Goal: Task Accomplishment & Management: Complete application form

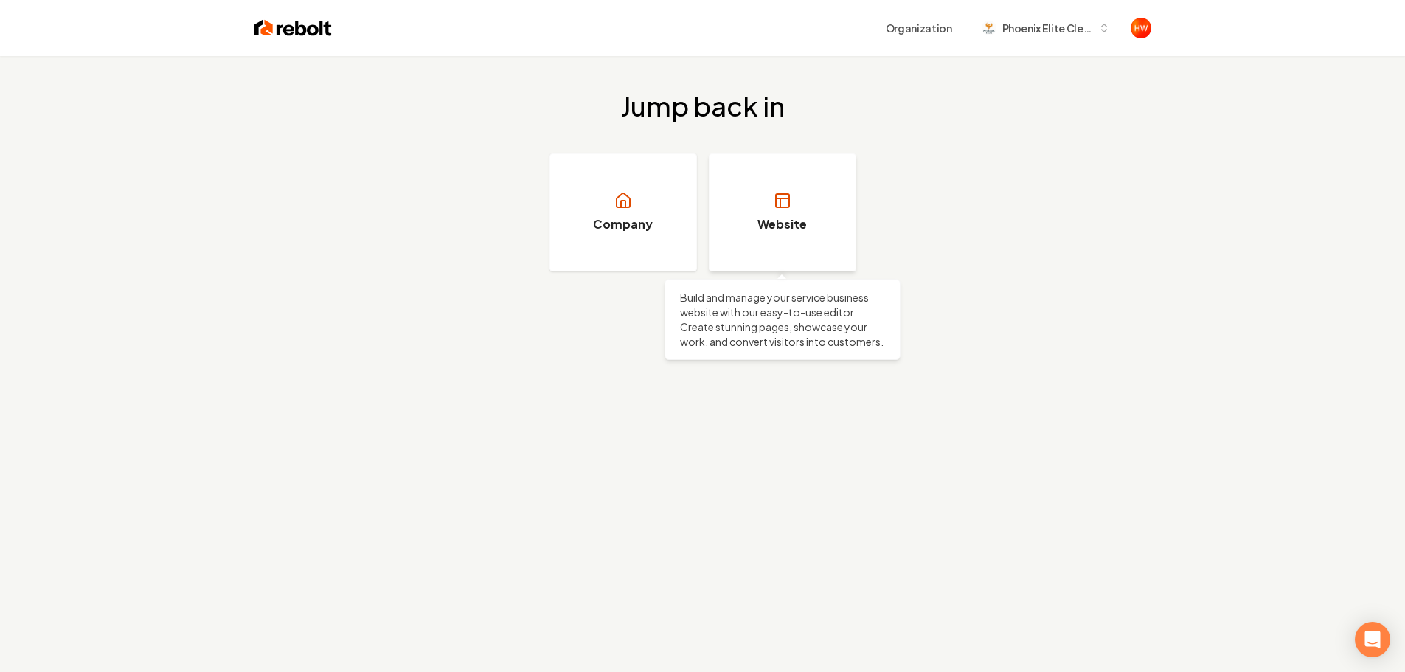
click at [769, 213] on link "Website" at bounding box center [783, 212] width 148 height 118
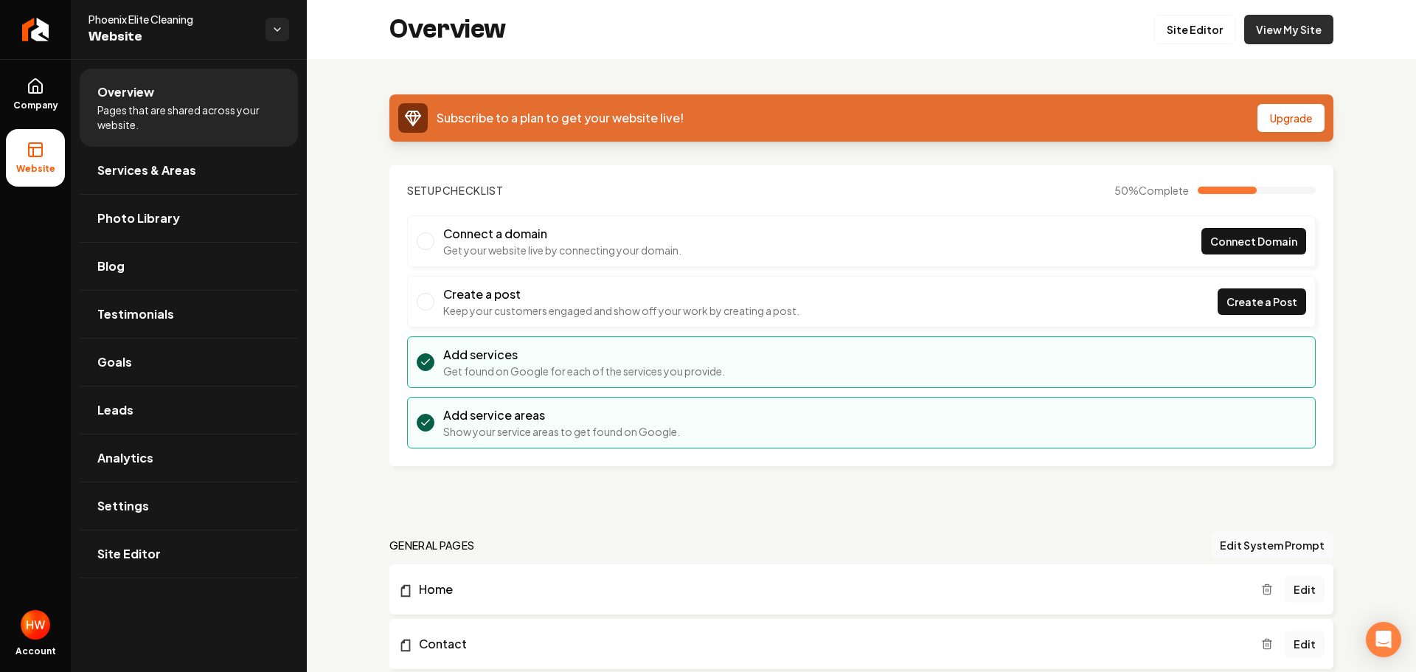
click at [1258, 28] on link "View My Site" at bounding box center [1288, 30] width 89 height 30
click at [1210, 241] on span "Connect Domain" at bounding box center [1253, 241] width 87 height 15
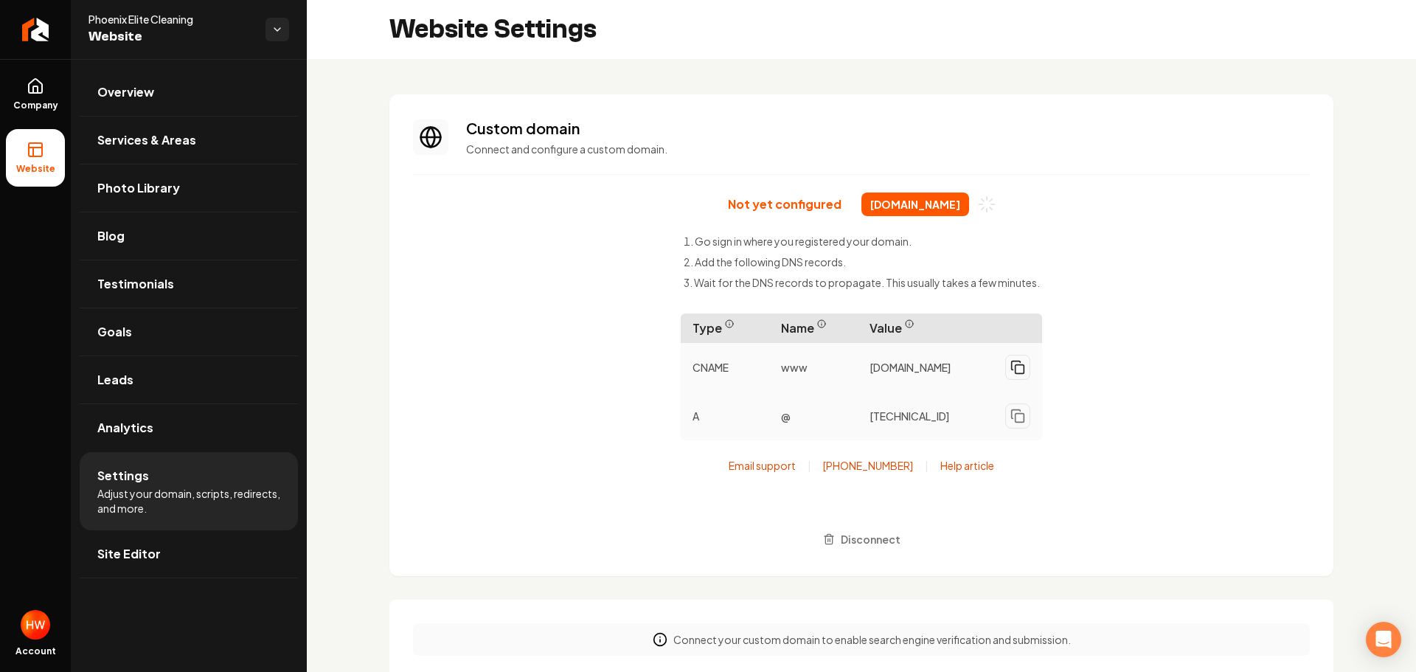
click at [1011, 366] on icon "Main content area" at bounding box center [1017, 367] width 15 height 15
click at [881, 416] on span "216.150.1.1" at bounding box center [910, 408] width 80 height 15
click at [895, 416] on span "216.150.1.1" at bounding box center [910, 408] width 80 height 15
drag, startPoint x: 922, startPoint y: 417, endPoint x: 937, endPoint y: 421, distance: 15.9
click at [922, 417] on div "216.150.1.1" at bounding box center [950, 408] width 184 height 37
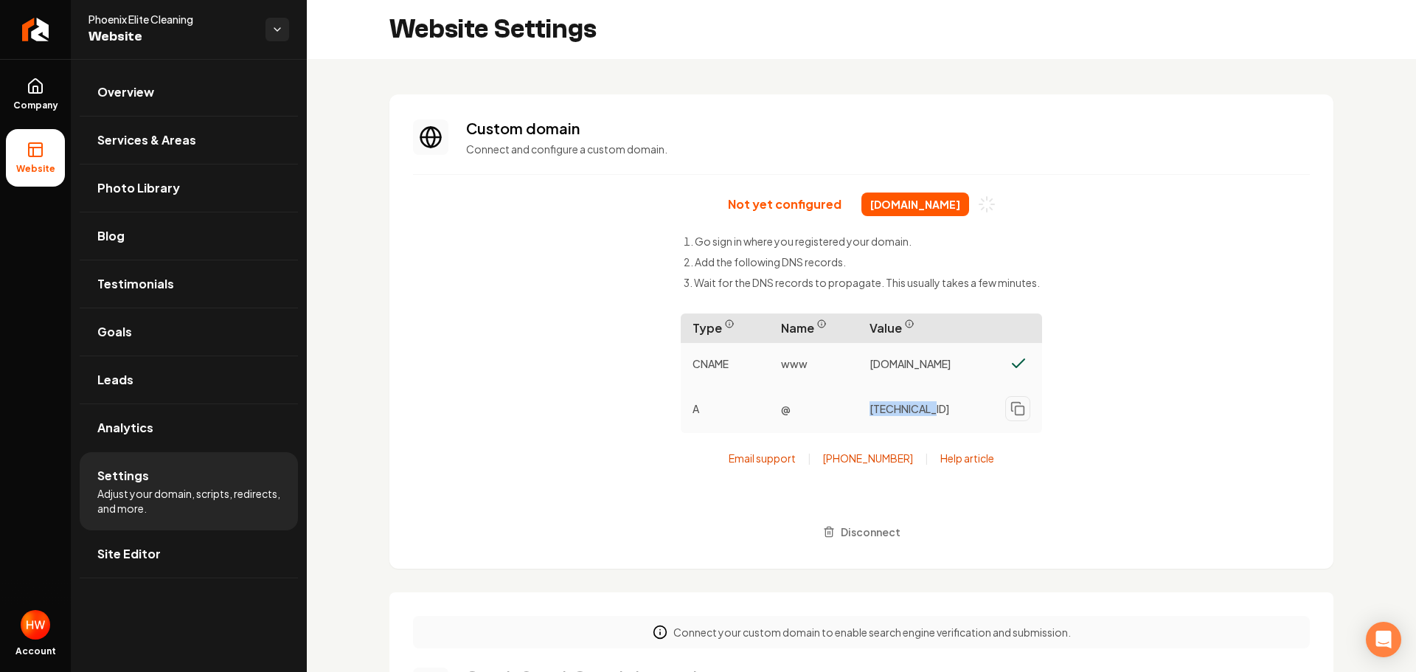
drag, startPoint x: 889, startPoint y: 420, endPoint x: 830, endPoint y: 426, distance: 58.5
click at [830, 426] on div "A @ 216.150.1.1" at bounding box center [861, 408] width 361 height 49
copy div "216.150.1.1"
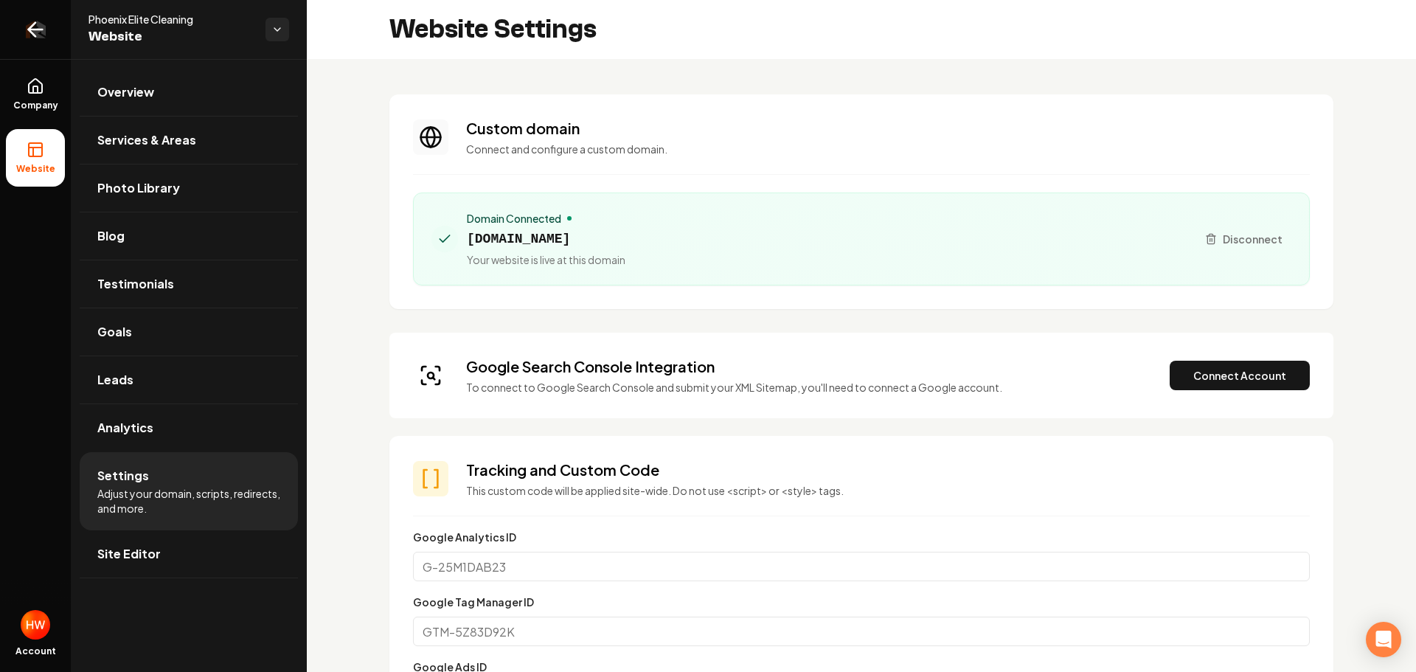
click at [30, 30] on icon "Return to dashboard" at bounding box center [36, 30] width 14 height 0
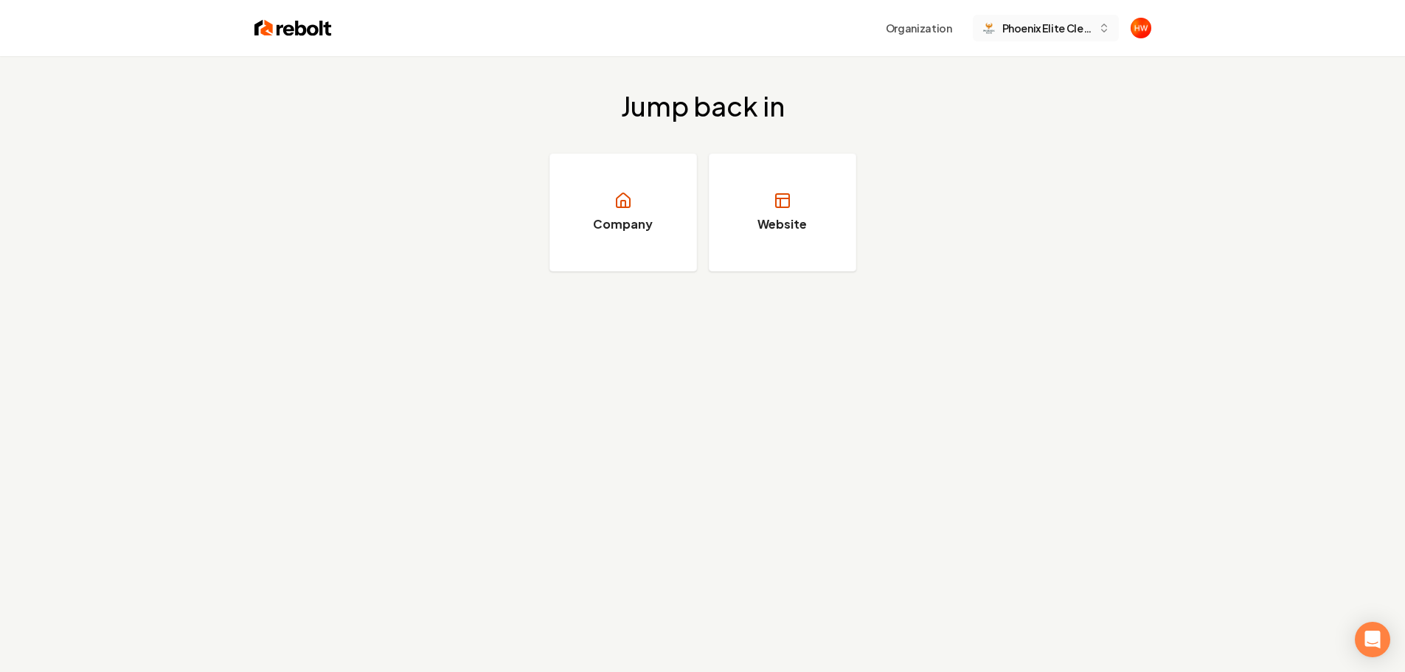
click at [1045, 35] on span "Phoenix Elite Cleaning" at bounding box center [1047, 28] width 90 height 15
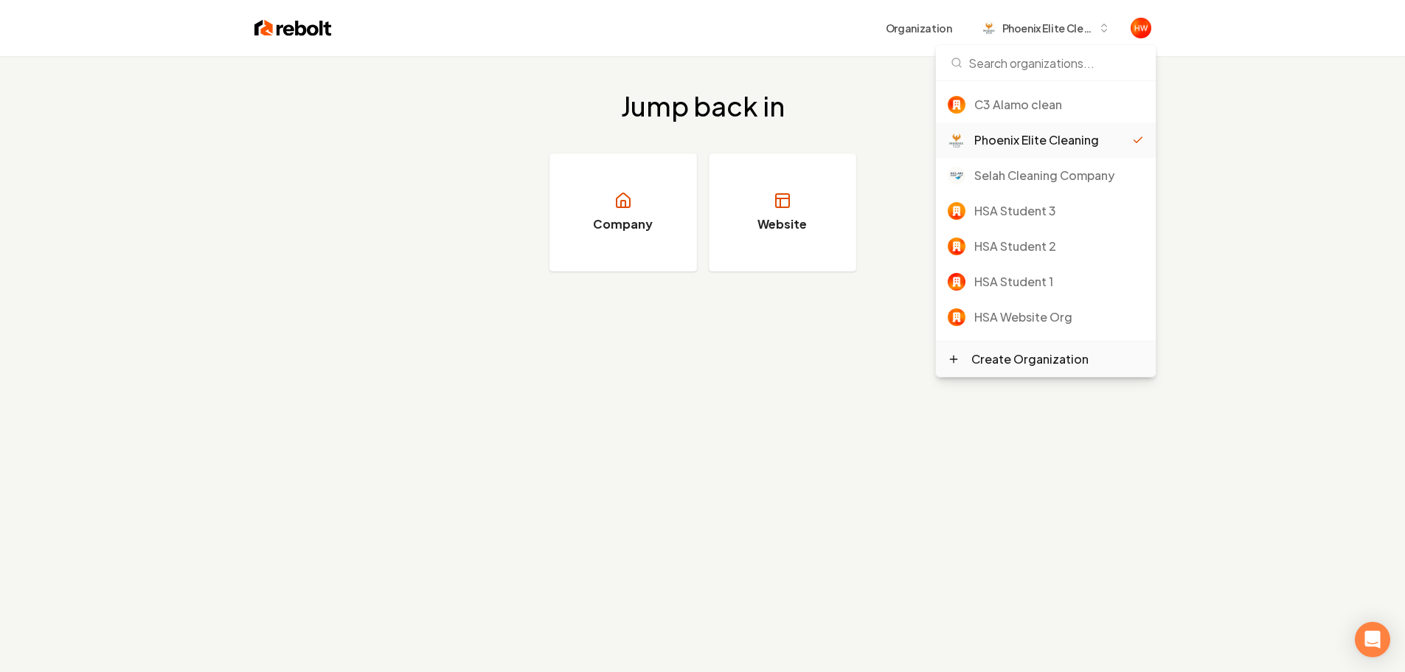
click at [1044, 359] on div "Create Organization" at bounding box center [1029, 359] width 117 height 18
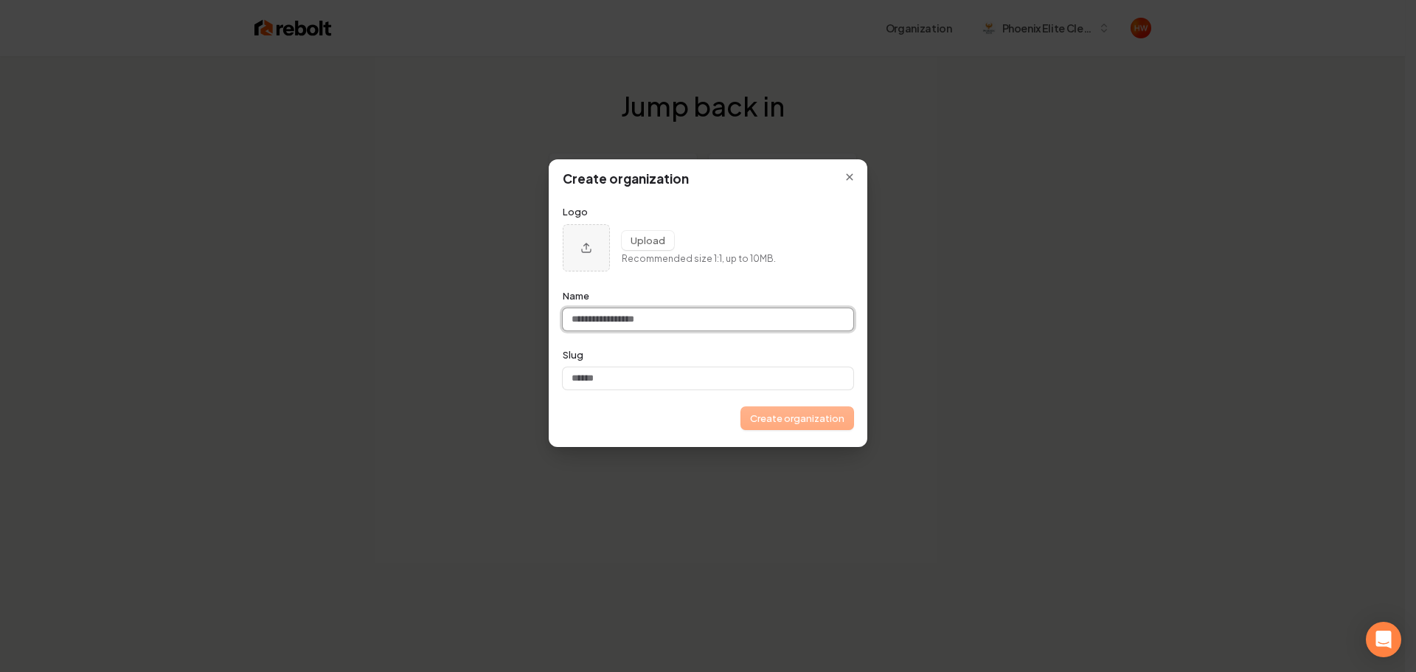
click at [631, 325] on input "Name" at bounding box center [708, 319] width 291 height 22
paste input "**********"
type input "**********"
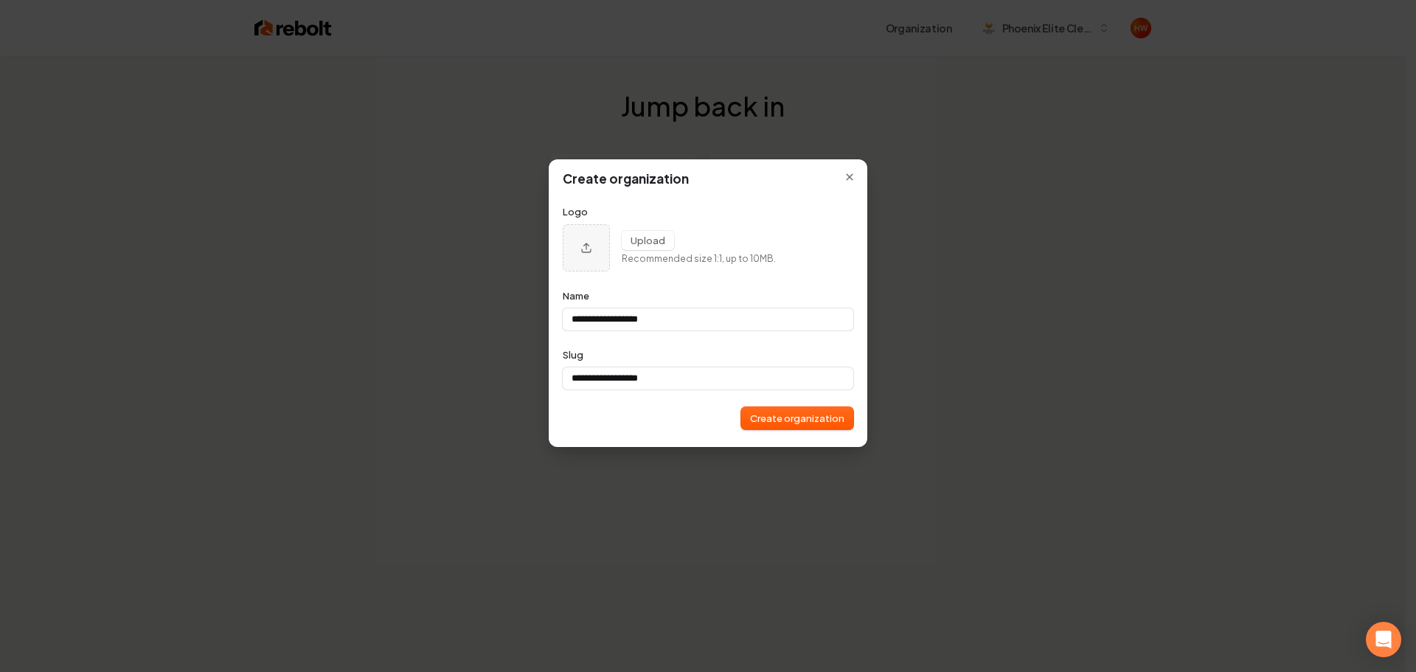
type input "**********"
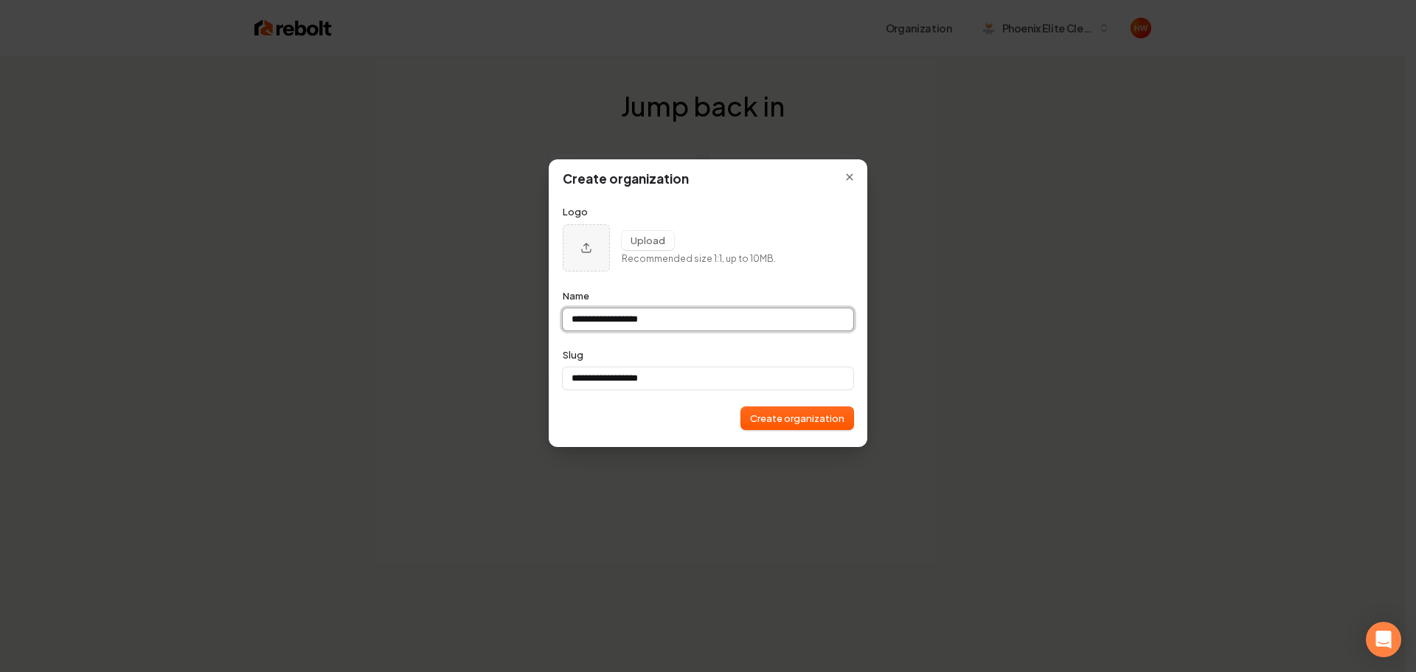
type input "**********"
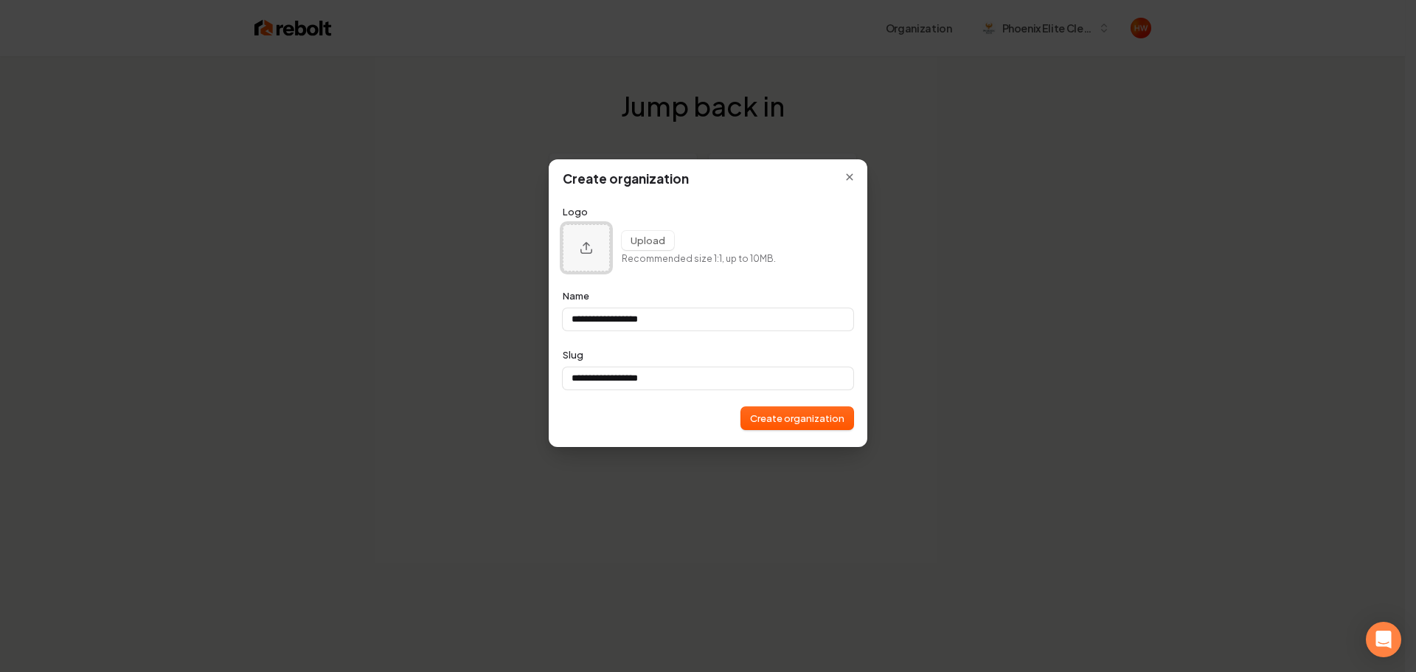
type input "**********"
click at [586, 250] on icon "Upload organization logo" at bounding box center [586, 248] width 14 height 14
type input "**********"
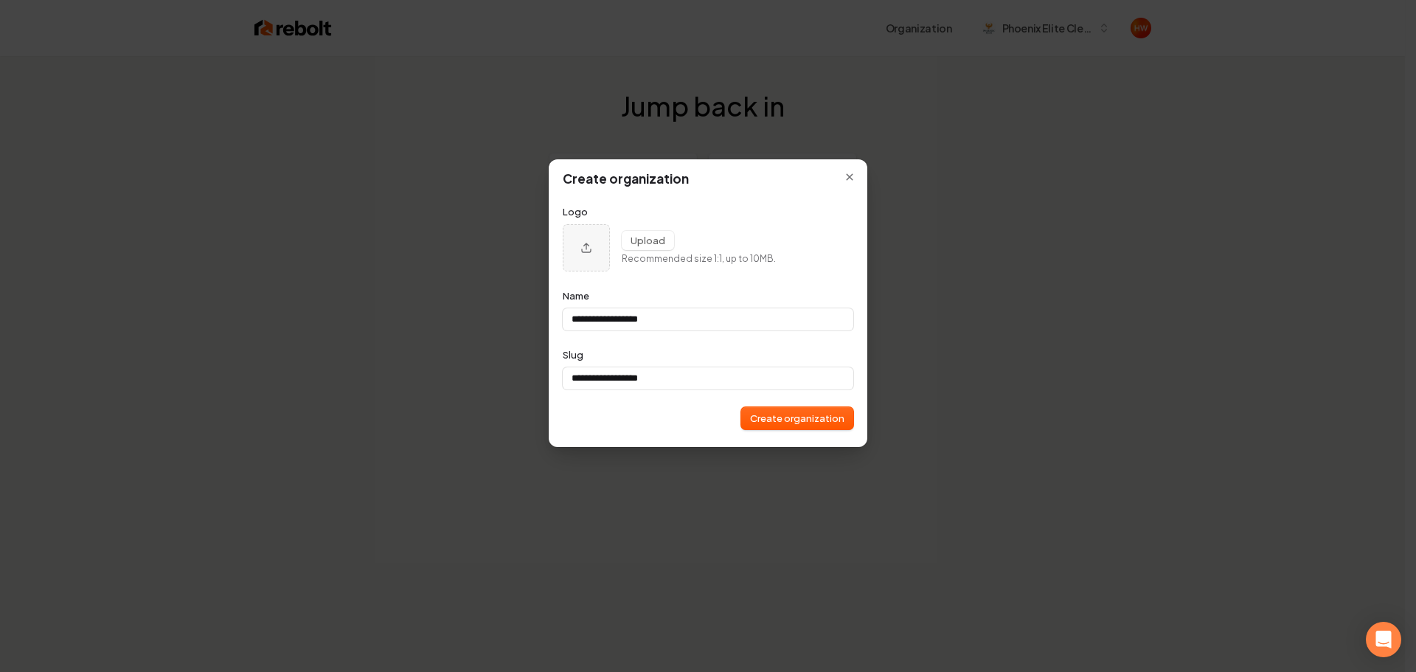
type input "**********"
click at [761, 420] on button "Create organization" at bounding box center [797, 418] width 112 height 22
type input "**********"
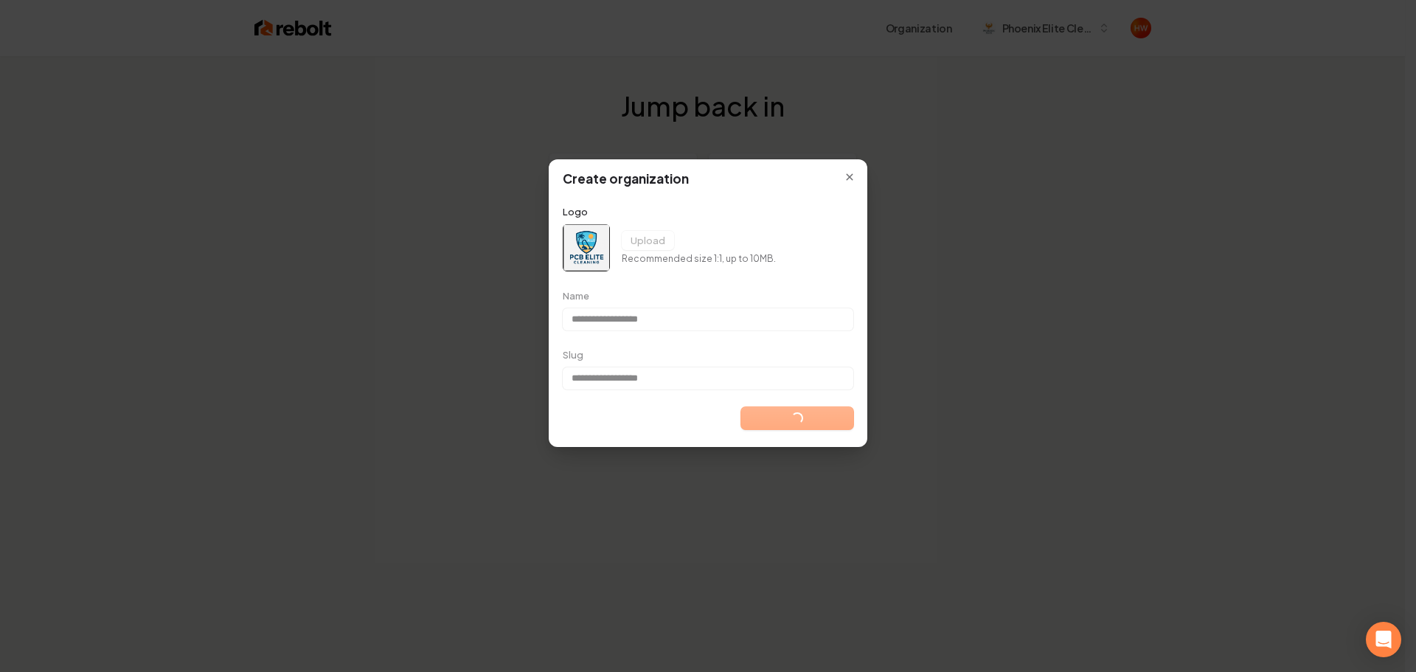
type input "**********"
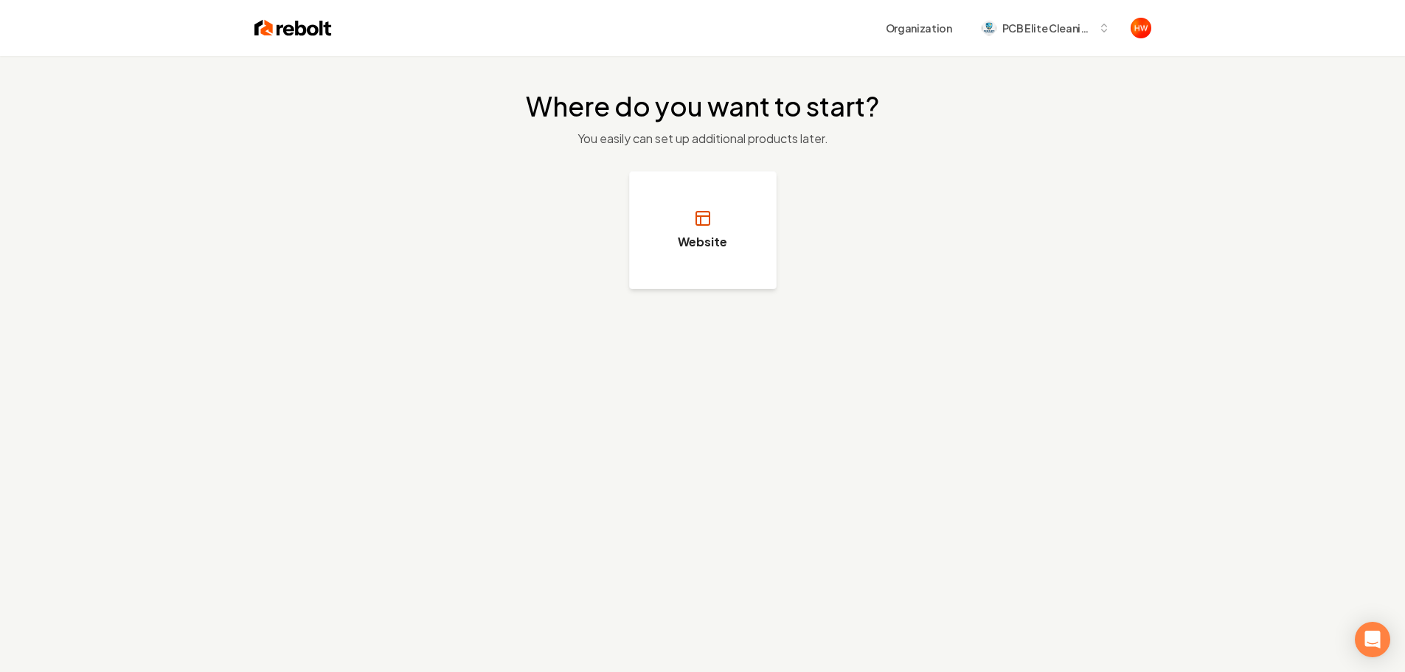
click at [732, 258] on button "Website" at bounding box center [703, 230] width 148 height 118
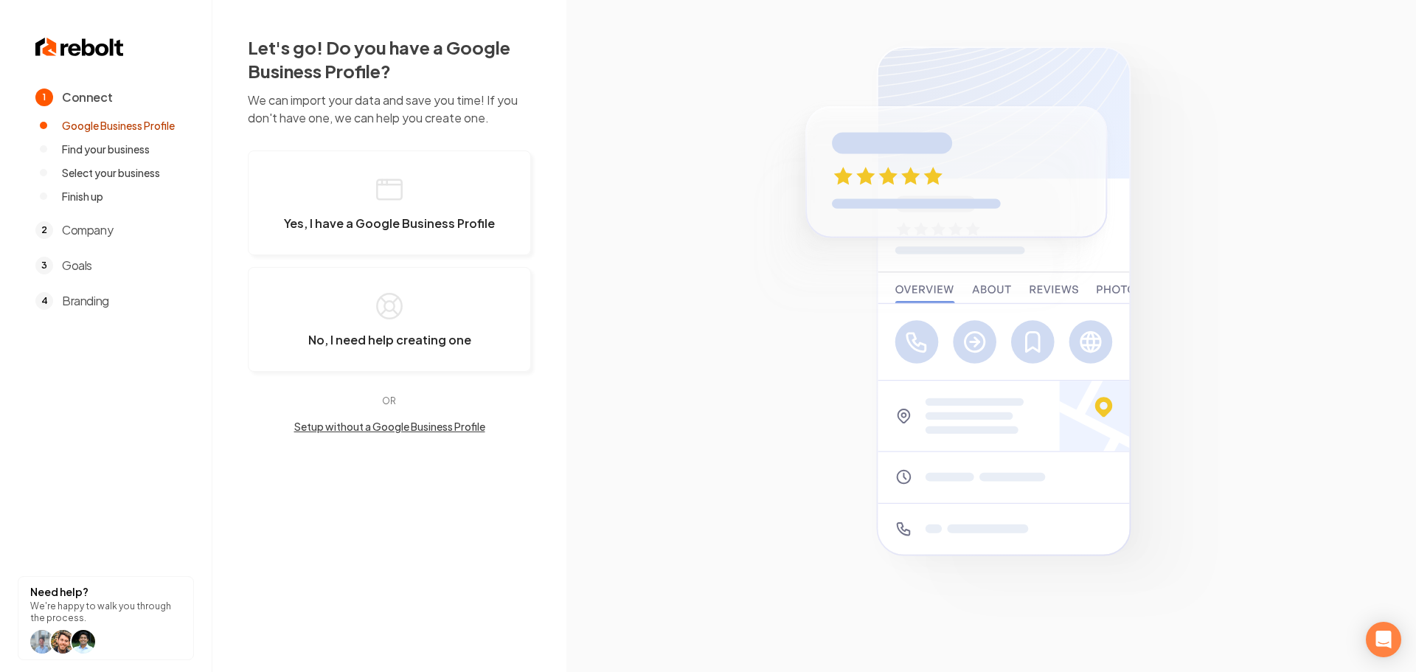
click at [401, 429] on button "Setup without a Google Business Profile" at bounding box center [389, 426] width 283 height 15
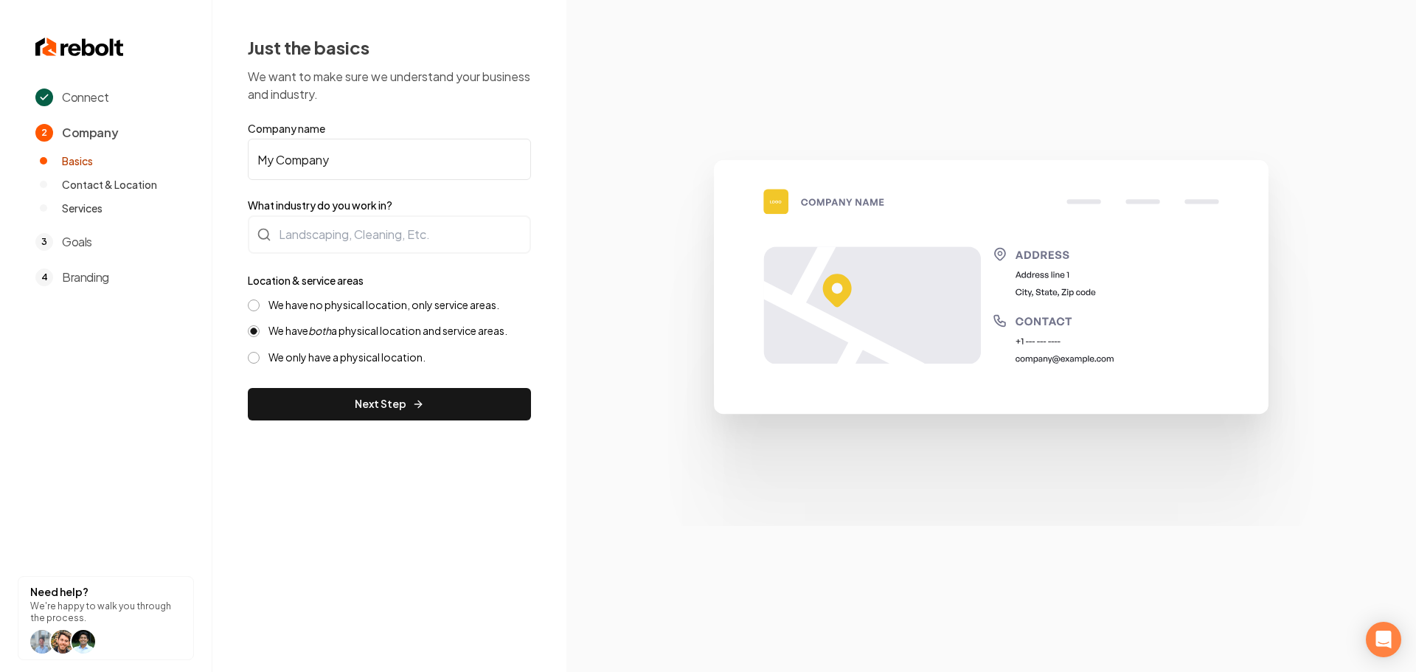
click at [354, 162] on input "My Company" at bounding box center [389, 159] width 283 height 41
paste input "PCB Elite Cleaning"
type input "PCB Elite Cleaning"
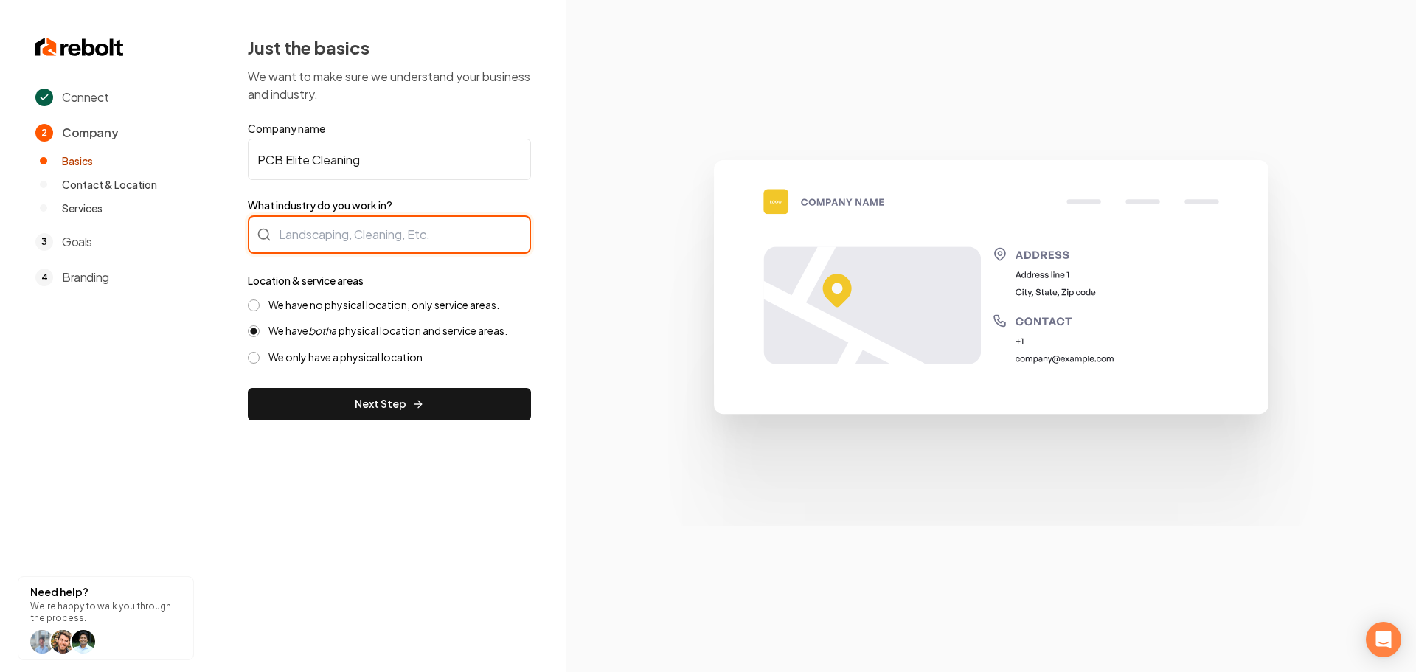
click at [389, 225] on div at bounding box center [389, 234] width 283 height 38
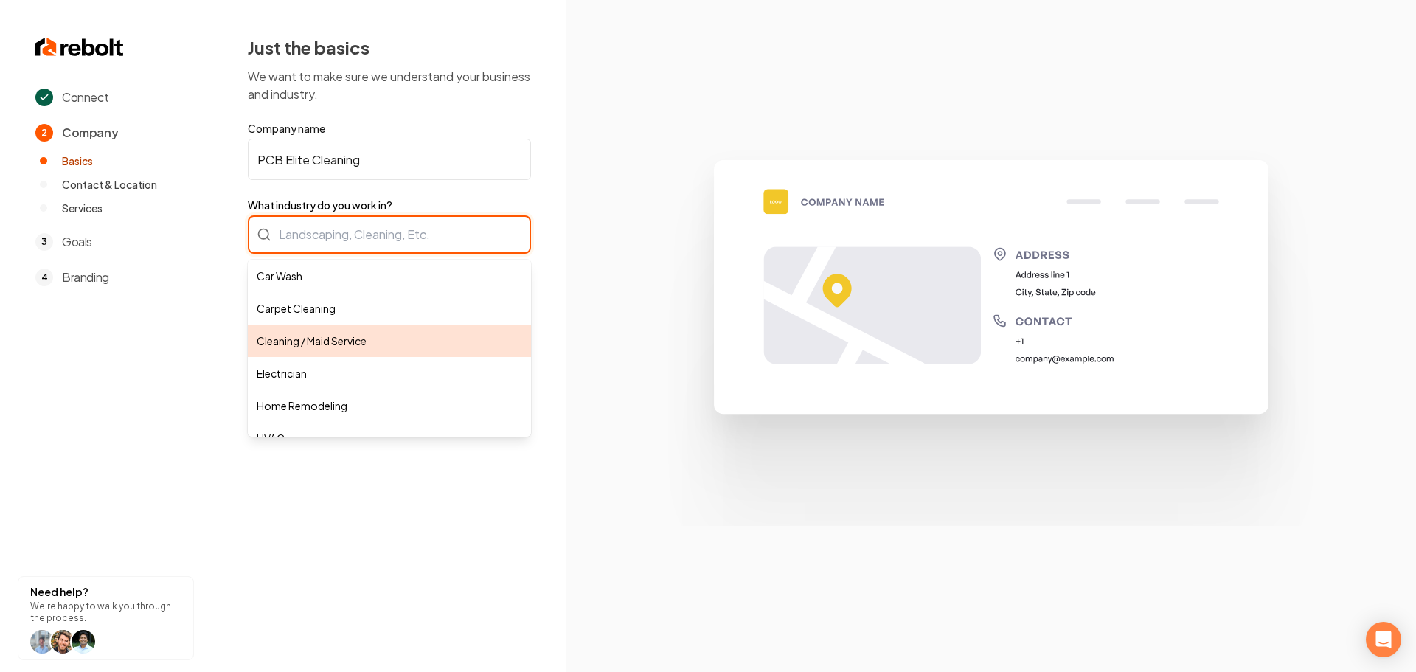
type input "Cleaning / Maid Service"
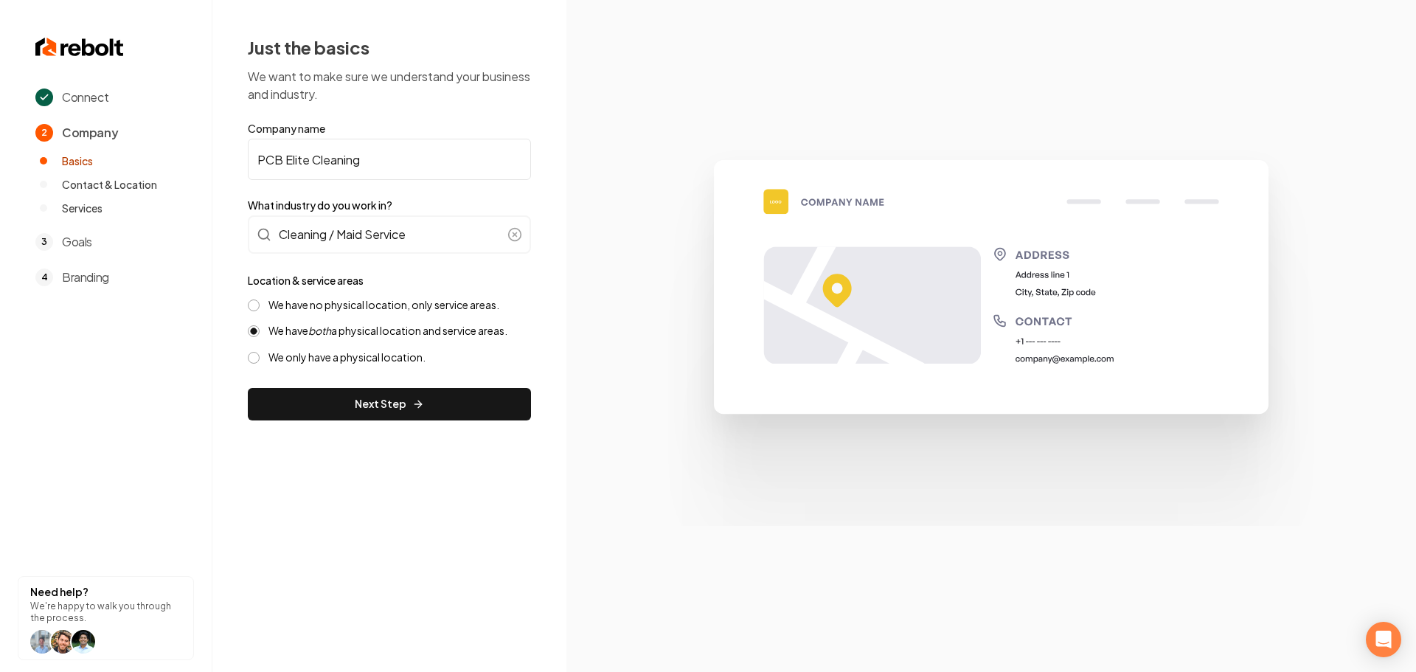
click at [252, 304] on button "We have no physical location, only service areas." at bounding box center [254, 305] width 12 height 12
click at [348, 393] on button "Next Step" at bounding box center [389, 404] width 283 height 32
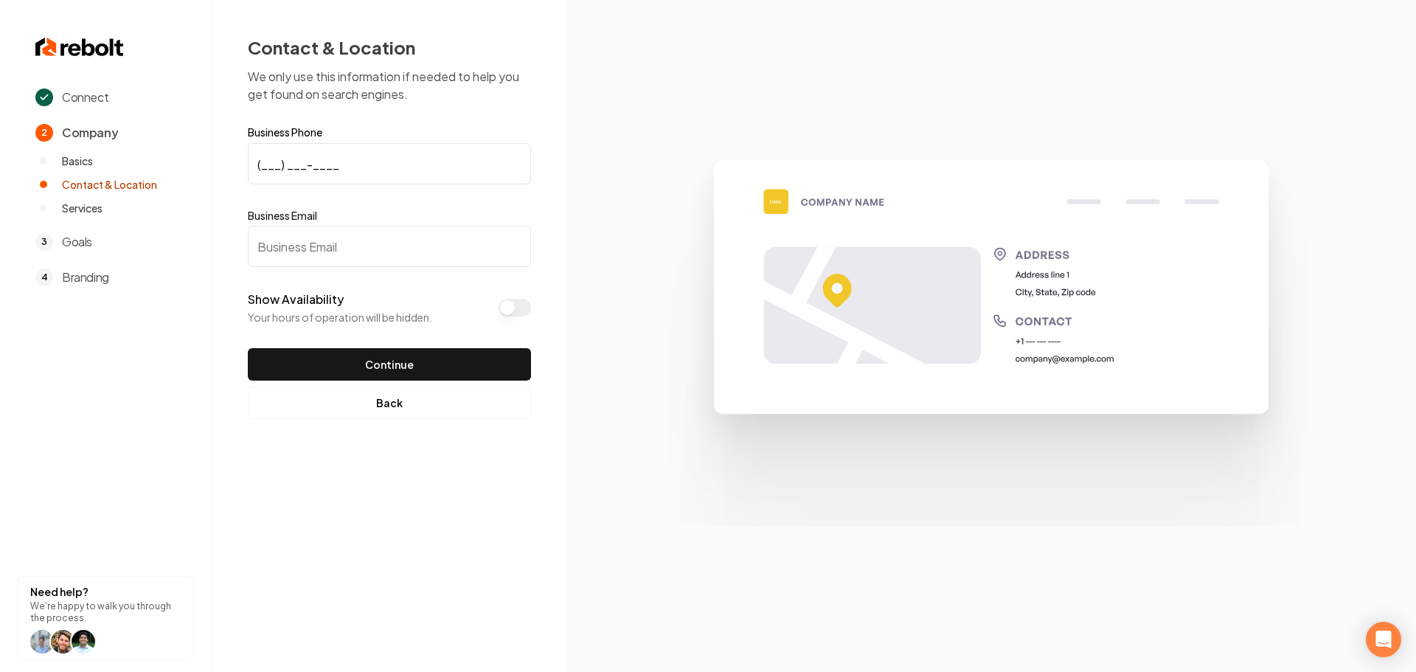
click at [263, 160] on input "(___) ___-____" at bounding box center [389, 163] width 283 height 41
paste input "404) 886-9960"
type input "[PHONE_NUMBER]"
click at [341, 237] on input "Business Email" at bounding box center [389, 246] width 283 height 41
click at [331, 252] on input "Business Email" at bounding box center [389, 246] width 283 height 41
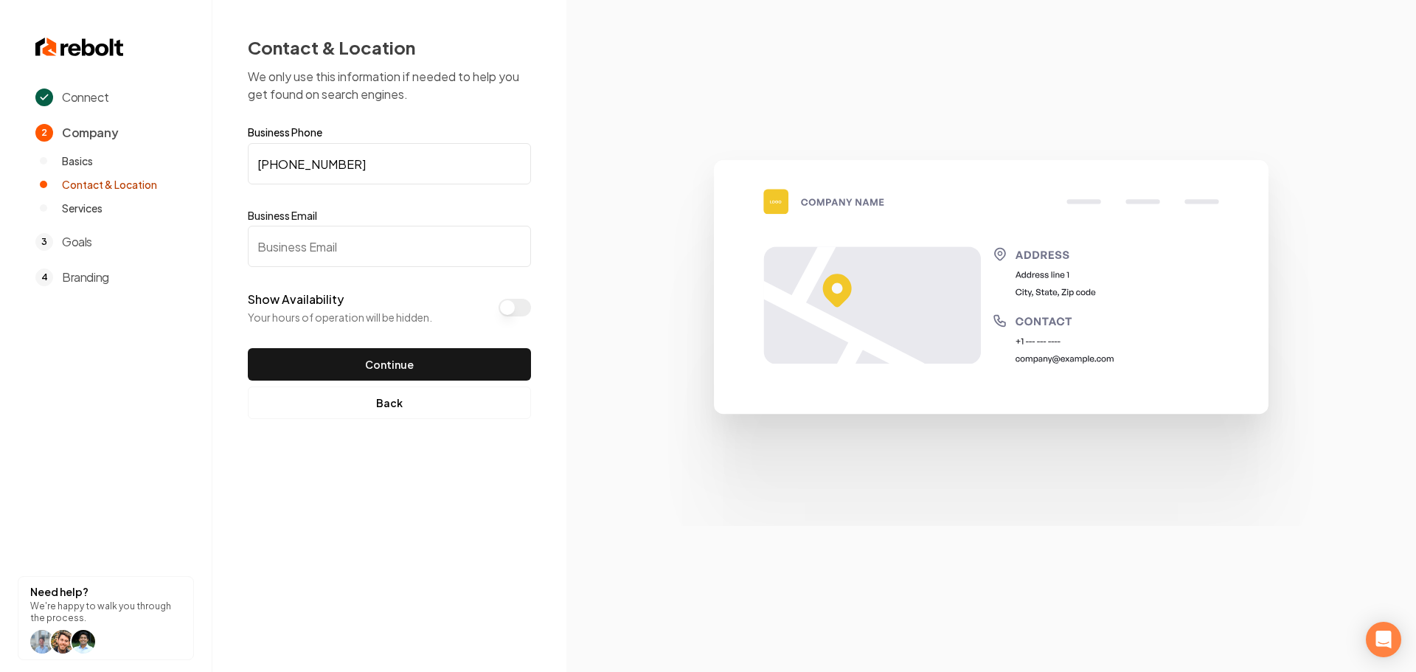
paste input "[EMAIL_ADDRESS][DOMAIN_NAME]"
type input "[EMAIL_ADDRESS][DOMAIN_NAME]"
click at [358, 357] on button "Continue" at bounding box center [389, 364] width 283 height 32
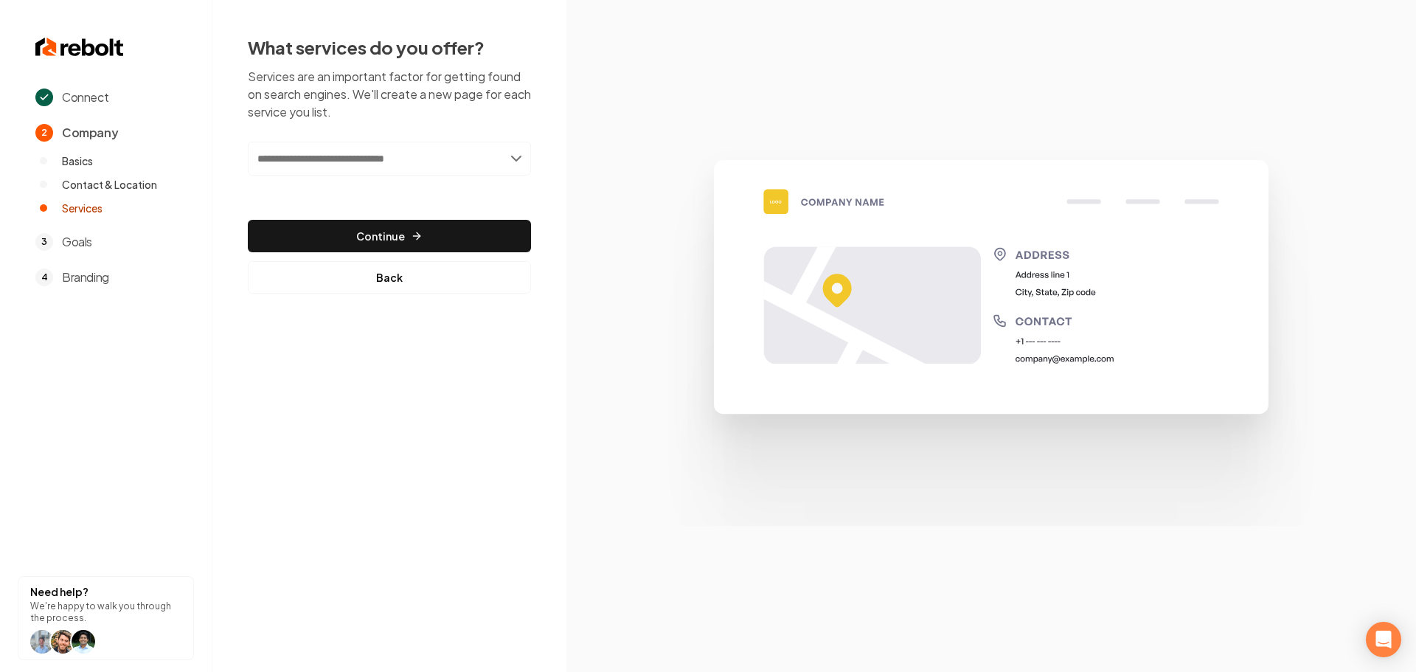
click at [330, 164] on input "text" at bounding box center [389, 159] width 283 height 34
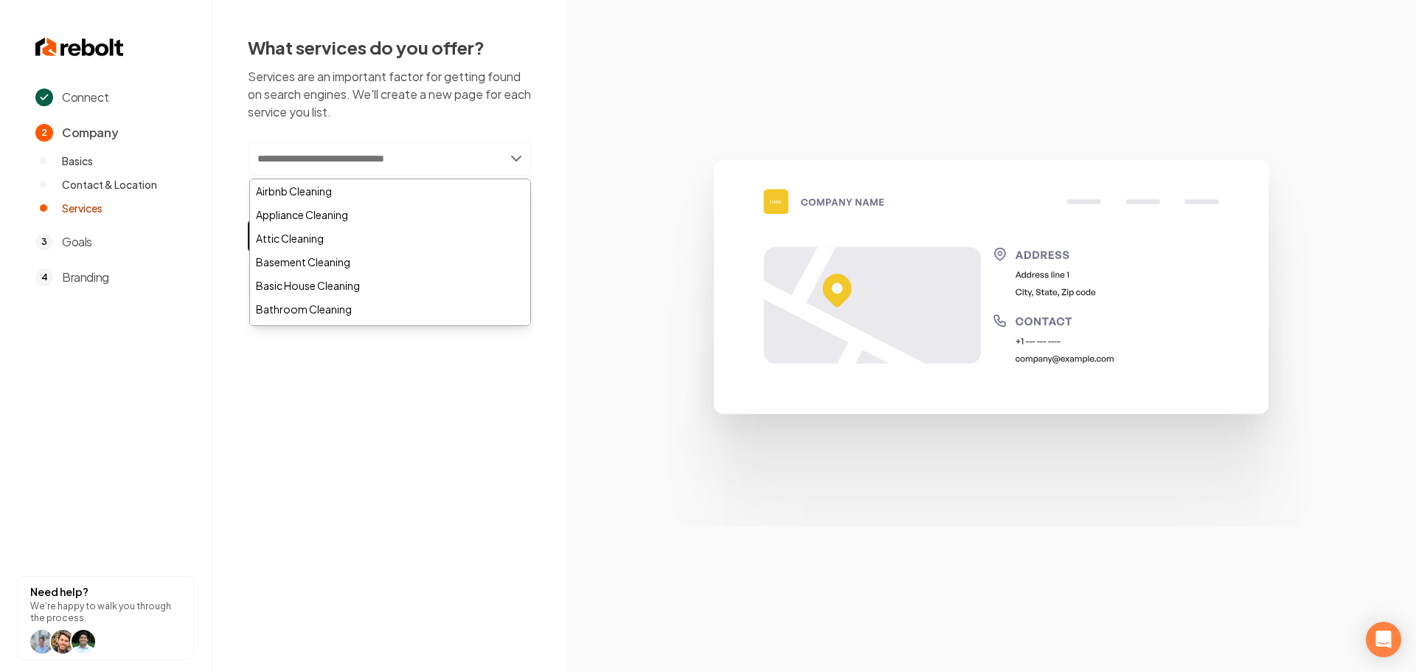
paste input "**********"
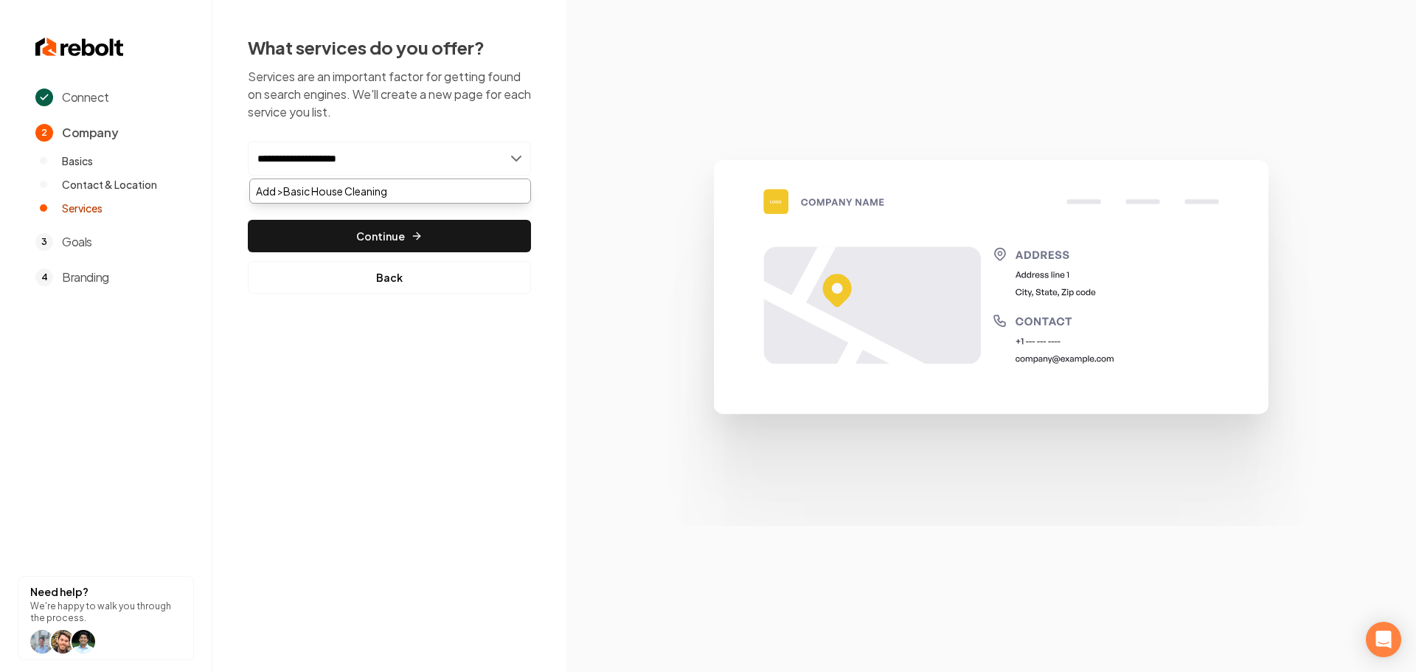
click at [263, 159] on input "**********" at bounding box center [389, 159] width 283 height 34
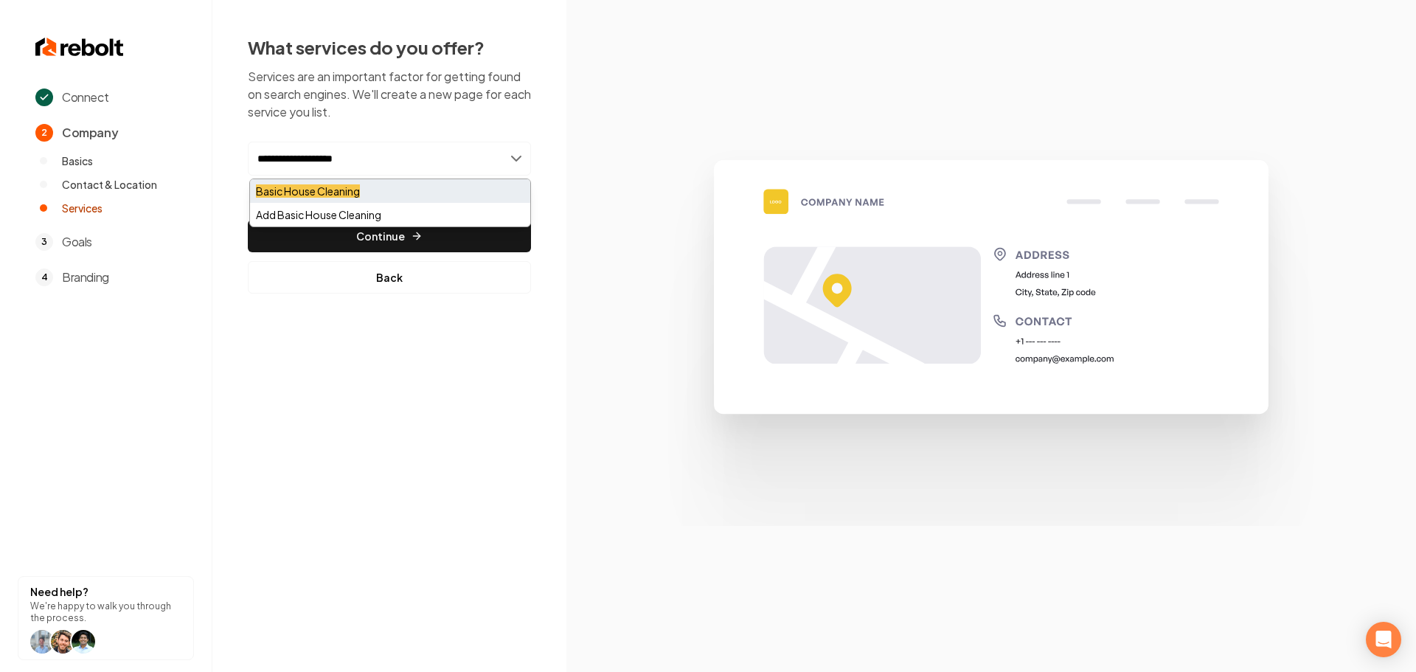
type input "**********"
click at [303, 186] on mark "Basic House Cleaning" at bounding box center [308, 190] width 104 height 13
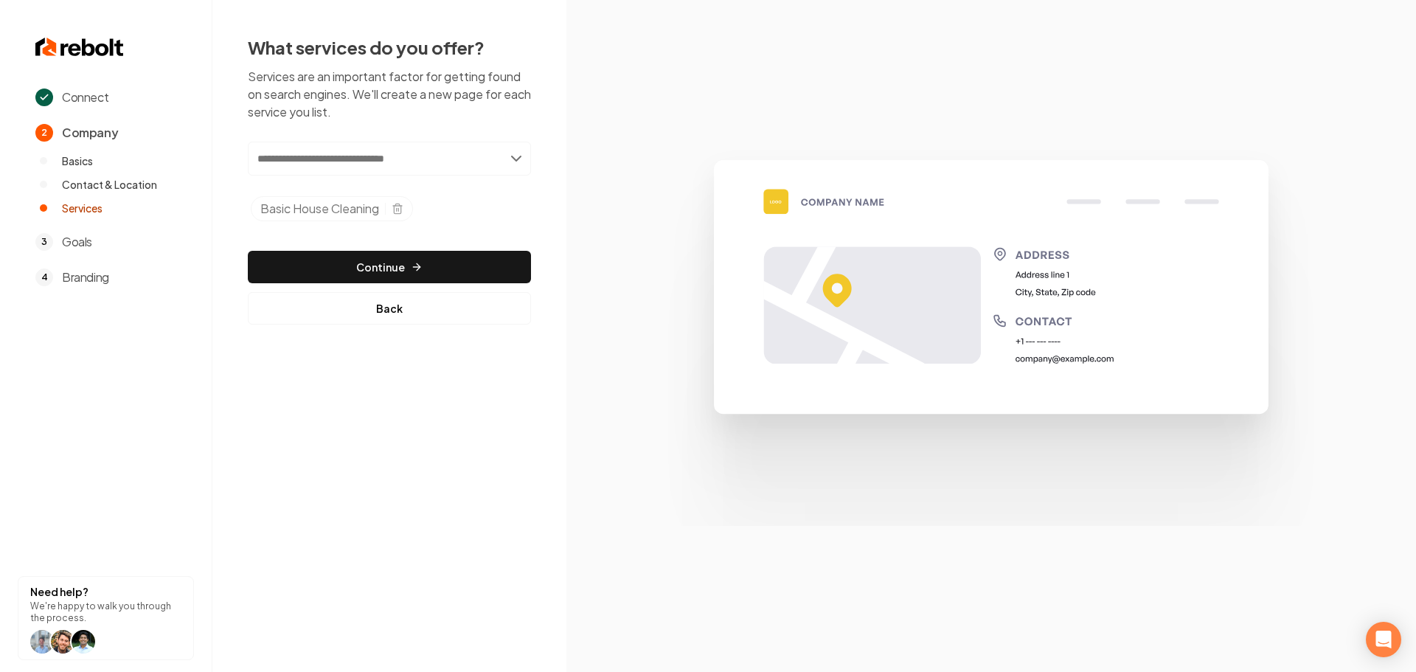
click at [391, 153] on input "text" at bounding box center [389, 159] width 283 height 34
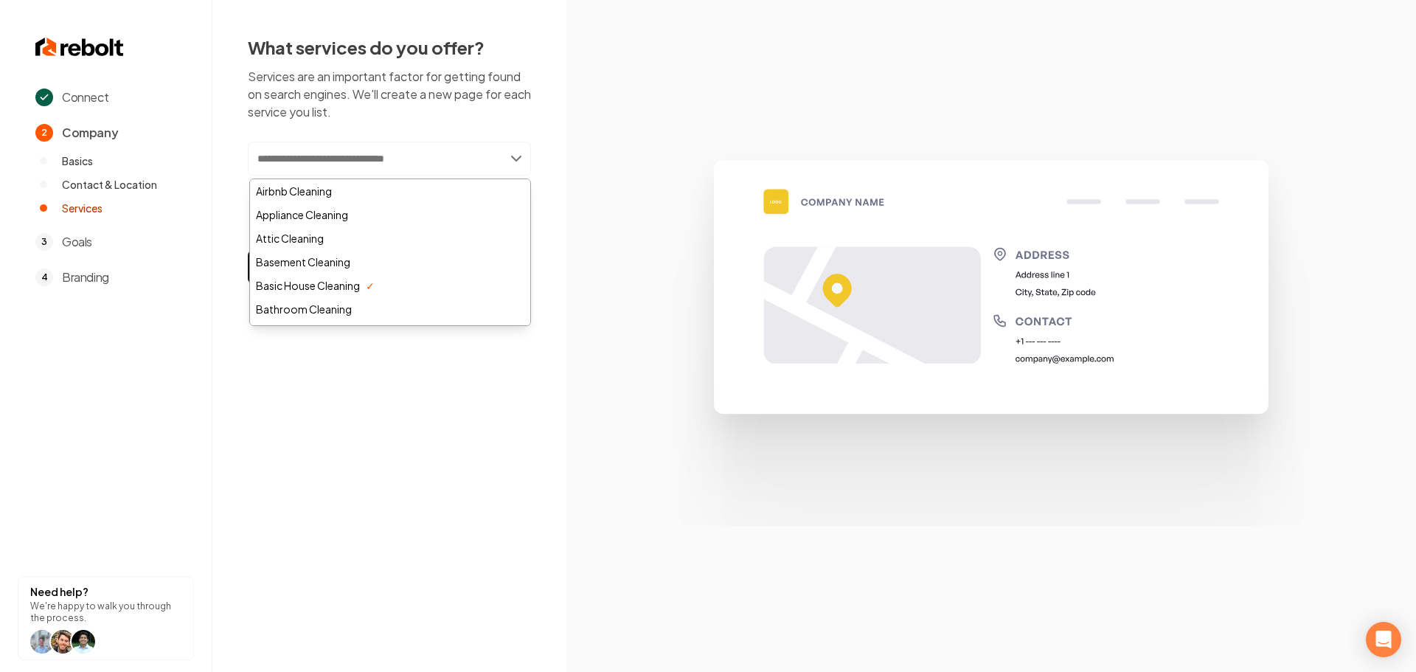
paste input "**********"
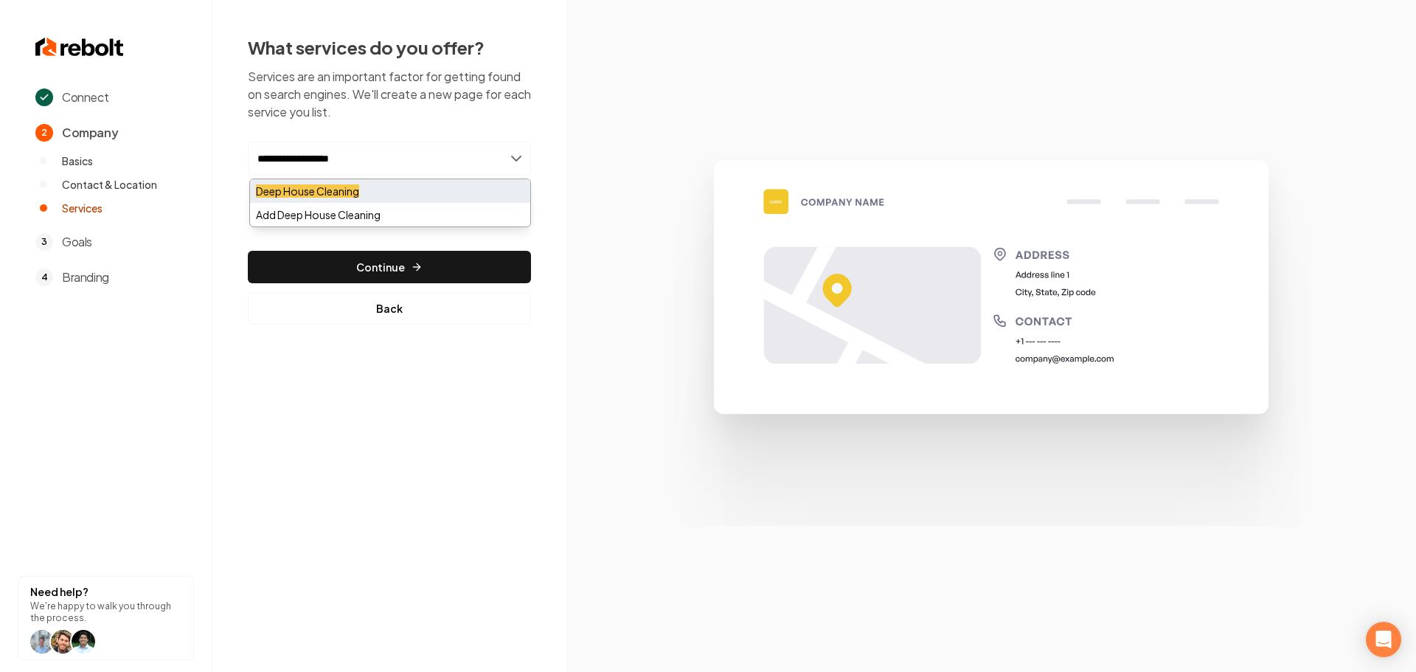
type input "**********"
click at [352, 190] on mark "Deep House Cleaning" at bounding box center [307, 190] width 103 height 13
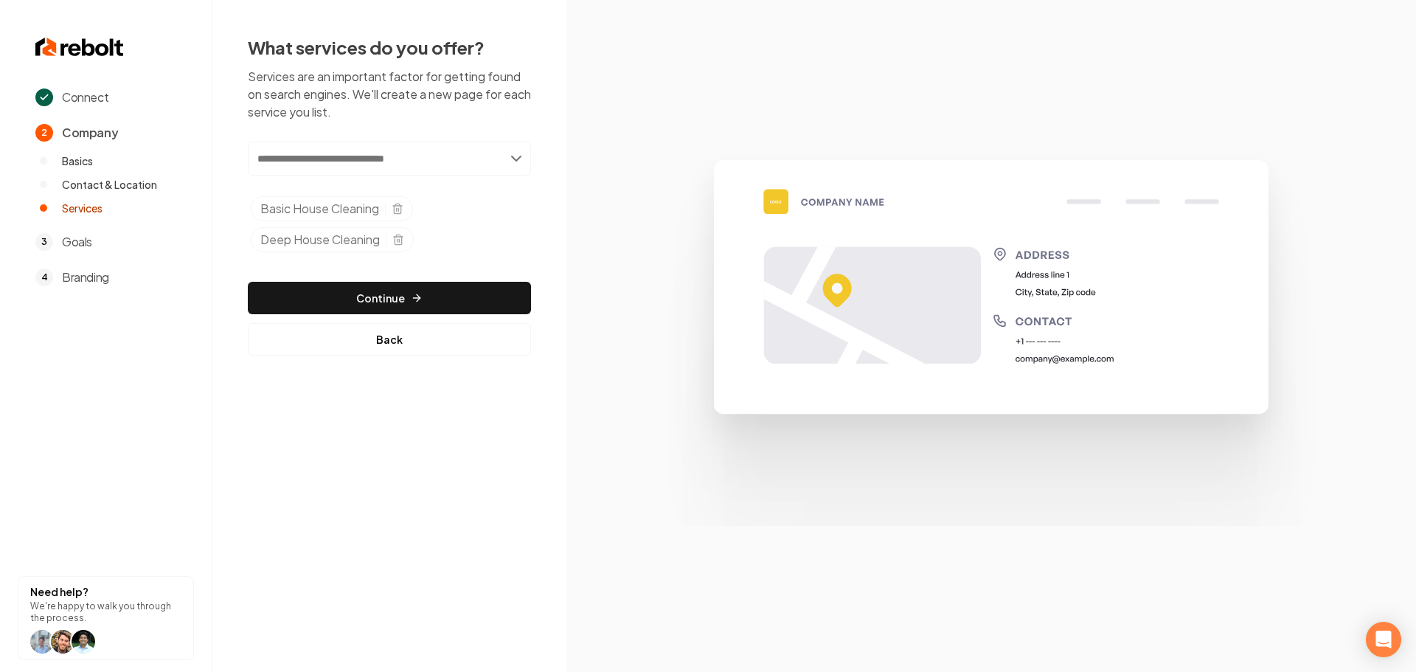
click at [318, 159] on input "text" at bounding box center [389, 159] width 283 height 34
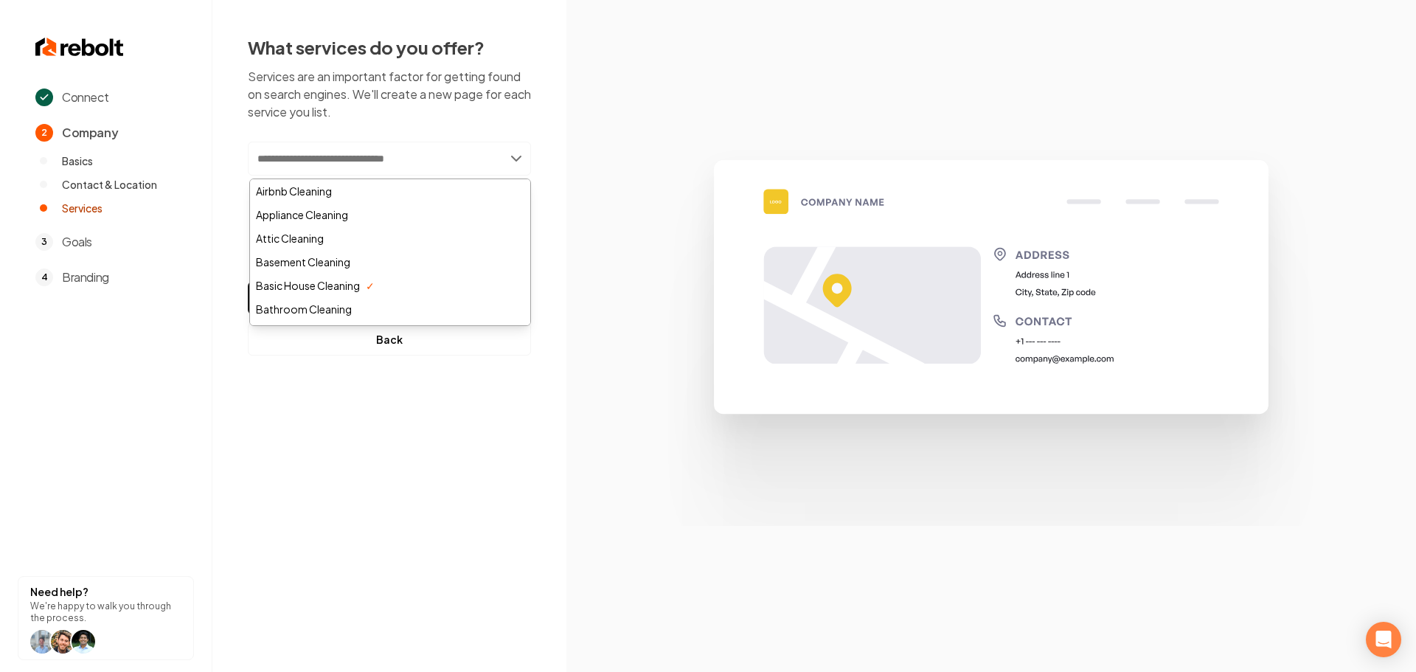
paste input "**********"
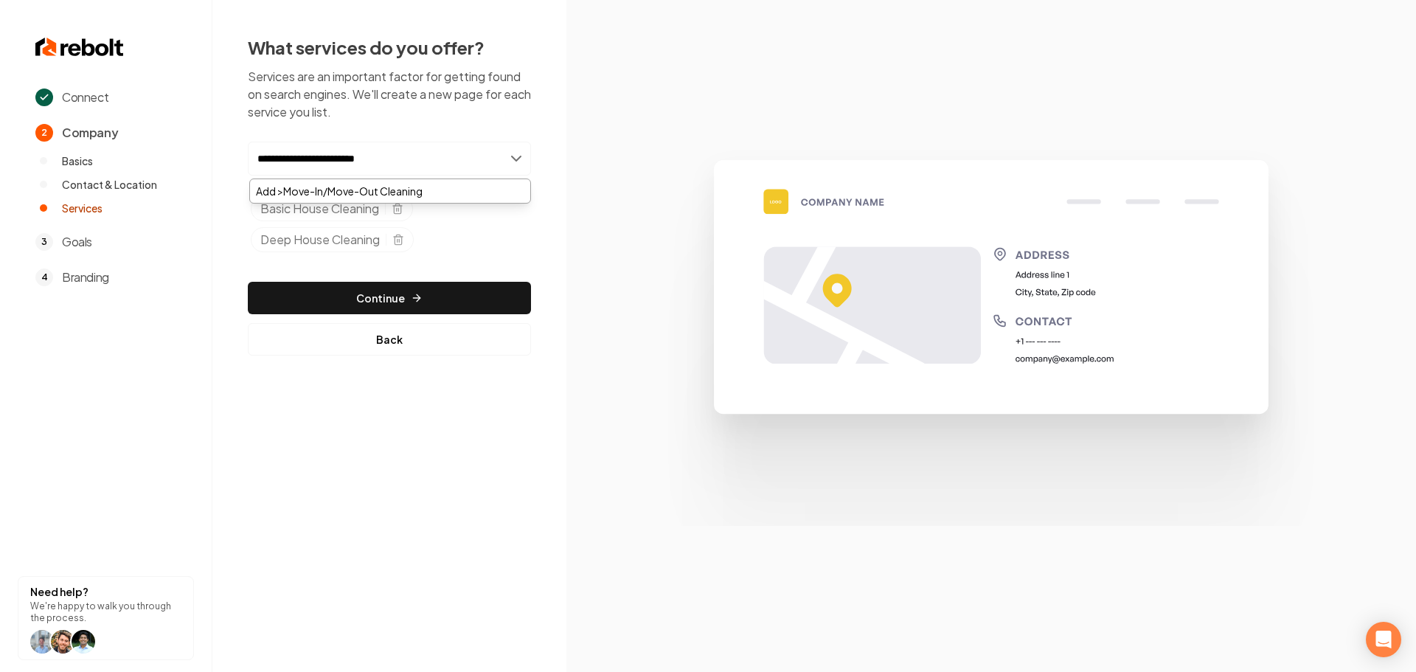
click at [264, 161] on input "**********" at bounding box center [389, 159] width 283 height 34
type input "**********"
click at [324, 184] on div "Move-In/Move-Out Cleaning" at bounding box center [390, 191] width 280 height 24
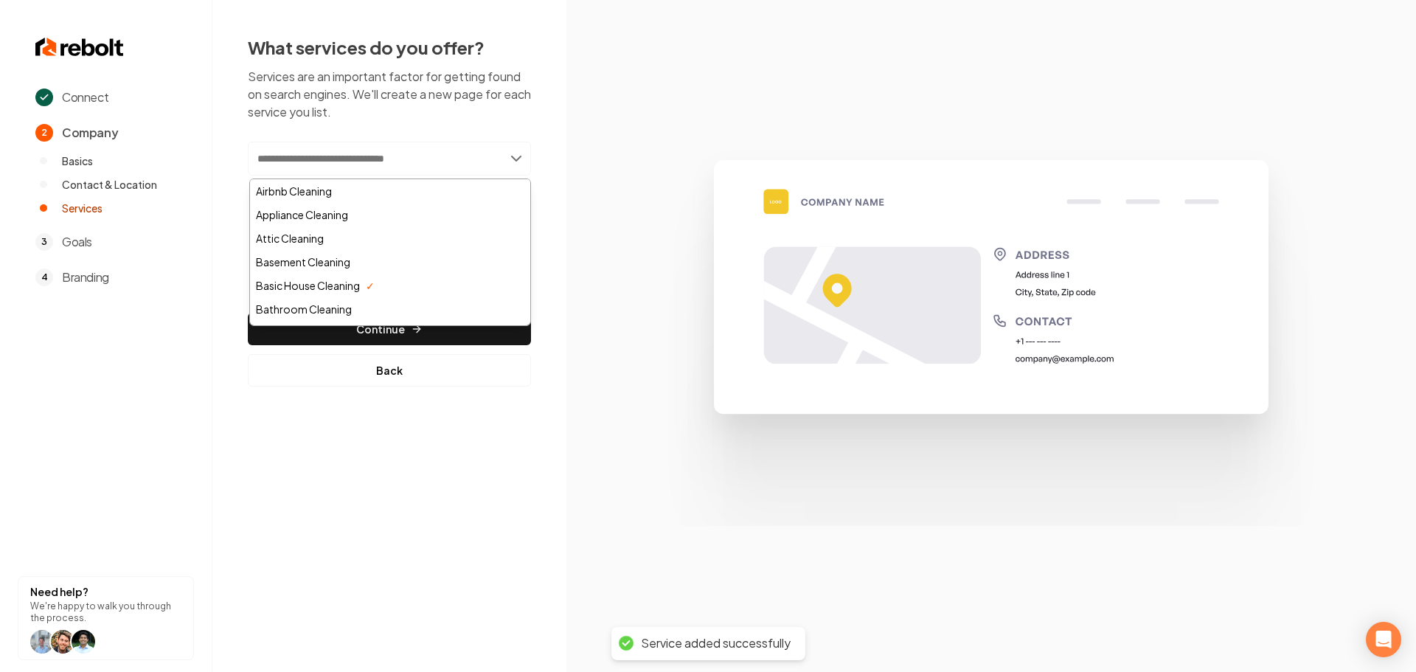
click at [325, 156] on input "text" at bounding box center [389, 159] width 283 height 34
paste input "**********"
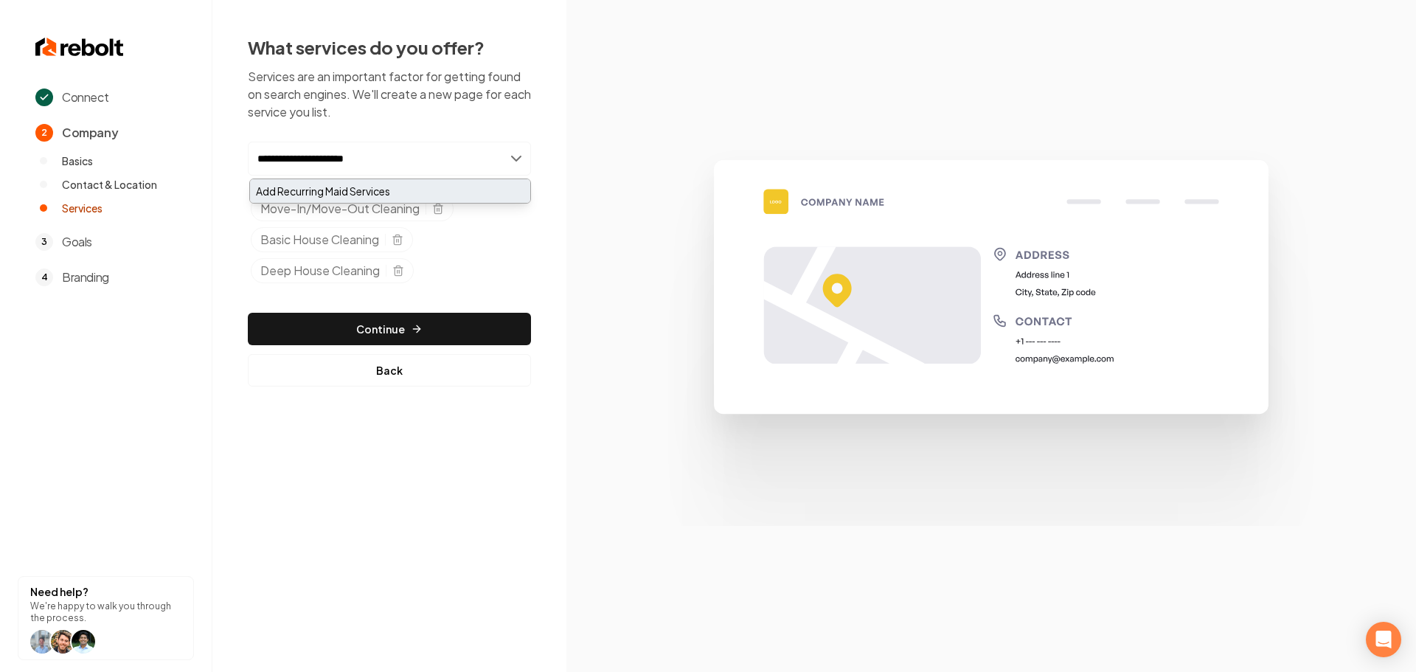
type input "**********"
click at [353, 187] on div "Add Recurring Maid Services" at bounding box center [390, 191] width 280 height 24
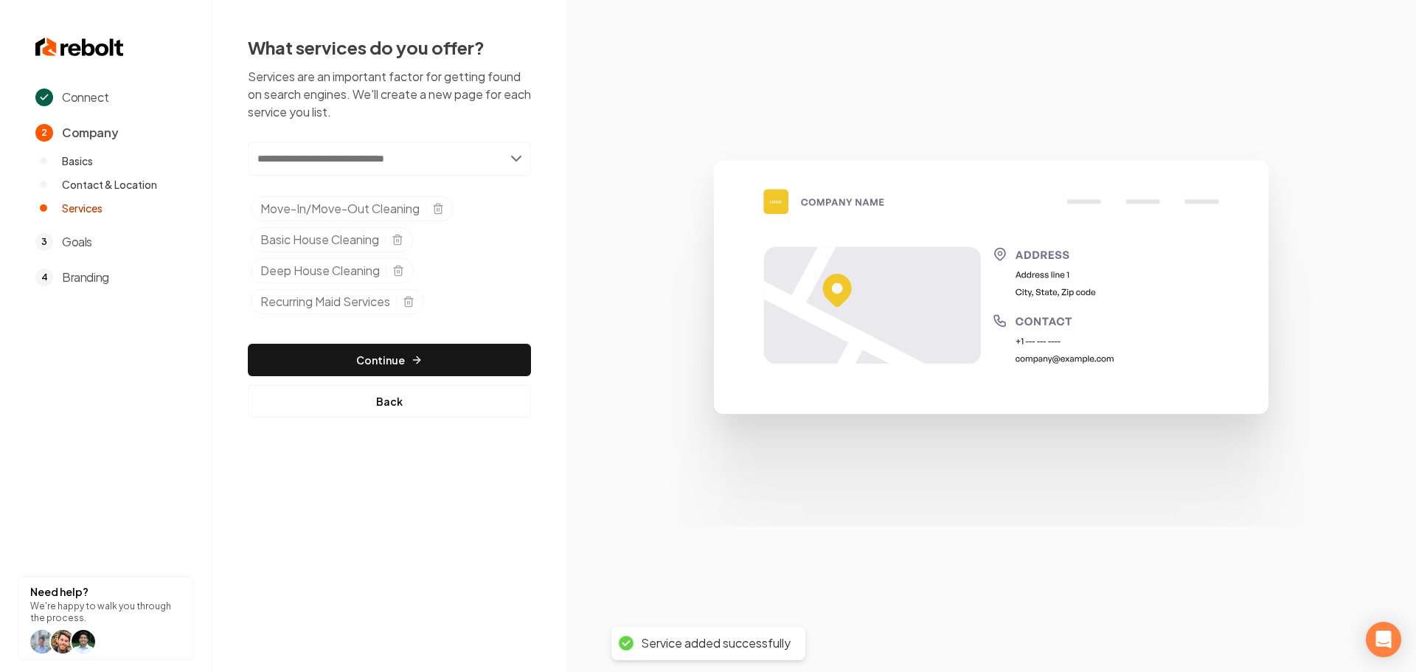
click at [357, 160] on input "text" at bounding box center [389, 159] width 283 height 34
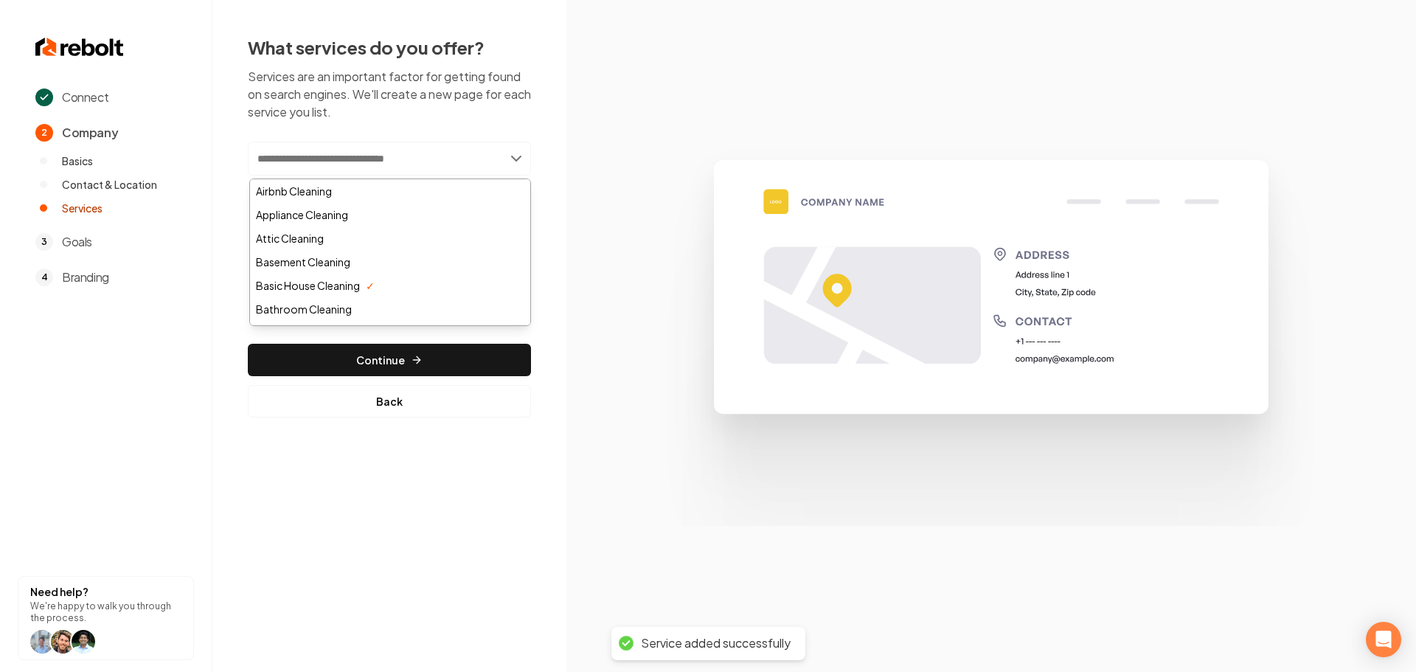
paste input "**********"
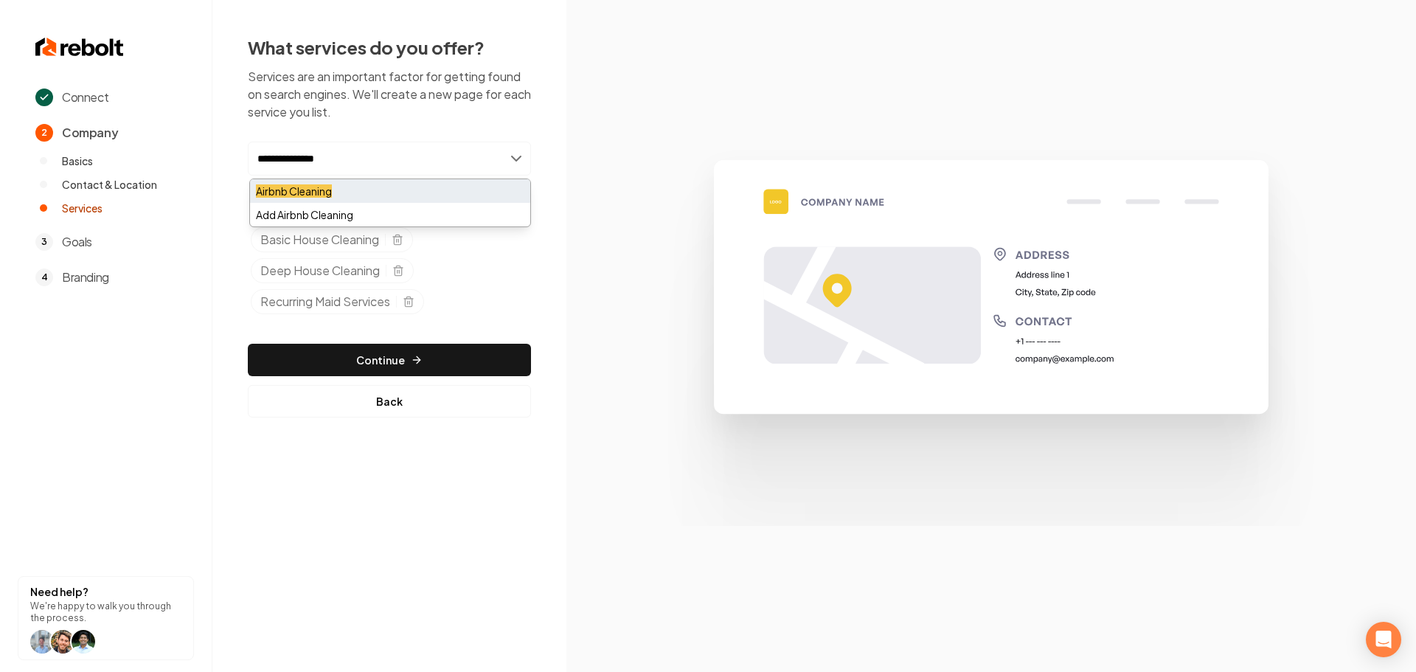
type input "**********"
click at [356, 187] on div "Airbnb Cleaning" at bounding box center [390, 191] width 280 height 24
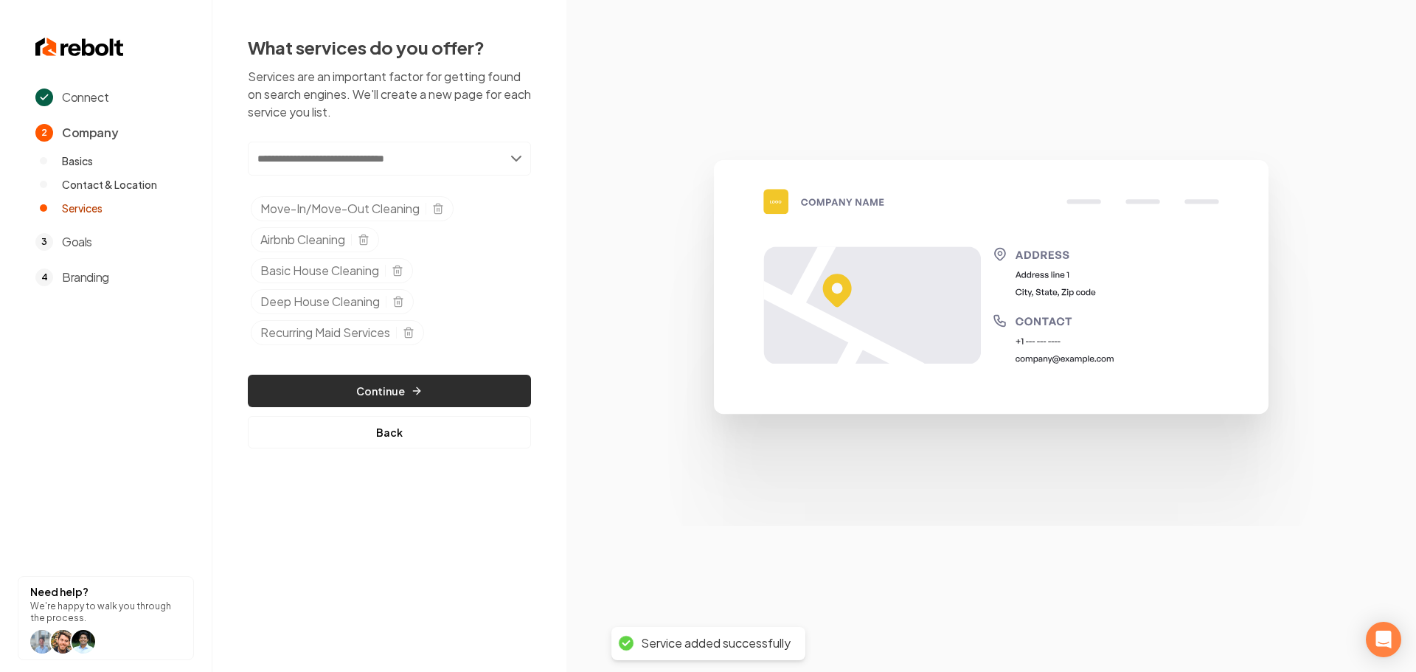
click at [401, 388] on button "Continue" at bounding box center [389, 391] width 283 height 32
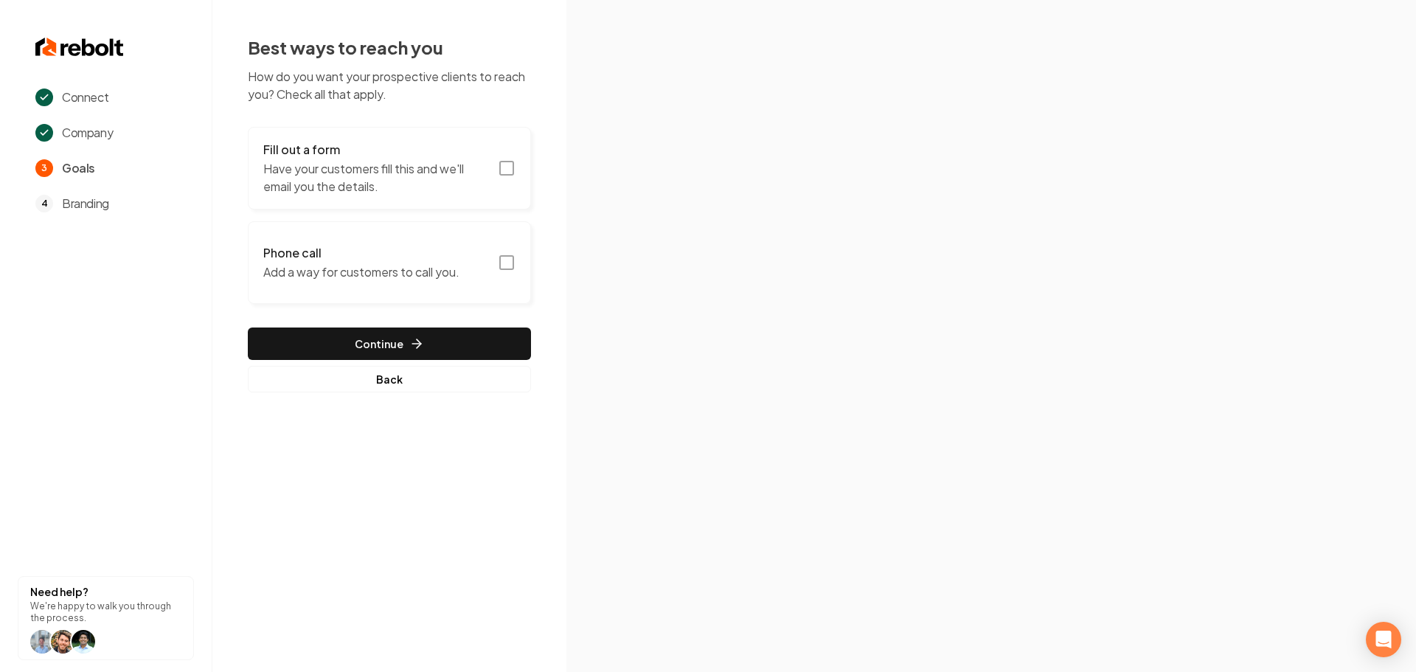
click at [502, 175] on rect "button" at bounding box center [506, 168] width 13 height 13
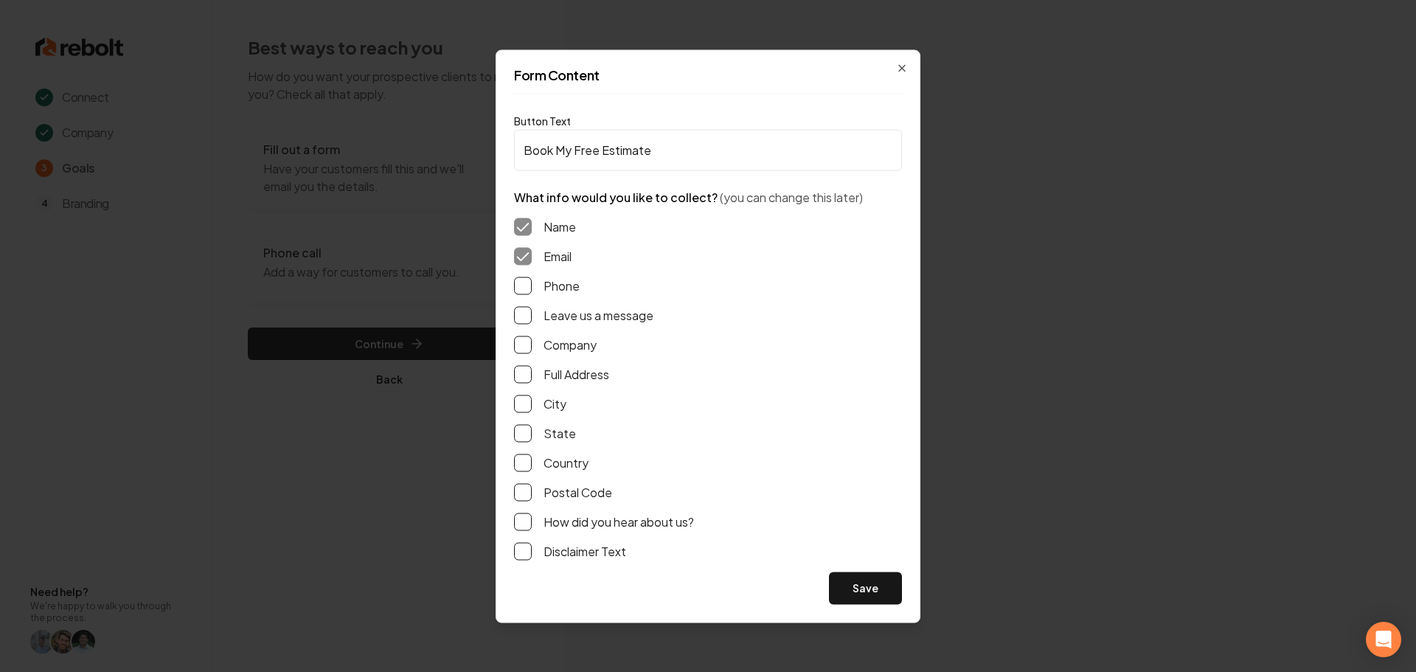
click at [521, 291] on button "Phone" at bounding box center [523, 286] width 18 height 18
click at [521, 317] on button "Leave us a message" at bounding box center [523, 315] width 18 height 18
click at [518, 376] on button "Full Address" at bounding box center [523, 374] width 18 height 18
click at [879, 592] on button "Save" at bounding box center [865, 588] width 73 height 32
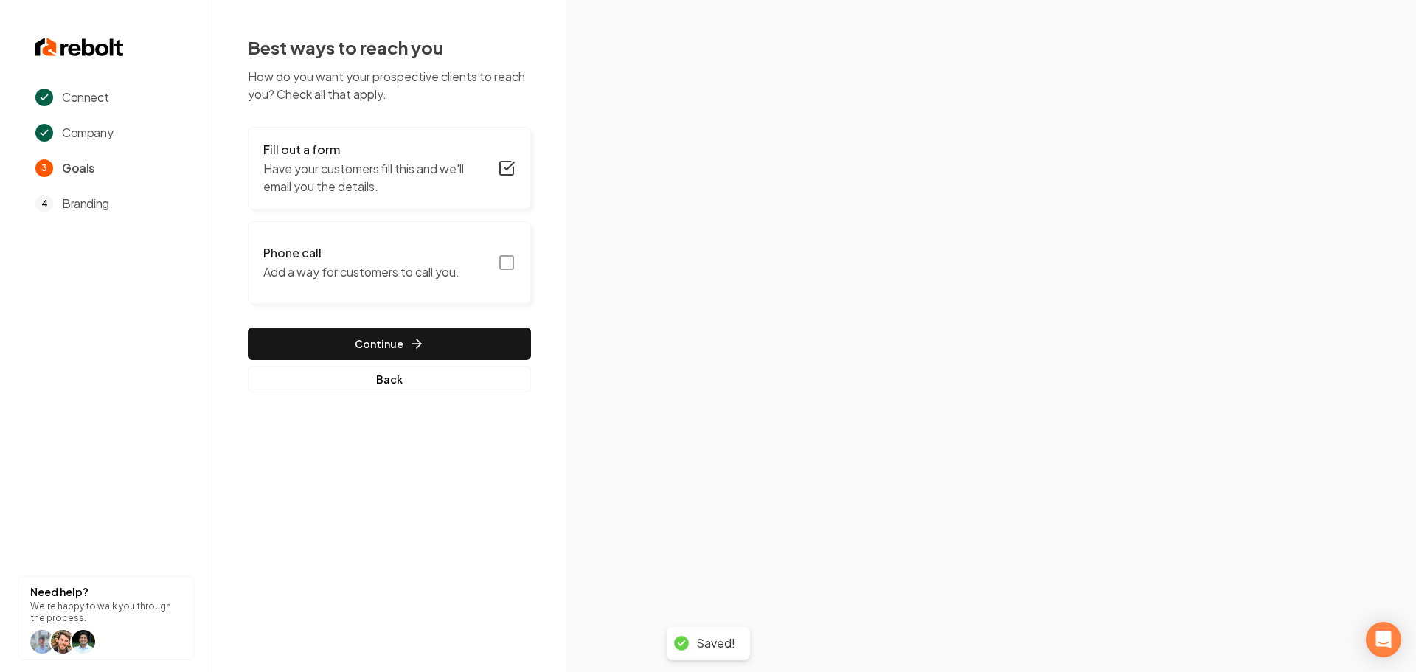
click at [501, 269] on rect "button" at bounding box center [506, 262] width 13 height 13
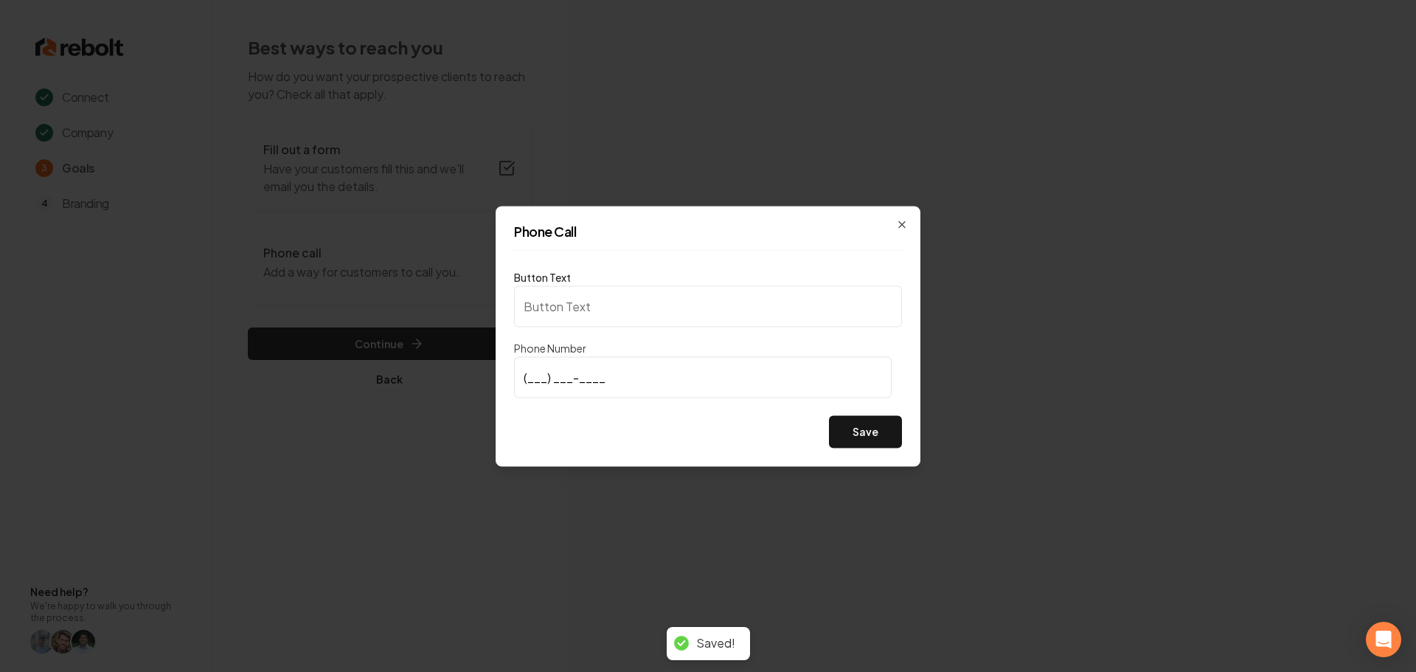
type input "Call us"
type input "[PHONE_NUMBER]"
drag, startPoint x: 620, startPoint y: 428, endPoint x: 941, endPoint y: 409, distance: 321.4
click at [631, 428] on div "Save" at bounding box center [708, 431] width 388 height 32
click at [881, 430] on button "Save" at bounding box center [865, 431] width 73 height 32
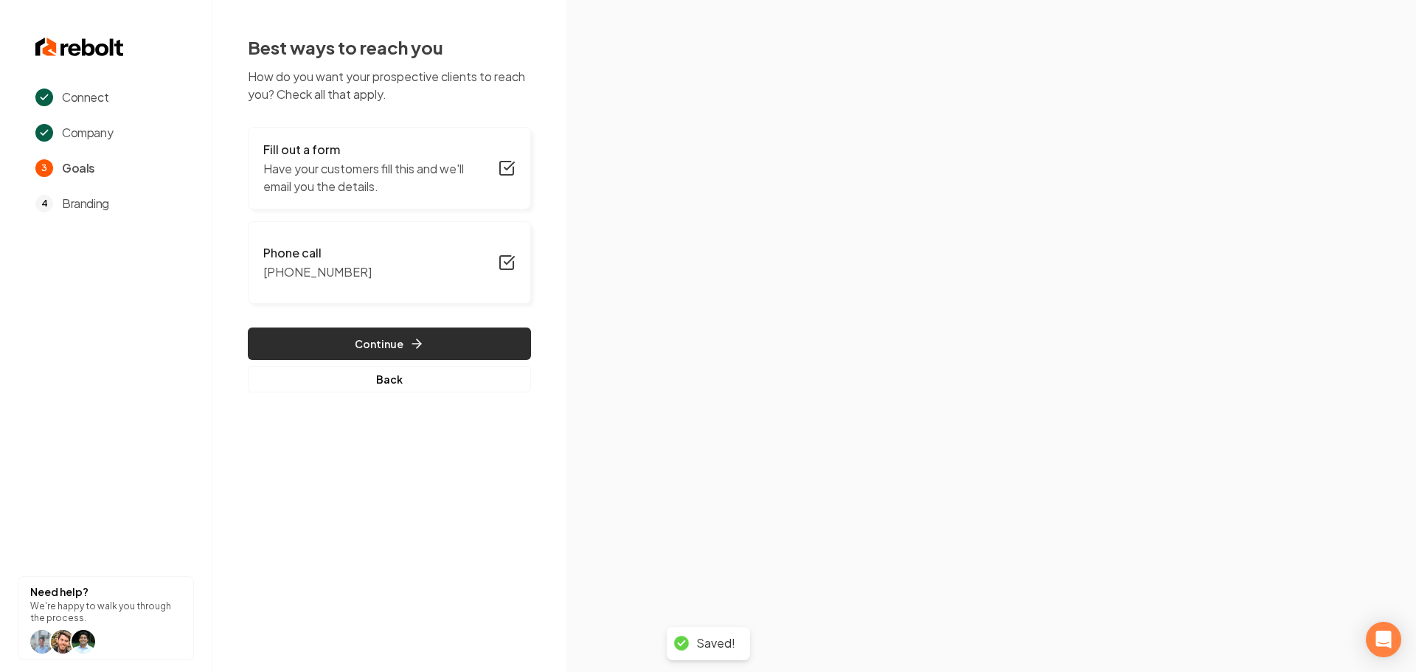
click at [431, 340] on button "Continue" at bounding box center [389, 343] width 283 height 32
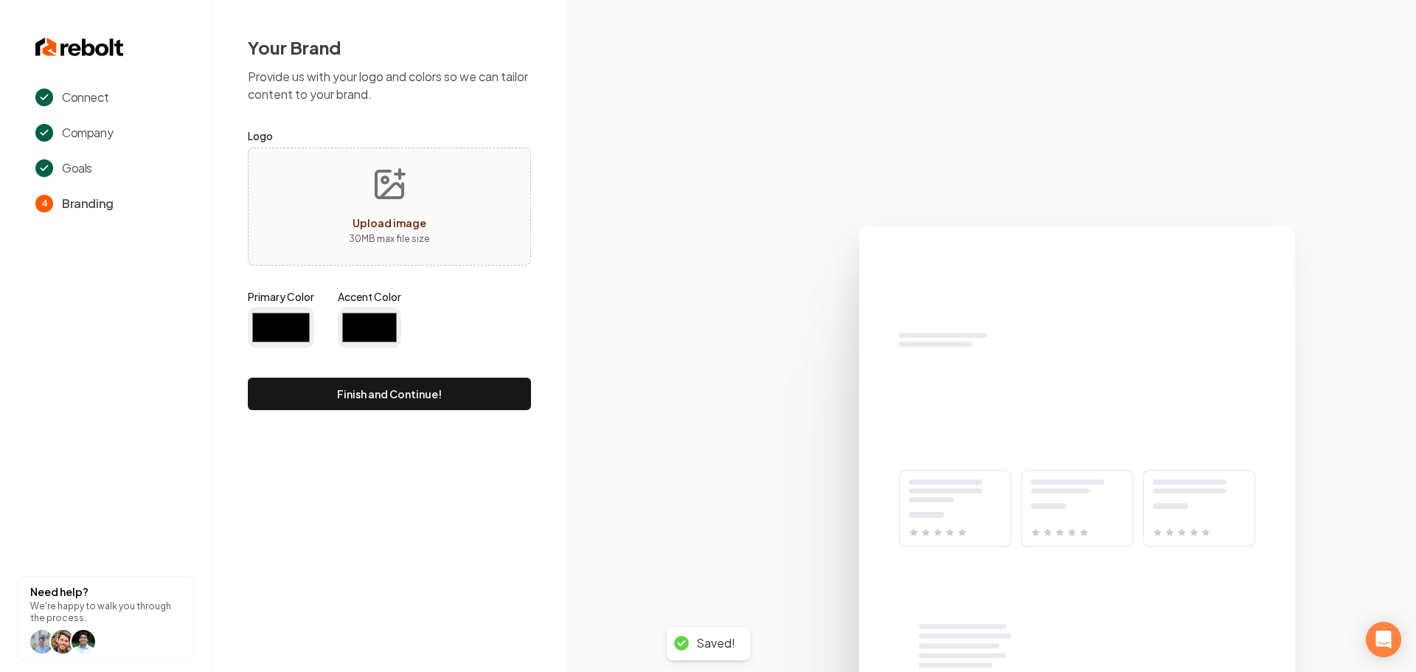
type input "#194d33"
type input "#70be00"
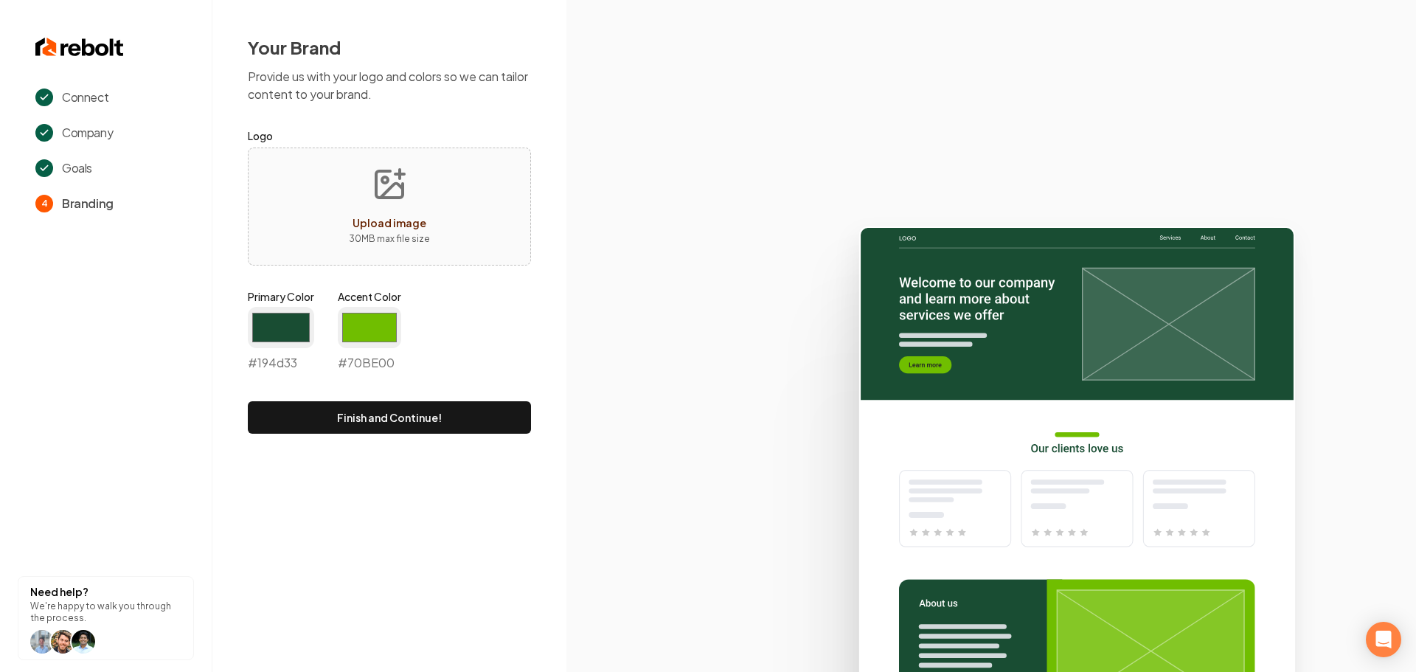
click at [389, 192] on icon "Upload image" at bounding box center [389, 184] width 35 height 35
type input "**********"
click at [272, 323] on input "#194d33" at bounding box center [281, 327] width 66 height 41
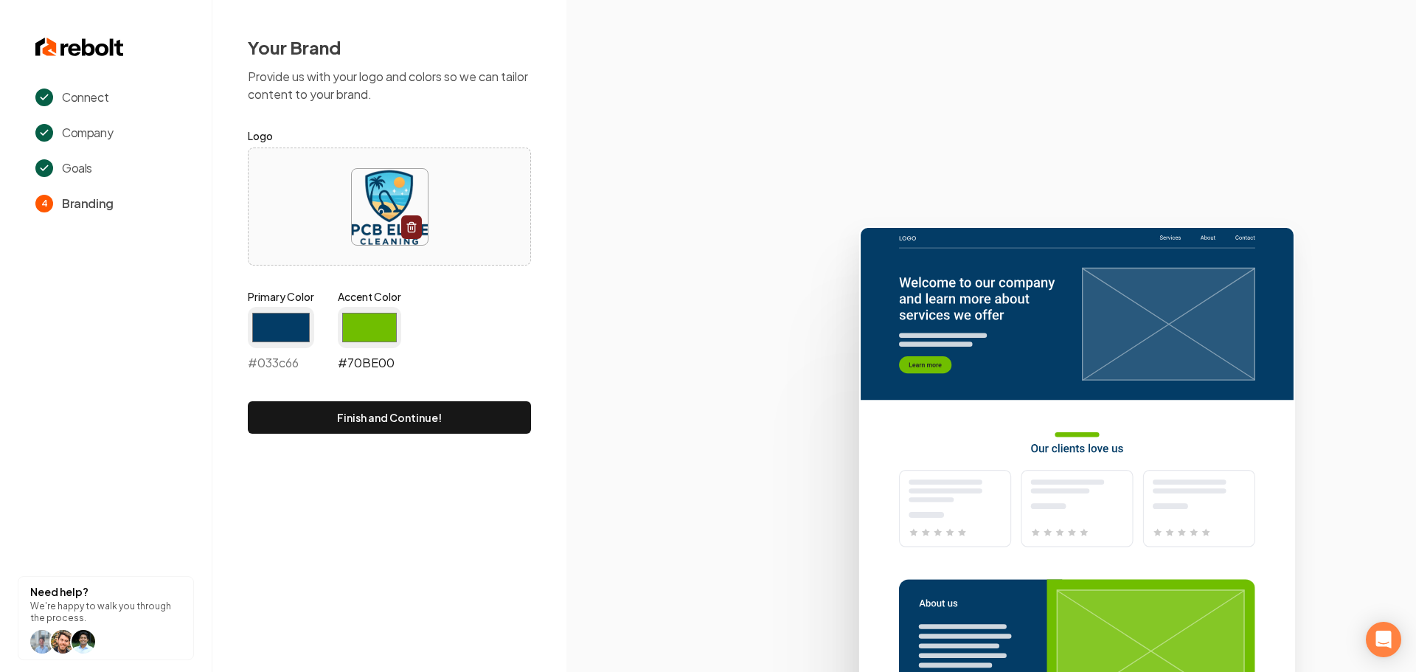
type input "#033c66"
click at [364, 321] on input "#70be00" at bounding box center [369, 327] width 63 height 41
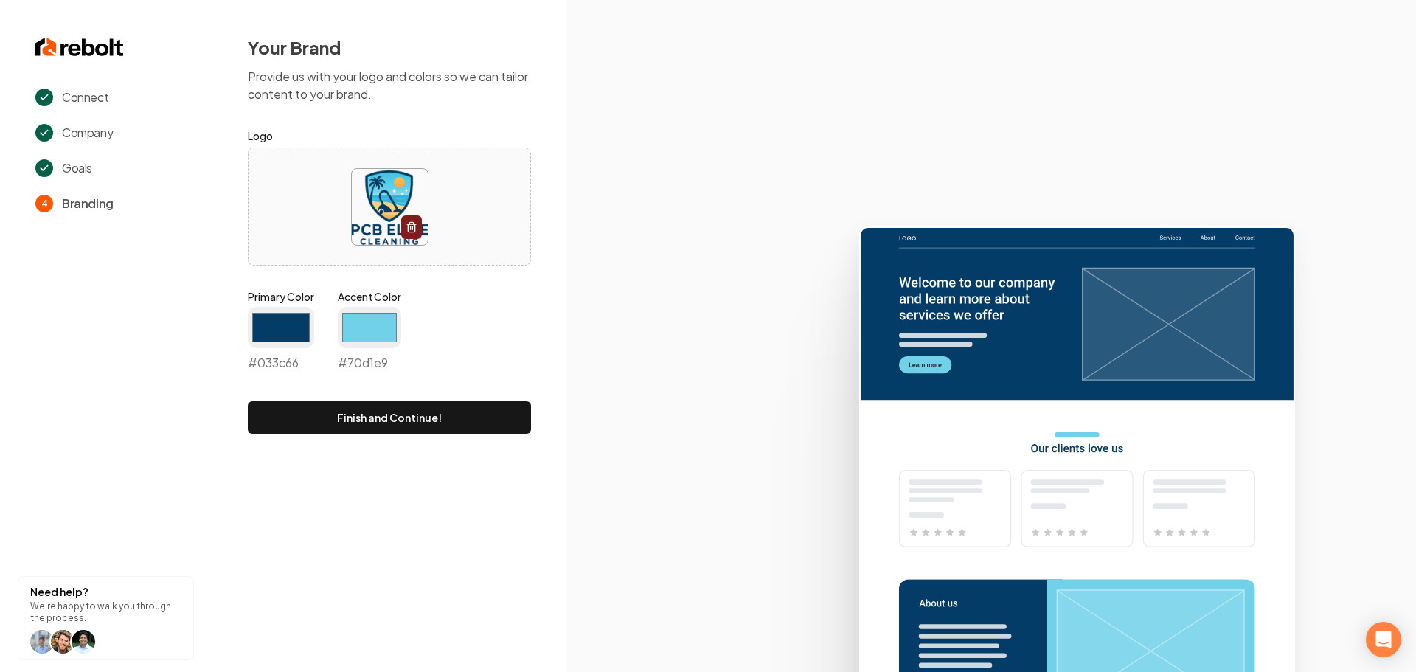
type input "#70d1e9"
click at [587, 281] on icon at bounding box center [991, 443] width 850 height 458
click at [424, 420] on button "Finish and Continue!" at bounding box center [389, 417] width 283 height 32
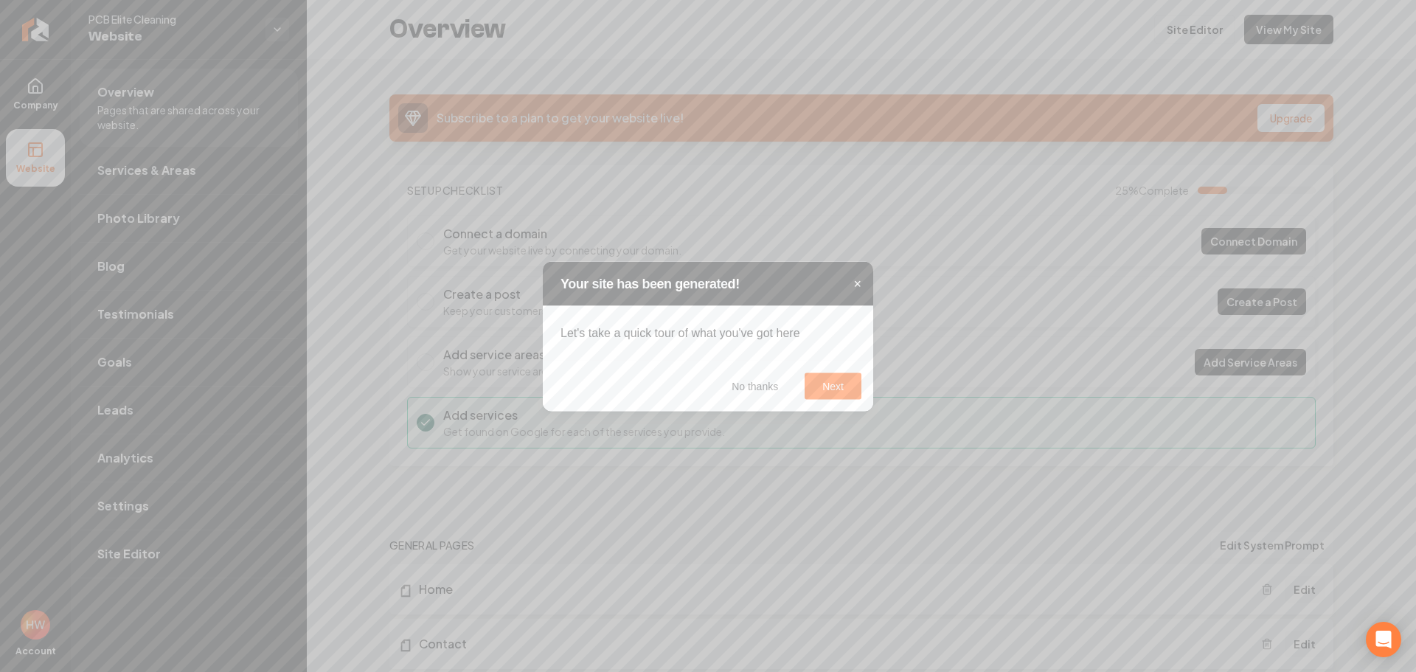
click at [853, 285] on span "×" at bounding box center [857, 283] width 8 height 15
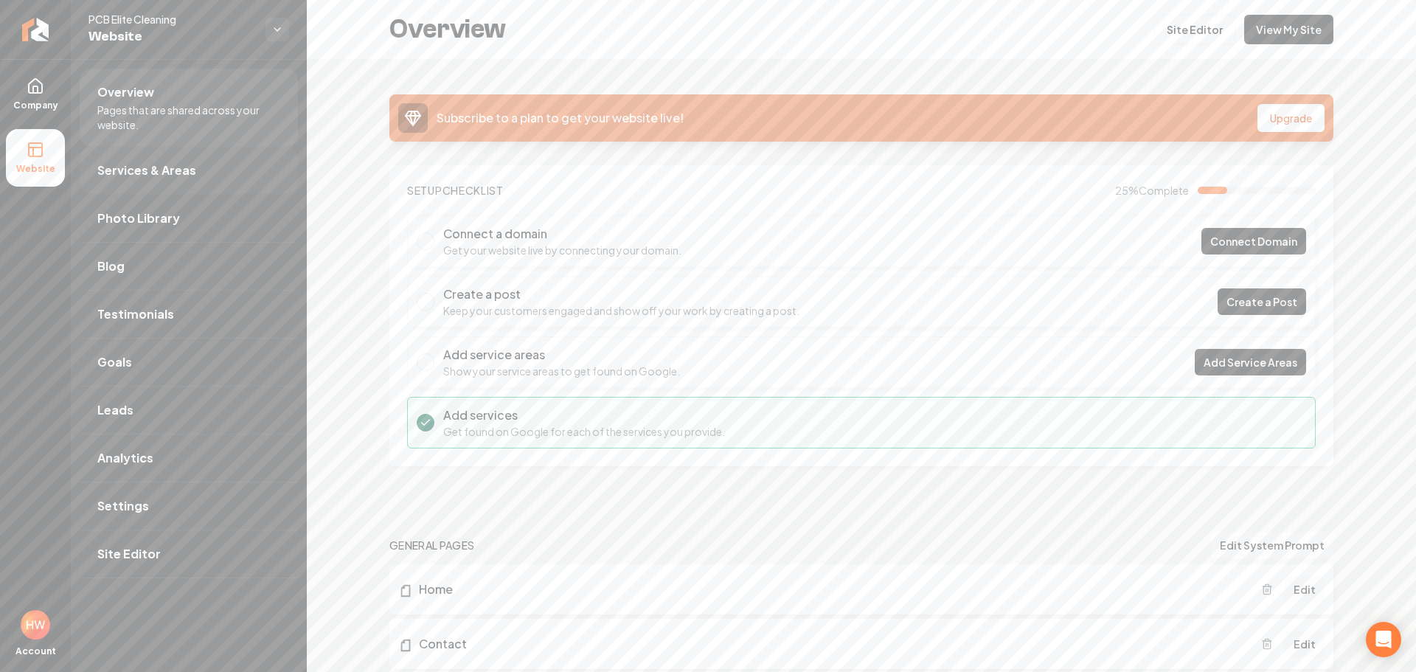
click at [173, 178] on span "Services & Areas" at bounding box center [146, 171] width 99 height 18
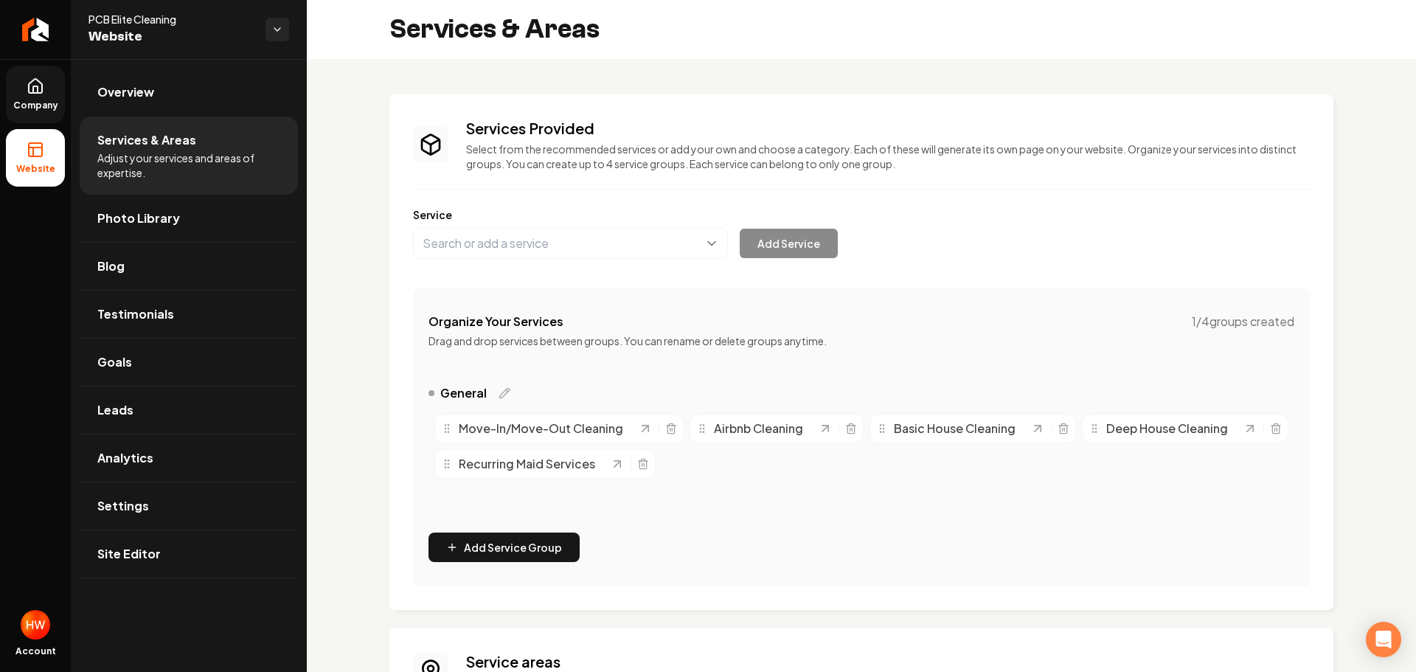
click at [40, 92] on icon at bounding box center [36, 86] width 18 height 18
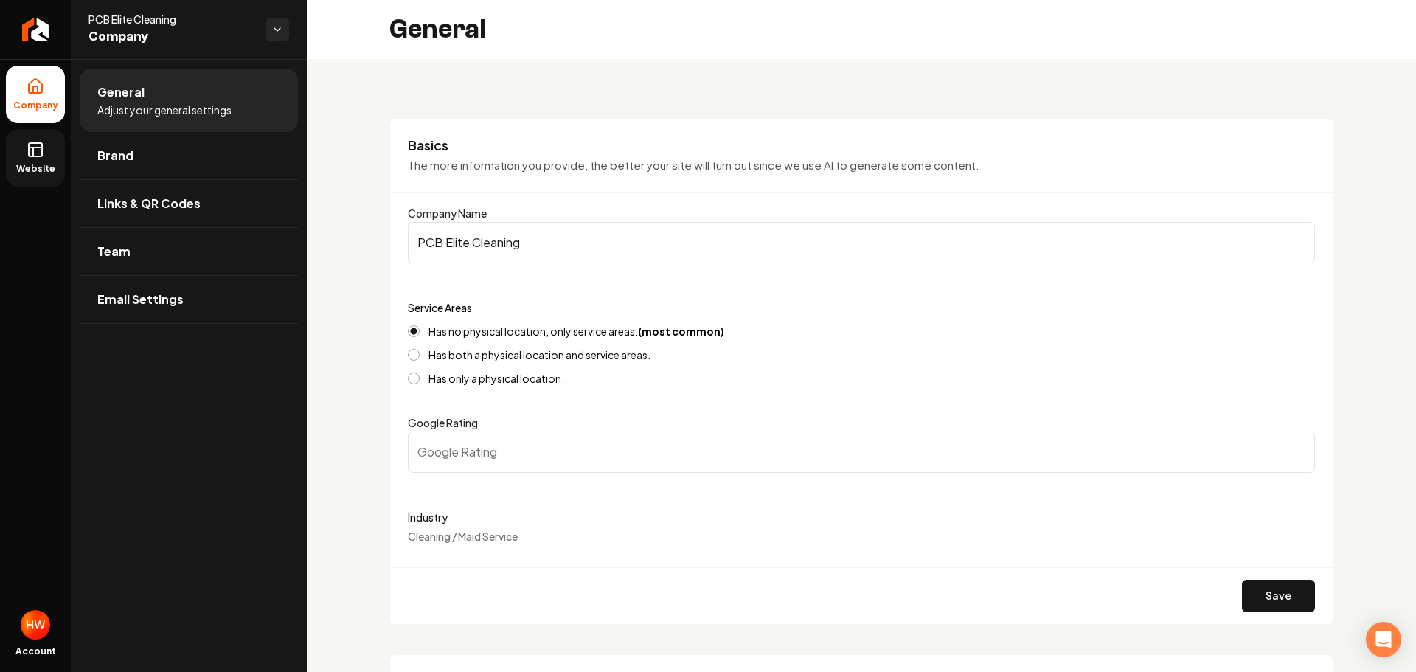
click at [34, 149] on icon at bounding box center [36, 150] width 18 height 18
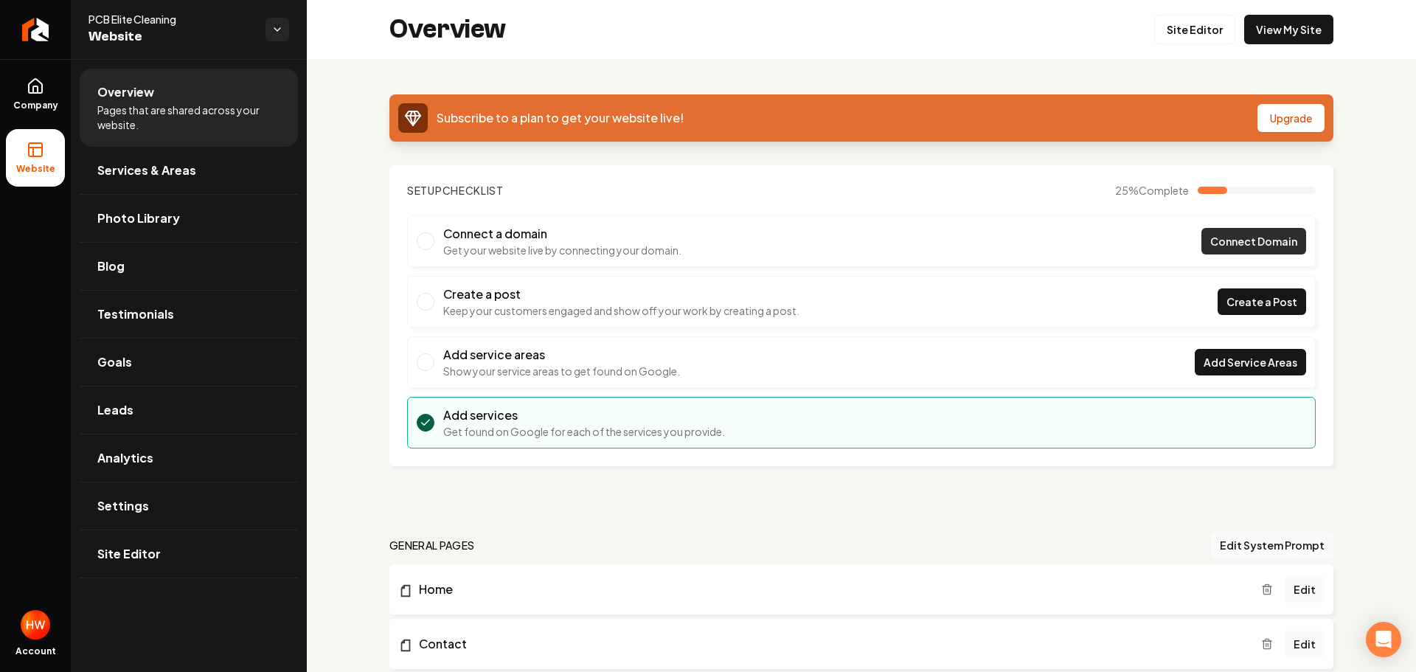
click at [1212, 246] on span "Connect Domain" at bounding box center [1253, 241] width 87 height 15
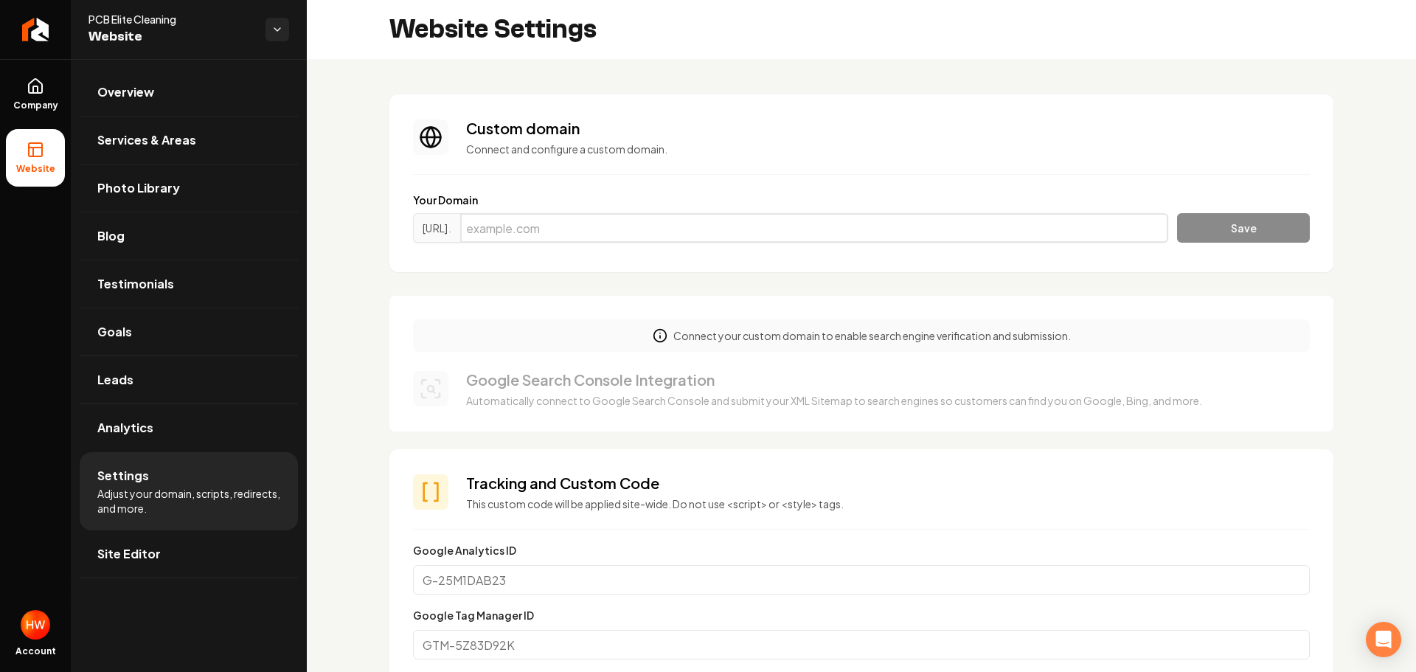
click at [724, 237] on input "Main content area" at bounding box center [814, 228] width 708 height 30
paste input "https://pcbelitecleaning.com"
type input "https://pcbelitecleaning.com"
click at [1212, 220] on button "Save" at bounding box center [1243, 228] width 133 height 30
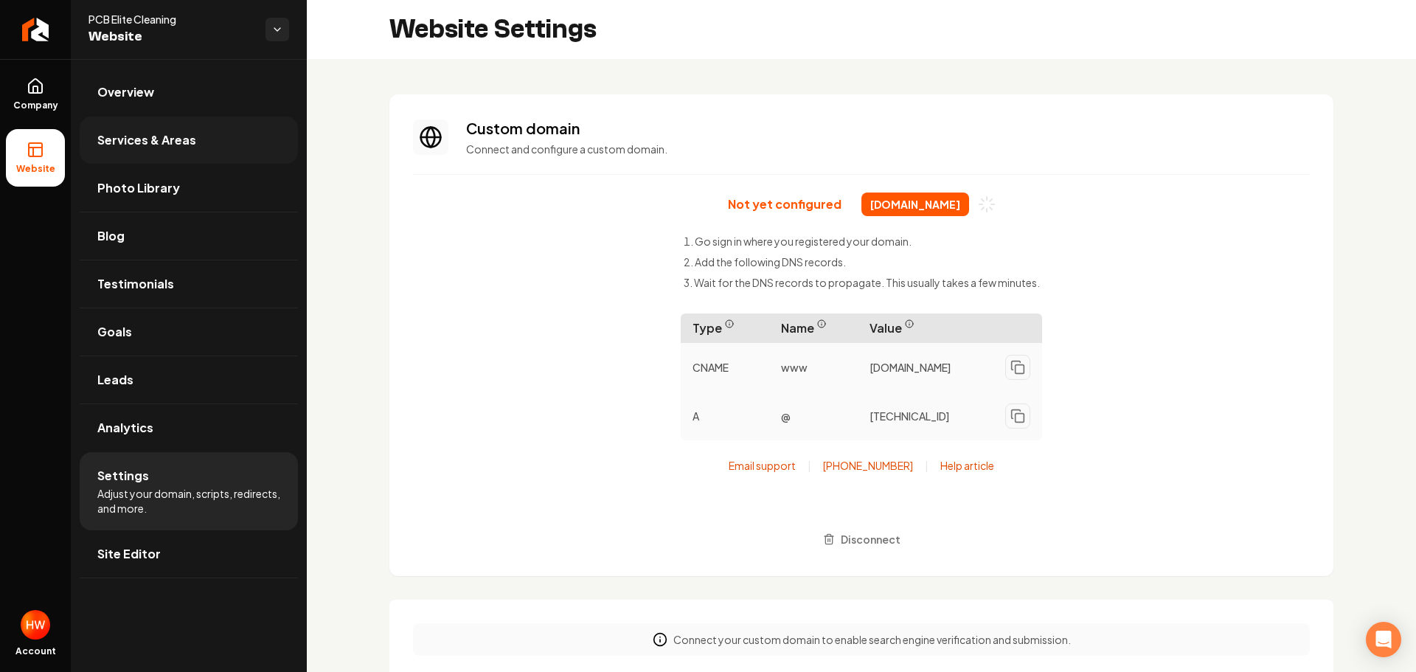
click at [167, 150] on link "Services & Areas" at bounding box center [189, 140] width 218 height 47
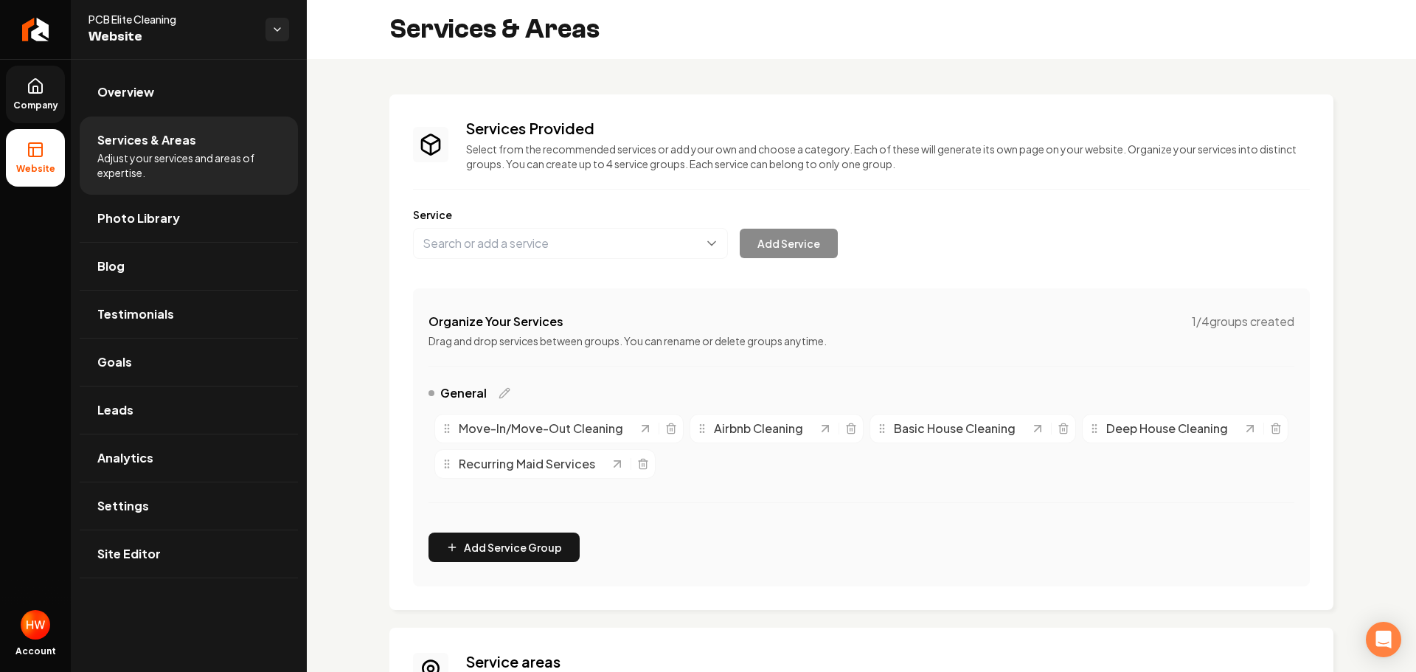
click at [50, 97] on link "Company" at bounding box center [35, 95] width 59 height 58
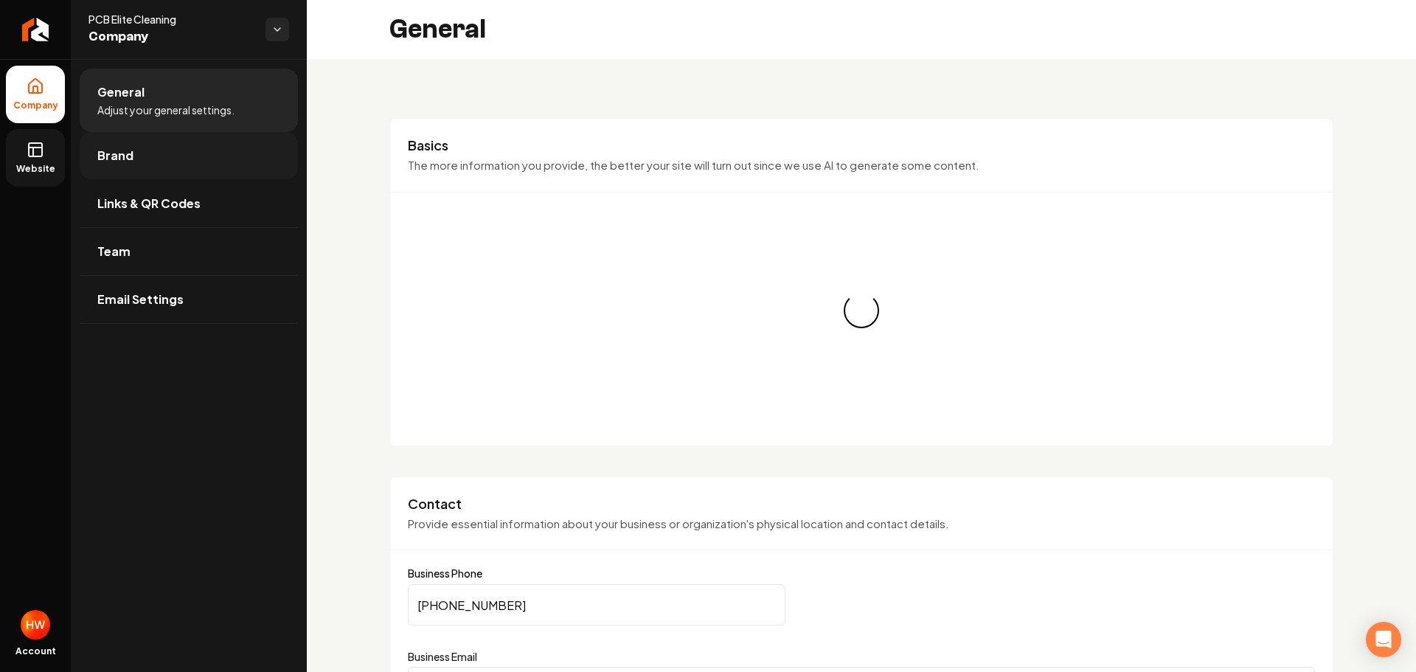
click at [125, 158] on span "Brand" at bounding box center [115, 156] width 36 height 18
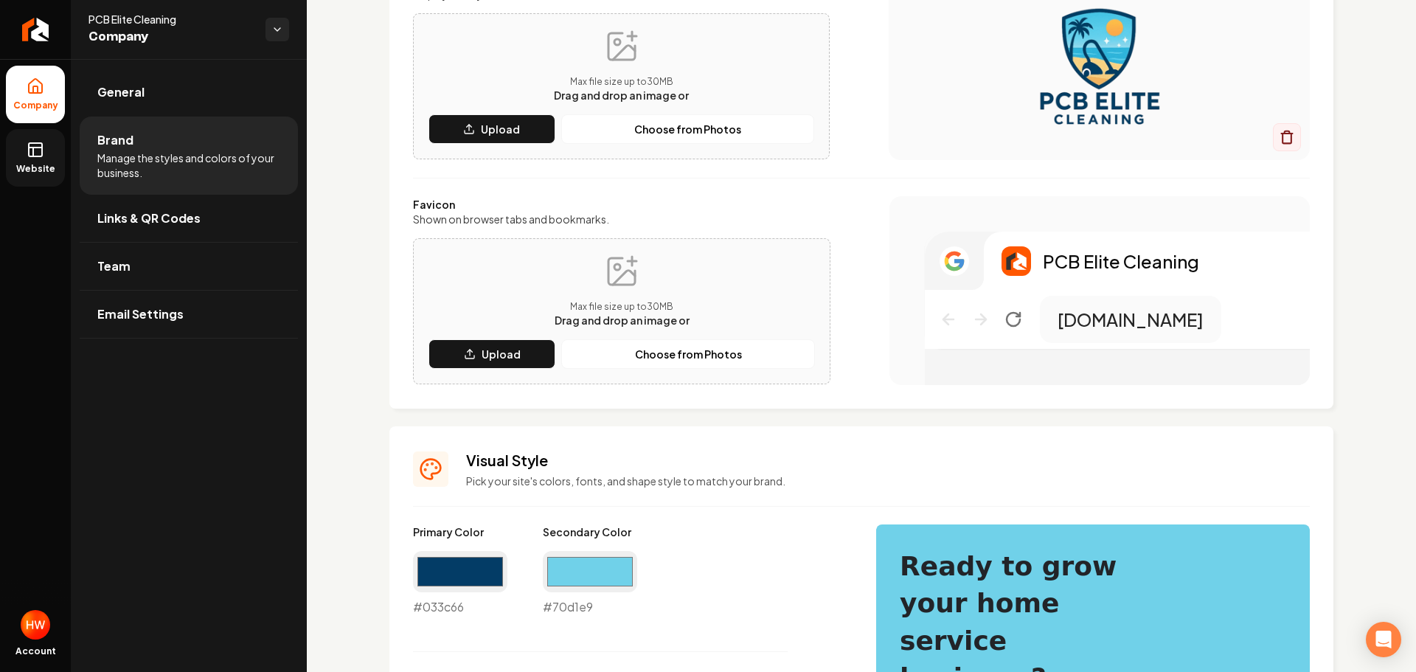
scroll to position [295, 0]
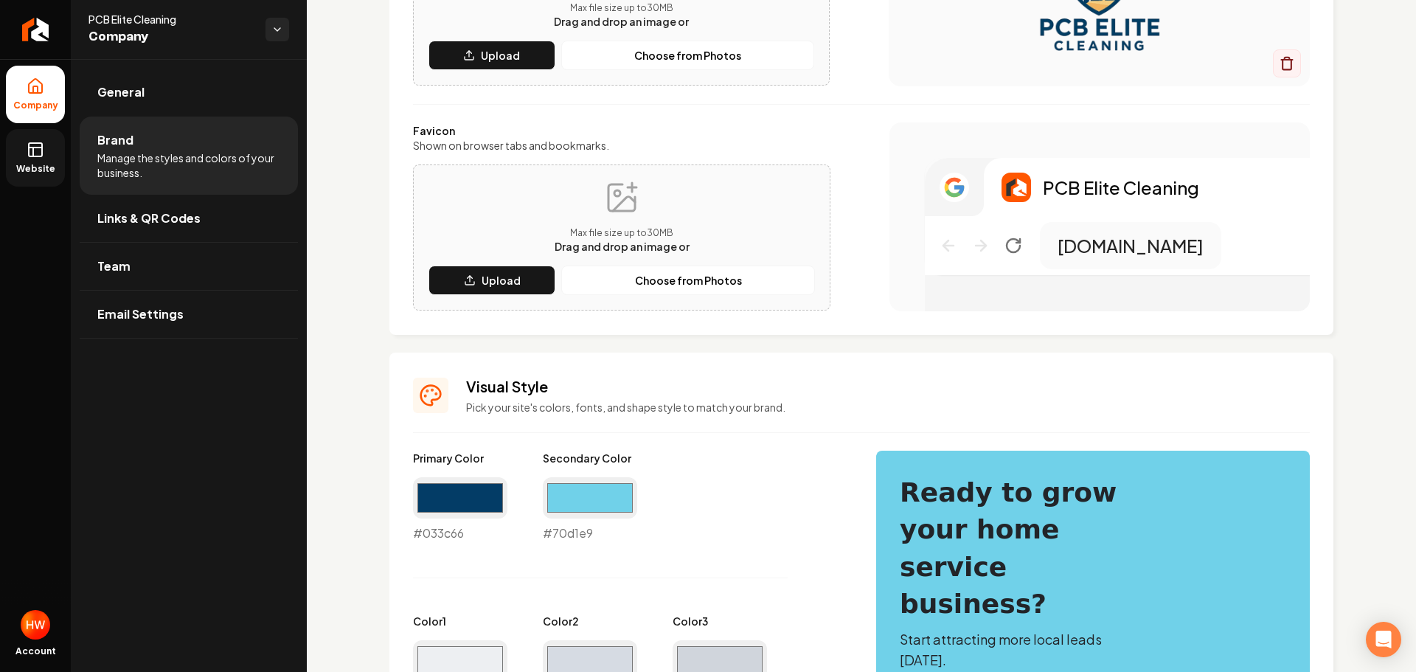
click at [177, 84] on link "General" at bounding box center [189, 92] width 218 height 47
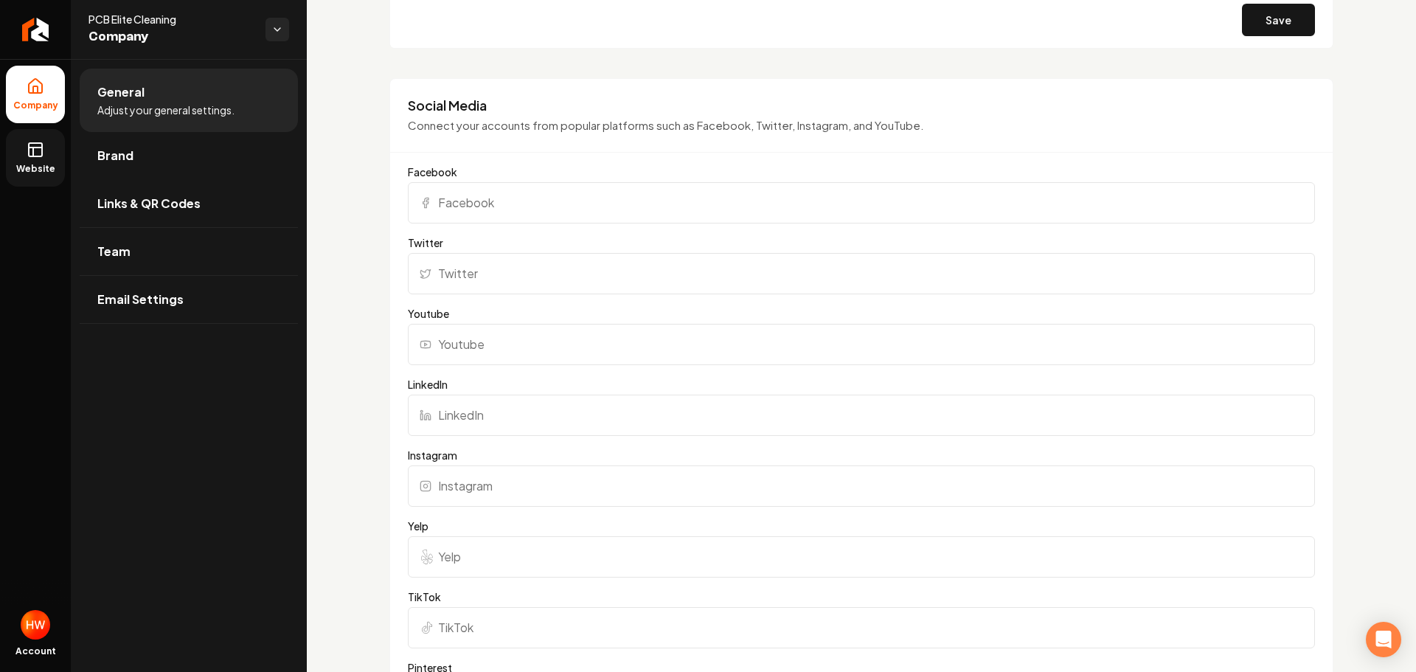
scroll to position [1033, 0]
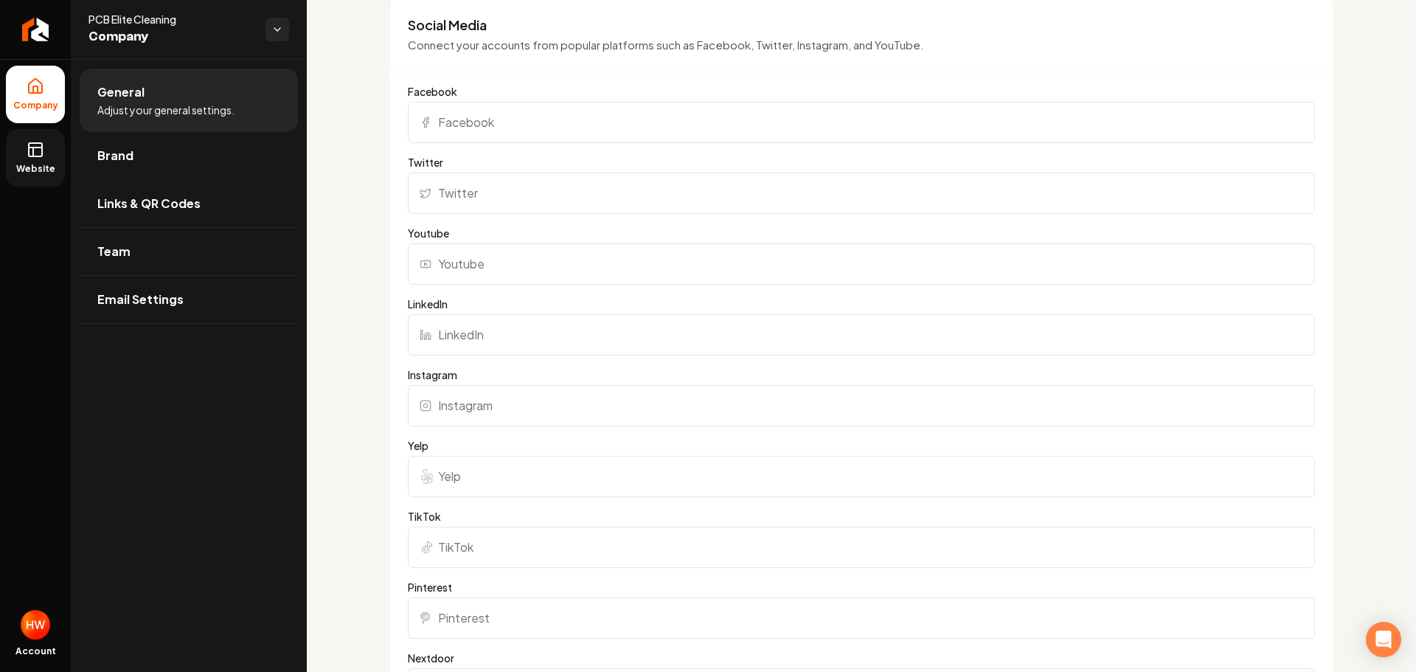
click at [626, 127] on input "Facebook" at bounding box center [861, 122] width 907 height 41
paste input "[URL][DOMAIN_NAME]"
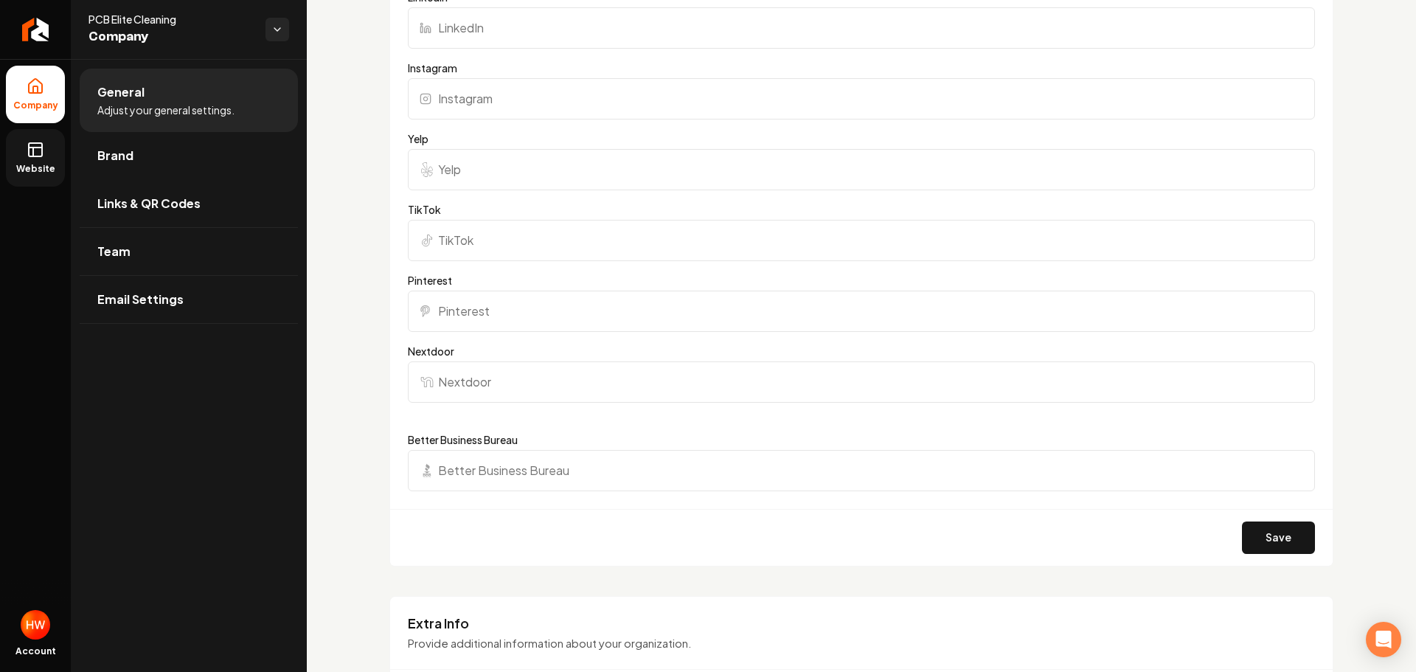
scroll to position [1475, 0]
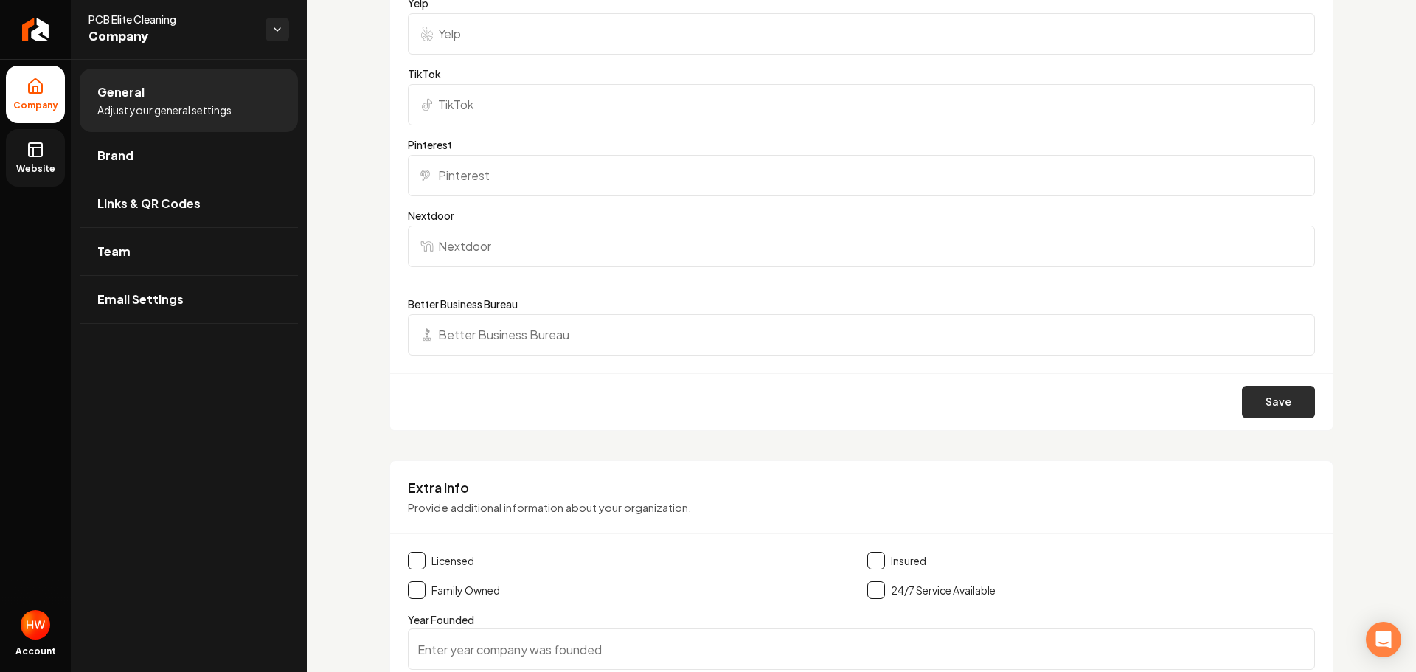
type input "[URL][DOMAIN_NAME]"
click at [1271, 412] on button "Save" at bounding box center [1278, 402] width 73 height 32
click at [154, 160] on link "Brand" at bounding box center [189, 155] width 218 height 47
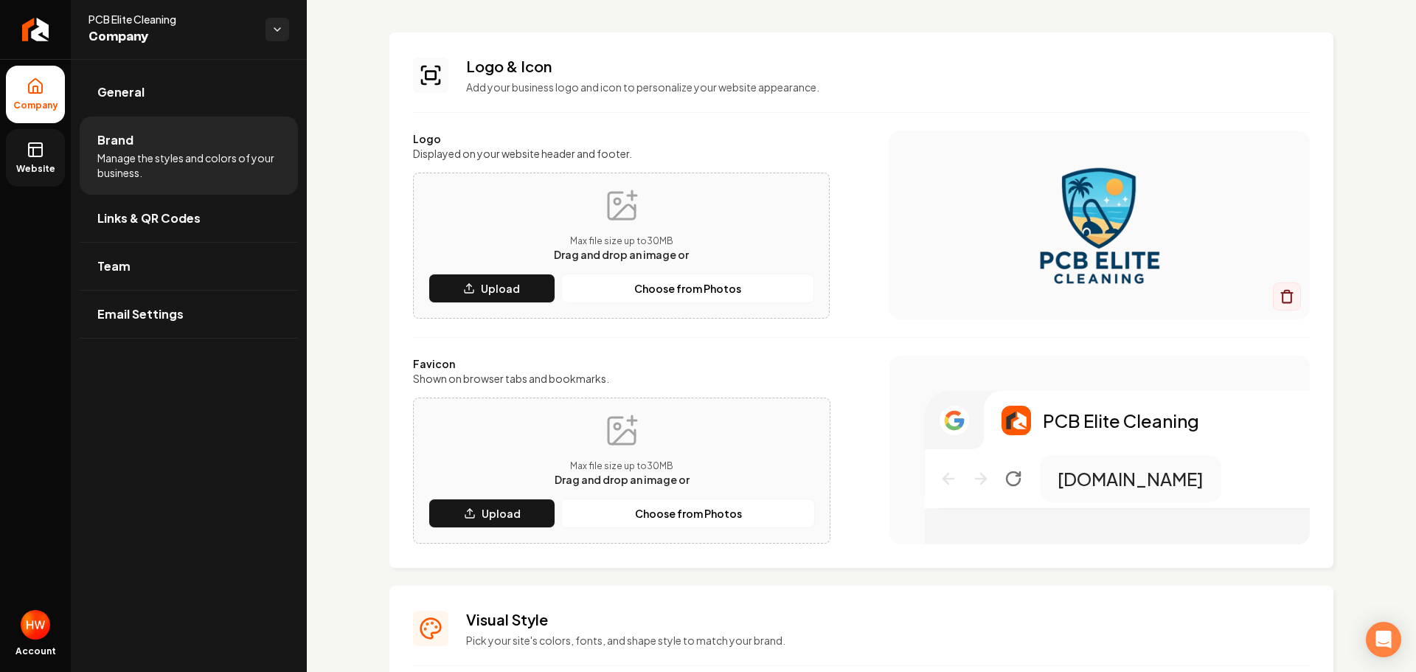
scroll to position [148, 0]
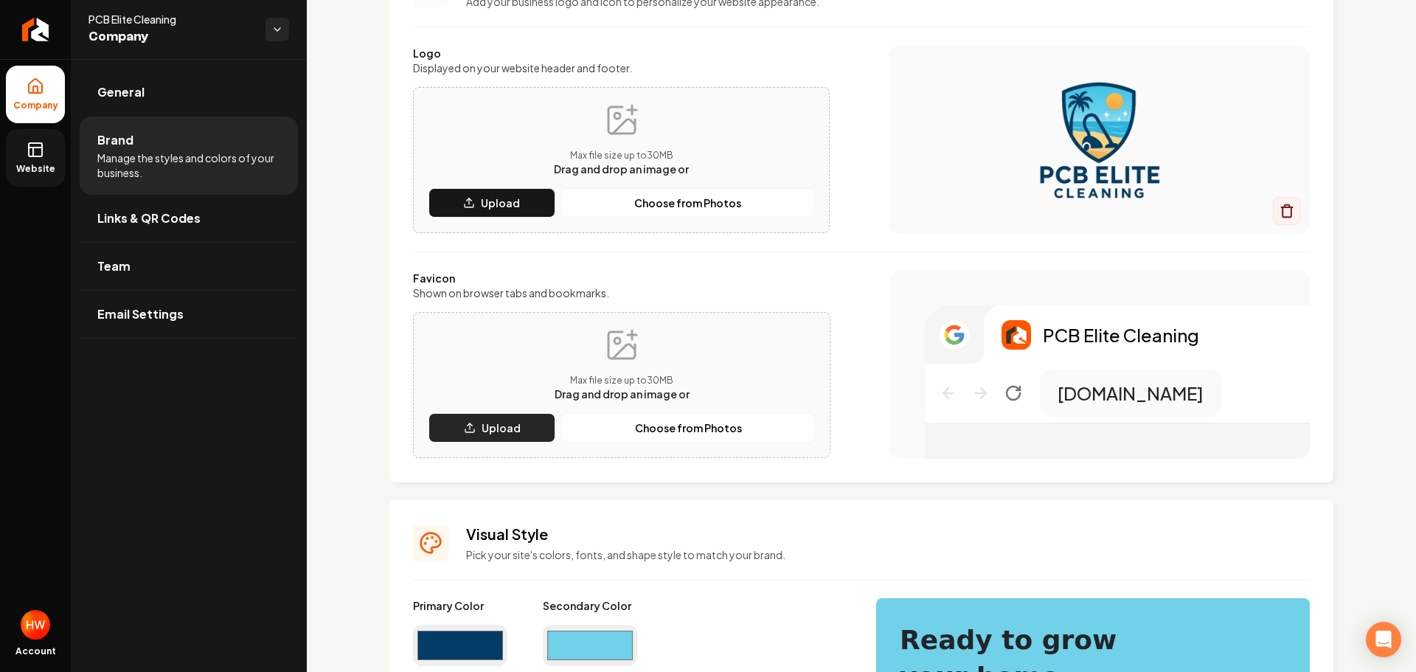
click at [488, 437] on button "Upload" at bounding box center [492, 428] width 127 height 30
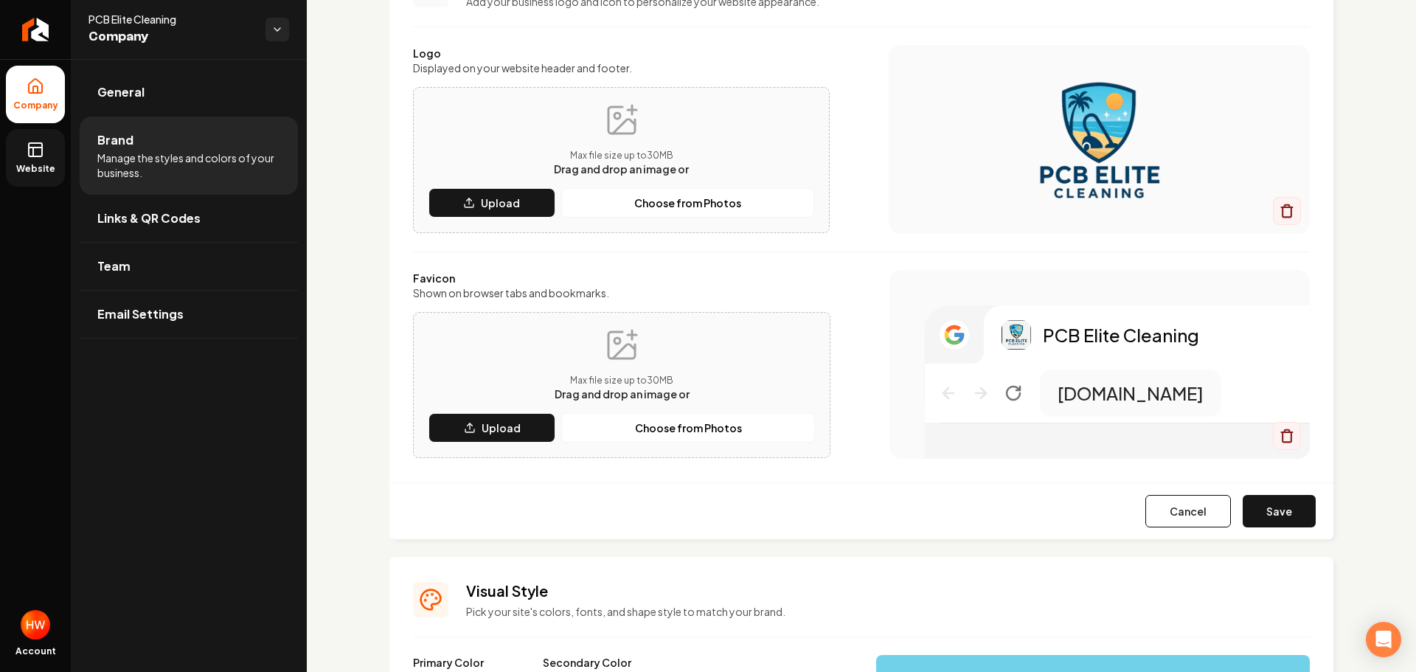
click at [1259, 510] on button "Save" at bounding box center [1279, 511] width 73 height 32
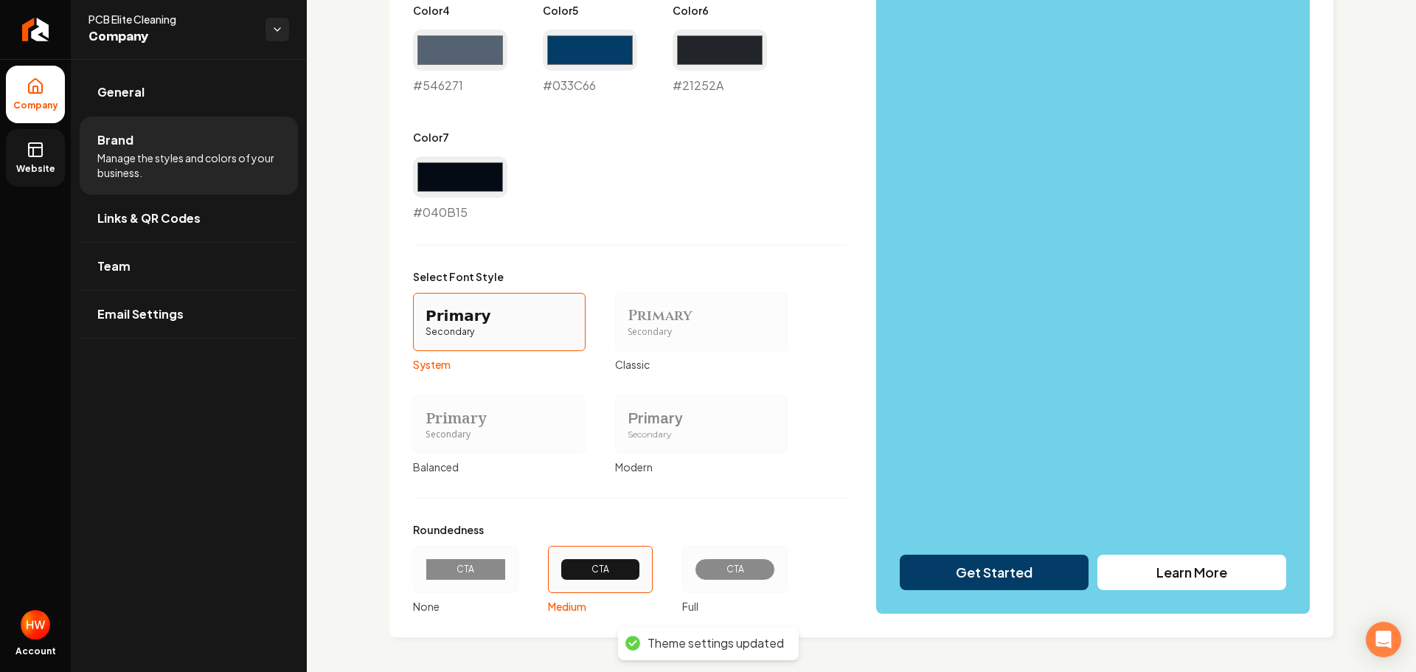
scroll to position [1033, 0]
drag, startPoint x: 749, startPoint y: 566, endPoint x: 761, endPoint y: 566, distance: 12.5
click at [749, 566] on div "CTA" at bounding box center [734, 569] width 55 height 12
click at [693, 566] on button "CTA Full" at bounding box center [687, 569] width 12 height 12
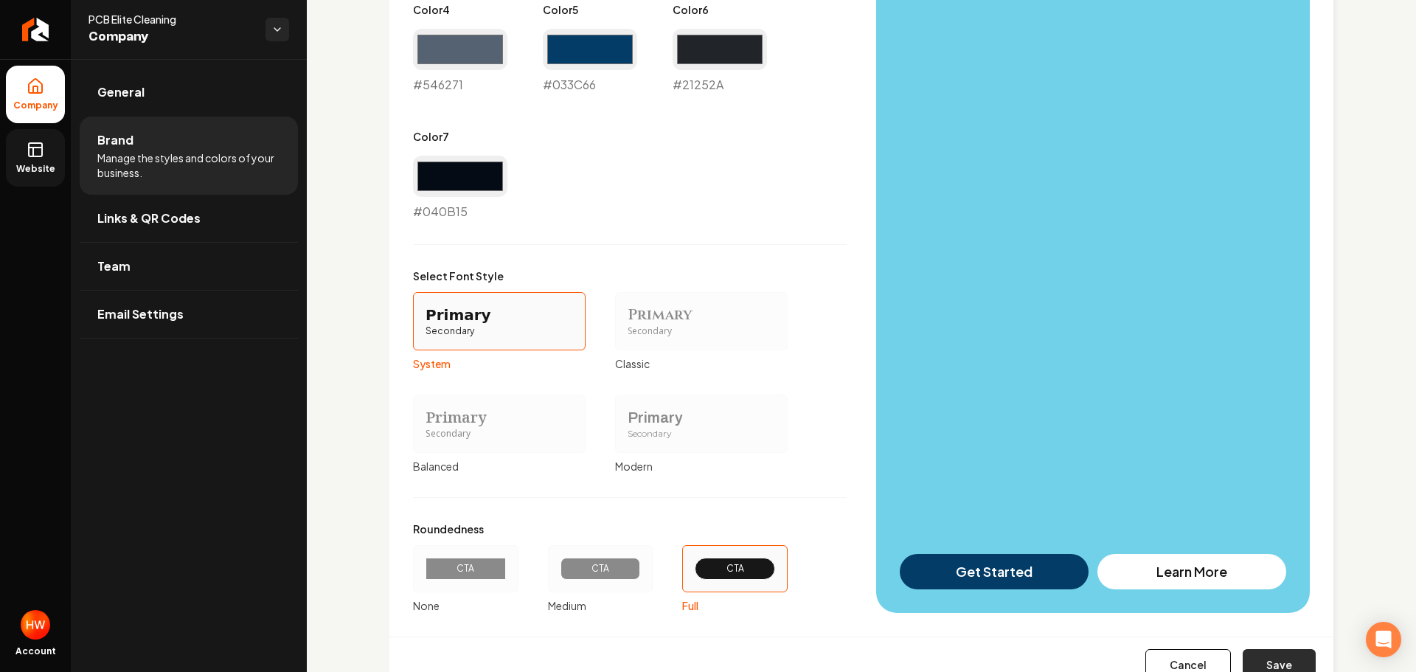
click at [1252, 666] on button "Save" at bounding box center [1279, 665] width 73 height 32
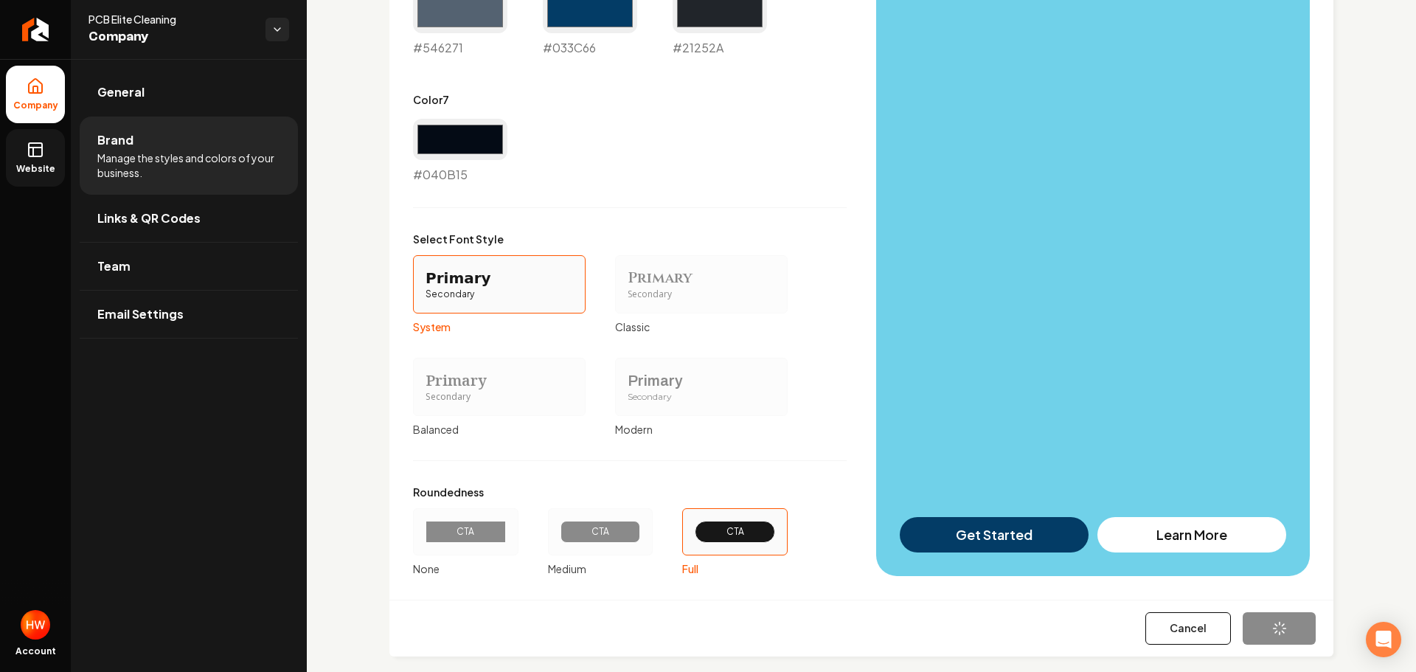
type input "#edeff2"
type input "#d6dbe3"
type input "#d0d5dc"
type input "#033c66"
type input "#21252a"
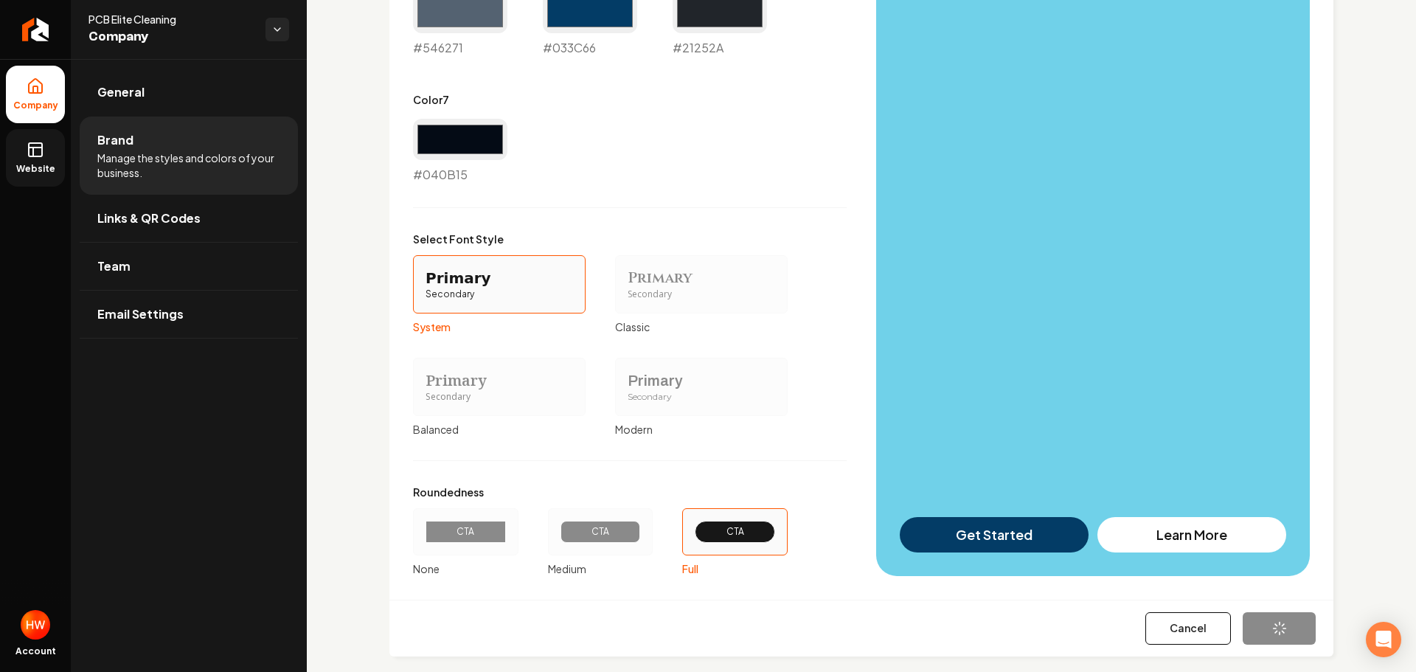
type input "#040b15"
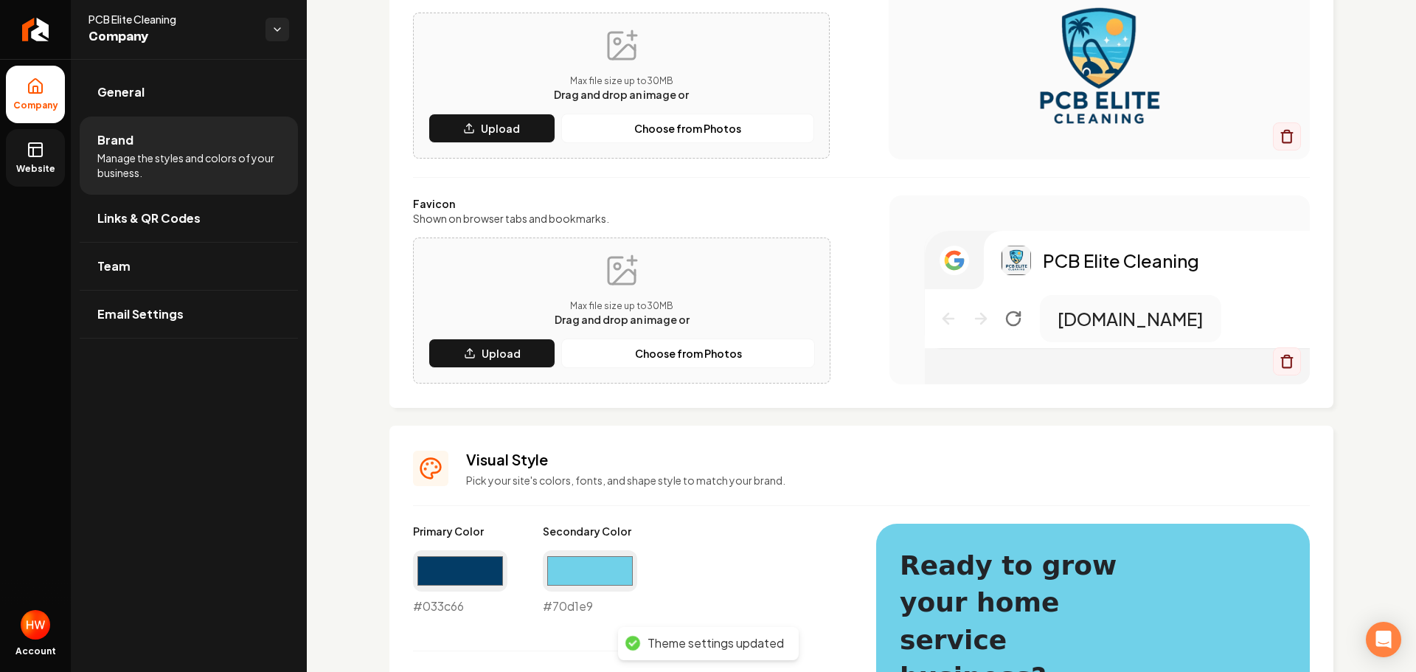
scroll to position [0, 0]
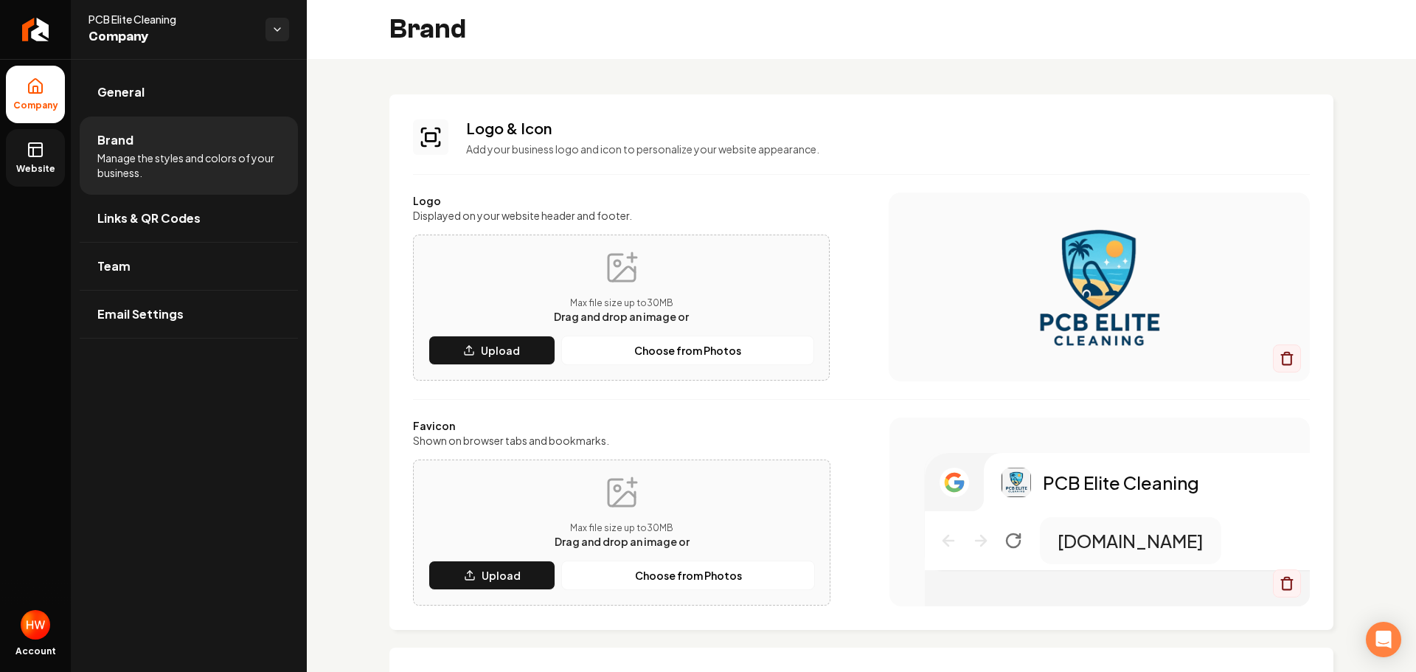
click at [43, 152] on icon at bounding box center [36, 150] width 18 height 18
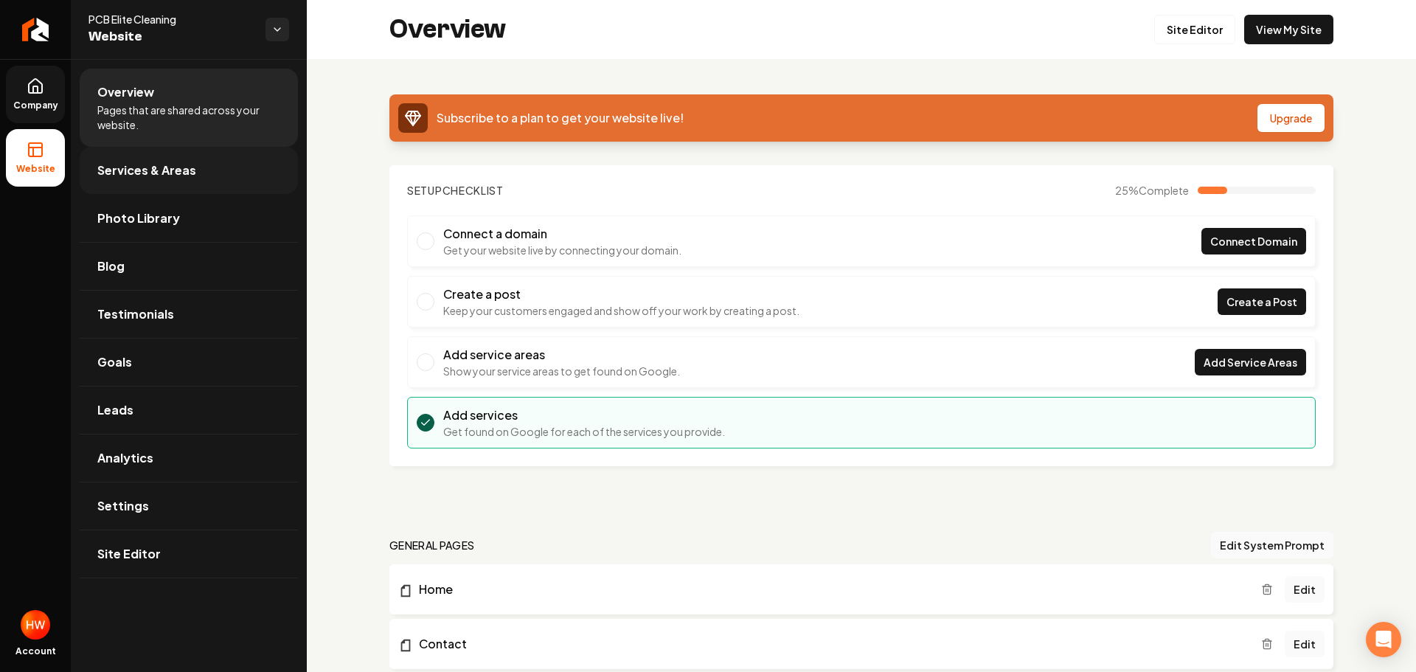
click at [165, 168] on span "Services & Areas" at bounding box center [146, 171] width 99 height 18
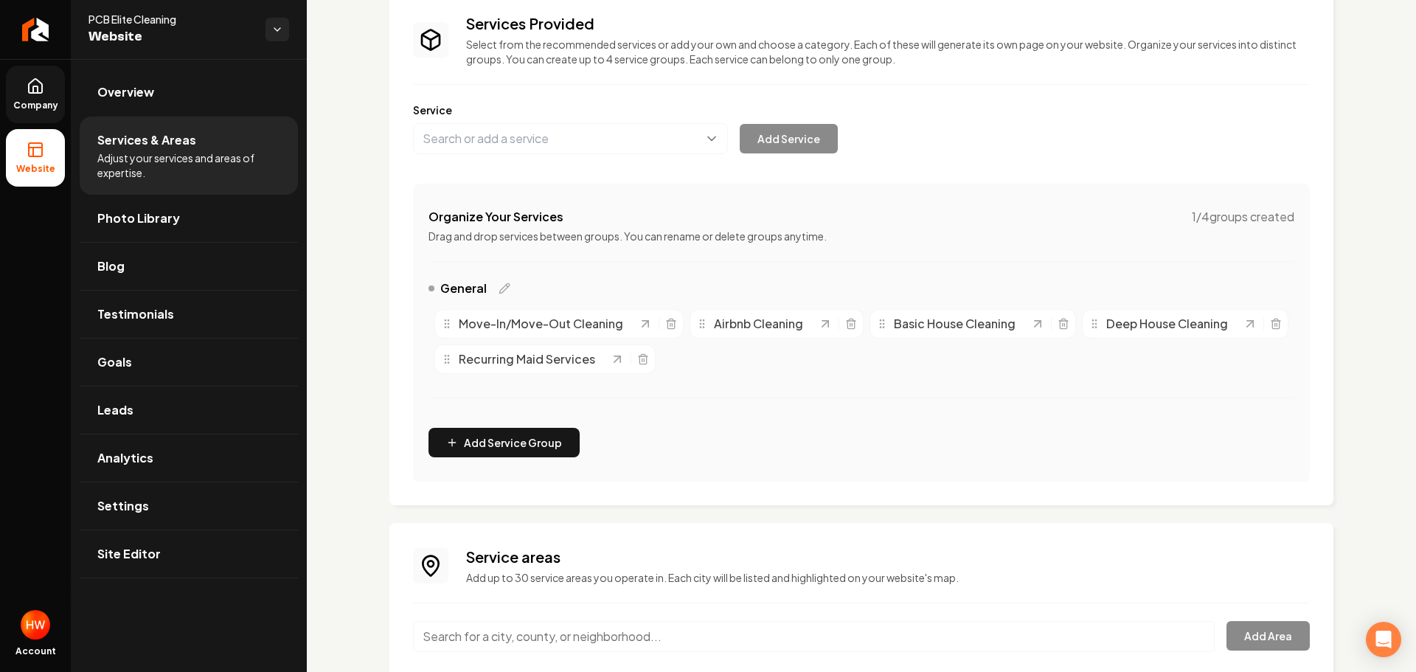
scroll to position [182, 0]
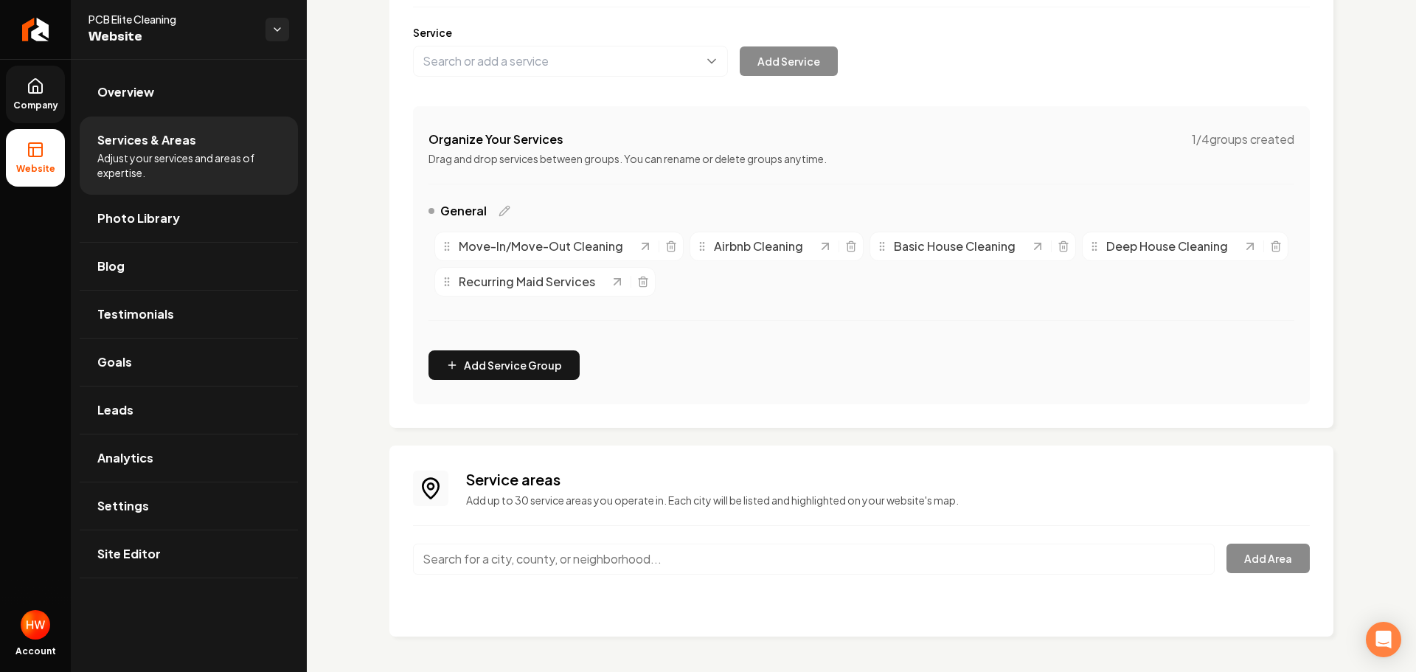
click at [666, 563] on input "Main content area" at bounding box center [814, 559] width 802 height 31
click at [564, 564] on input "Main content area" at bounding box center [814, 559] width 802 height 31
paste input "panama city beach fl"
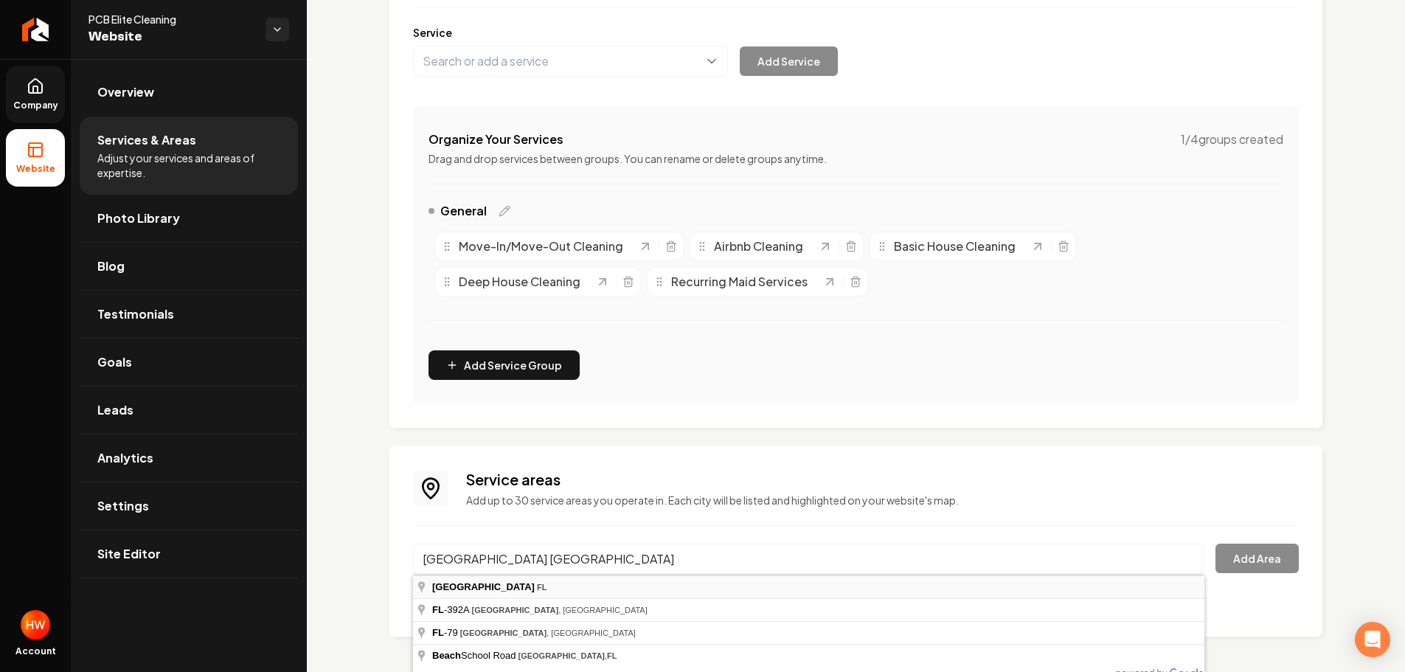
type input "[GEOGRAPHIC_DATA], [GEOGRAPHIC_DATA]"
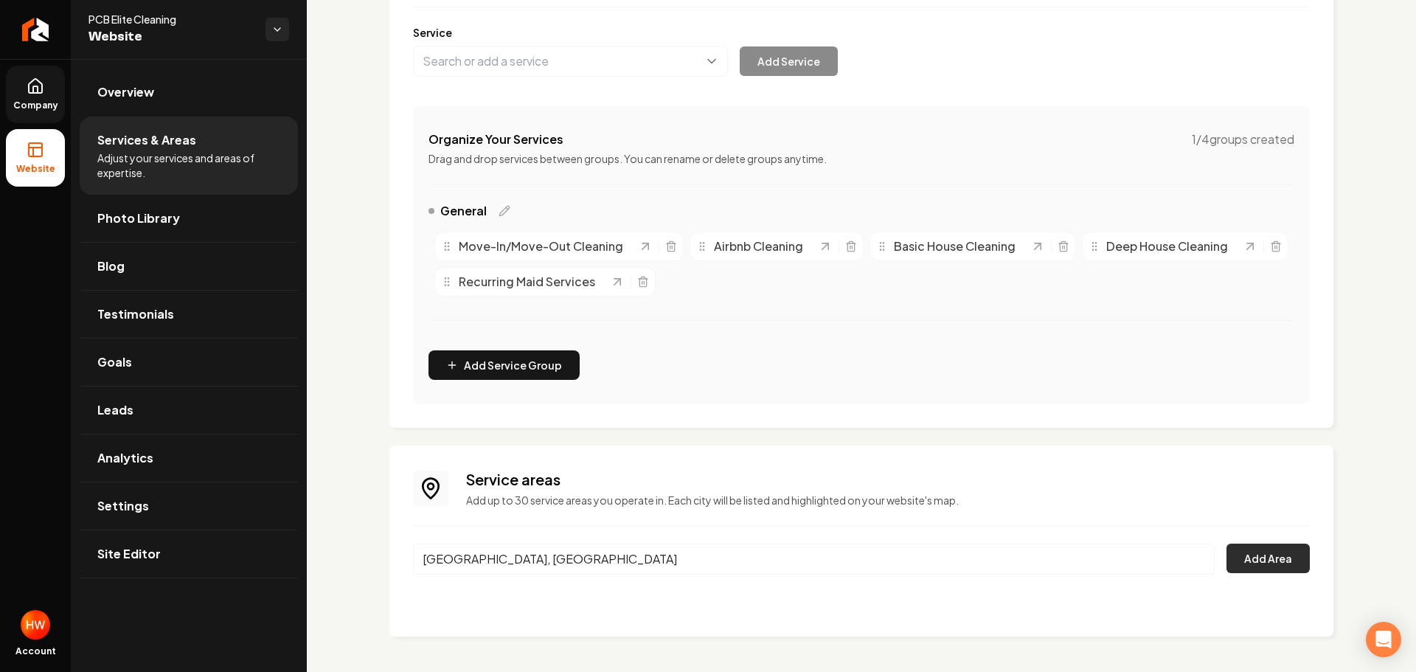
click at [1260, 557] on button "Add Area" at bounding box center [1268, 559] width 83 height 30
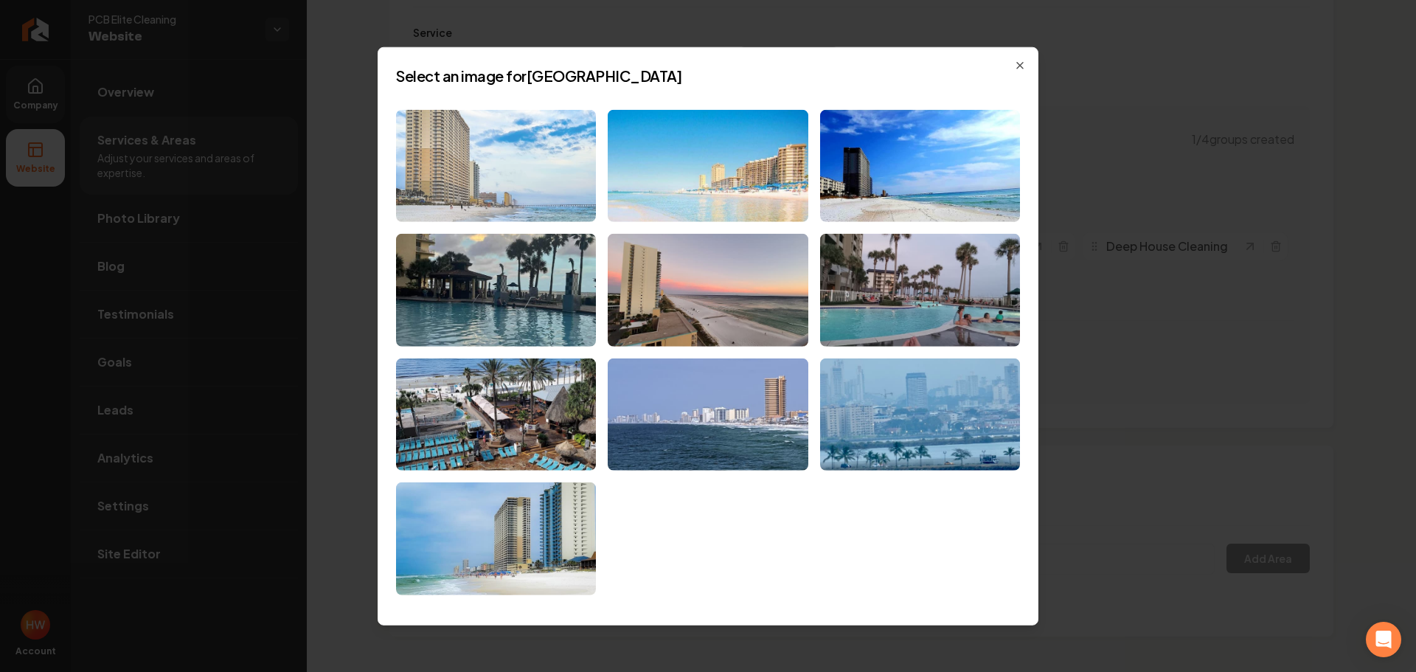
click at [518, 198] on img at bounding box center [496, 165] width 200 height 113
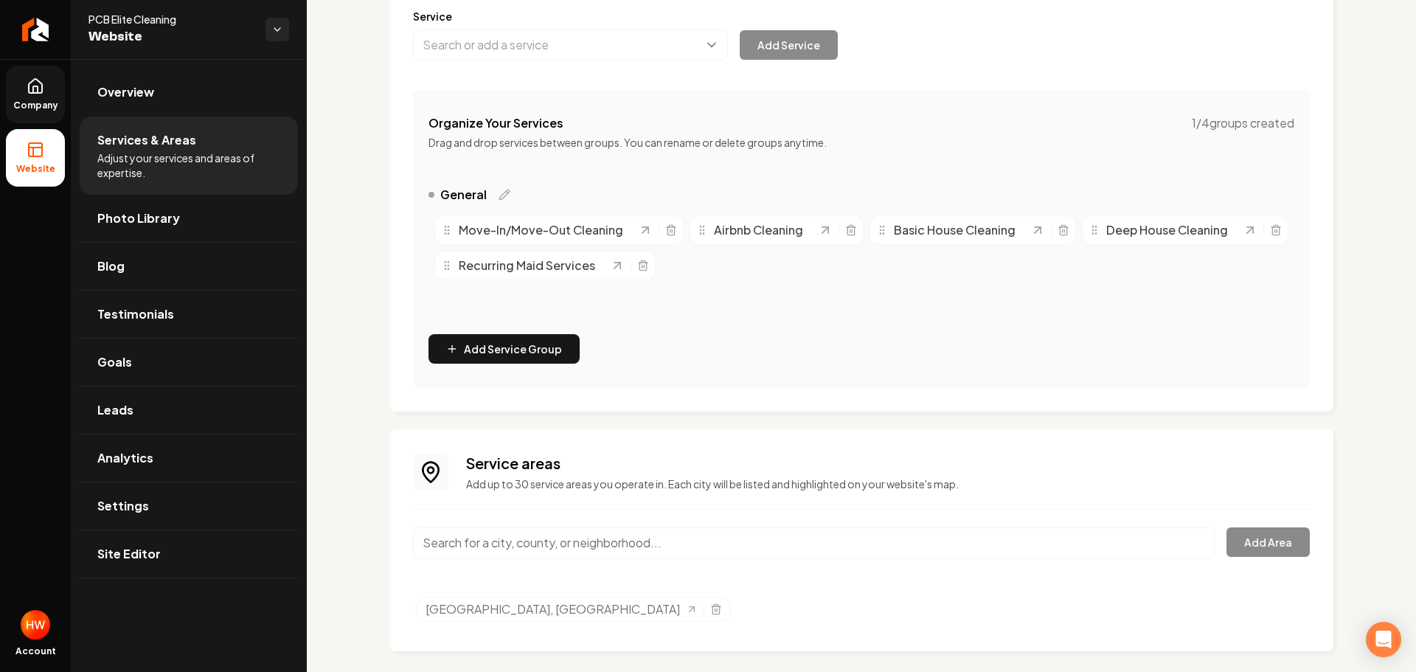
scroll to position [213, 0]
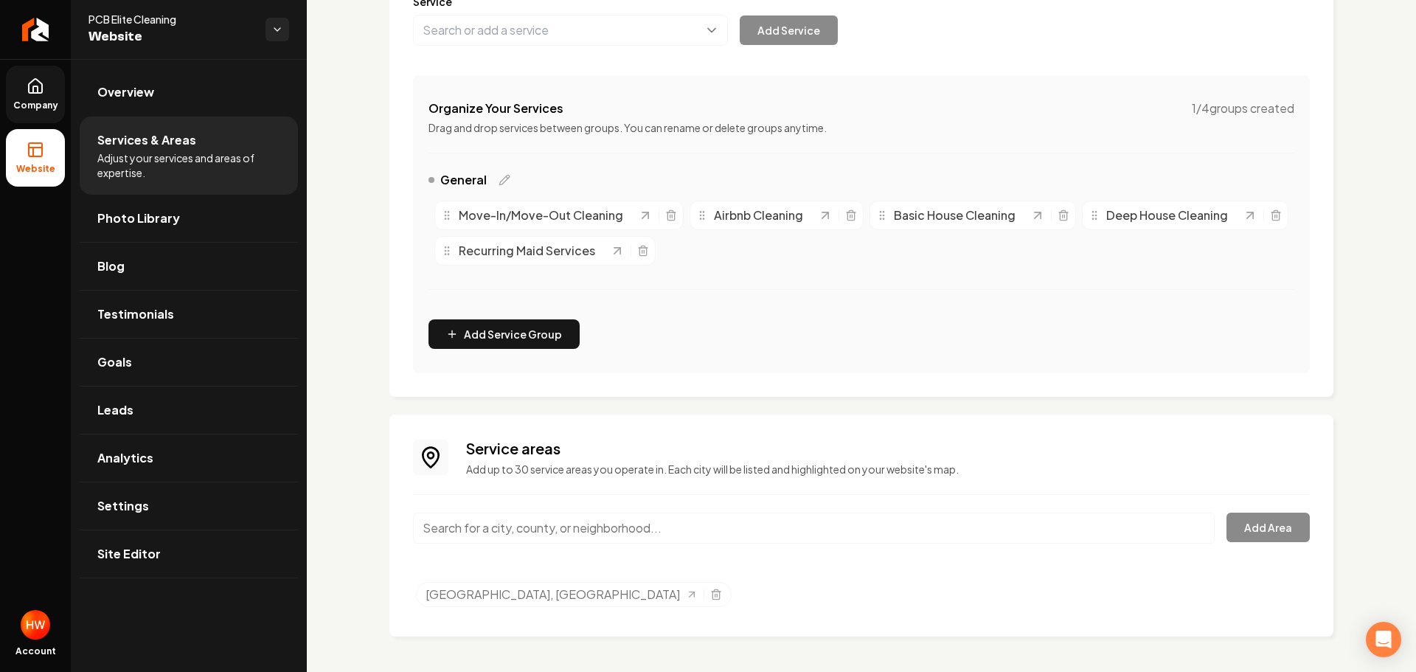
click at [582, 533] on input "Main content area" at bounding box center [814, 528] width 802 height 31
paste input "Panama City"
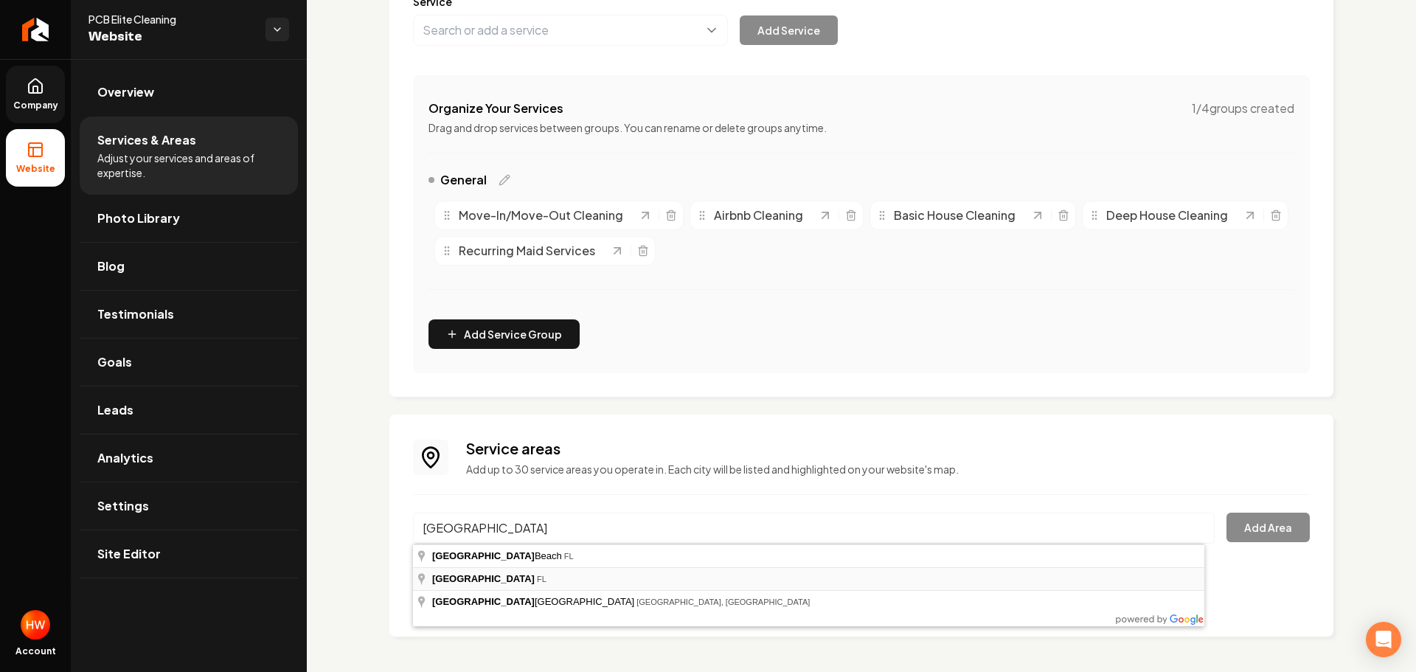
type input "[GEOGRAPHIC_DATA], [GEOGRAPHIC_DATA]"
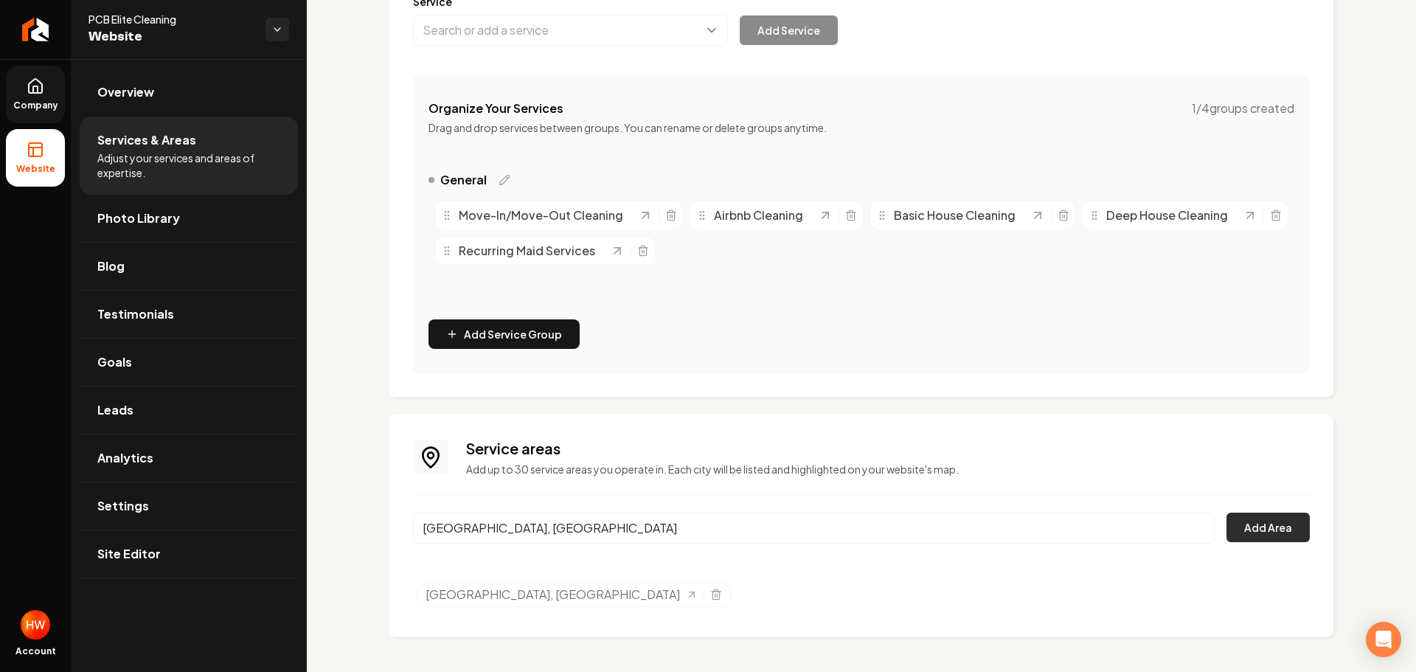
click at [1273, 523] on button "Add Area" at bounding box center [1268, 528] width 83 height 30
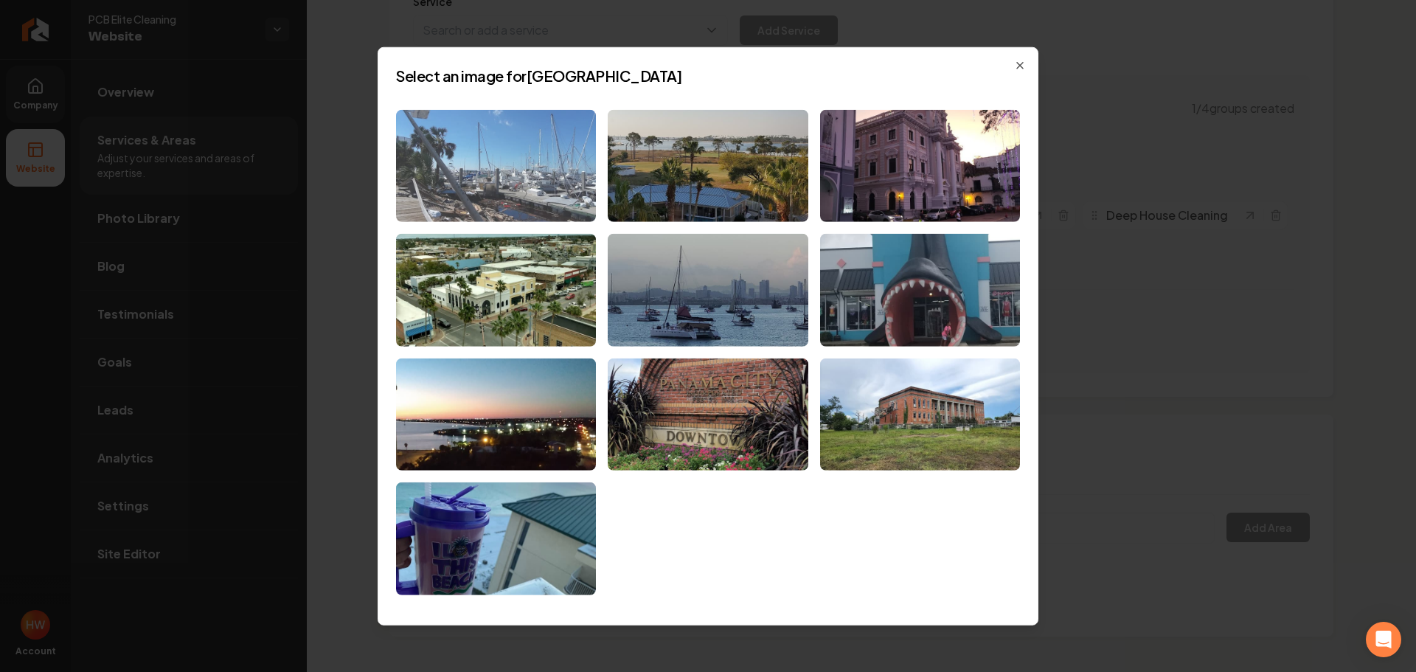
click at [521, 208] on img at bounding box center [496, 165] width 200 height 113
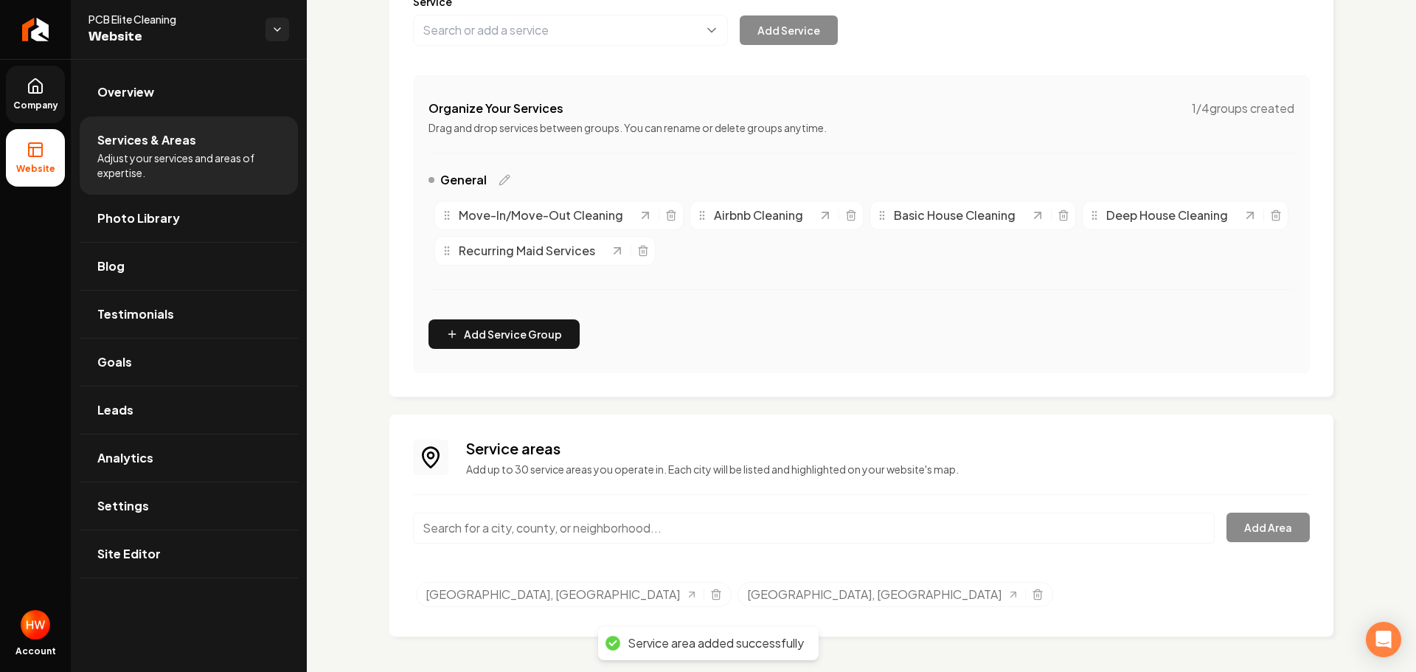
click at [645, 522] on input "Main content area" at bounding box center [814, 528] width 802 height 31
paste input "Lynn Haven"
type input "[GEOGRAPHIC_DATA], [GEOGRAPHIC_DATA]"
click at [1259, 526] on button "Add Area" at bounding box center [1268, 528] width 83 height 30
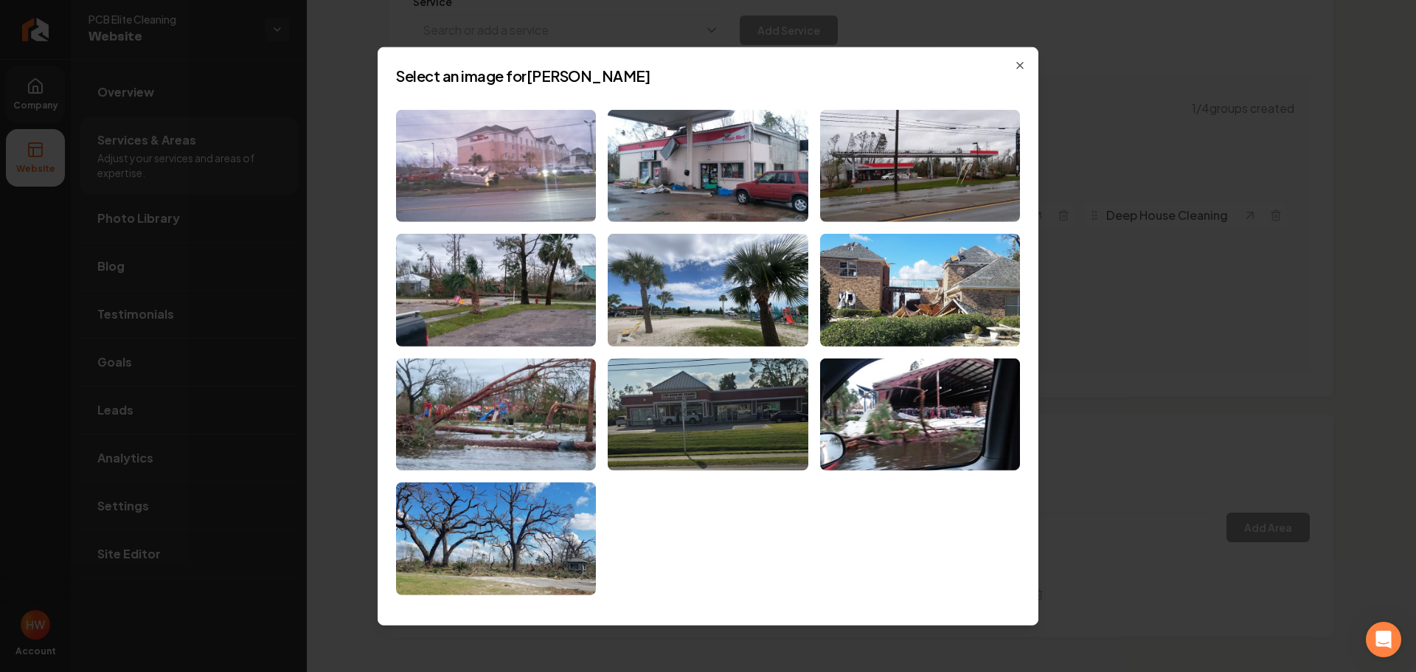
click at [541, 181] on img at bounding box center [496, 165] width 200 height 113
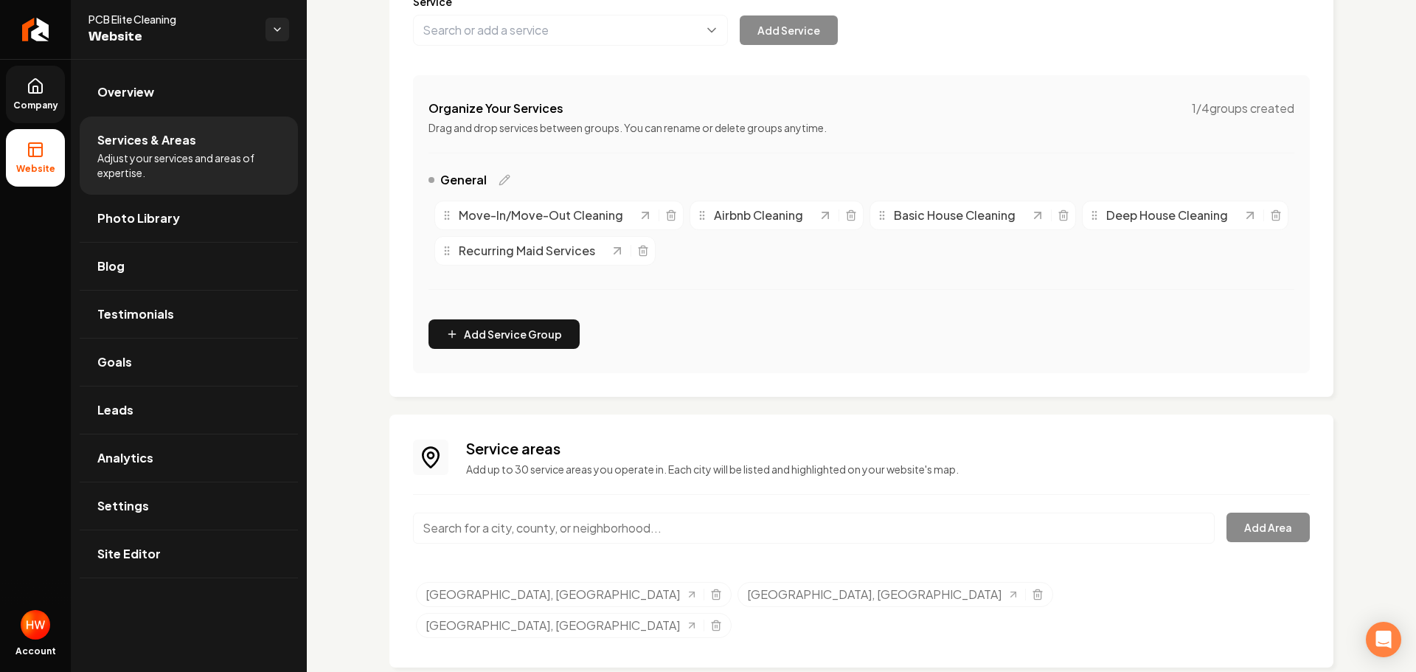
click at [614, 518] on input "Main content area" at bounding box center [814, 528] width 802 height 31
paste input "Callaway"
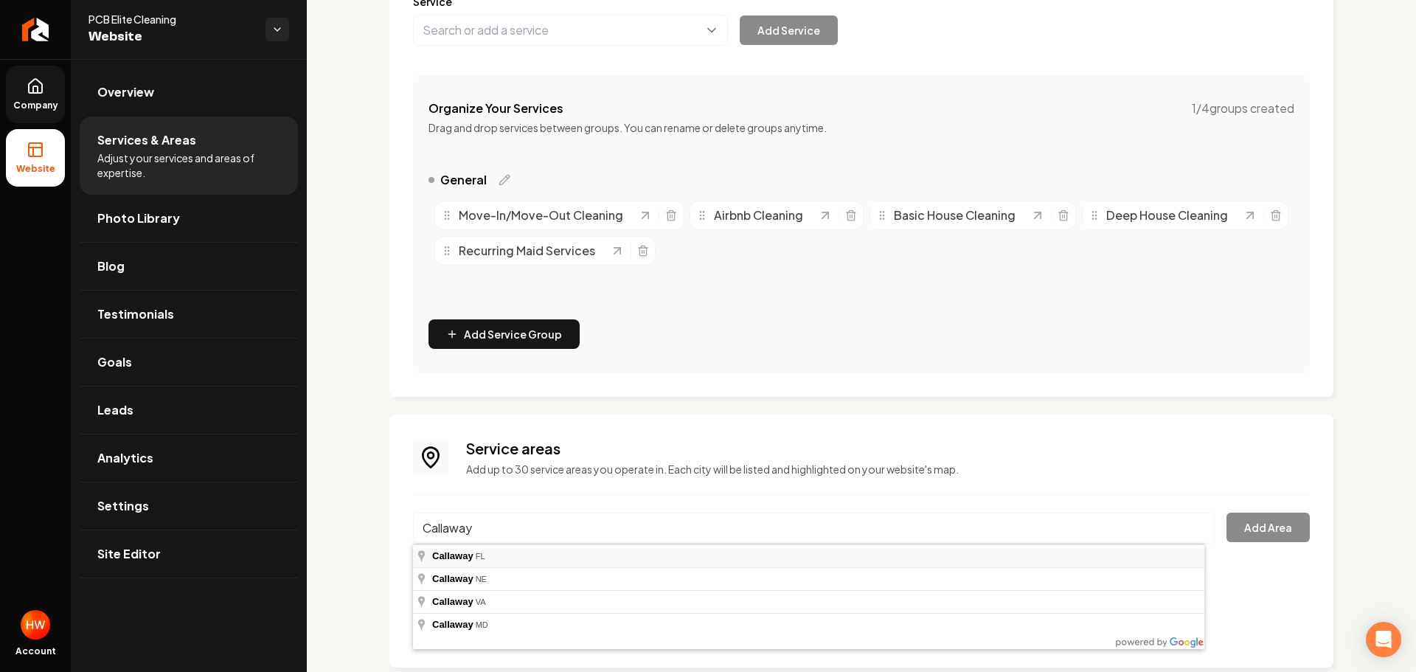
type input "Callaway, [GEOGRAPHIC_DATA]"
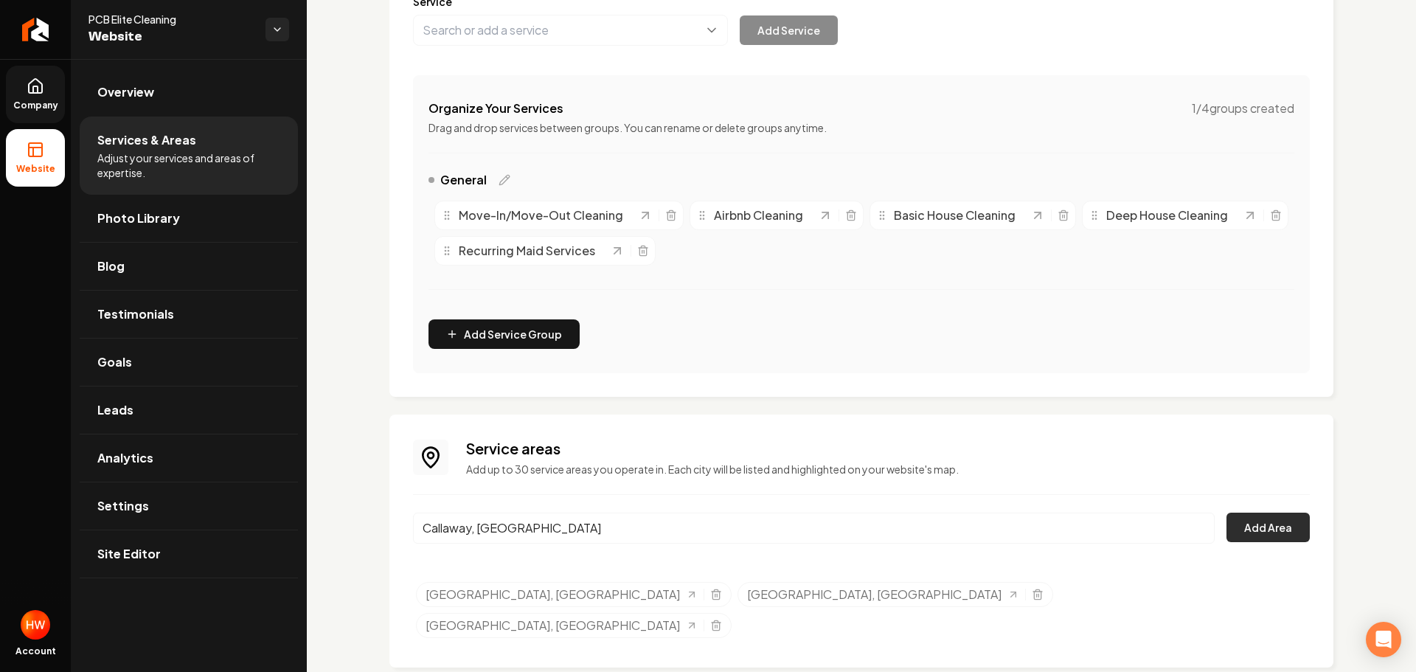
click at [1235, 517] on button "Add Area" at bounding box center [1268, 528] width 83 height 30
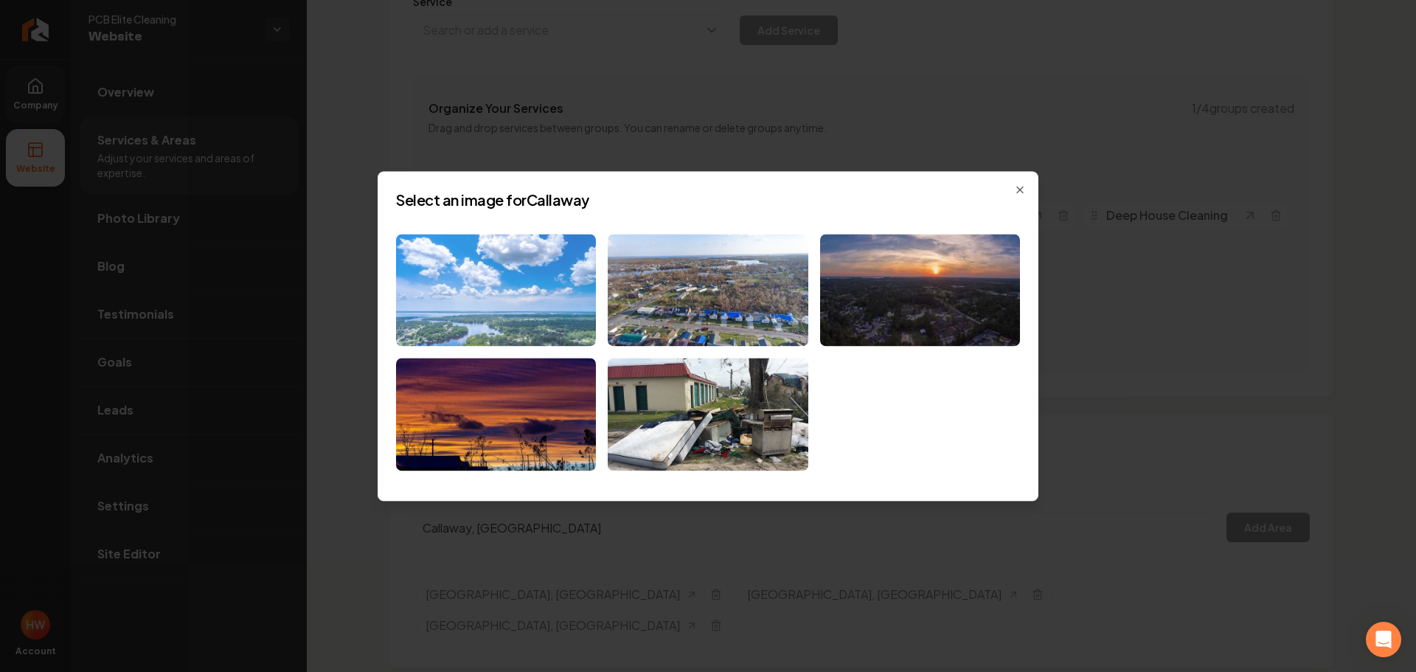
click at [553, 316] on img at bounding box center [496, 290] width 200 height 113
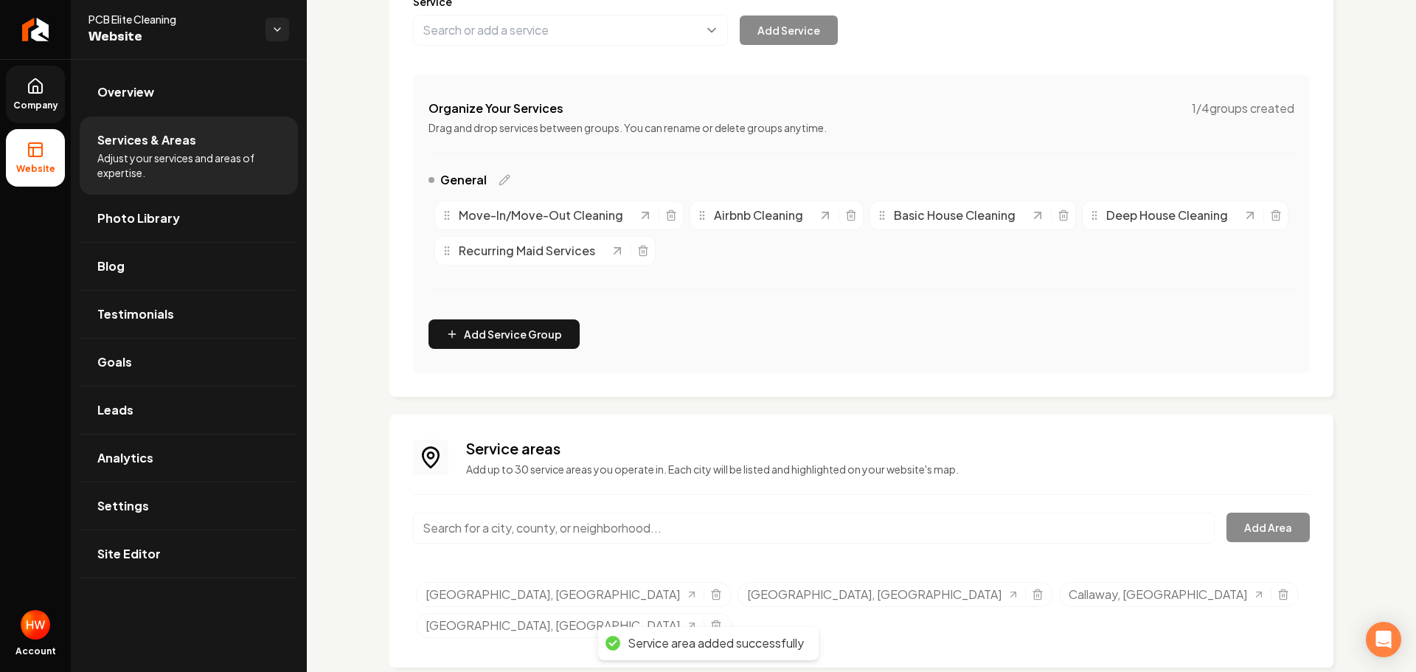
click at [604, 535] on input "Main content area" at bounding box center [814, 528] width 802 height 31
click at [608, 527] on input "Main content area" at bounding box center [814, 528] width 802 height 31
paste input "Parker"
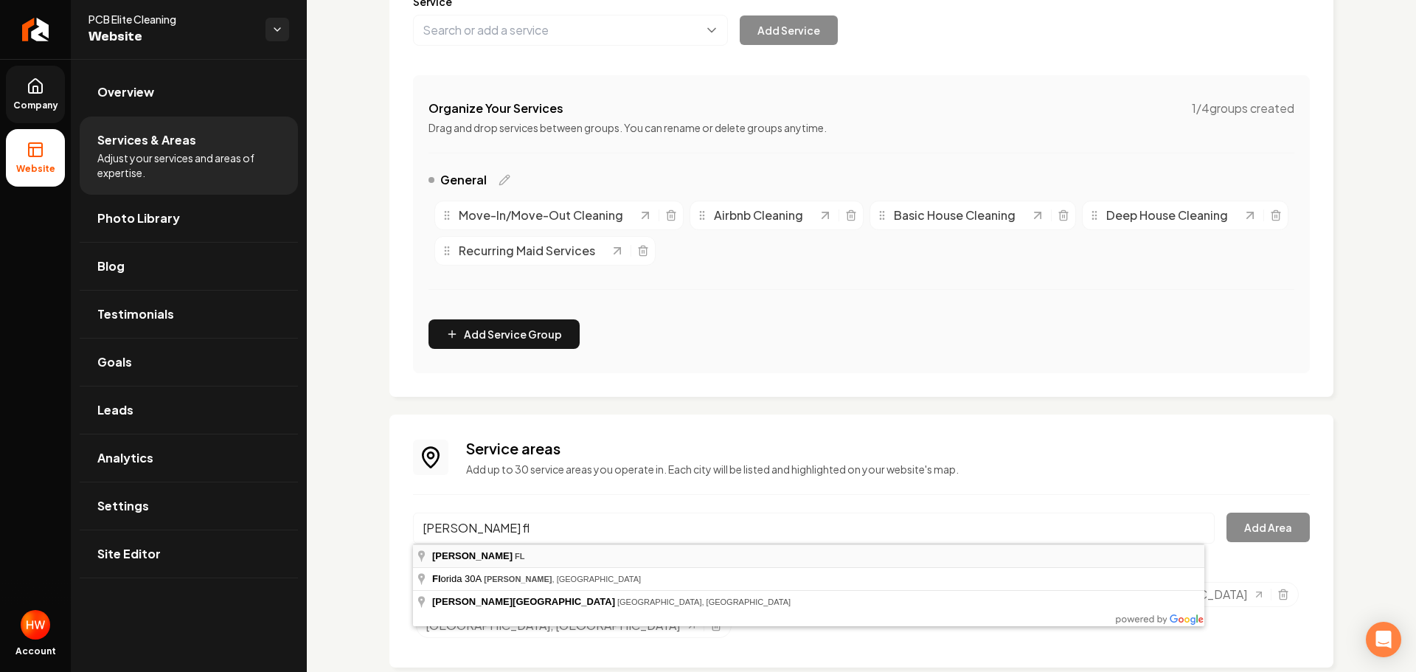
type input "[PERSON_NAME], [GEOGRAPHIC_DATA]"
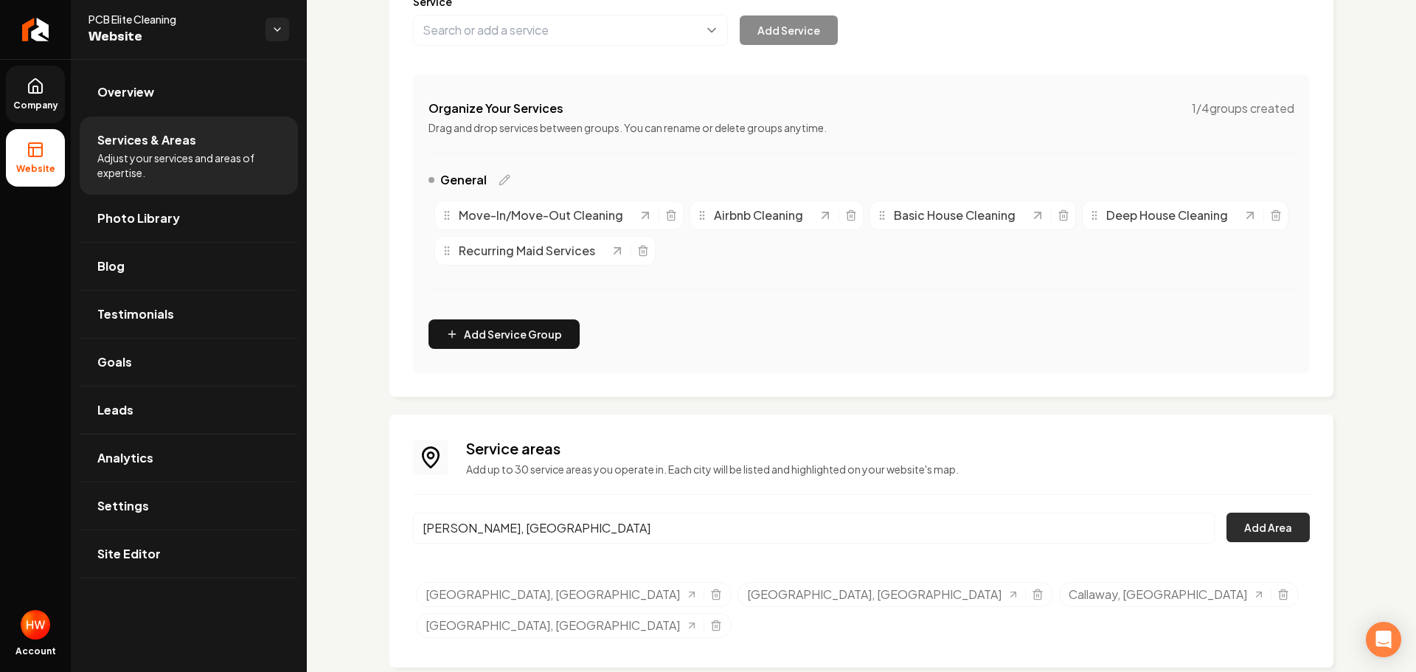
click at [1268, 528] on button "Add Area" at bounding box center [1268, 528] width 83 height 30
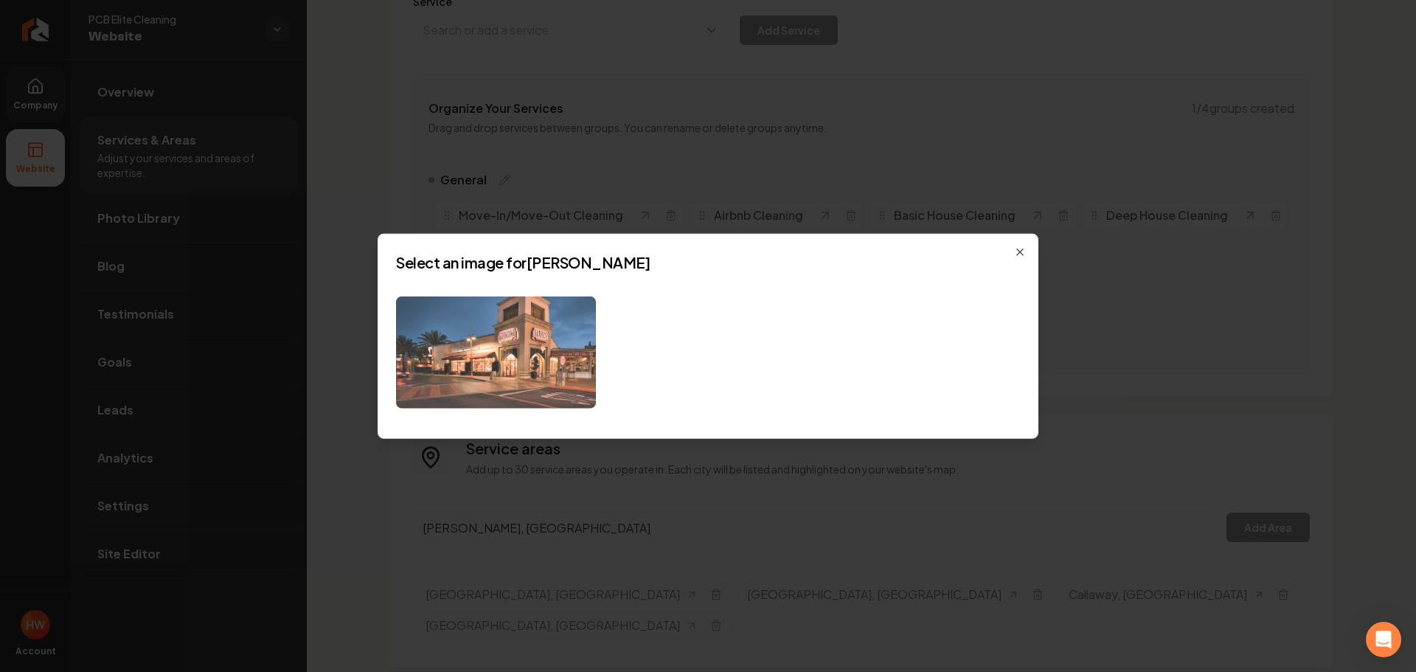
click at [561, 361] on img at bounding box center [496, 352] width 200 height 113
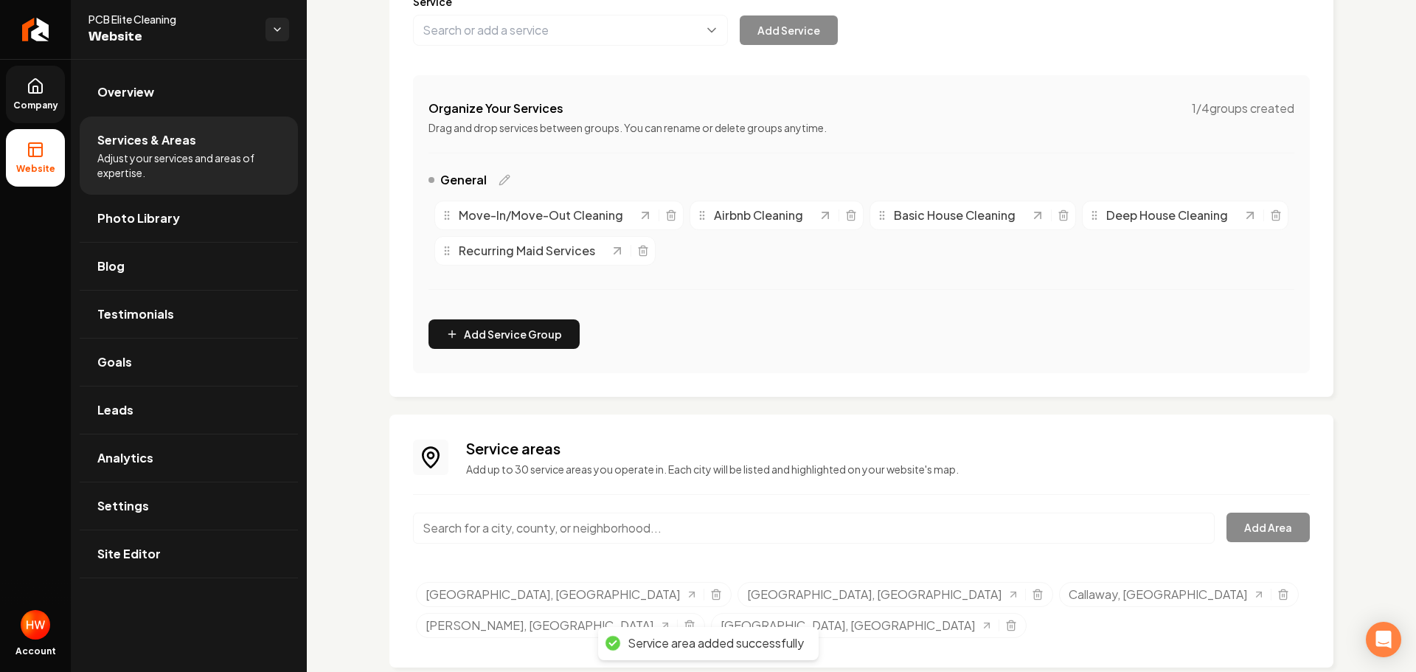
click at [652, 518] on input "Main content area" at bounding box center [814, 528] width 802 height 31
paste input "Springfield"
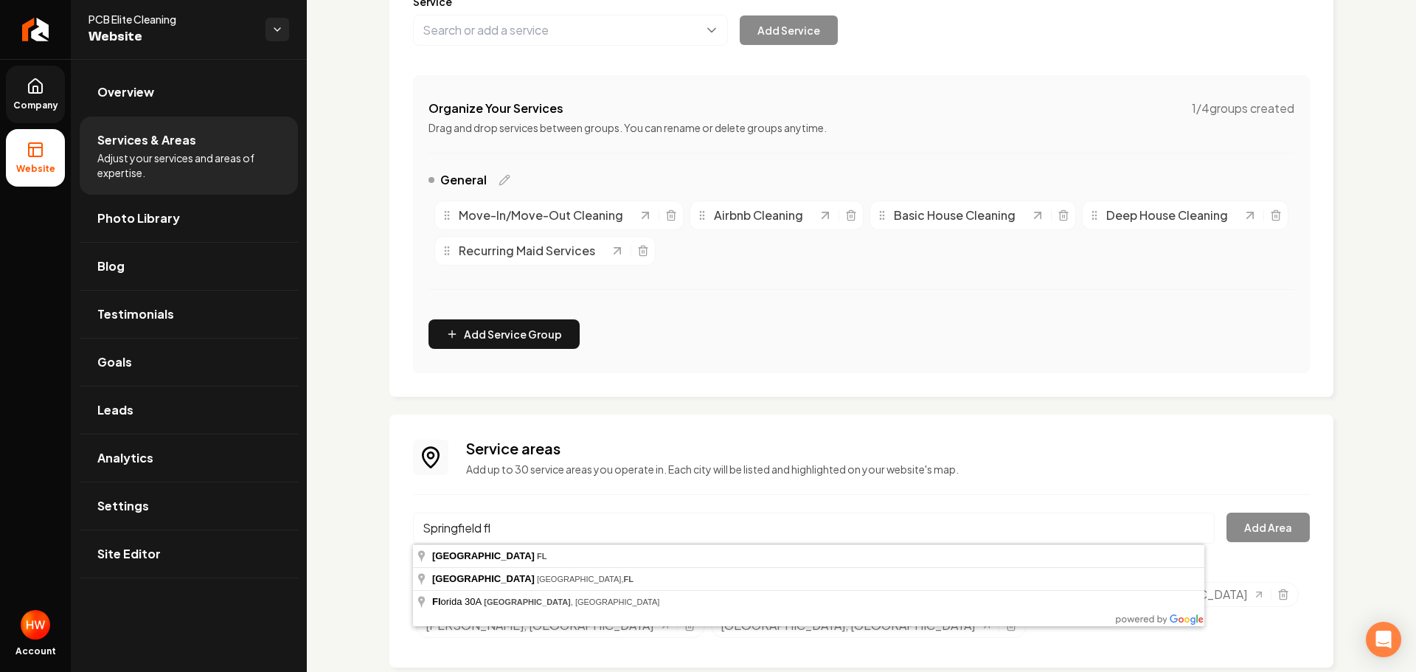
type input "[GEOGRAPHIC_DATA], [GEOGRAPHIC_DATA]"
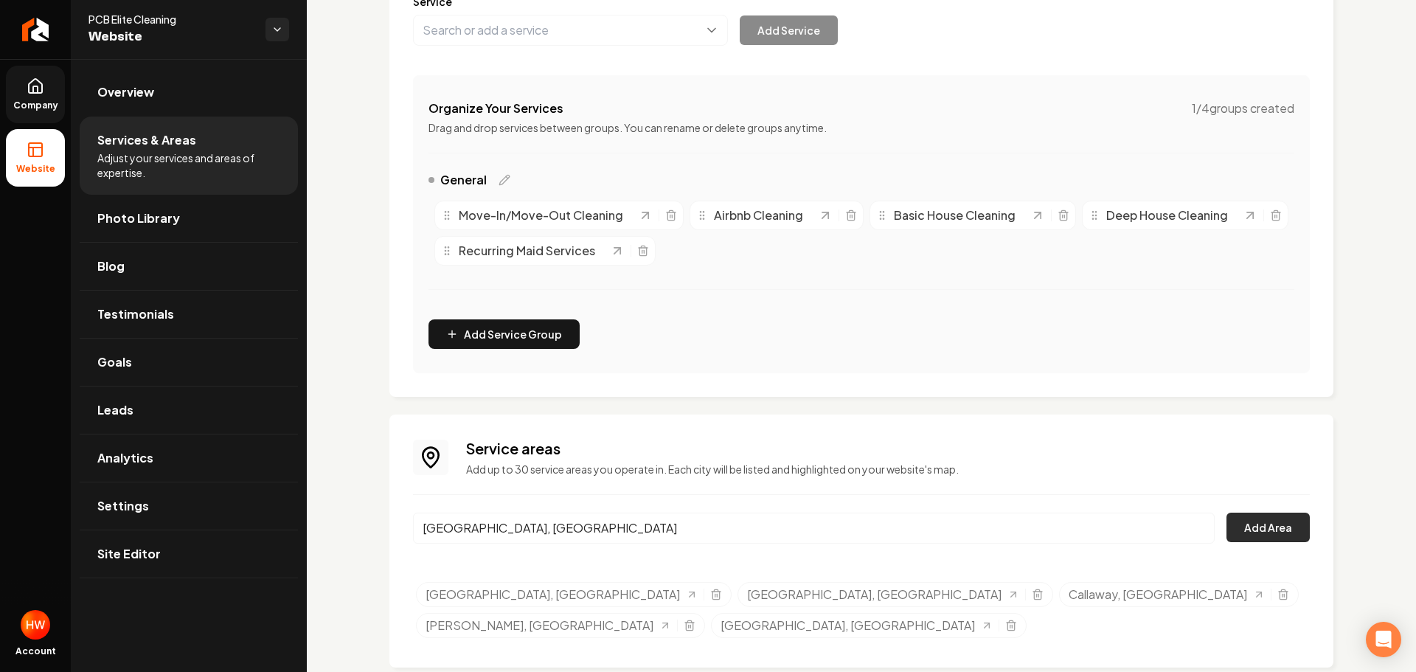
click at [1275, 533] on button "Add Area" at bounding box center [1268, 528] width 83 height 30
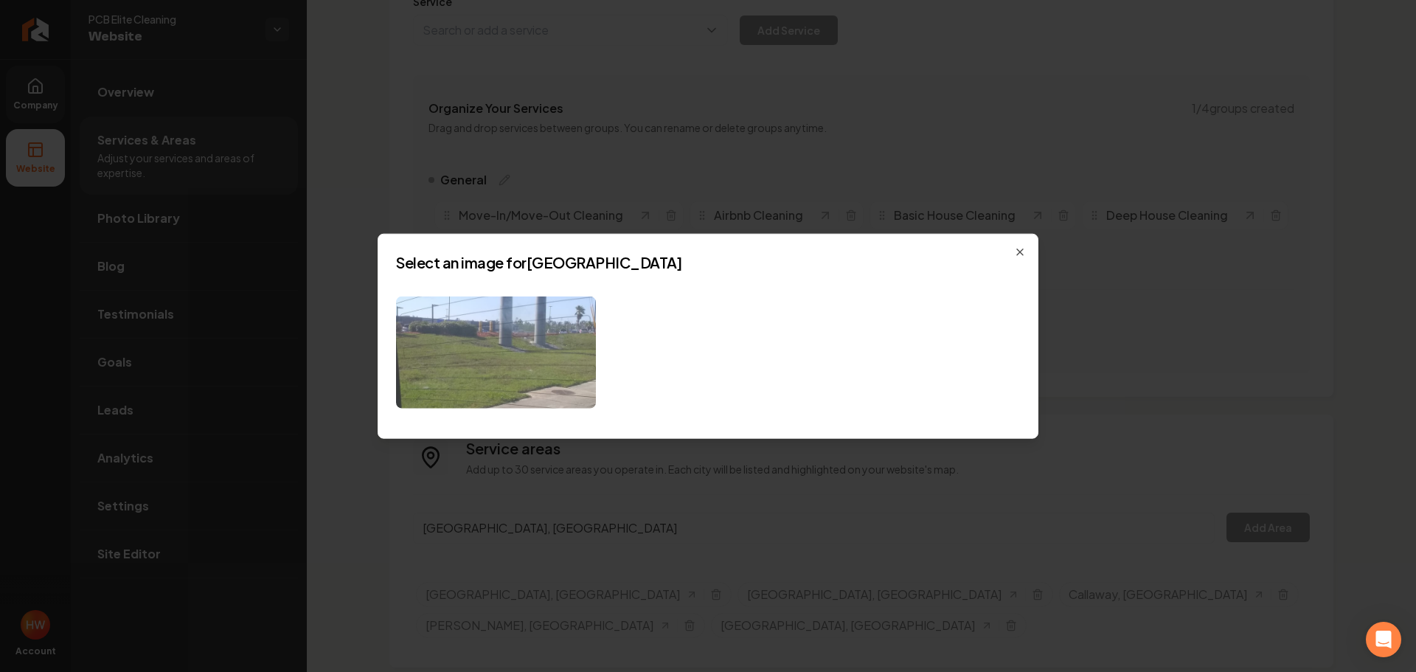
click at [527, 336] on img at bounding box center [496, 352] width 200 height 113
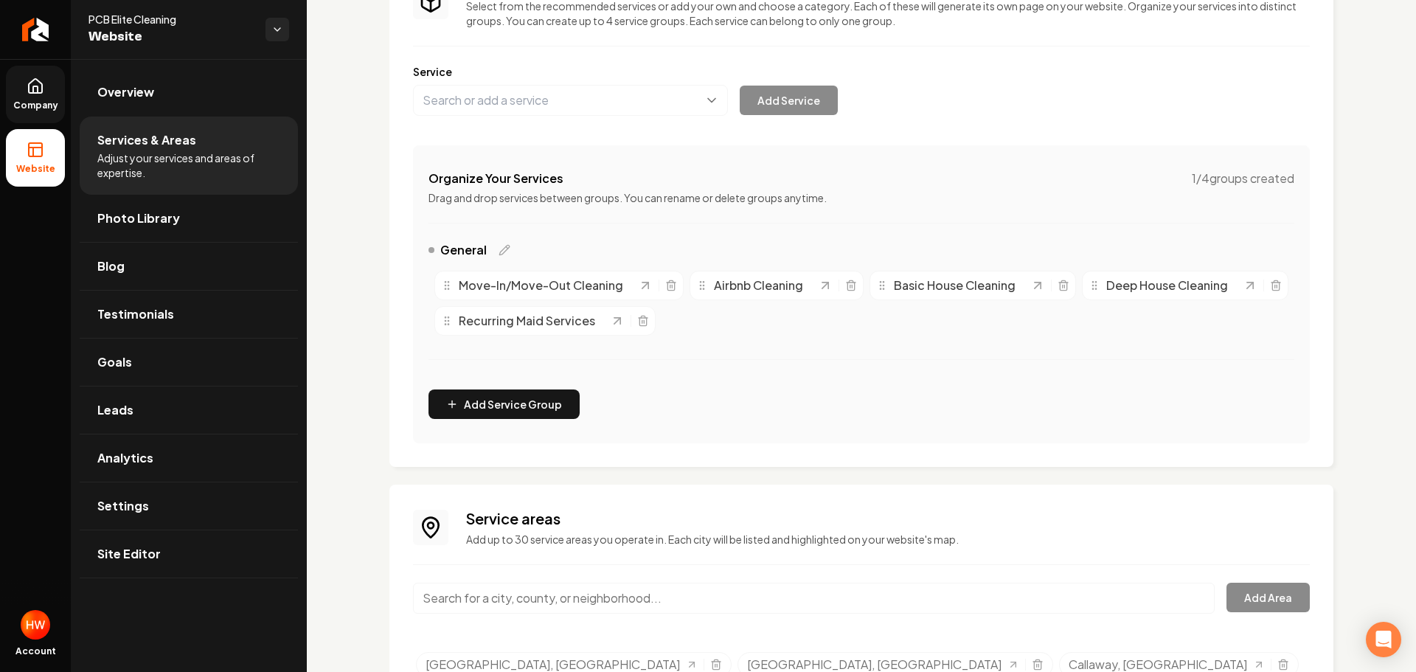
scroll to position [23, 0]
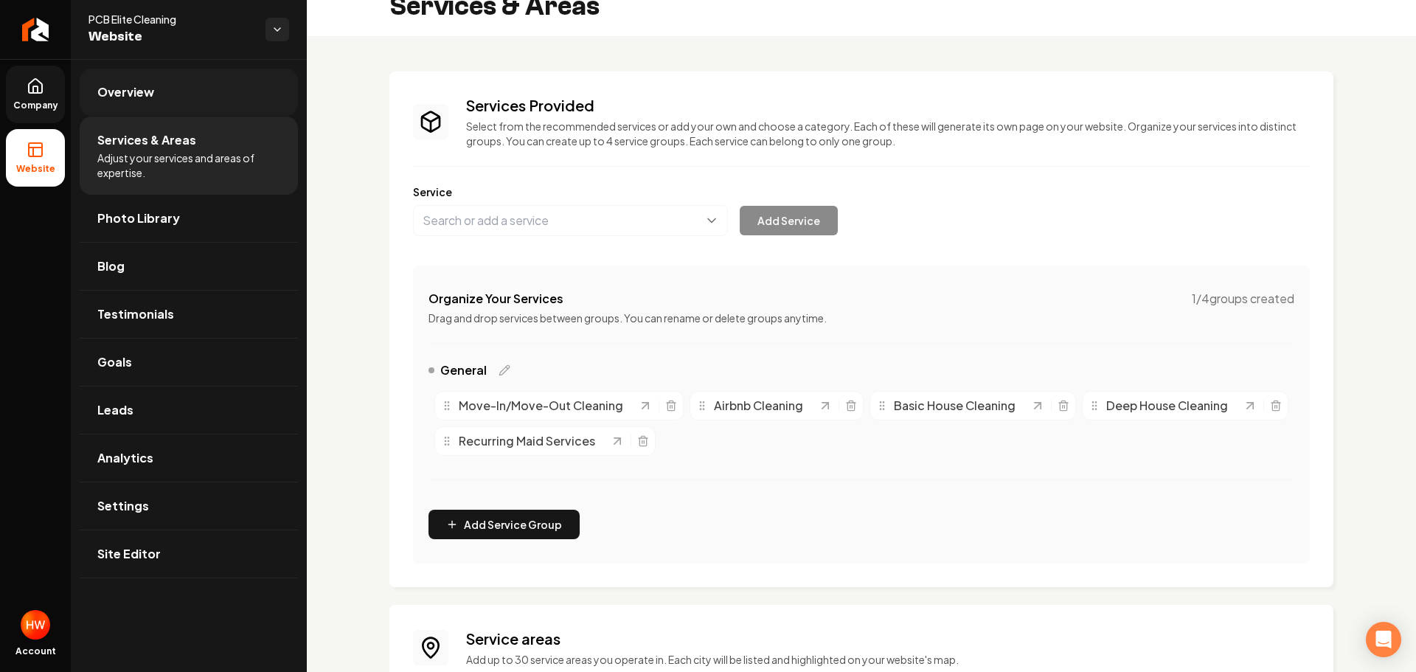
click at [139, 98] on span "Overview" at bounding box center [125, 92] width 57 height 18
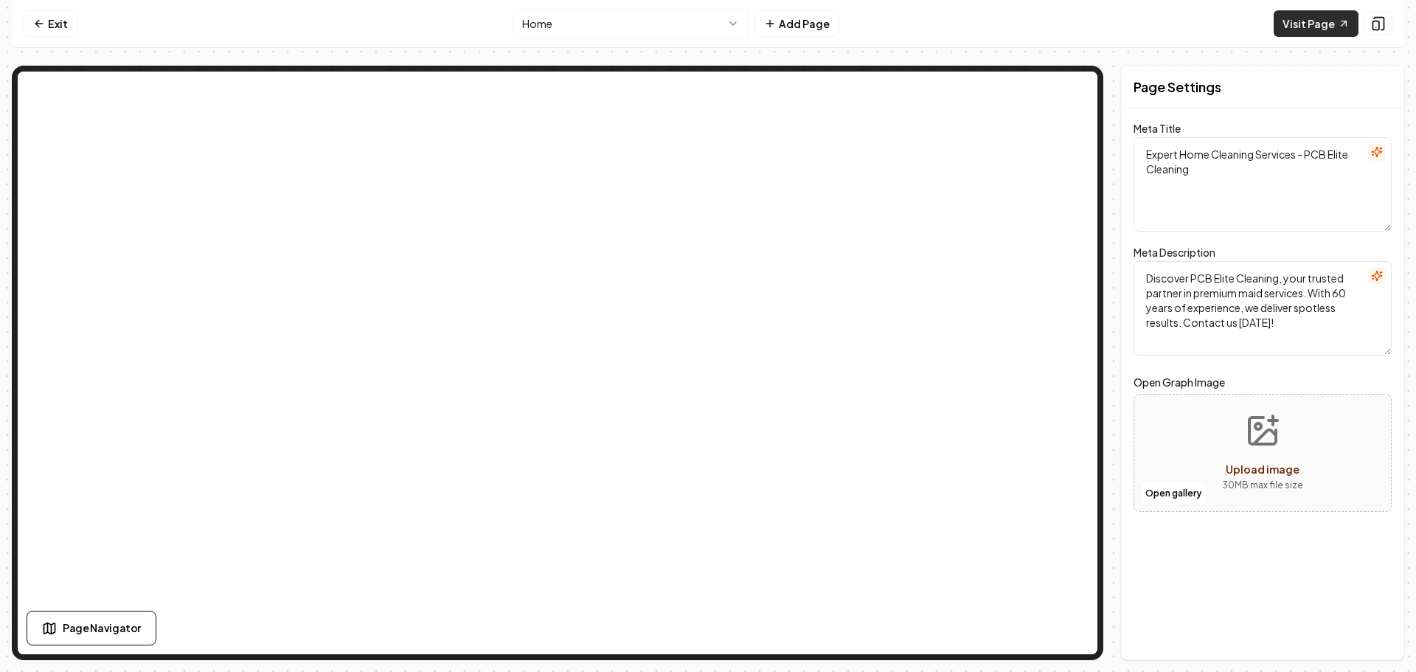
click at [1314, 20] on link "Visit Page" at bounding box center [1316, 23] width 85 height 27
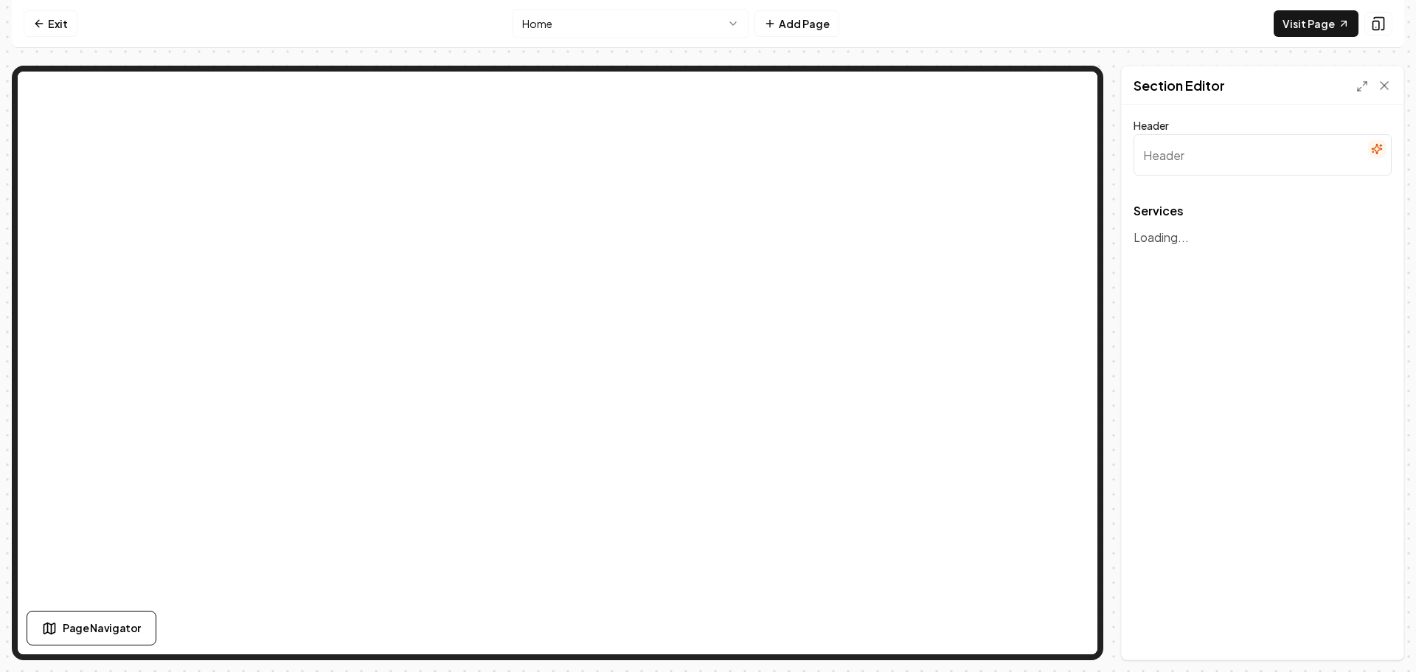
type input "Our Cleaning Services"
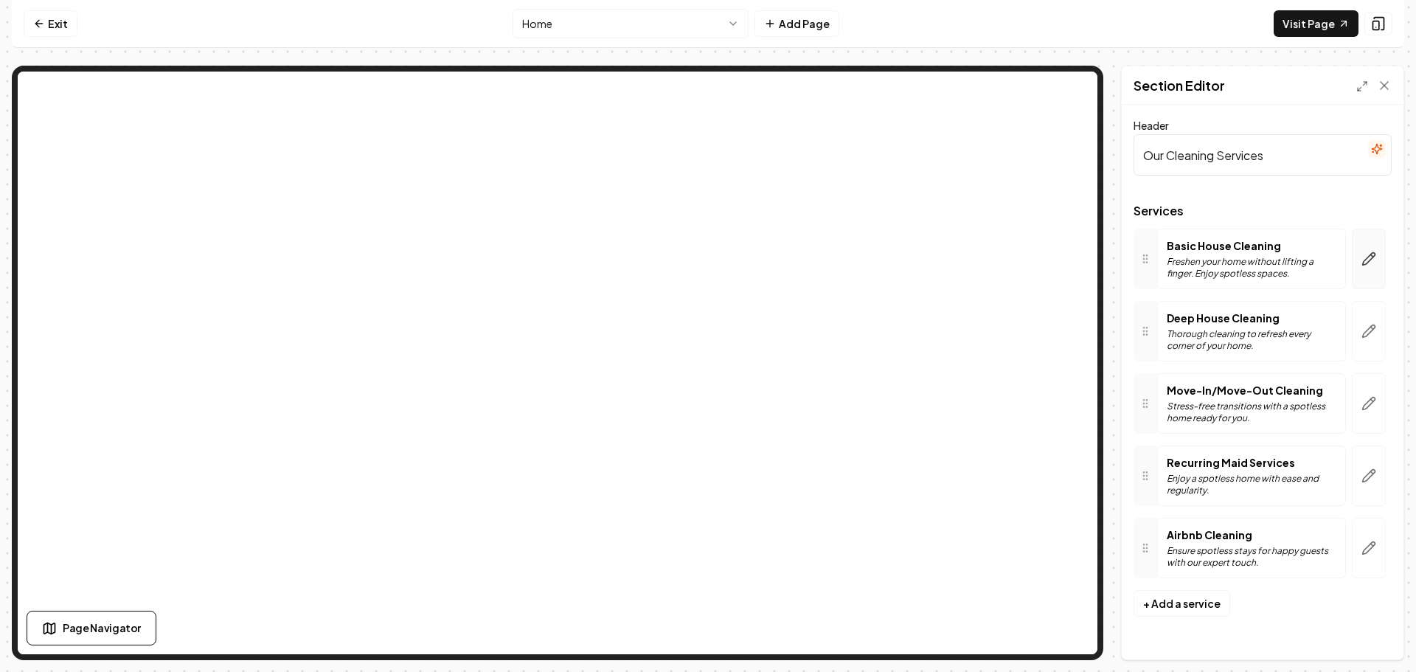
click at [1373, 267] on button "button" at bounding box center [1369, 259] width 34 height 60
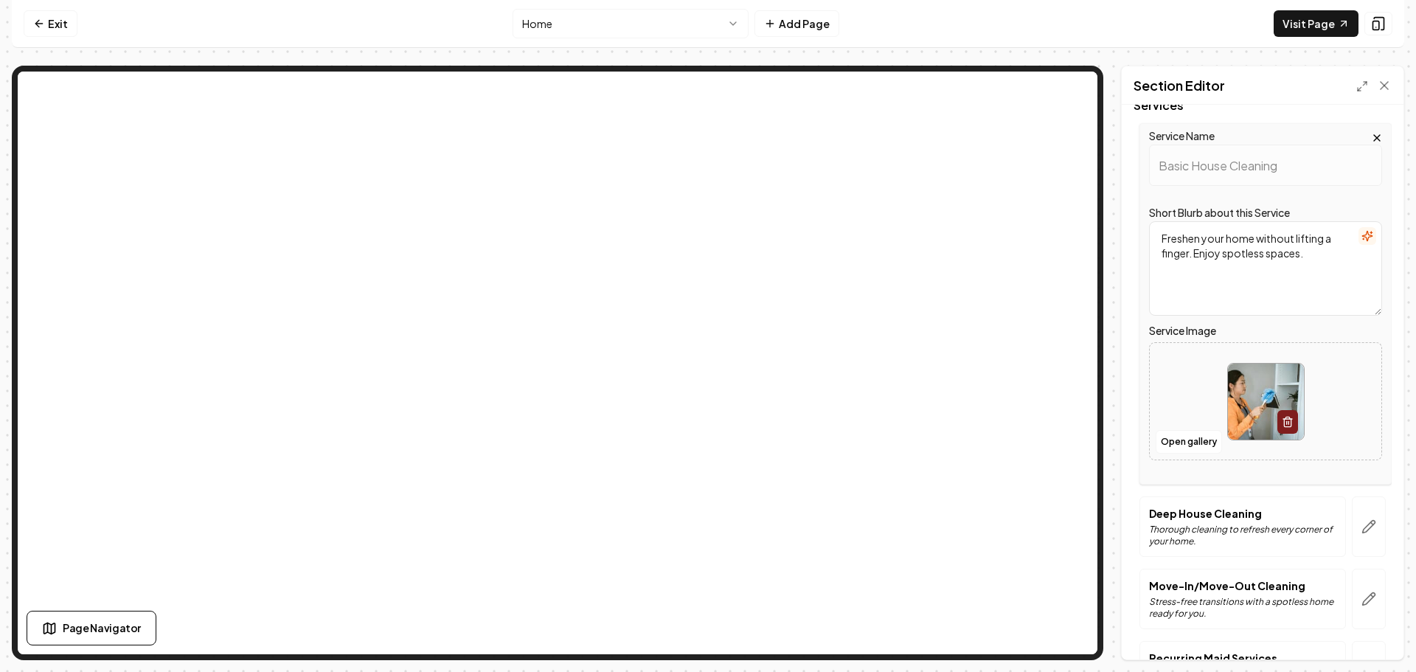
scroll to position [221, 0]
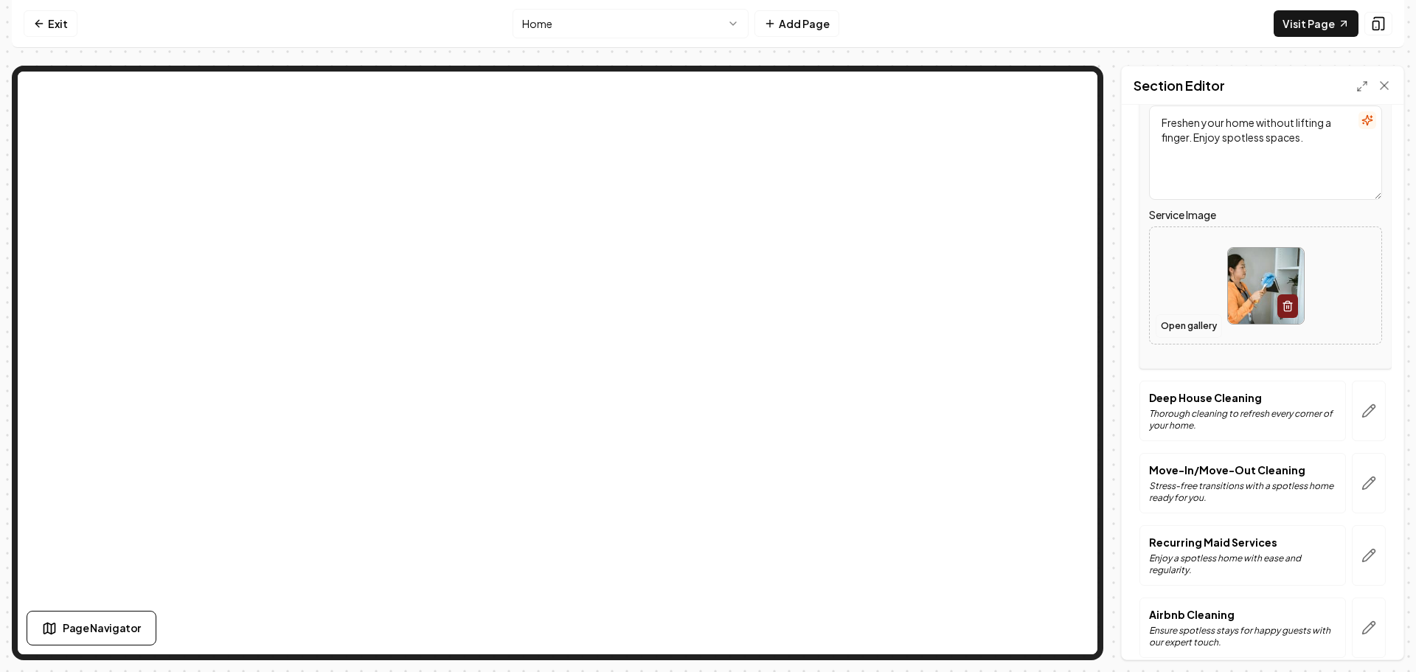
click at [1178, 325] on button "Open gallery" at bounding box center [1189, 326] width 66 height 24
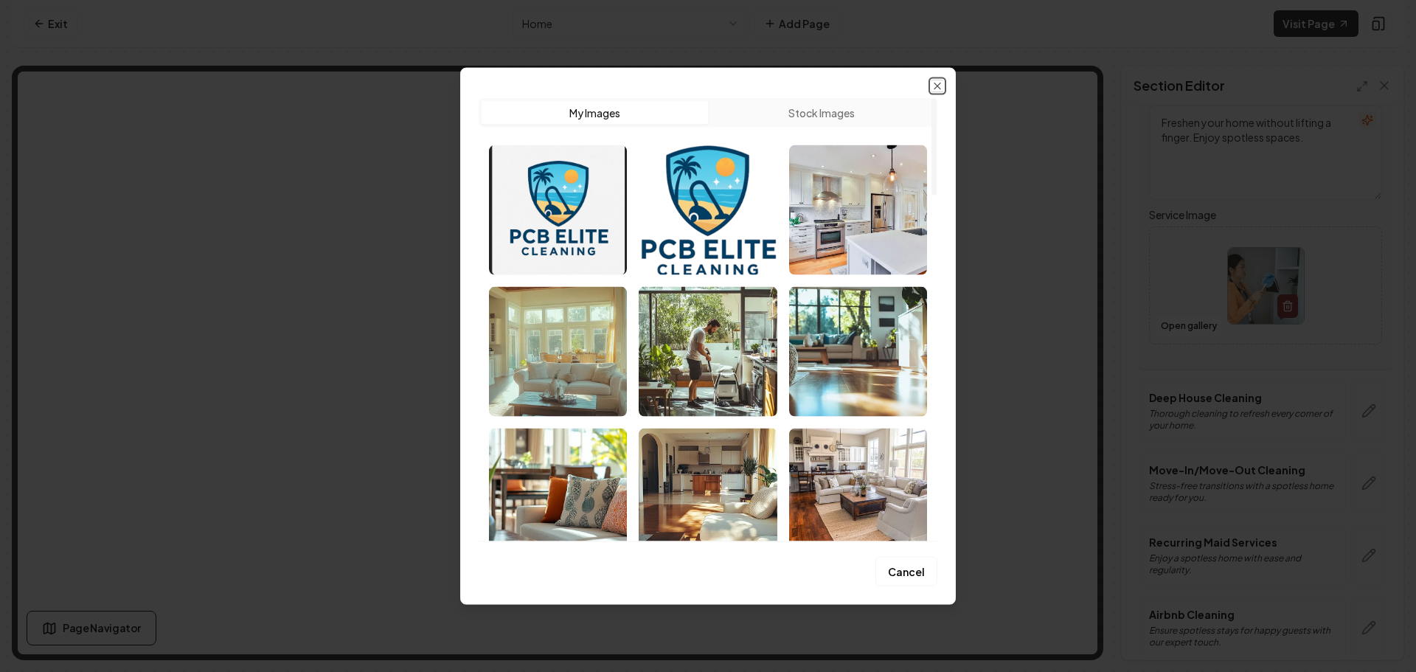
click at [934, 87] on icon "button" at bounding box center [938, 86] width 12 height 12
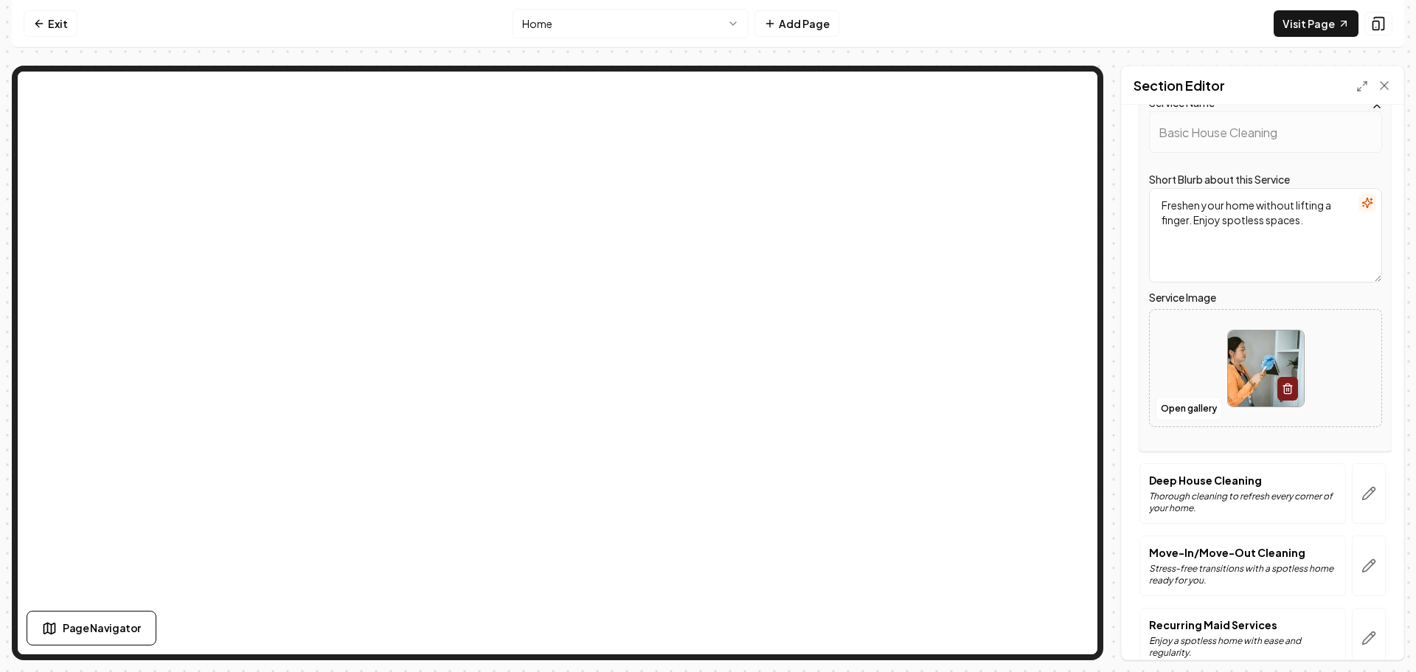
scroll to position [74, 0]
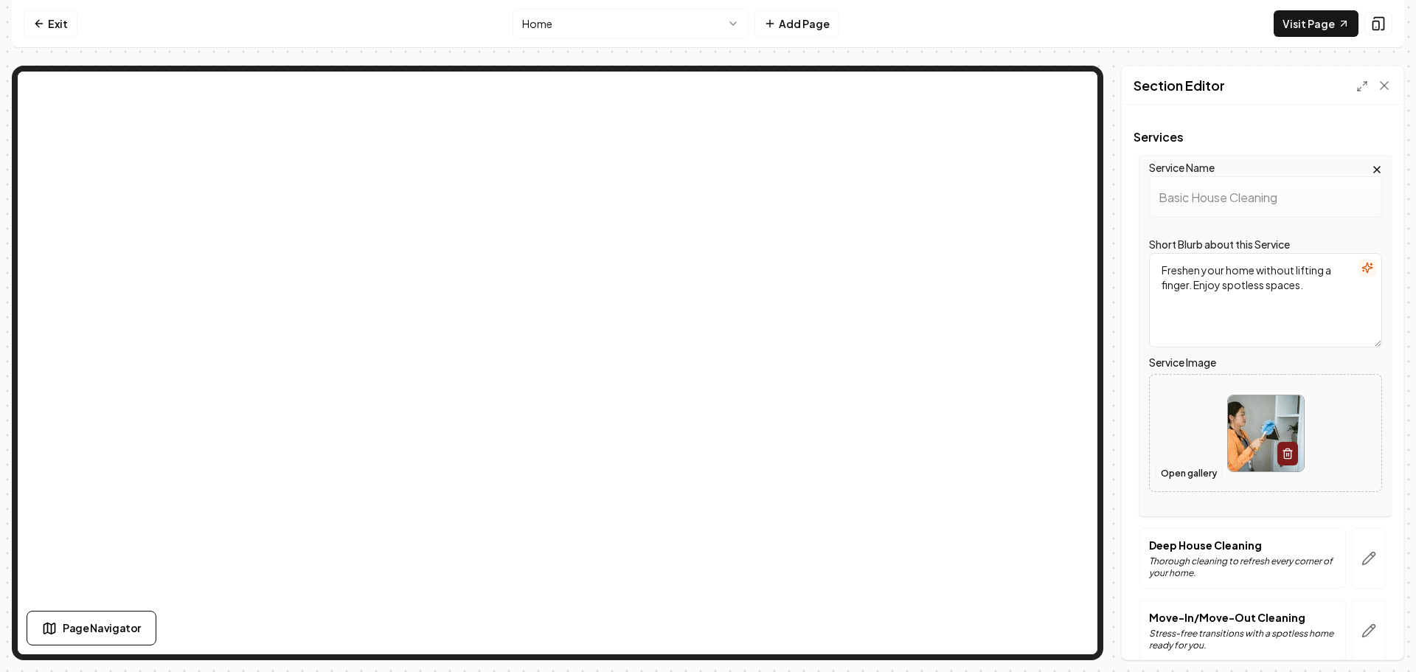
click at [1175, 474] on button "Open gallery" at bounding box center [1189, 474] width 66 height 24
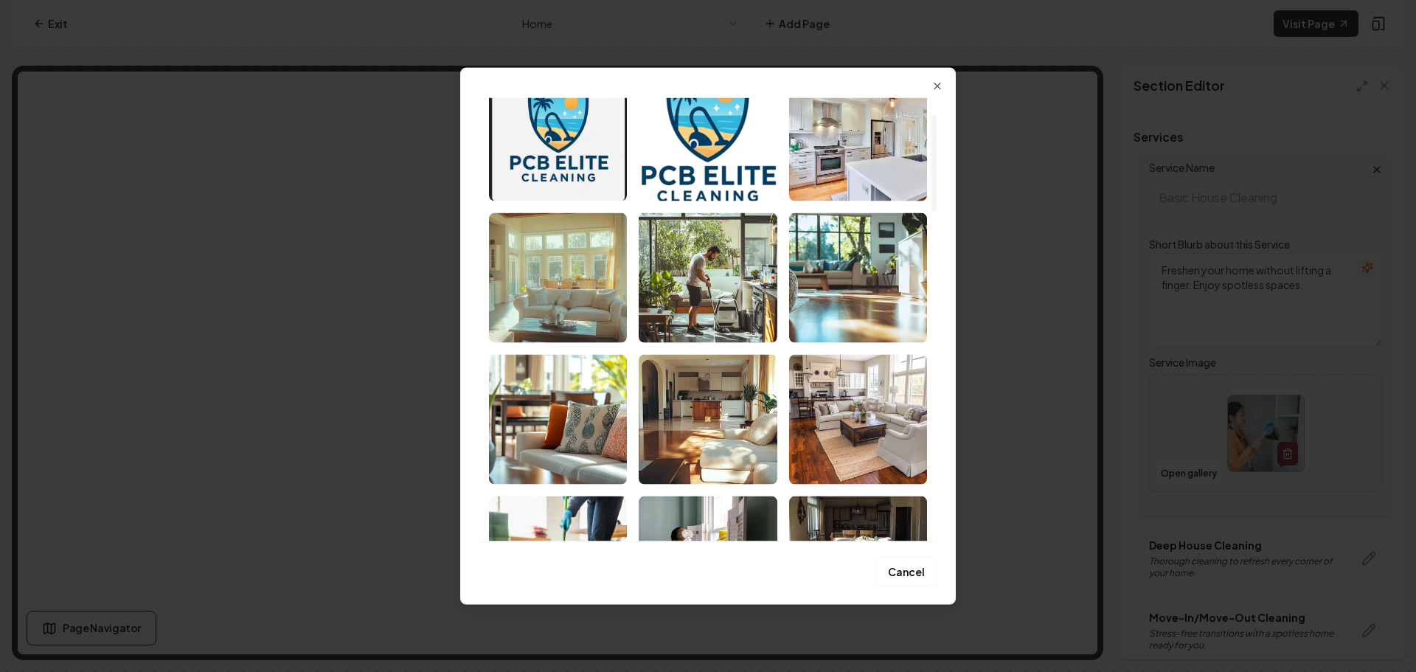
click at [573, 296] on img "Select image image_68bb3ec15c7cd75eb8c8dd4f.png" at bounding box center [558, 277] width 138 height 130
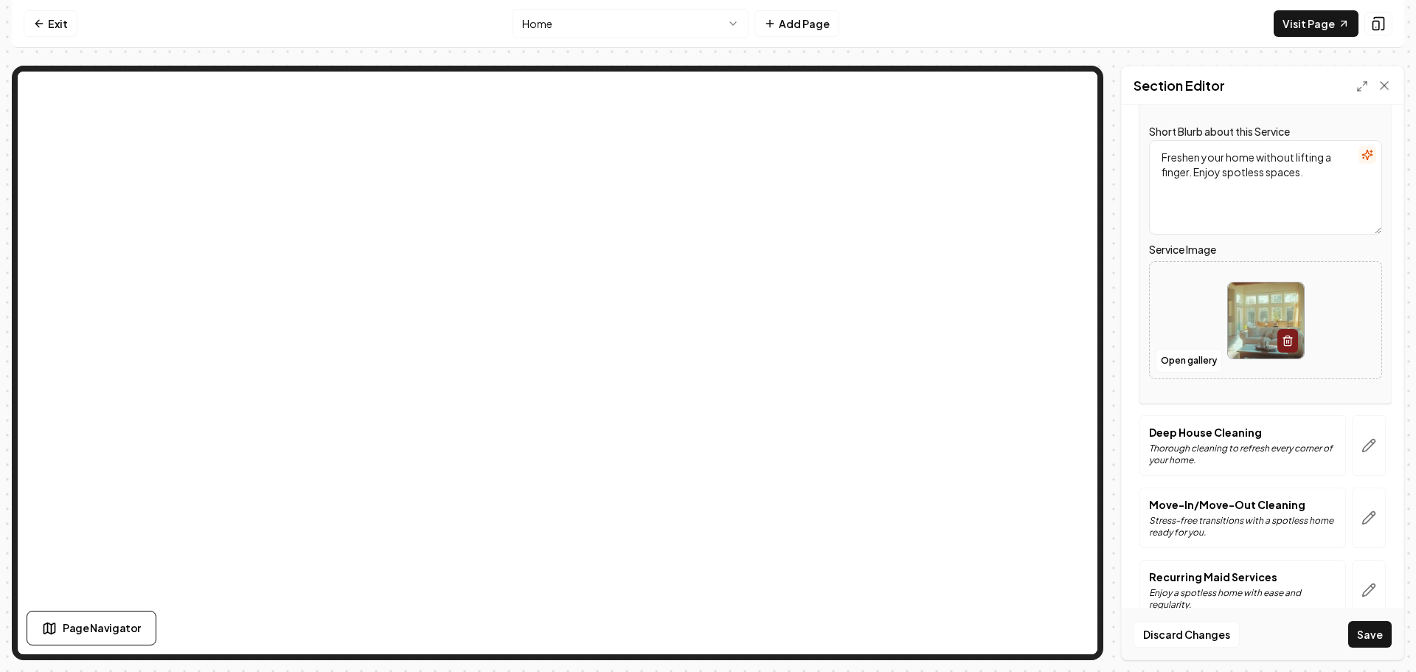
scroll to position [288, 0]
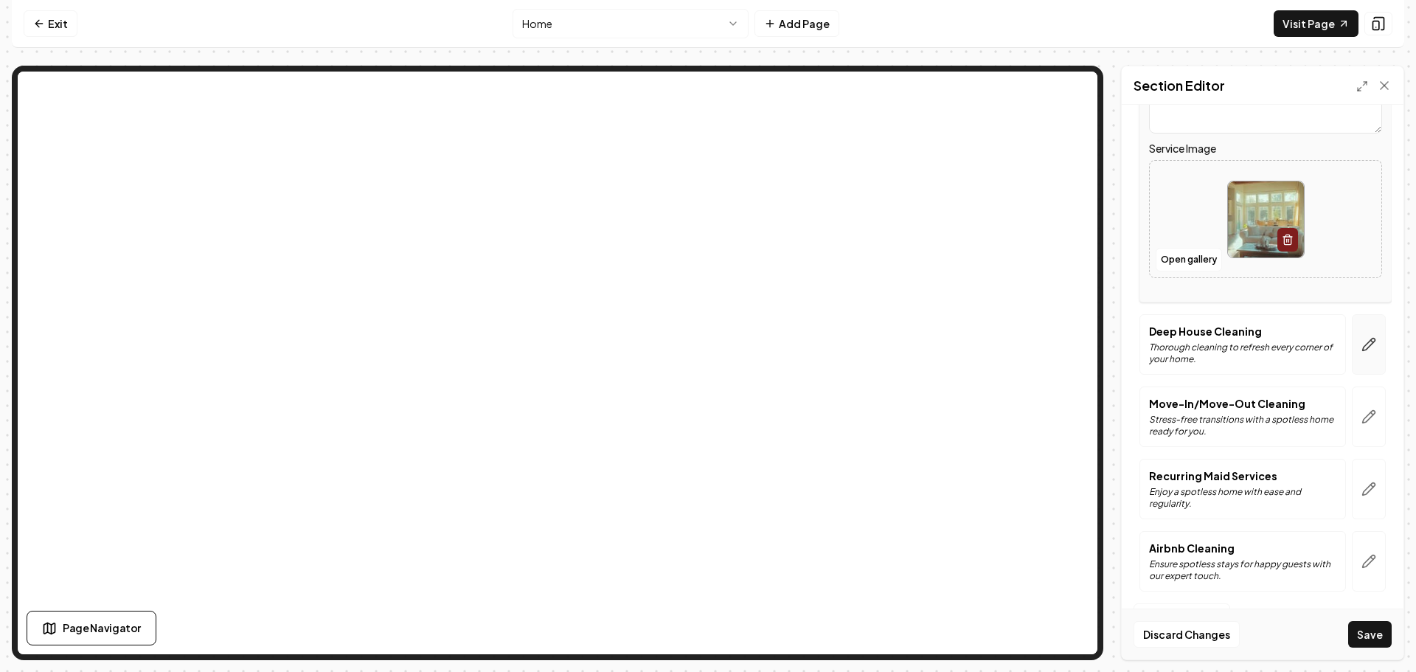
click at [1361, 342] on icon "button" at bounding box center [1368, 344] width 15 height 15
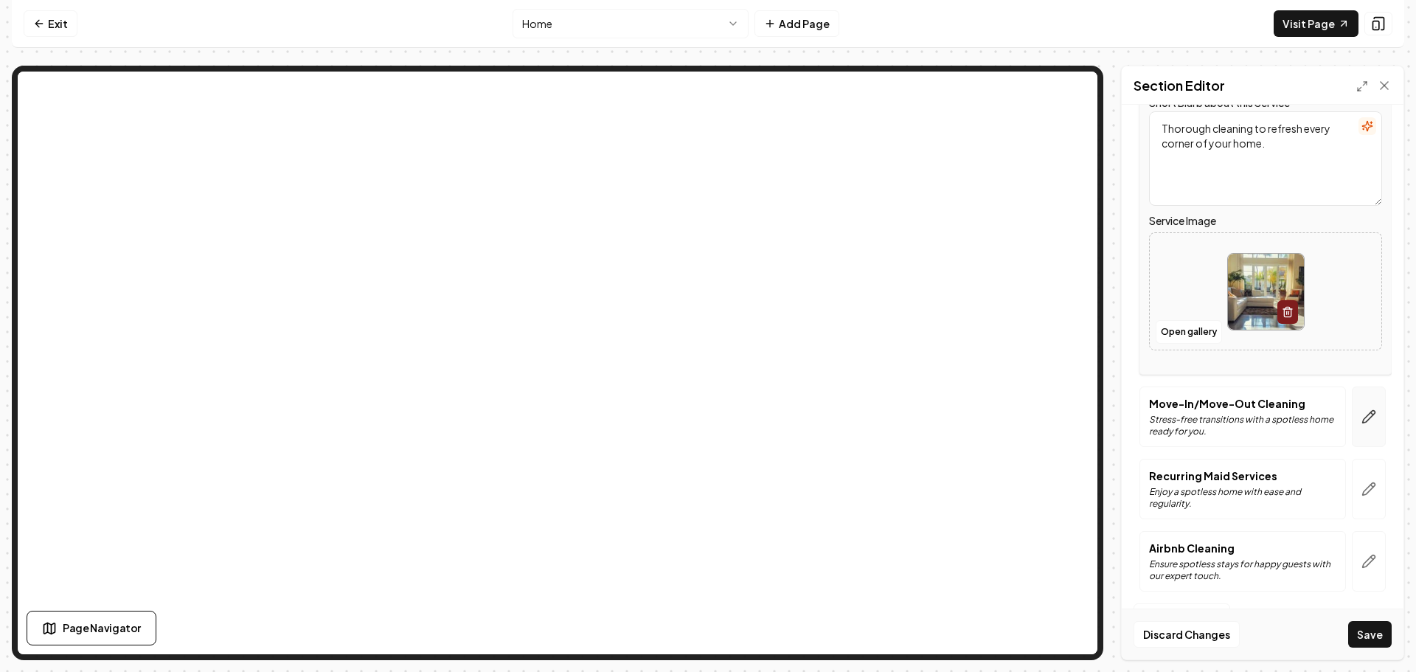
click at [1363, 417] on icon "button" at bounding box center [1369, 417] width 13 height 13
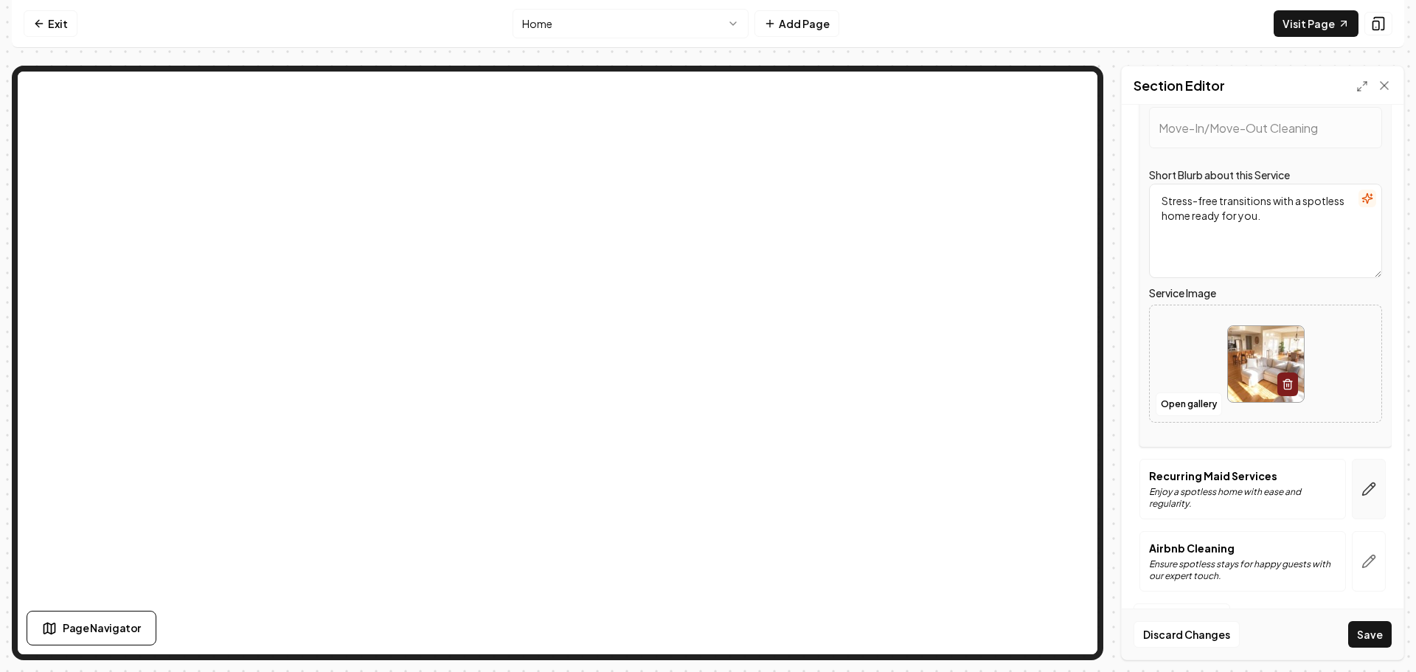
click at [1361, 480] on button "button" at bounding box center [1369, 489] width 34 height 60
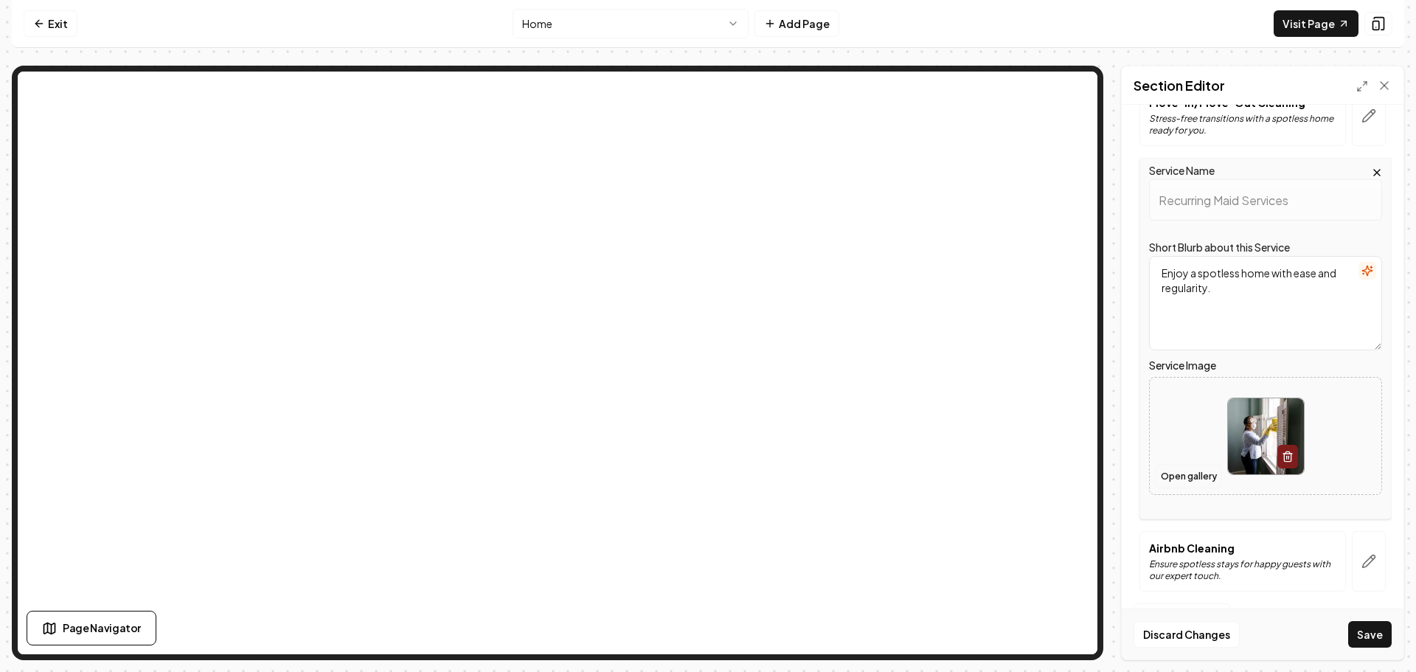
click at [1170, 476] on button "Open gallery" at bounding box center [1189, 477] width 66 height 24
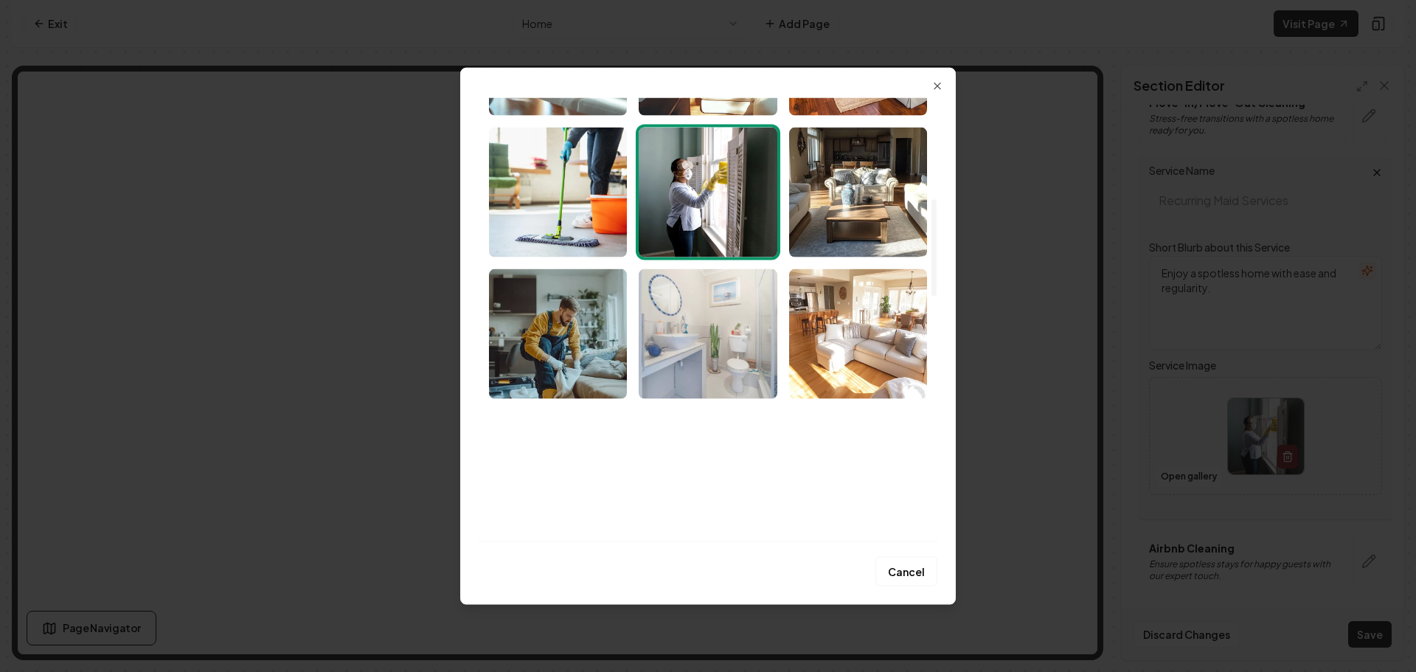
scroll to position [516, 0]
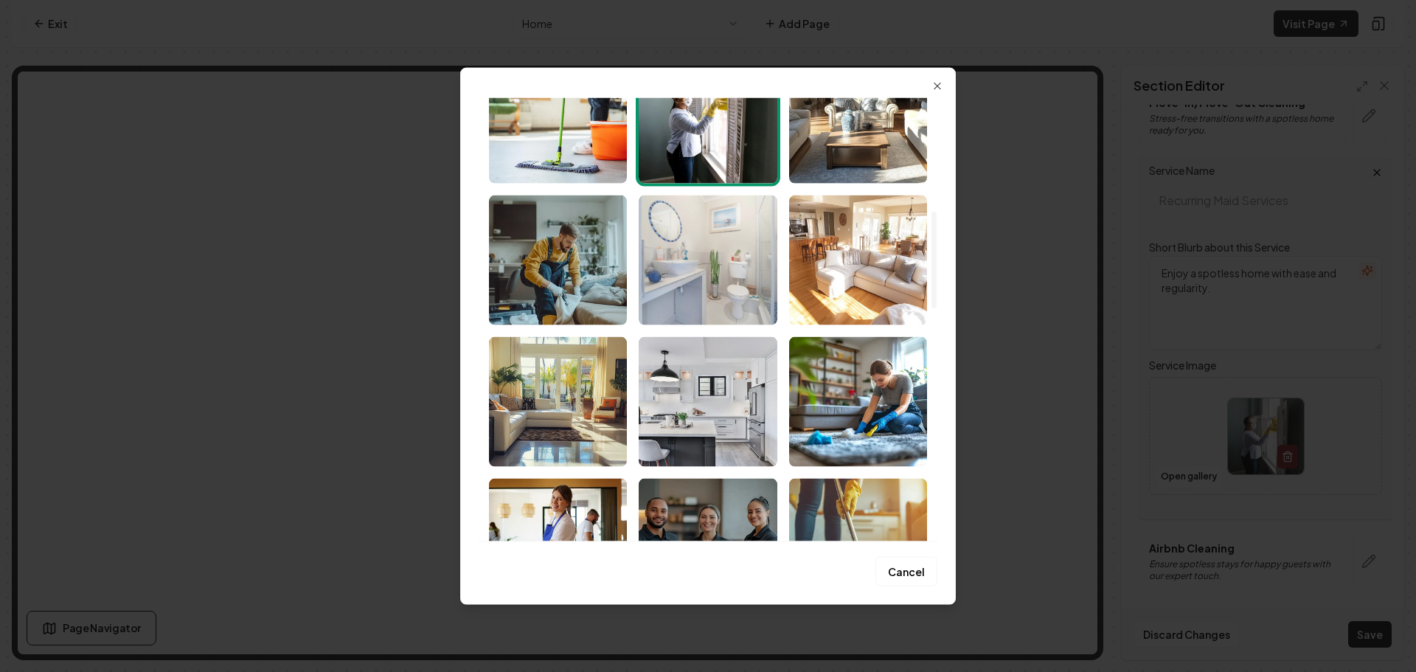
click at [732, 256] on img "Select image image_68bb3ec15c7cd75eb8c8dd9f.jpeg" at bounding box center [708, 260] width 138 height 130
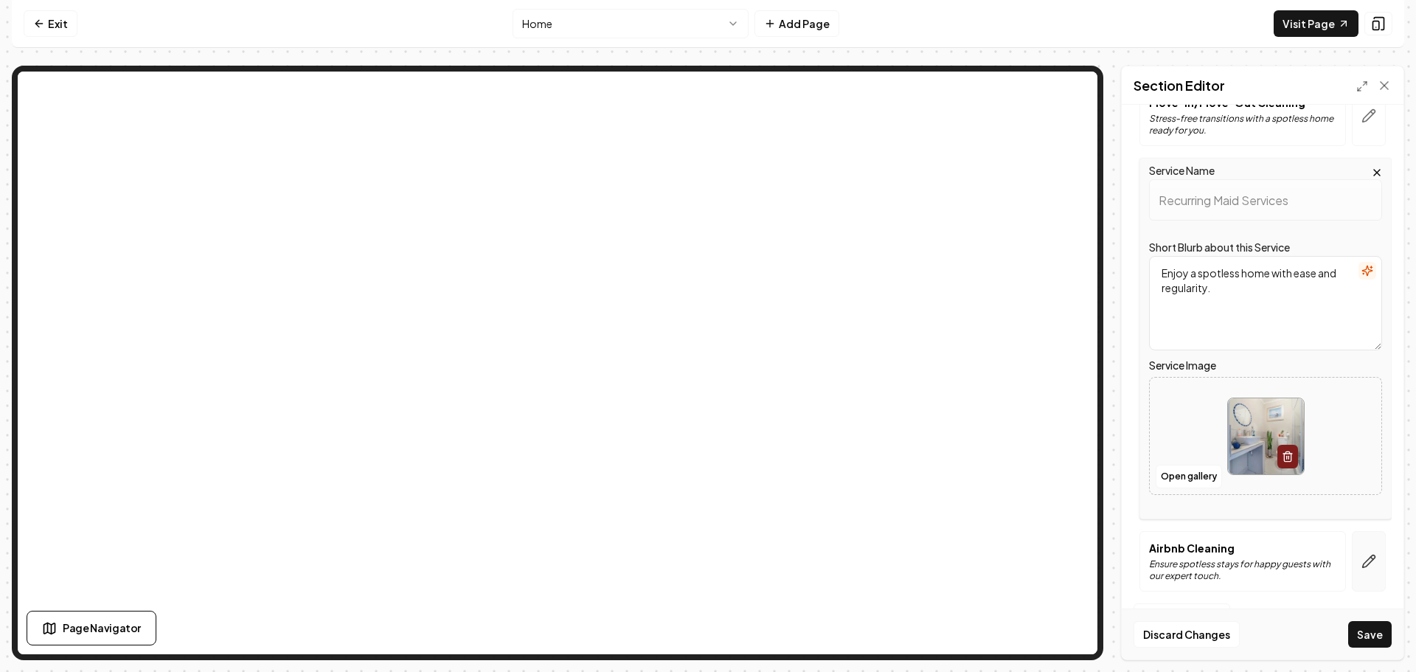
click at [1371, 558] on icon "button" at bounding box center [1372, 558] width 2 height 2
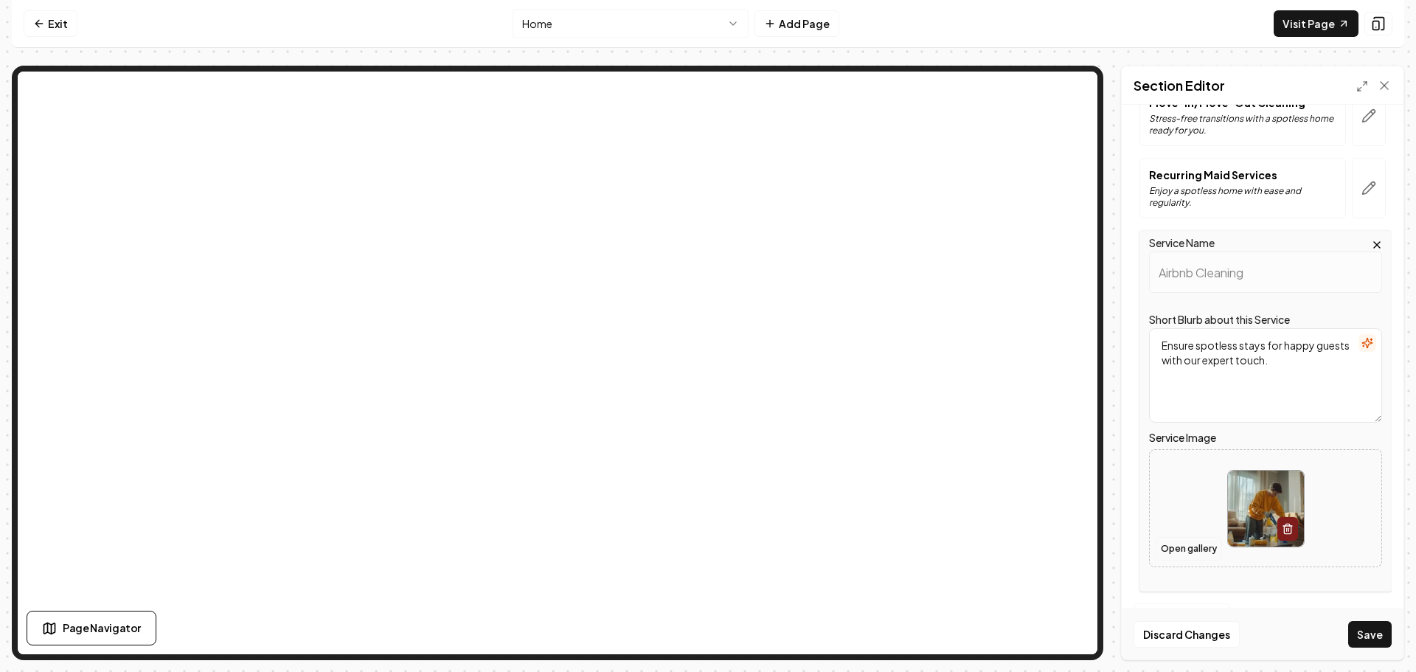
click at [1181, 547] on button "Open gallery" at bounding box center [1189, 549] width 66 height 24
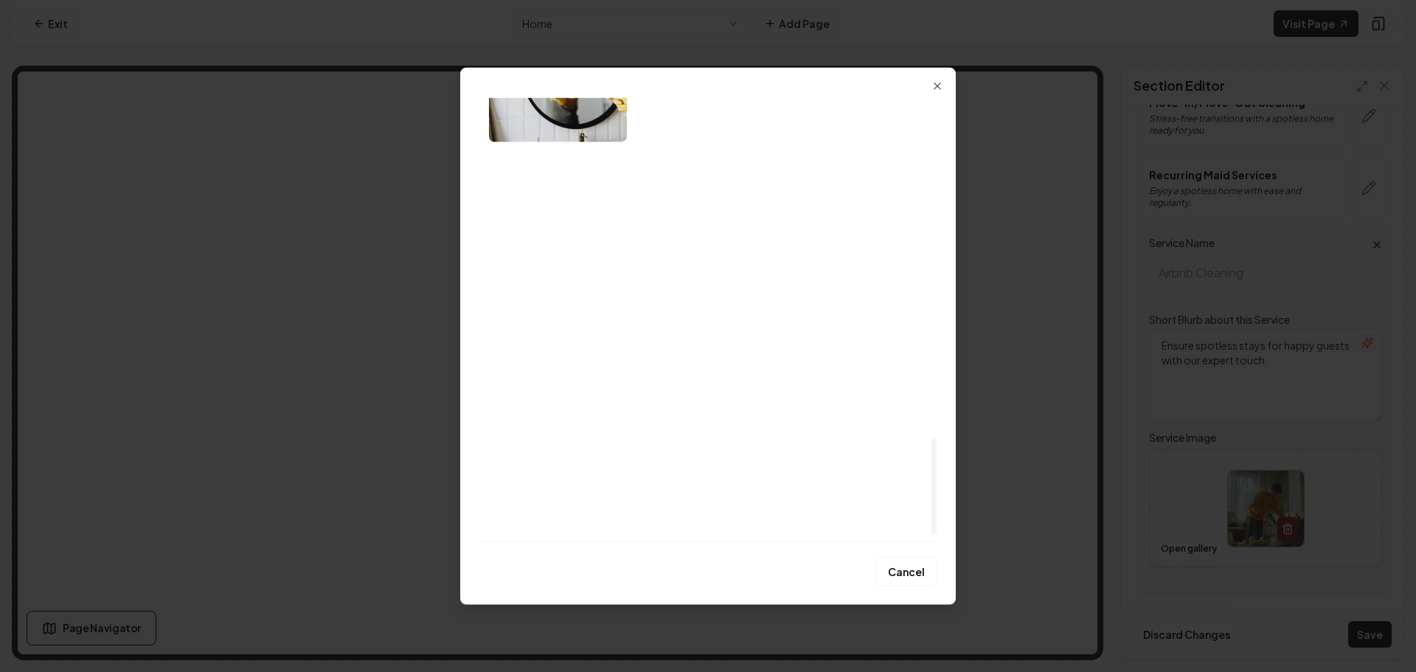
scroll to position [1580, 0]
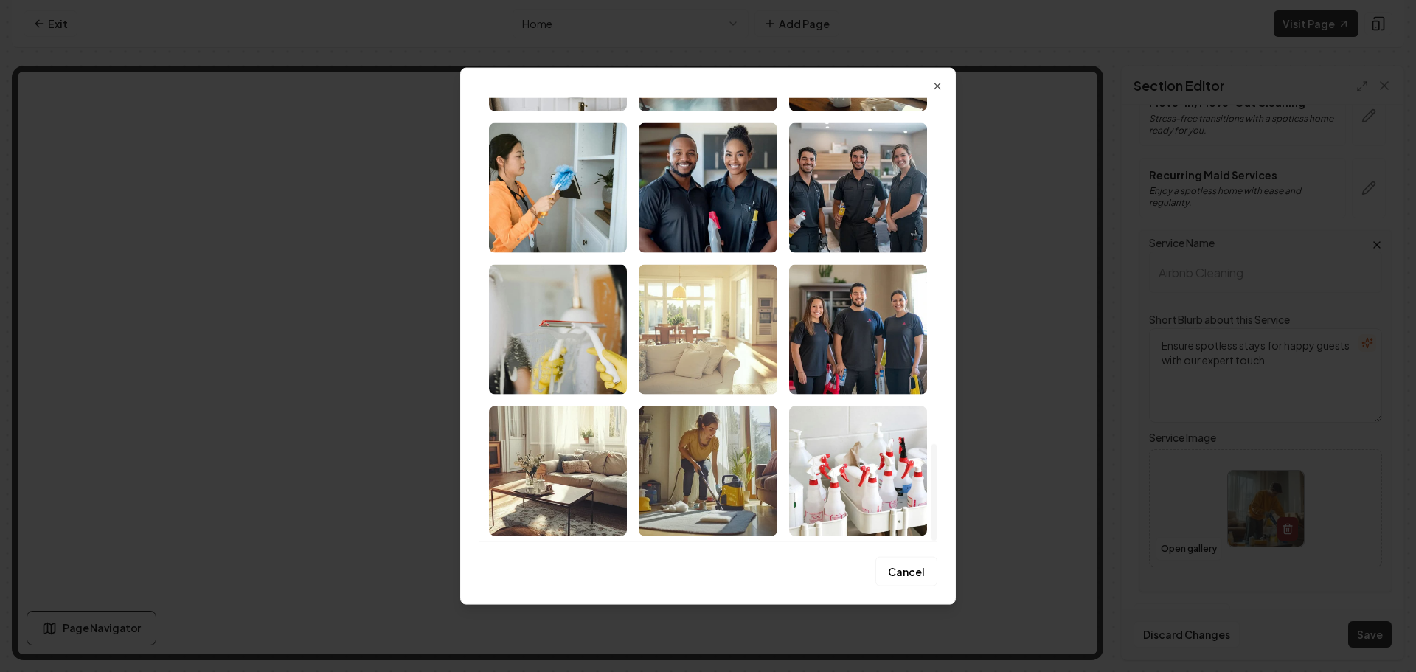
click at [711, 344] on img "Select image image_68bb3ec15c7cd75eb8c8dc81.png" at bounding box center [708, 329] width 138 height 130
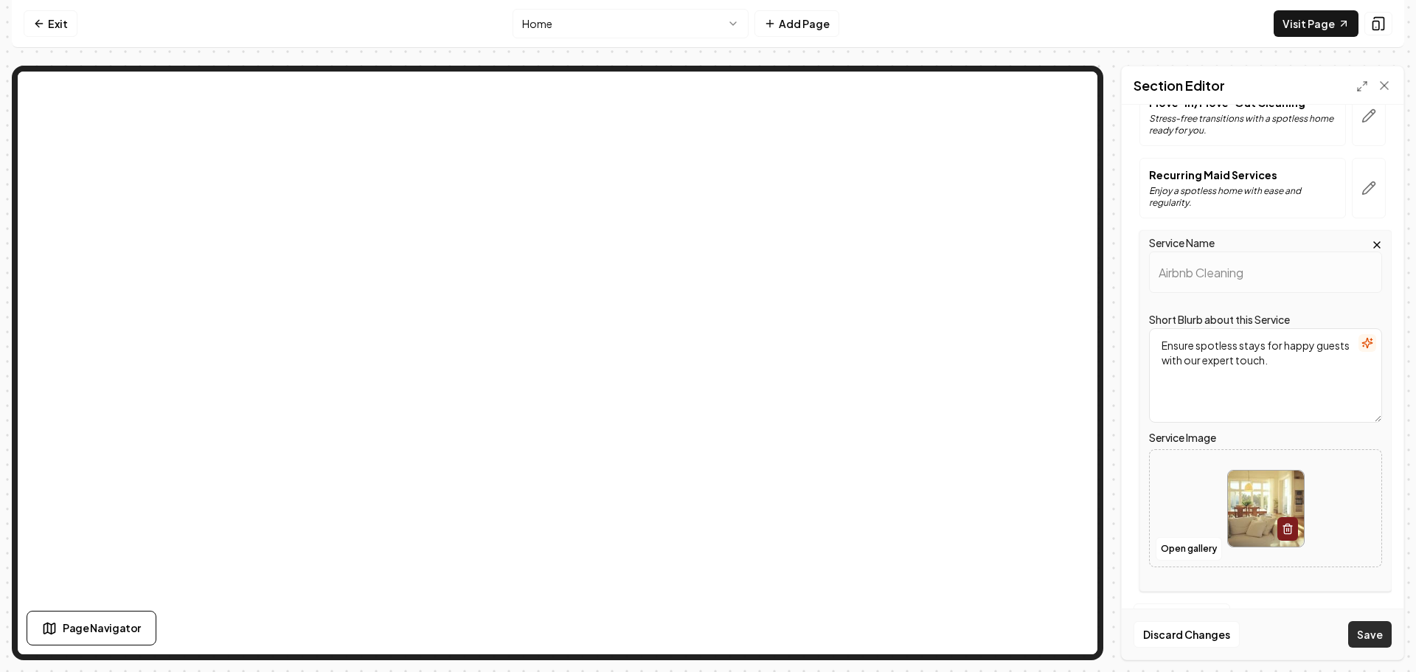
click at [1369, 629] on button "Save" at bounding box center [1370, 634] width 44 height 27
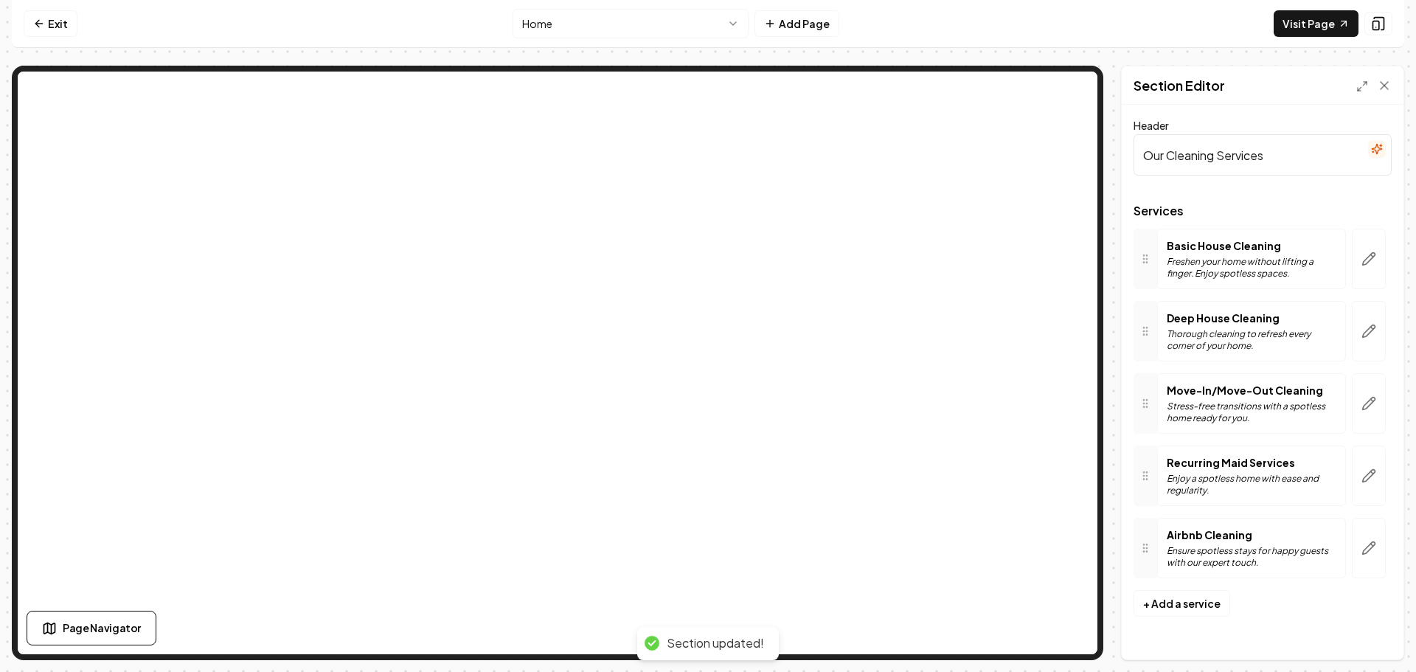
scroll to position [0, 0]
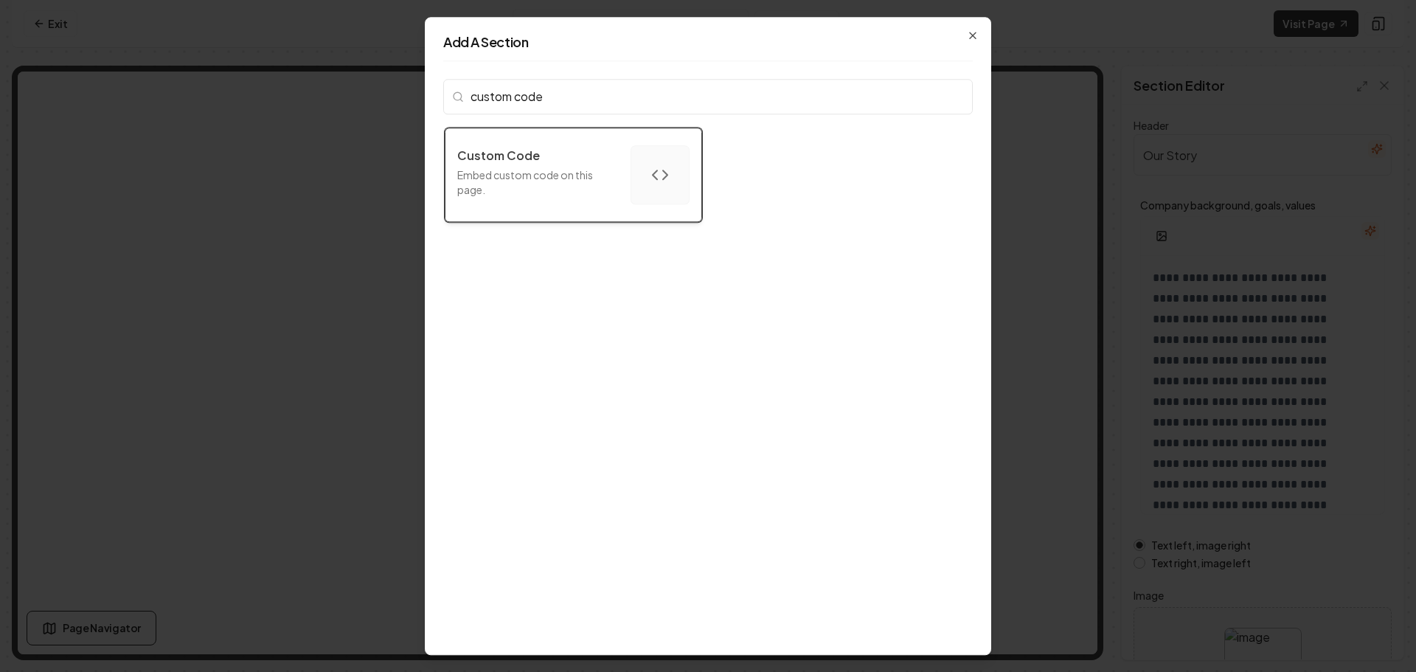
type input "custom code"
click at [577, 184] on p "Embed custom code on this page." at bounding box center [538, 182] width 162 height 30
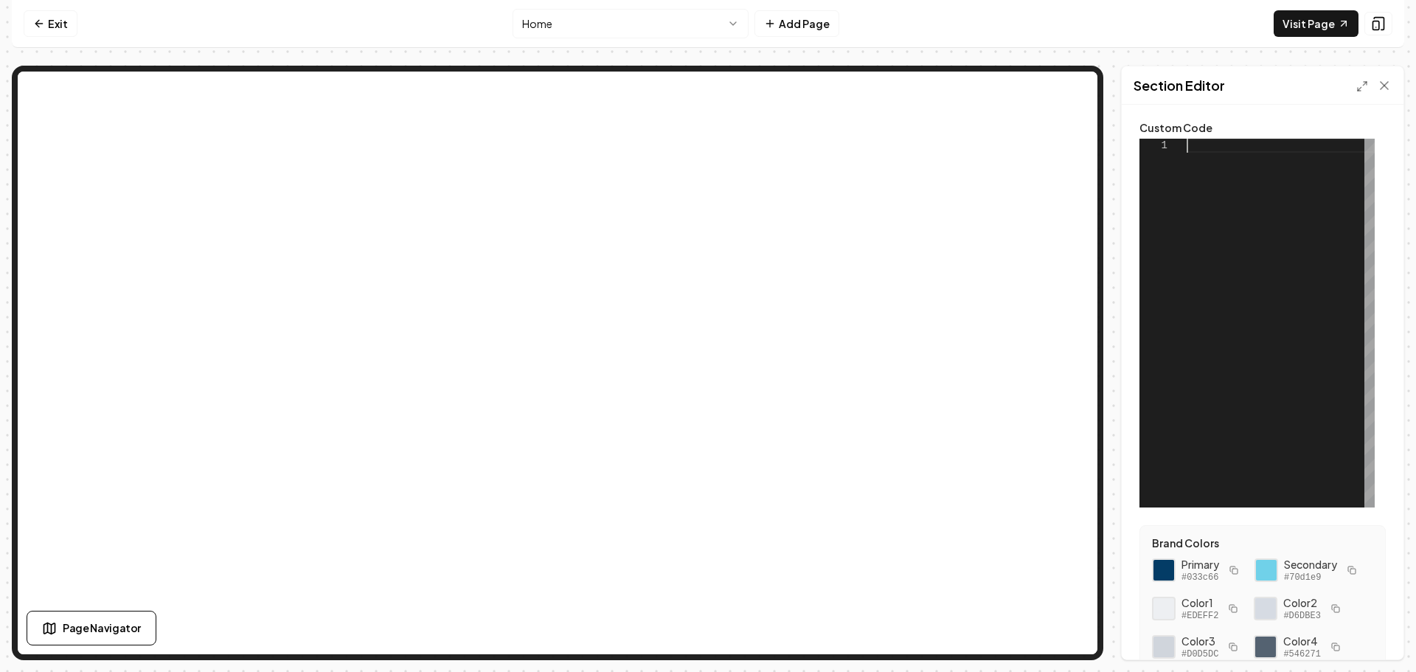
click at [1213, 145] on div at bounding box center [1281, 323] width 188 height 369
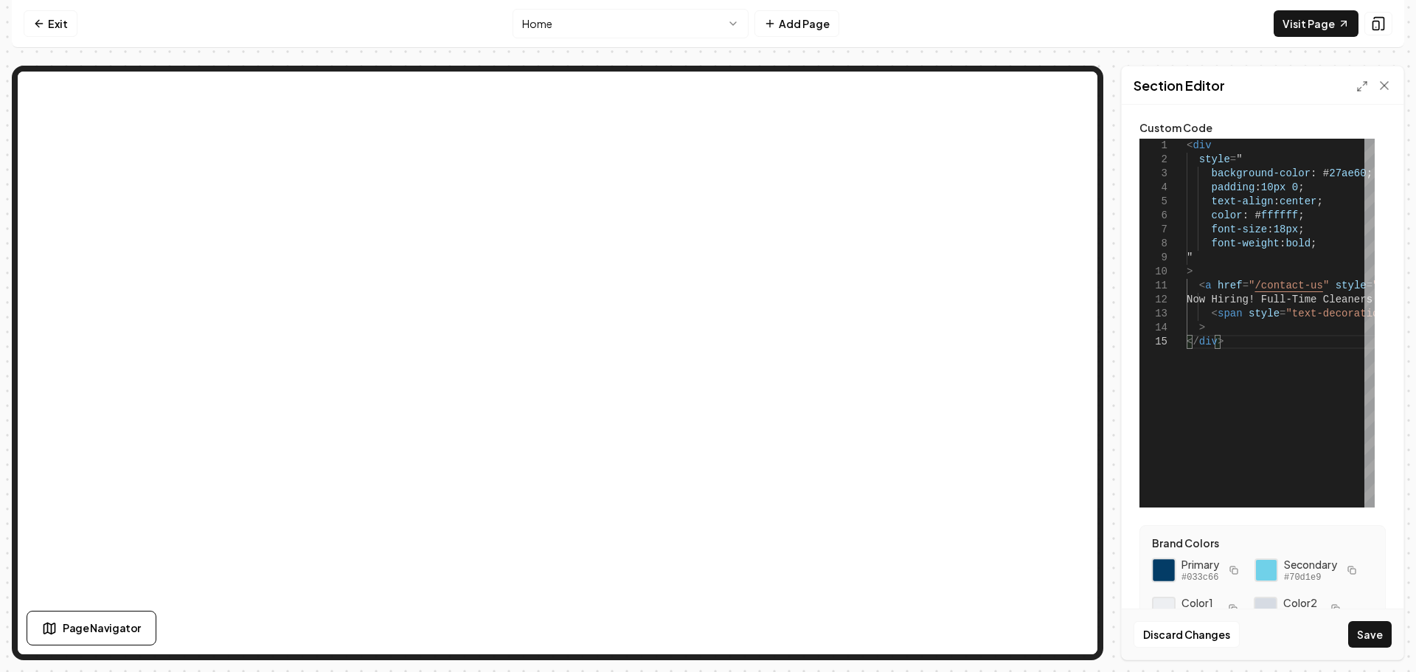
click at [1162, 569] on div at bounding box center [1163, 570] width 25 height 25
drag, startPoint x: 1352, startPoint y: 168, endPoint x: 1314, endPoint y: 173, distance: 38.6
click at [1314, 173] on div "< div style = " background-color : # 27ae60 ; padding : 10px 0 ; text-align : c…" at bounding box center [1402, 323] width 430 height 369
click at [1358, 634] on button "Save" at bounding box center [1370, 634] width 44 height 27
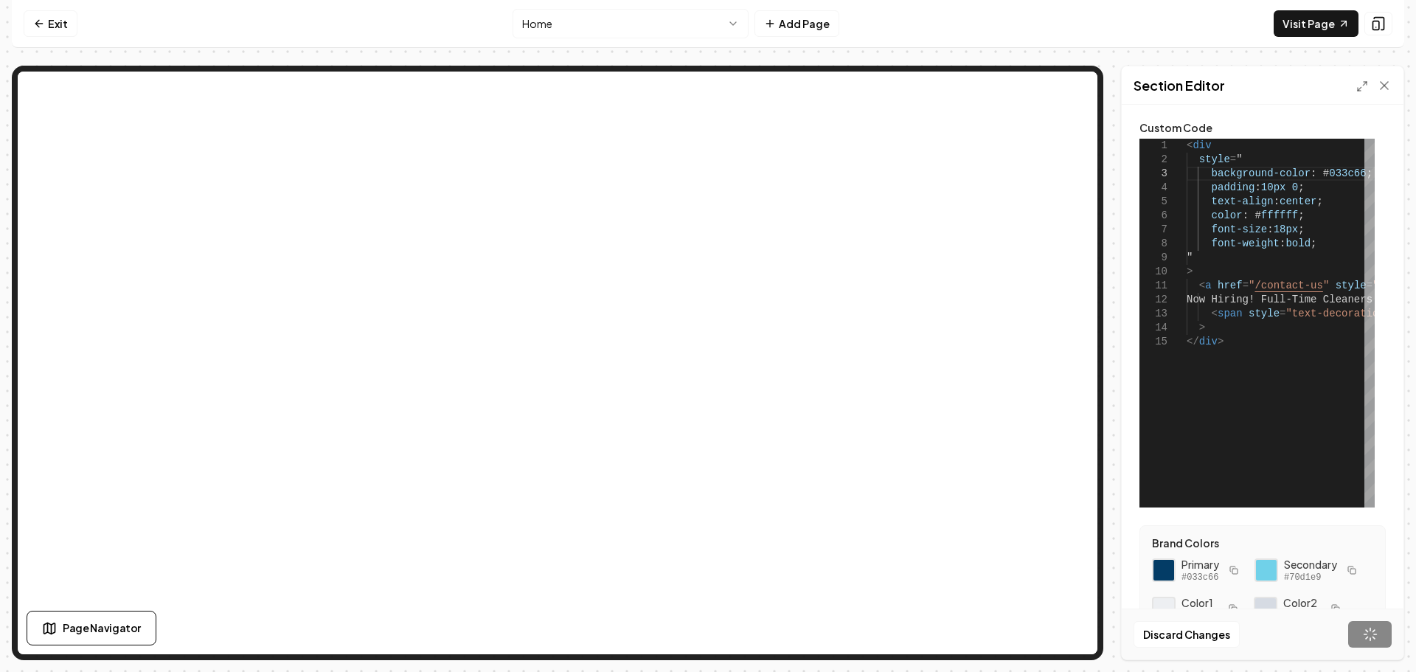
type textarea "**********"
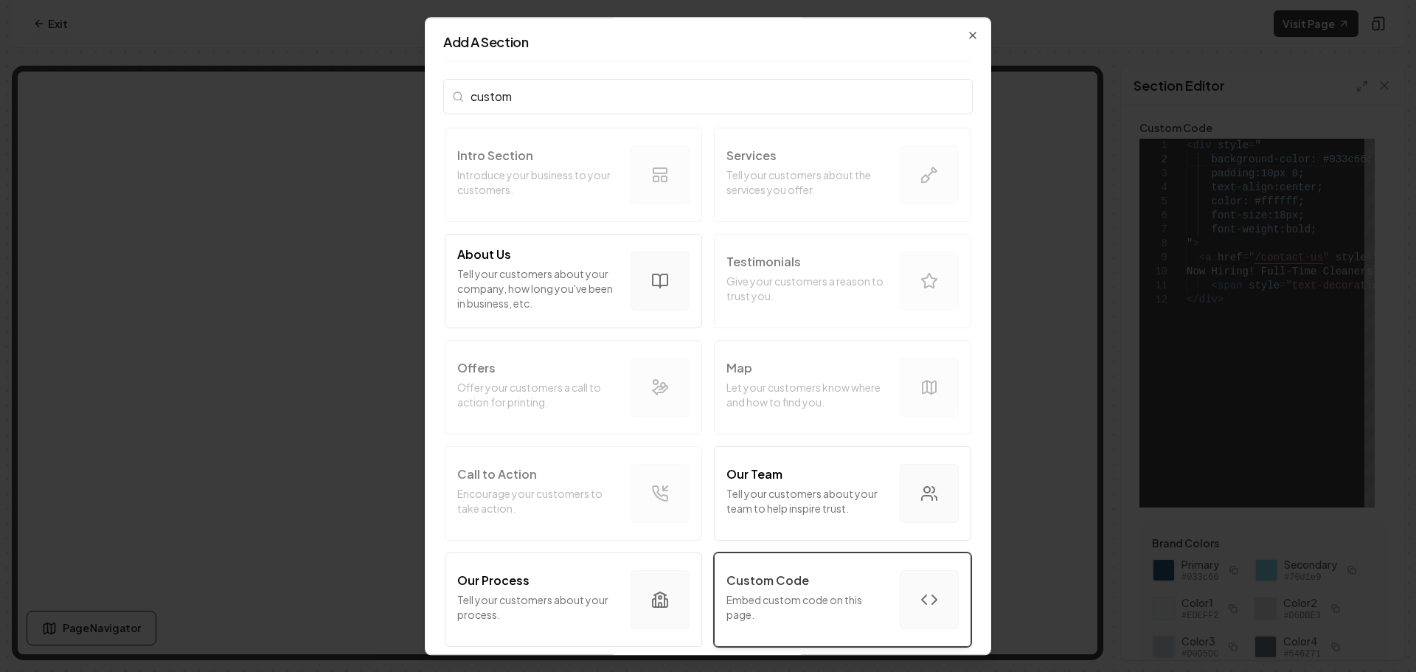
type input "custom"
click at [785, 618] on p "Embed custom code on this page." at bounding box center [807, 607] width 162 height 30
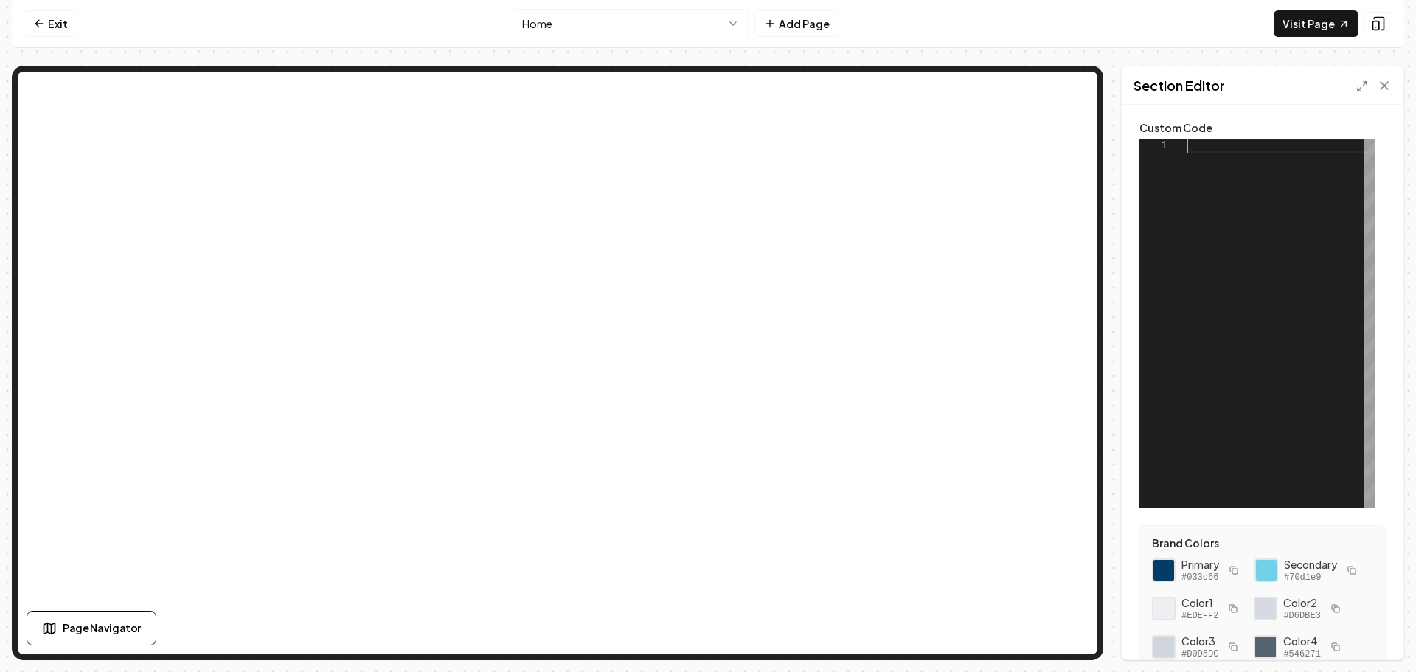
scroll to position [0, 0]
click at [1224, 147] on div at bounding box center [1281, 323] width 188 height 369
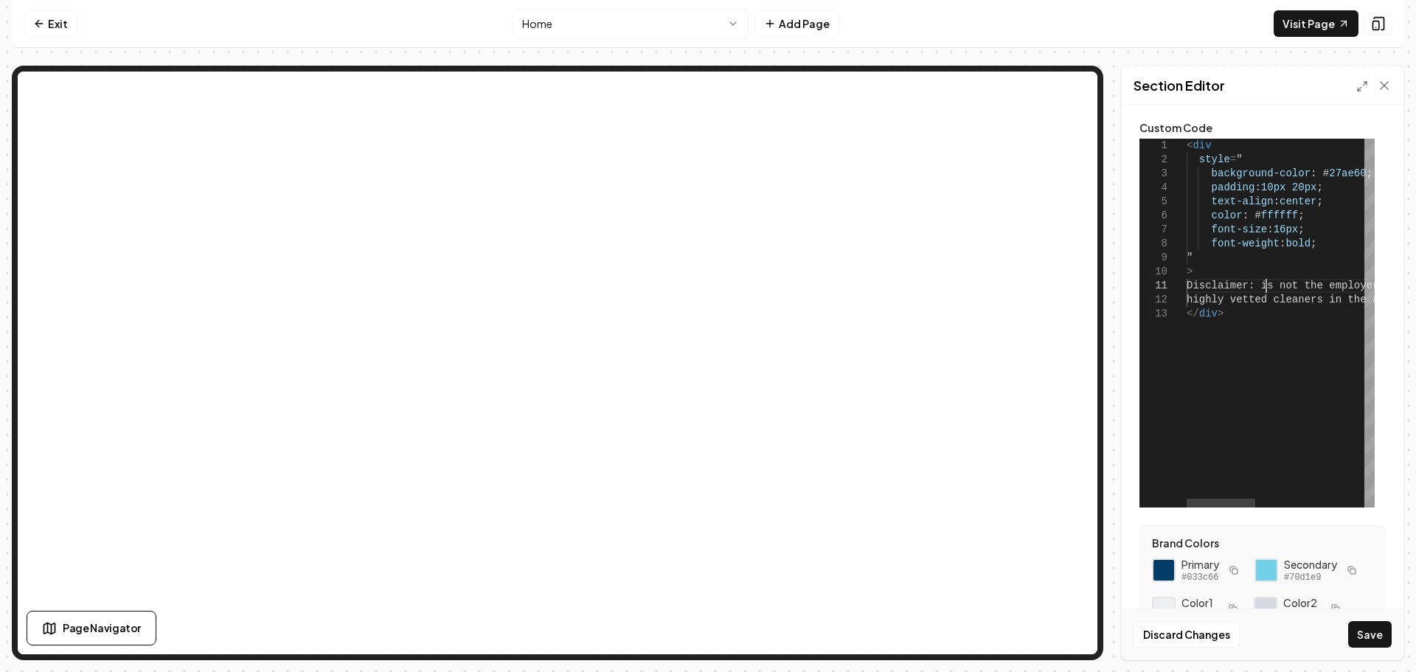
click at [1264, 287] on div "< div style = " background-color : # 27ae60 ; padding : 10px 20px ; text-align …" at bounding box center [1430, 323] width 487 height 369
click at [1164, 572] on div at bounding box center [1163, 570] width 25 height 25
drag, startPoint x: 1331, startPoint y: 173, endPoint x: 1296, endPoint y: 194, distance: 40.7
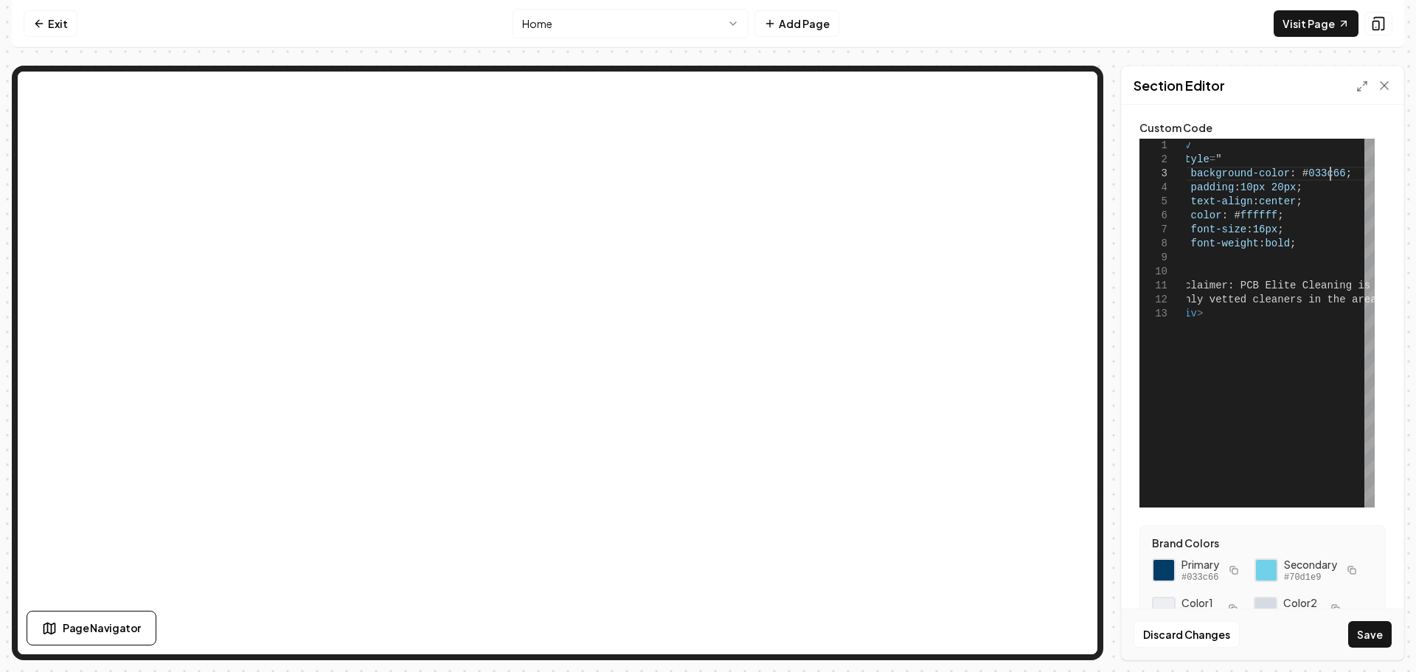
click at [1361, 630] on button "Save" at bounding box center [1370, 634] width 44 height 27
type textarea "**********"
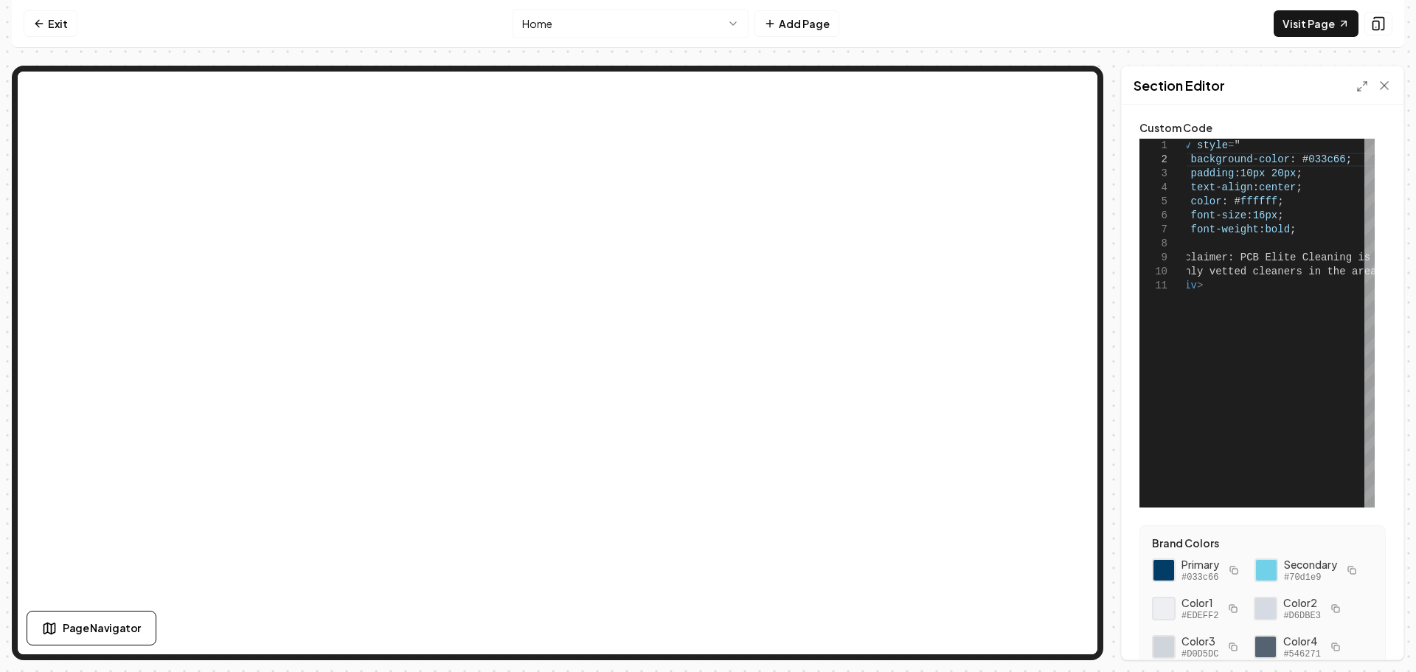
click at [600, 32] on html "**********" at bounding box center [708, 336] width 1416 height 672
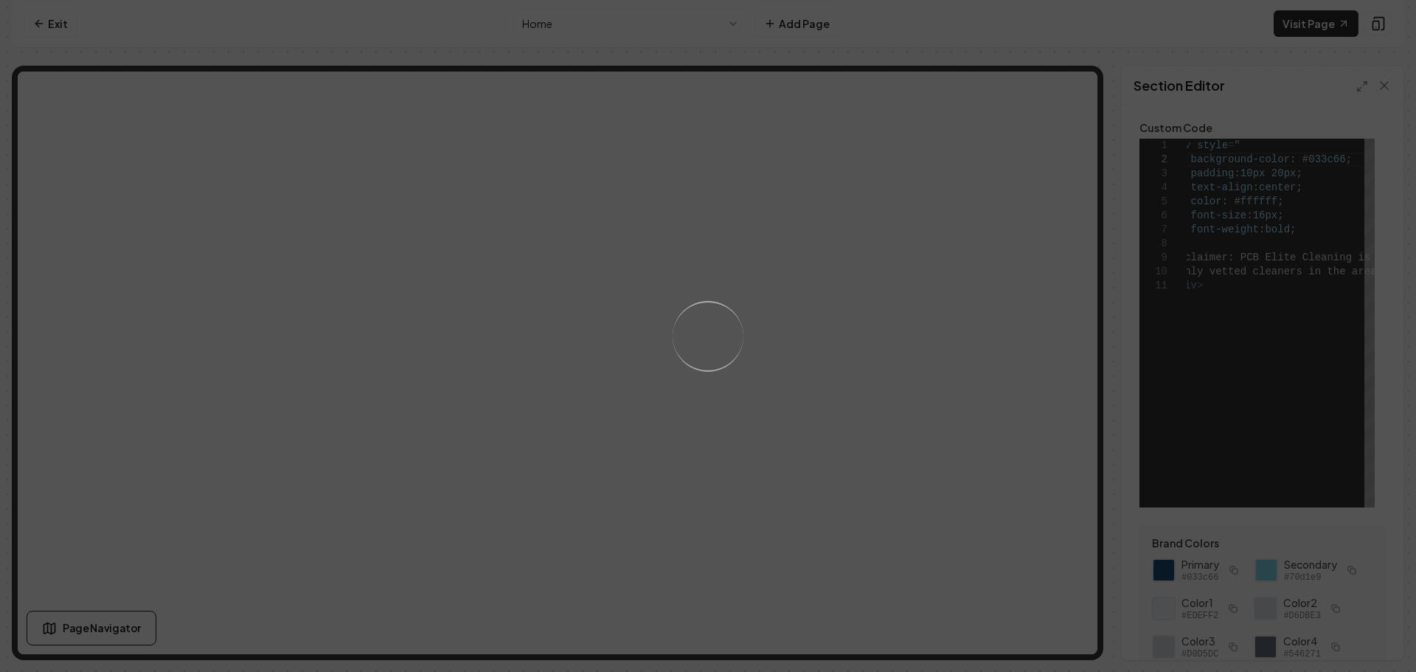
click at [645, 26] on div "Loading..." at bounding box center [708, 336] width 1416 height 672
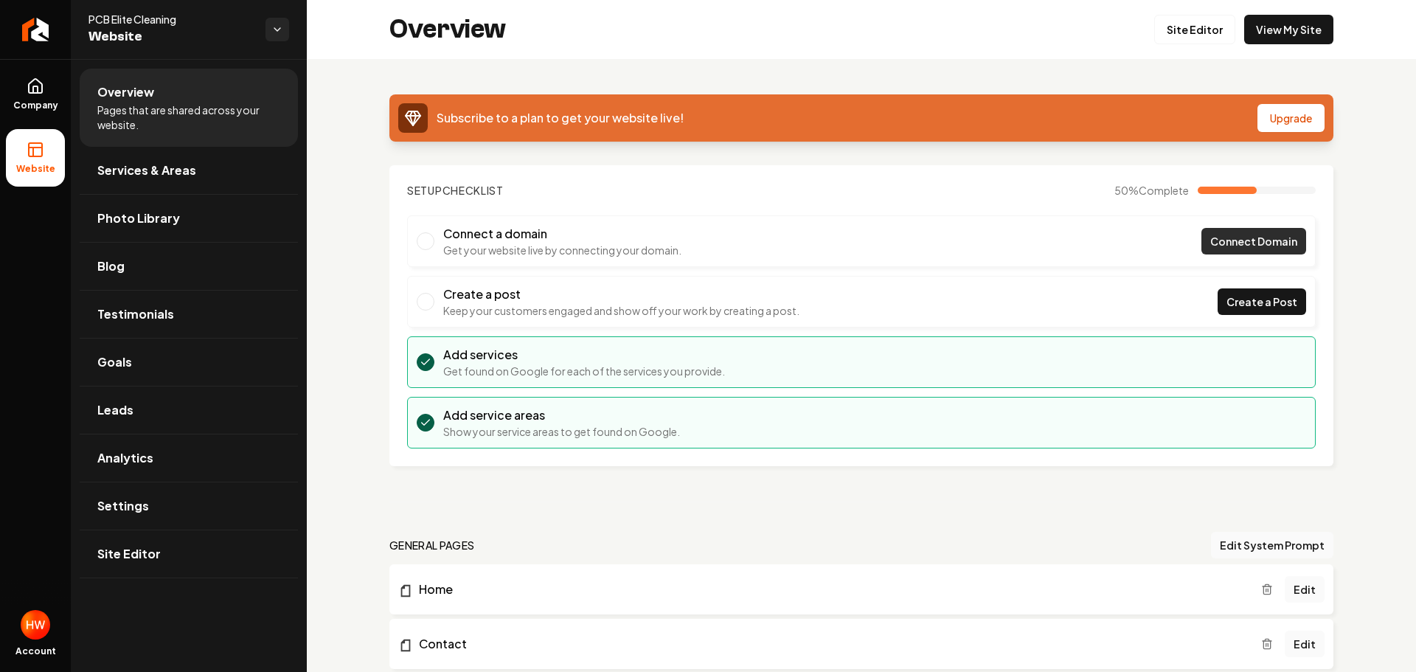
click at [1201, 235] on link "Connect Domain" at bounding box center [1253, 241] width 105 height 27
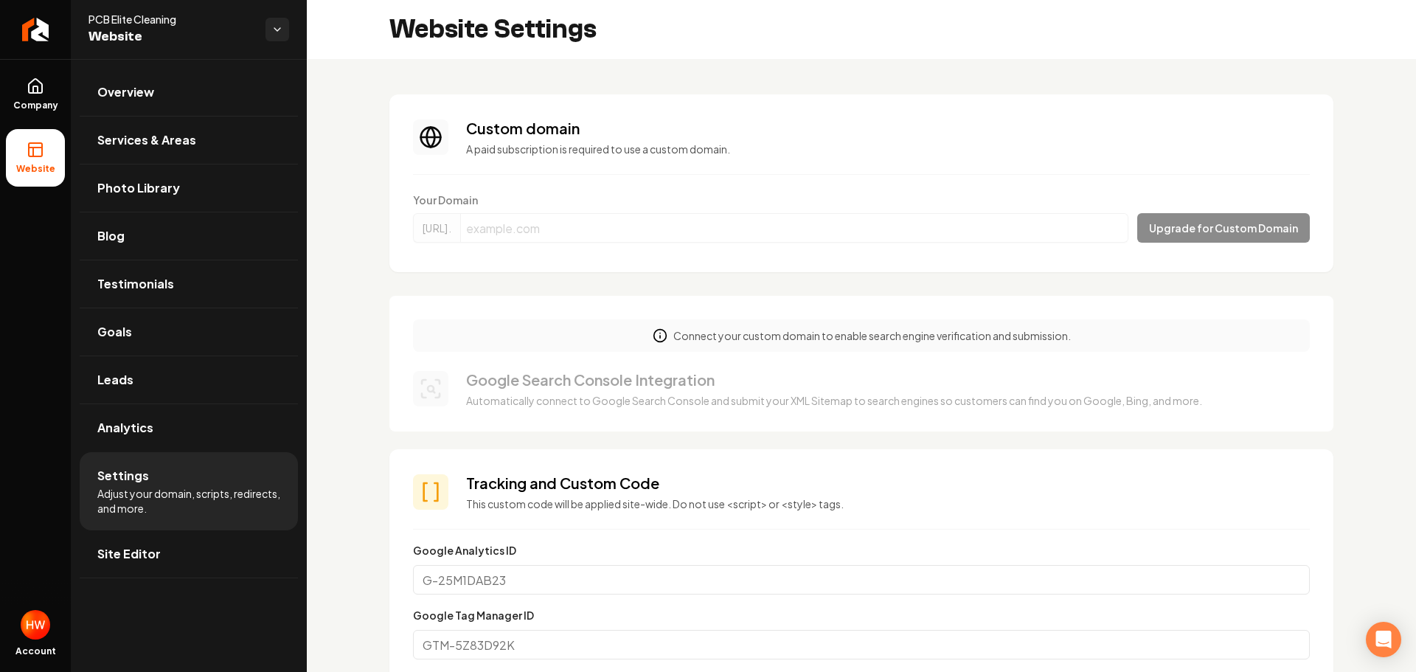
click at [187, 20] on span "PCB Elite Cleaning" at bounding box center [171, 19] width 165 height 15
click at [34, 98] on link "Company" at bounding box center [35, 95] width 59 height 58
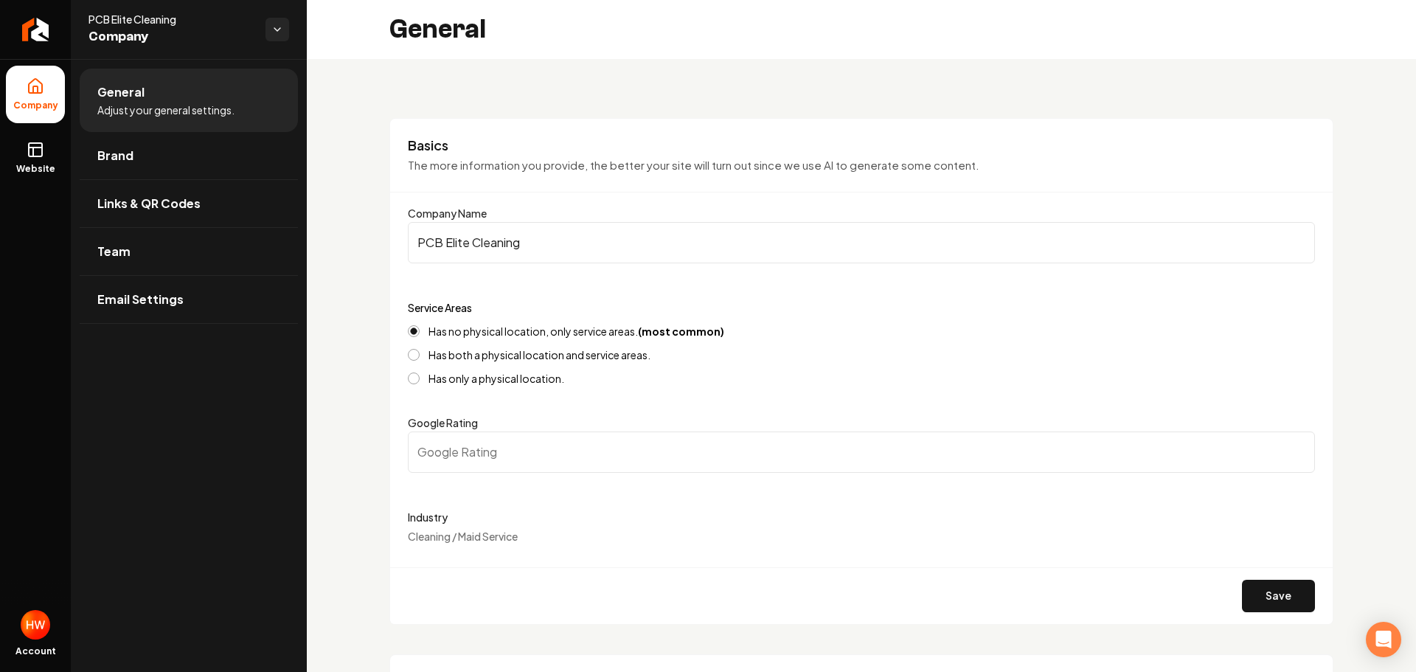
click at [543, 240] on input "PCB Elite Cleaning" at bounding box center [861, 242] width 907 height 41
click at [543, 239] on input "PCB Elite Cleaning" at bounding box center [861, 242] width 907 height 41
click at [507, 242] on input "PCB Elite Cleaning" at bounding box center [861, 242] width 907 height 41
click at [507, 241] on input "PCB Elite Cleaning" at bounding box center [861, 242] width 907 height 41
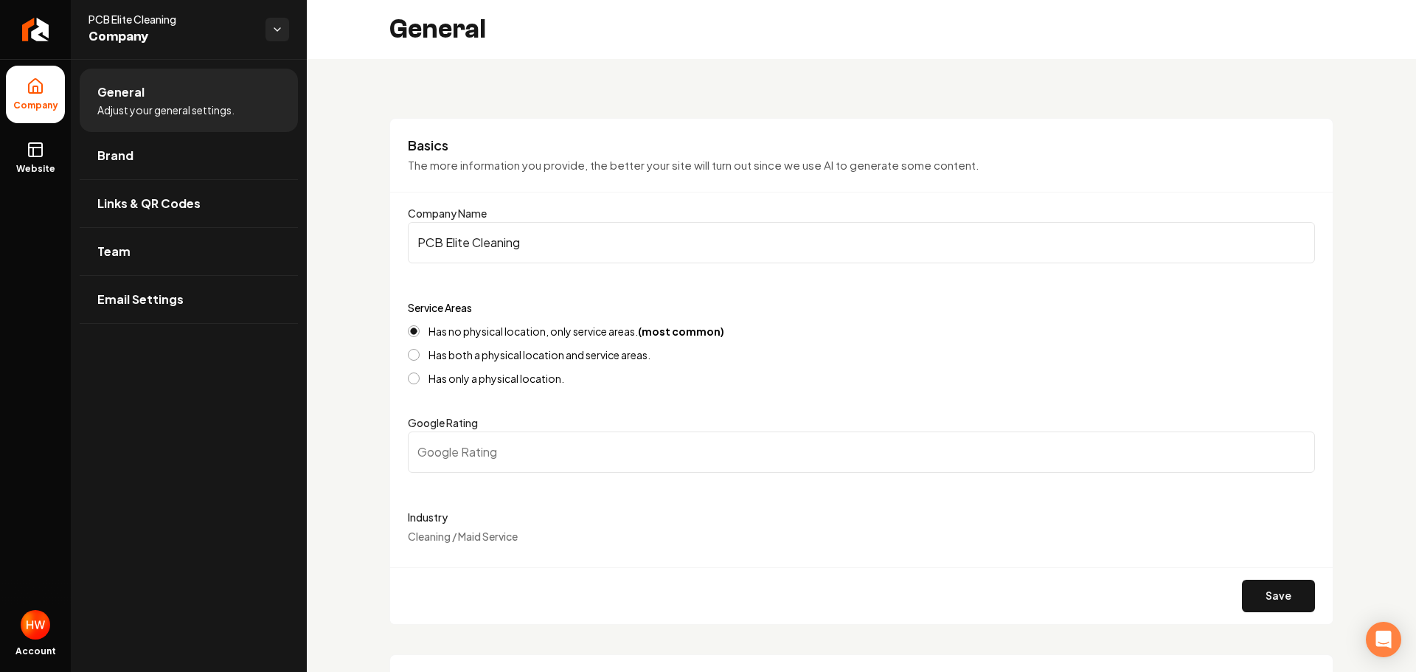
click at [507, 241] on input "PCB Elite Cleaning" at bounding box center [861, 242] width 907 height 41
click at [162, 161] on link "Brand" at bounding box center [189, 155] width 218 height 47
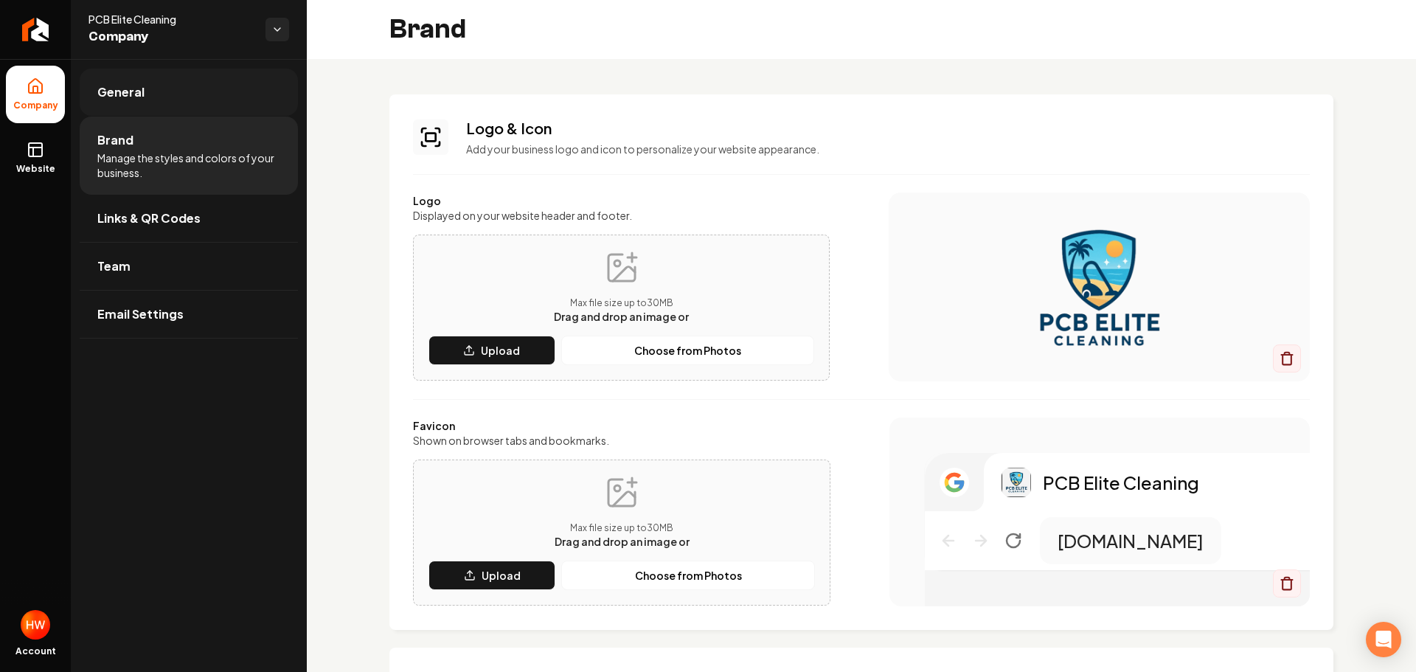
click at [150, 94] on link "General" at bounding box center [189, 92] width 218 height 47
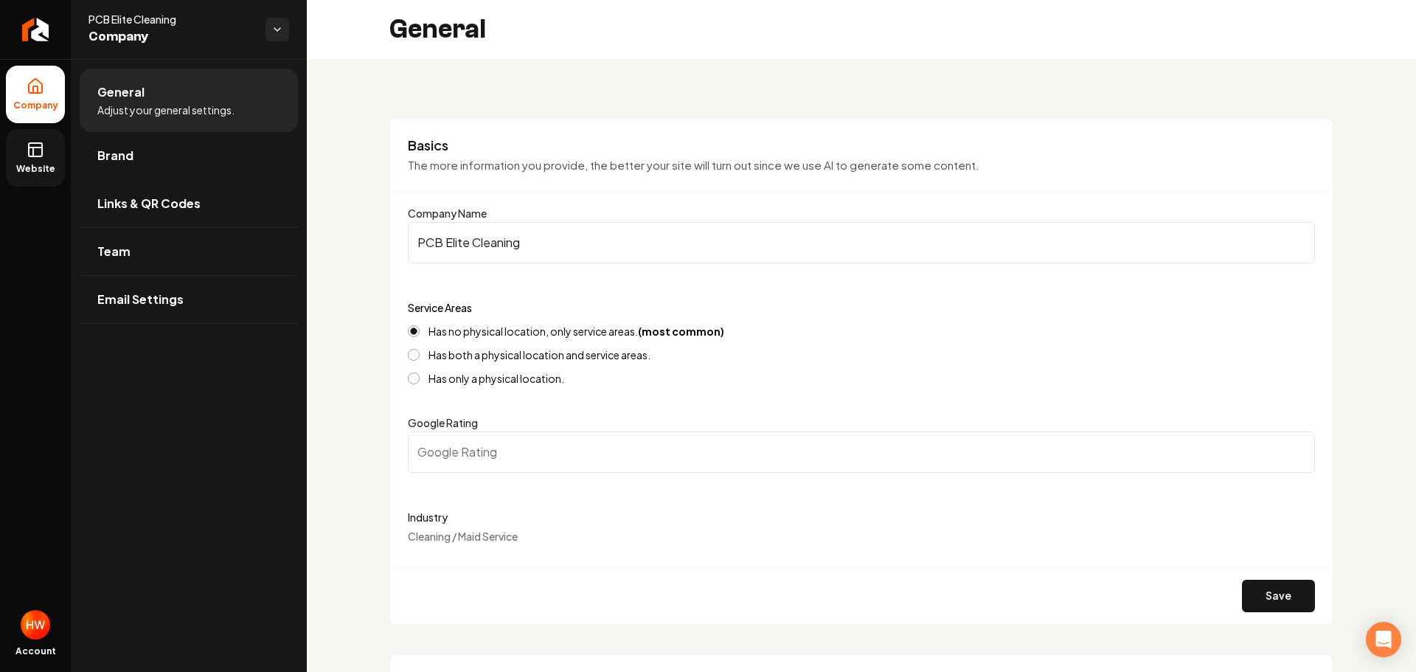
drag, startPoint x: 38, startPoint y: 157, endPoint x: 61, endPoint y: 158, distance: 22.9
click at [38, 158] on icon at bounding box center [36, 150] width 18 height 18
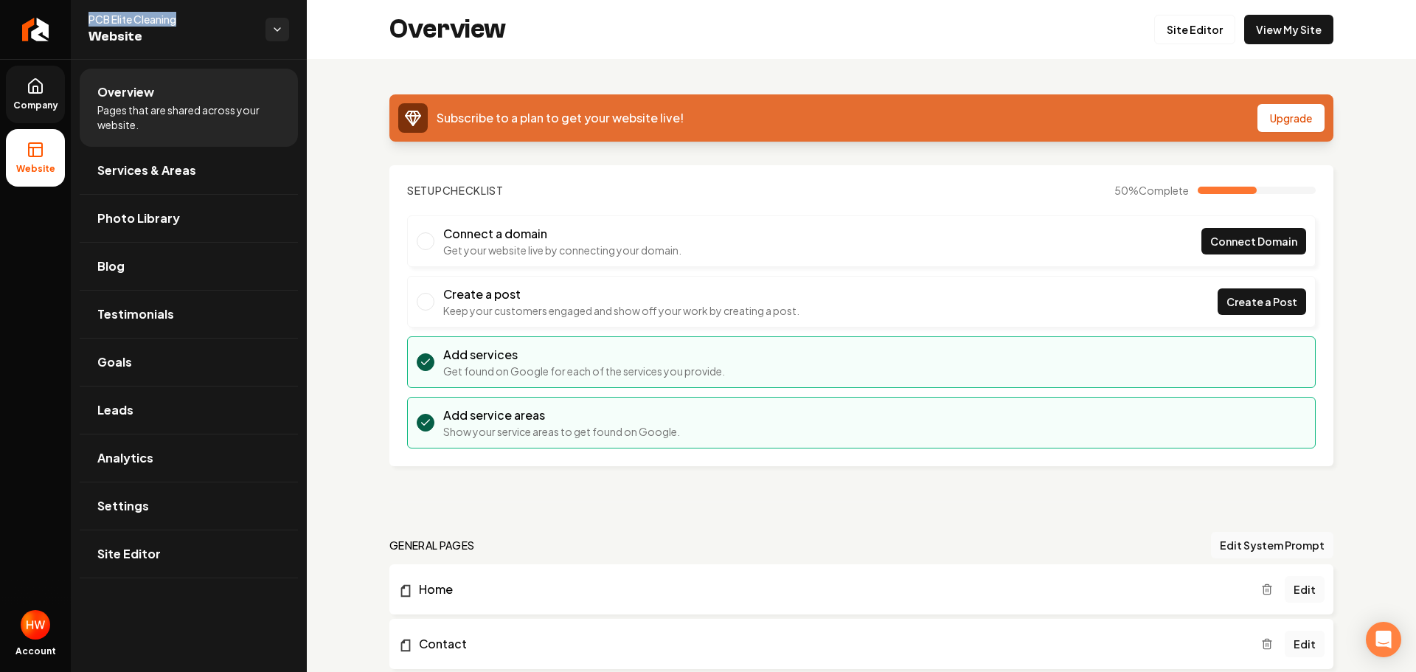
drag, startPoint x: 126, startPoint y: 25, endPoint x: 597, endPoint y: 133, distance: 482.7
click at [190, 19] on div "PCB Elite Cleaning Website" at bounding box center [189, 29] width 236 height 59
copy span "PCB Elite Cleaning"
click at [38, 102] on span "Company" at bounding box center [35, 106] width 57 height 12
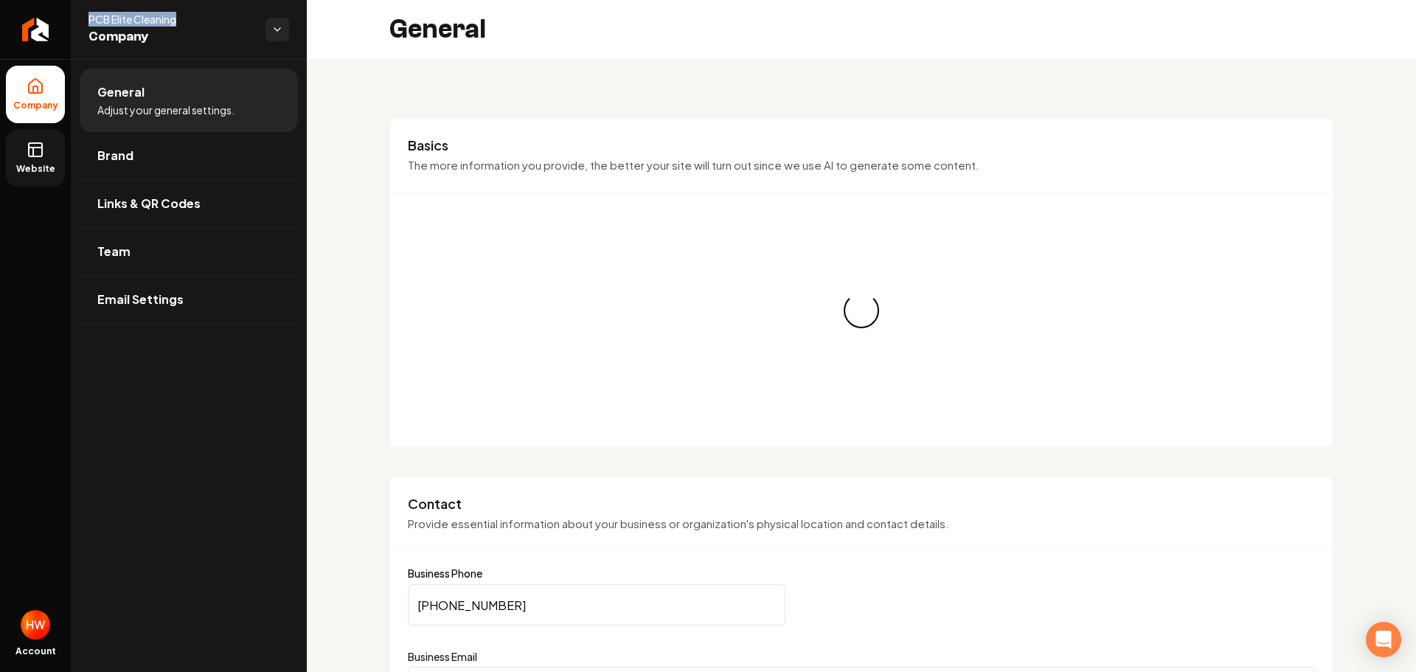
click at [21, 149] on link "Website" at bounding box center [35, 158] width 59 height 58
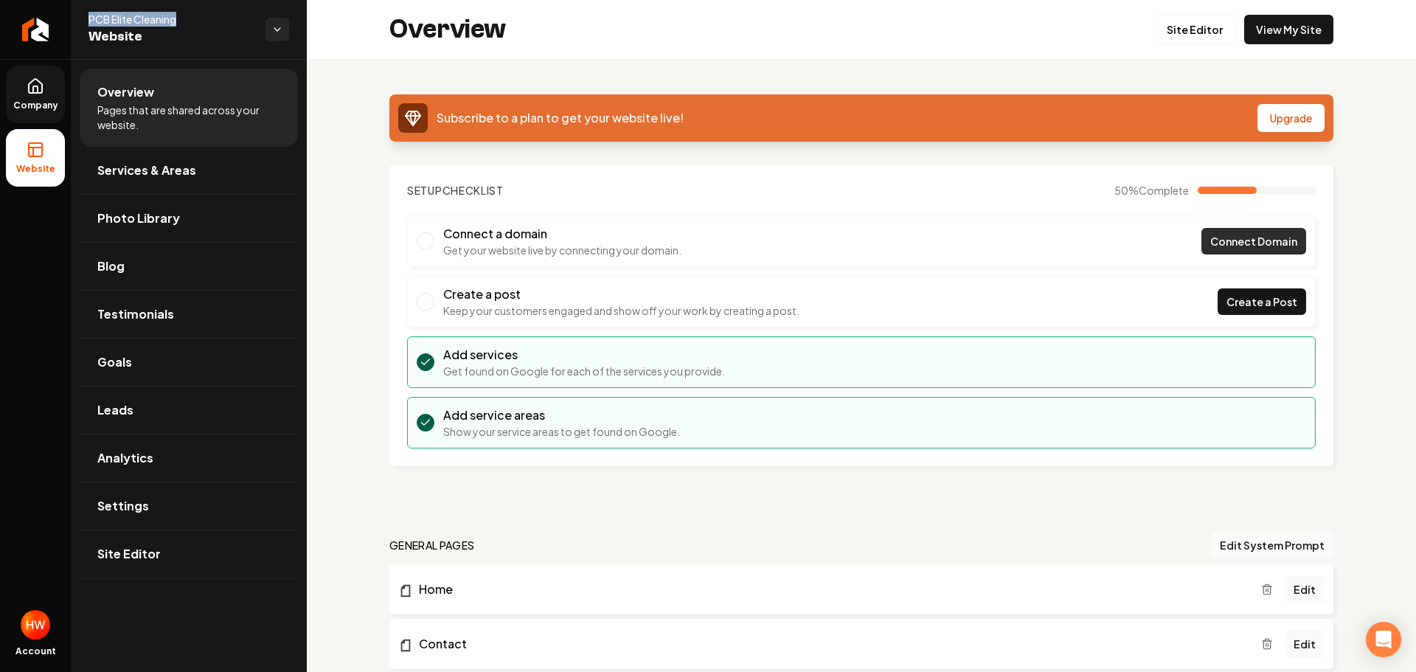
click at [1229, 243] on span "Connect Domain" at bounding box center [1253, 241] width 87 height 15
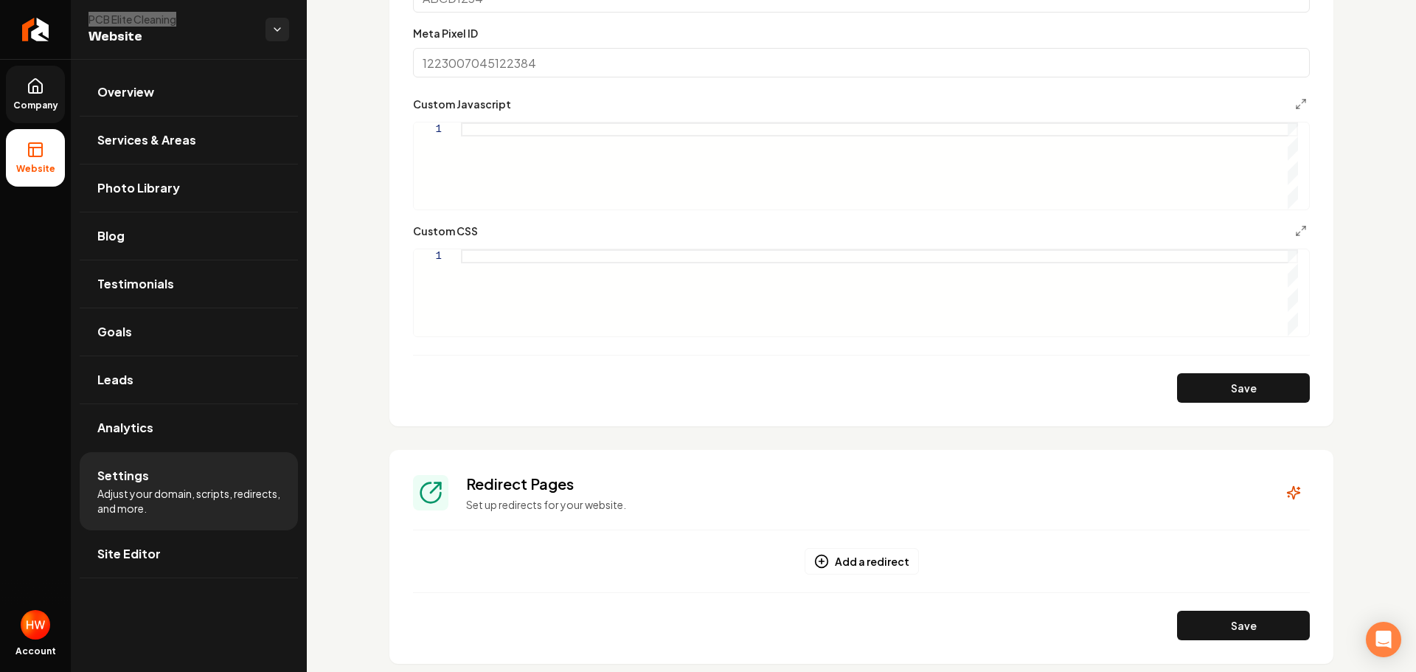
scroll to position [885, 0]
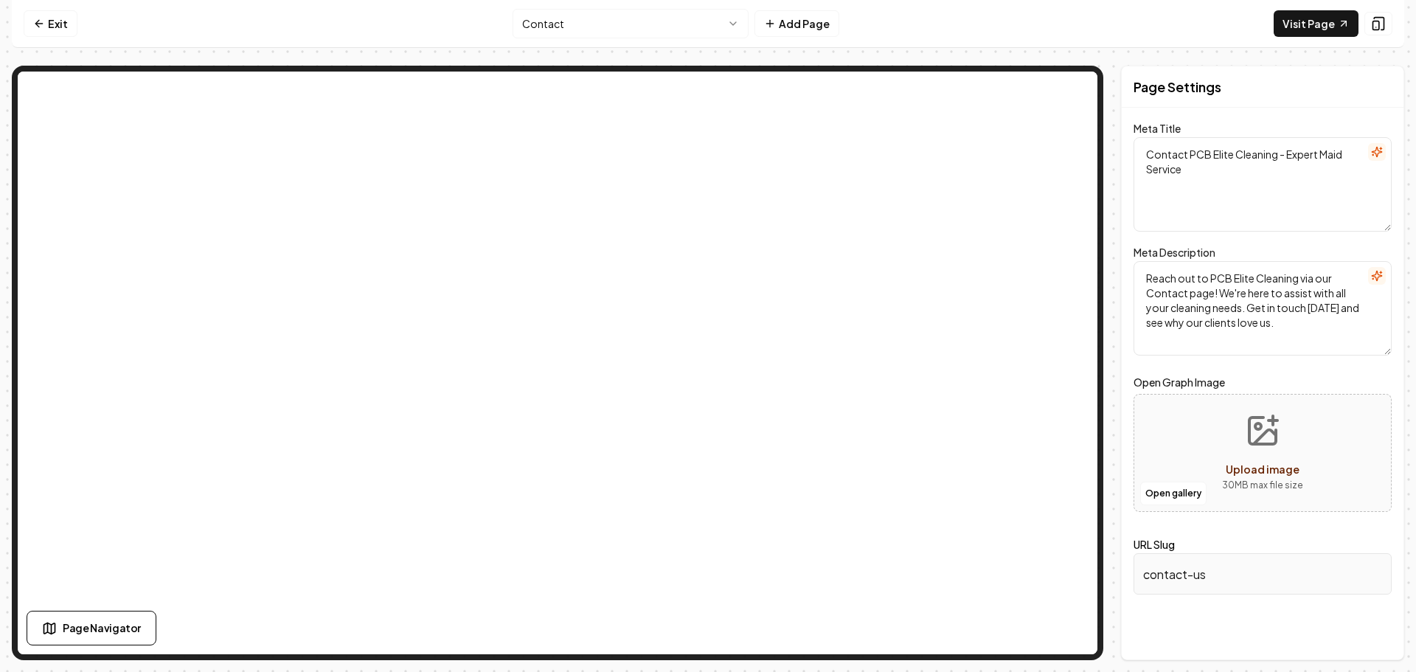
click at [639, 27] on html "Computer Required This feature is only available on a computer. Please switch t…" at bounding box center [708, 336] width 1416 height 672
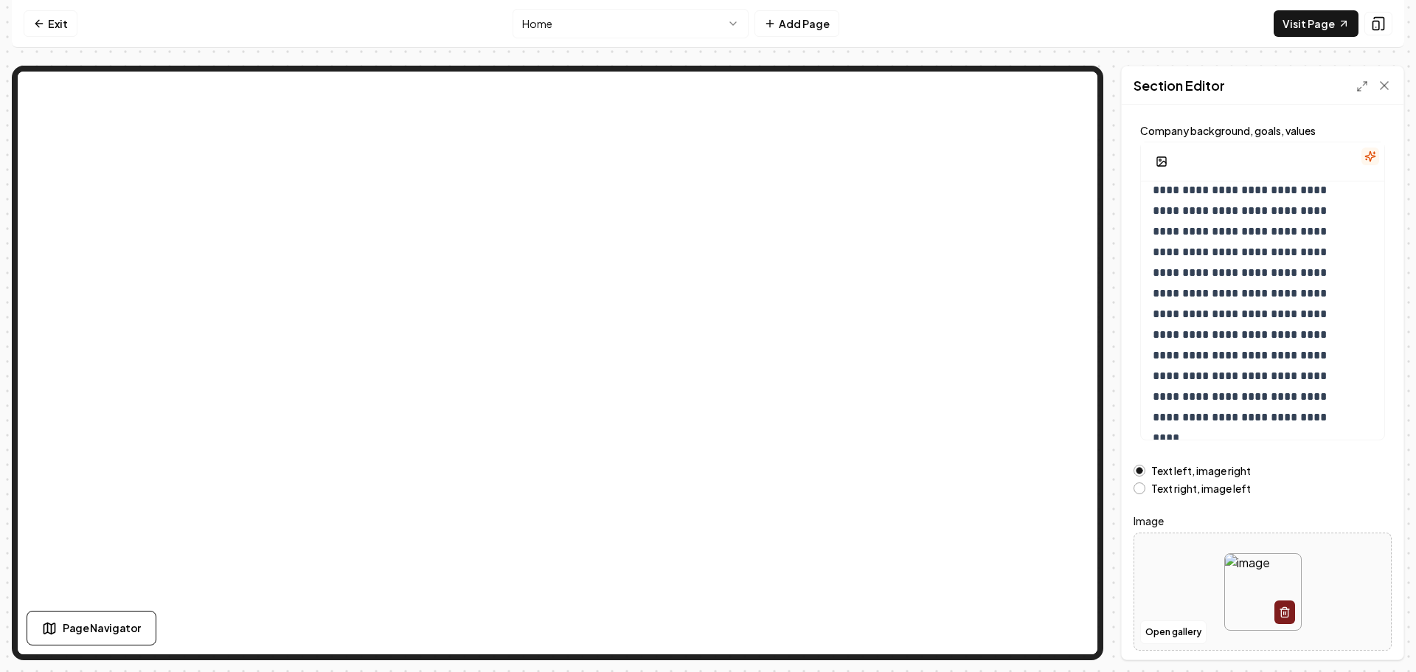
scroll to position [125, 0]
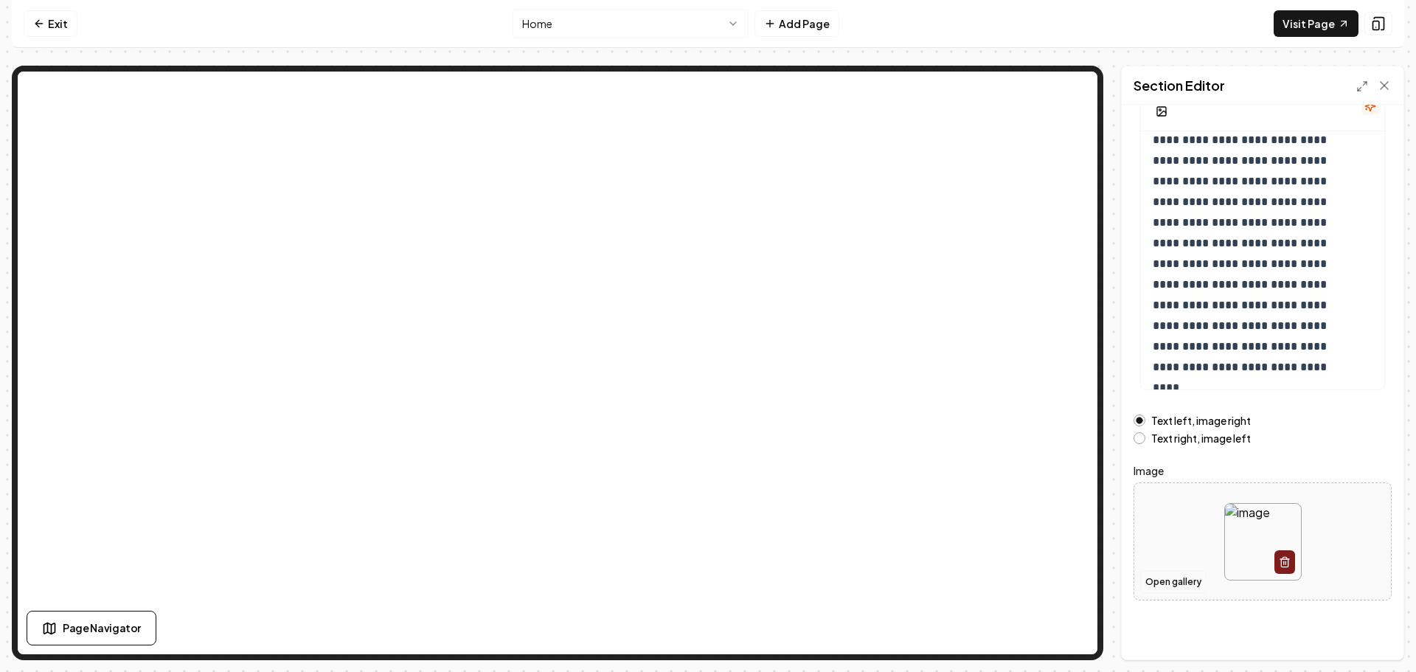
click at [1178, 583] on button "Open gallery" at bounding box center [1173, 582] width 66 height 24
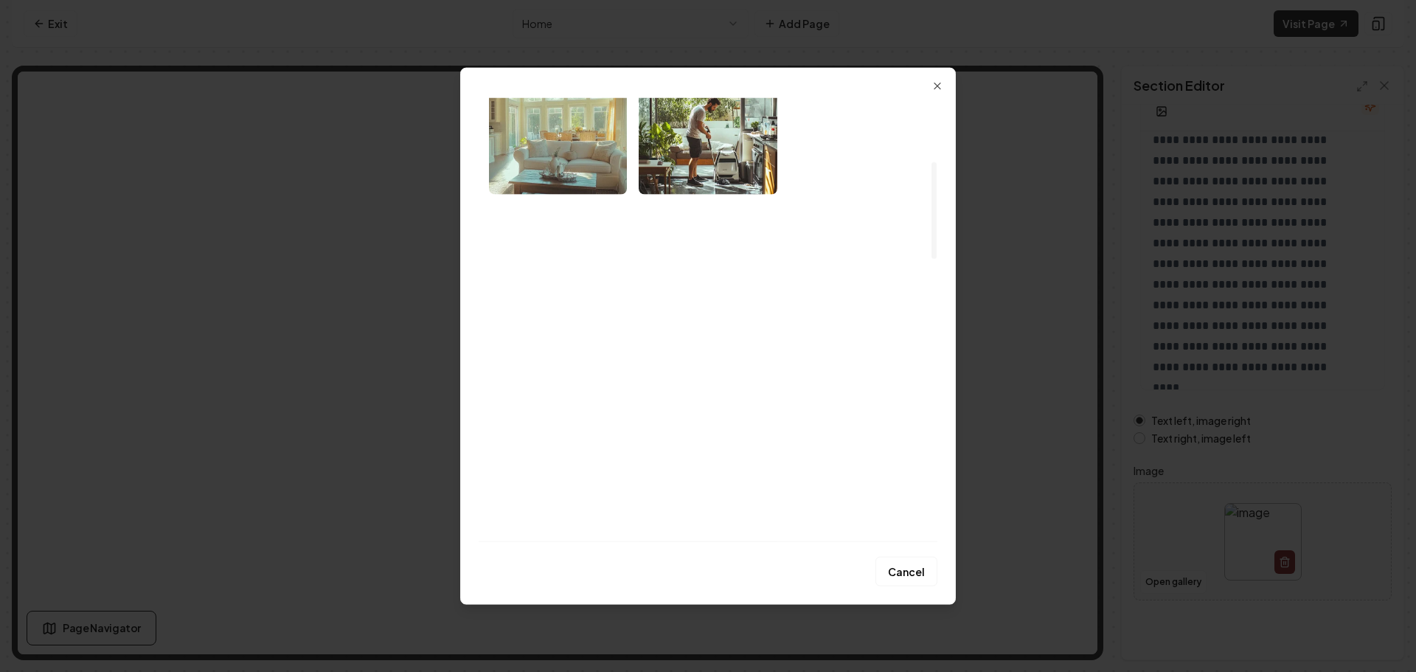
scroll to position [295, 0]
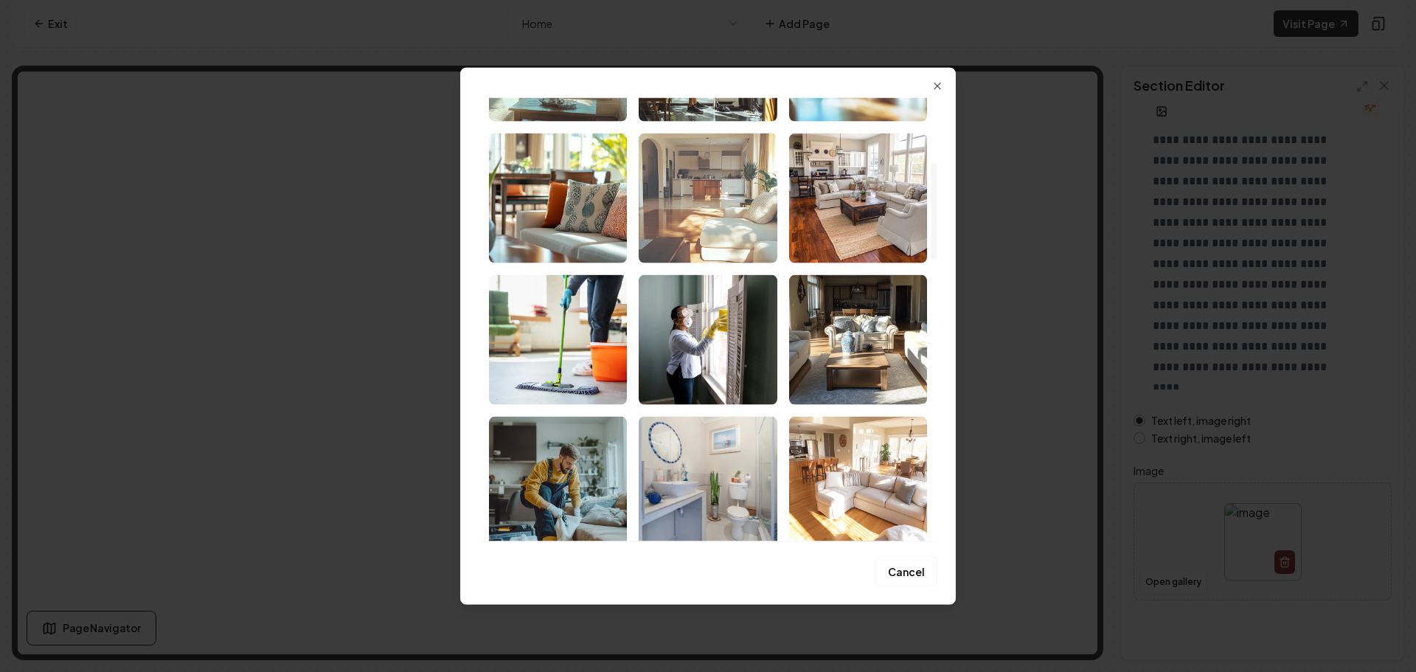
click at [732, 248] on img "Select image image_68bb3ec15c7cd75eb8c8ddde.png" at bounding box center [708, 198] width 138 height 130
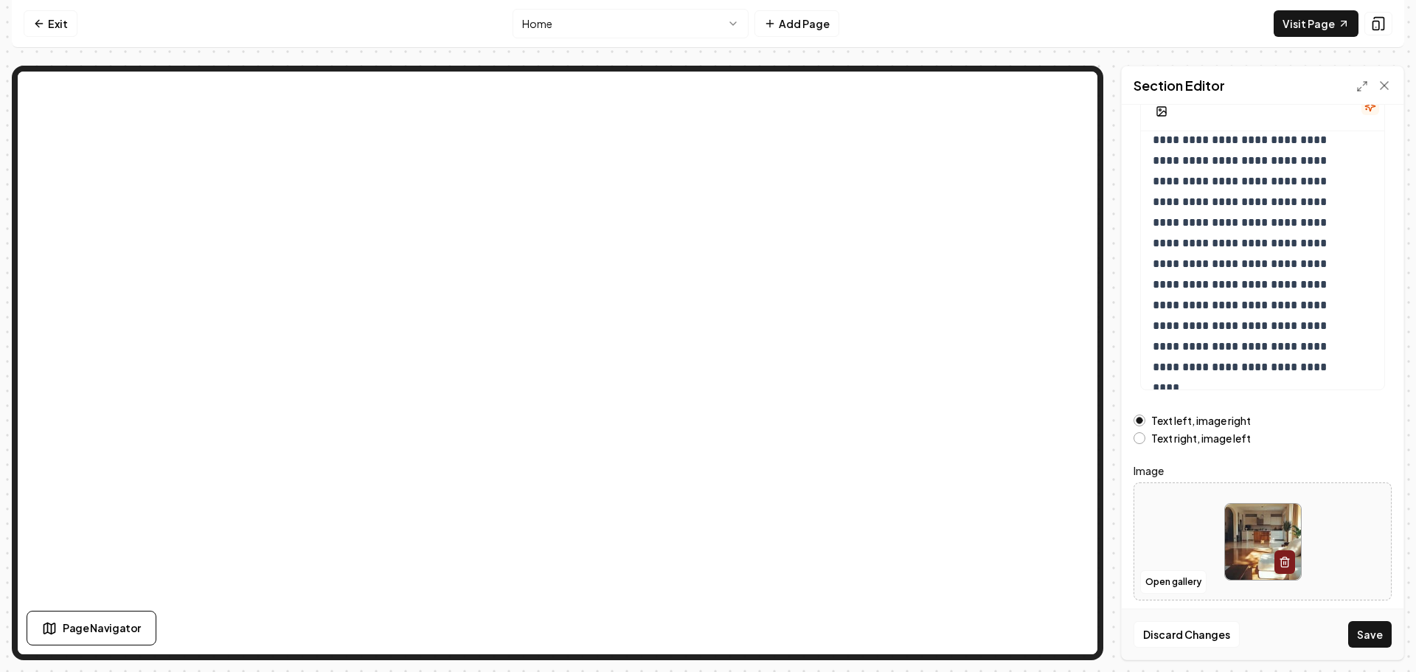
drag, startPoint x: 1367, startPoint y: 633, endPoint x: 1349, endPoint y: 626, distance: 19.6
click at [1366, 631] on button "Save" at bounding box center [1370, 634] width 44 height 27
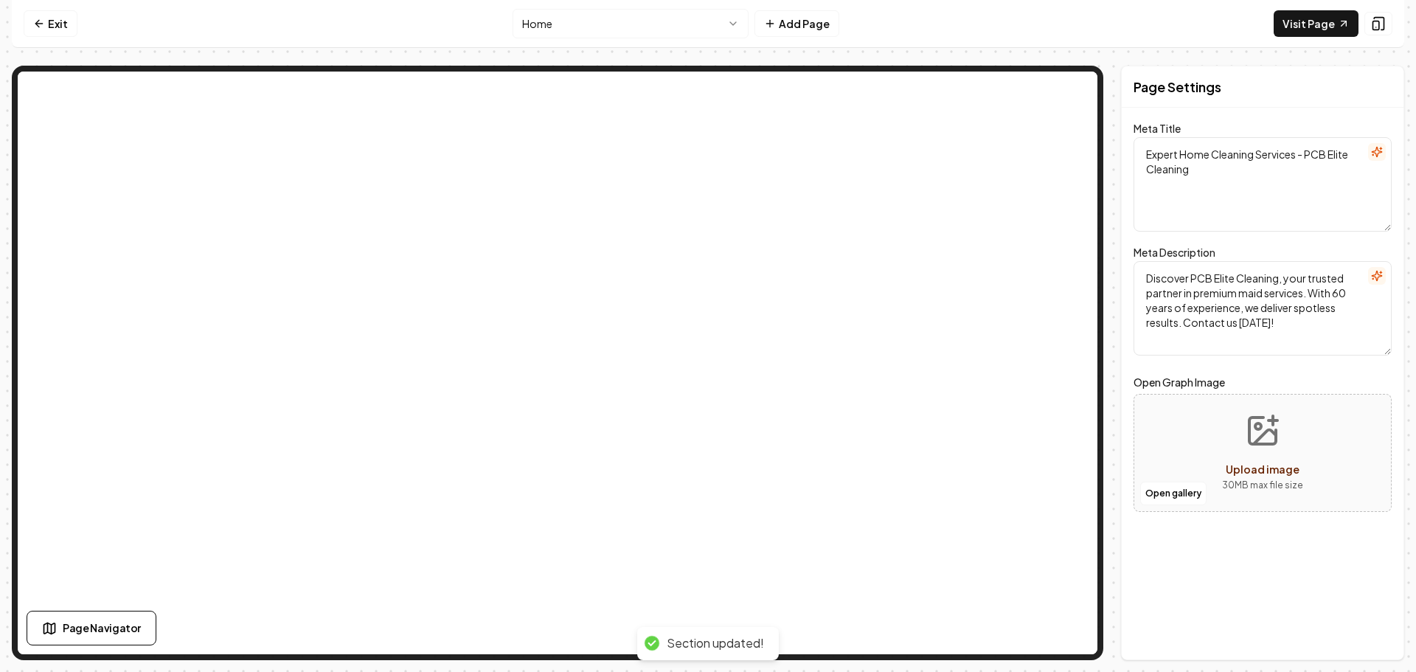
scroll to position [0, 0]
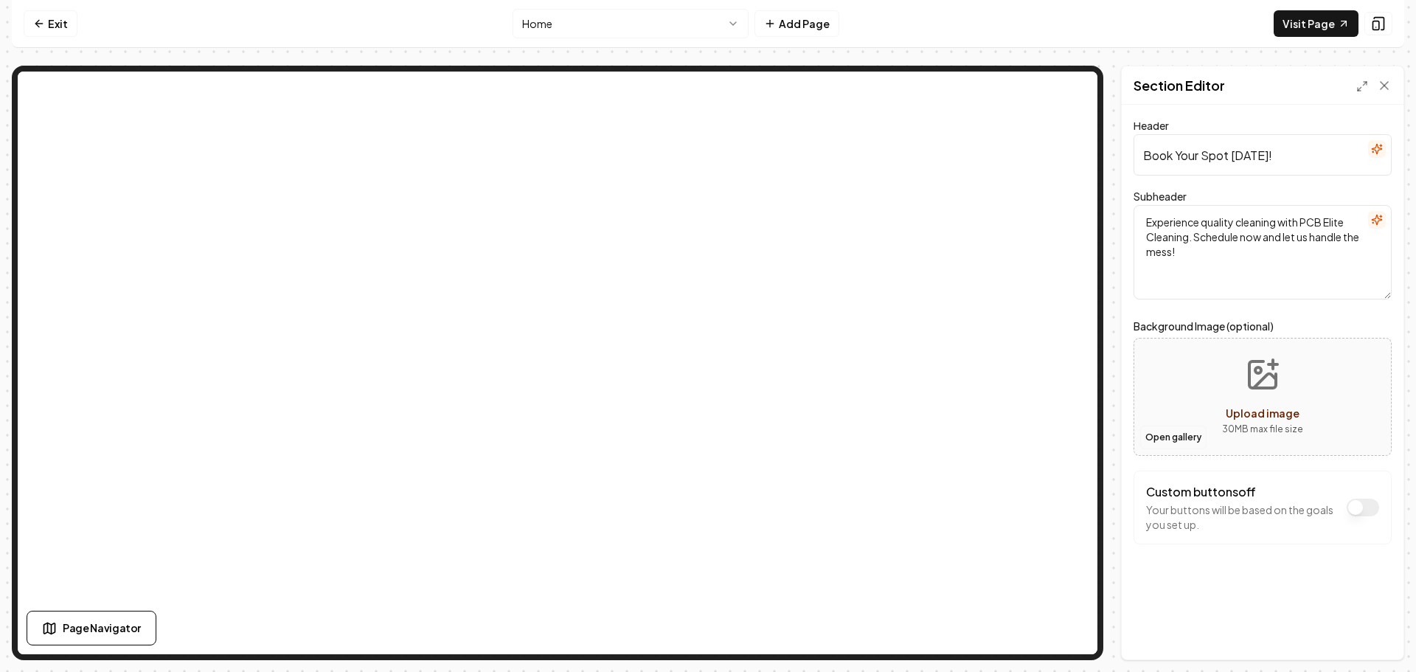
click at [1180, 443] on button "Open gallery" at bounding box center [1173, 438] width 66 height 24
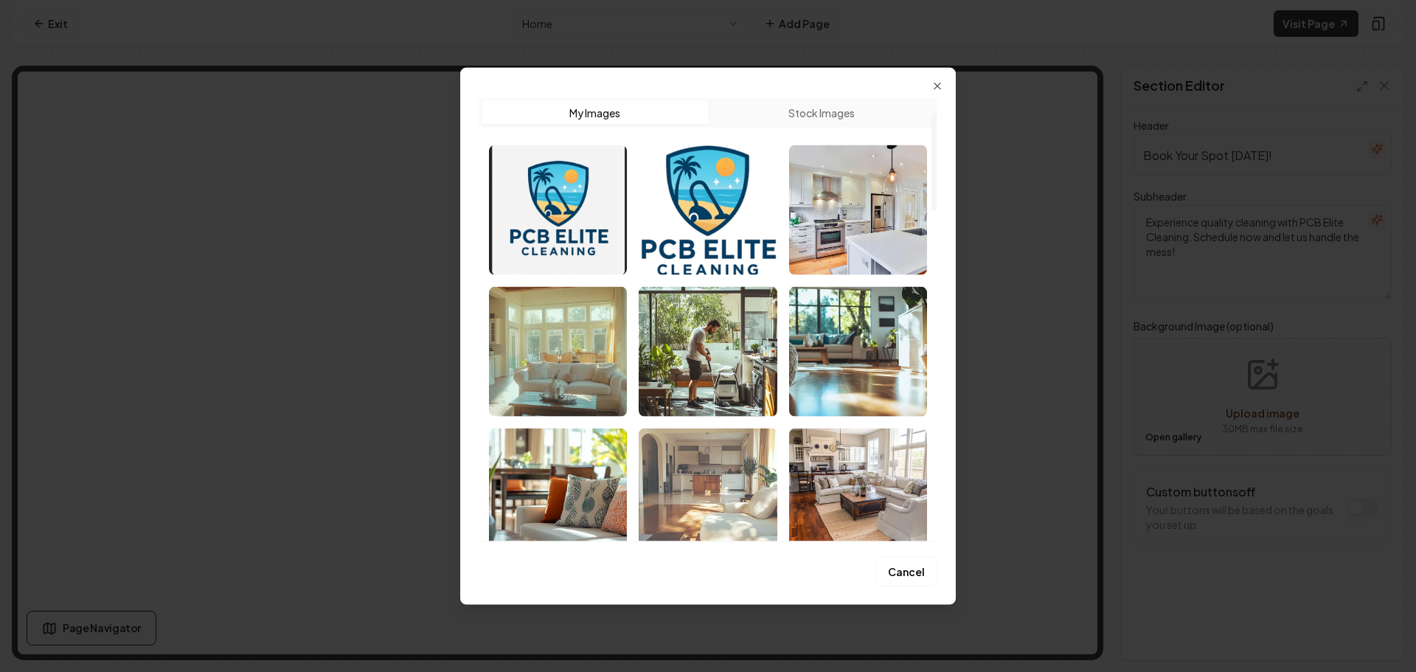
scroll to position [148, 0]
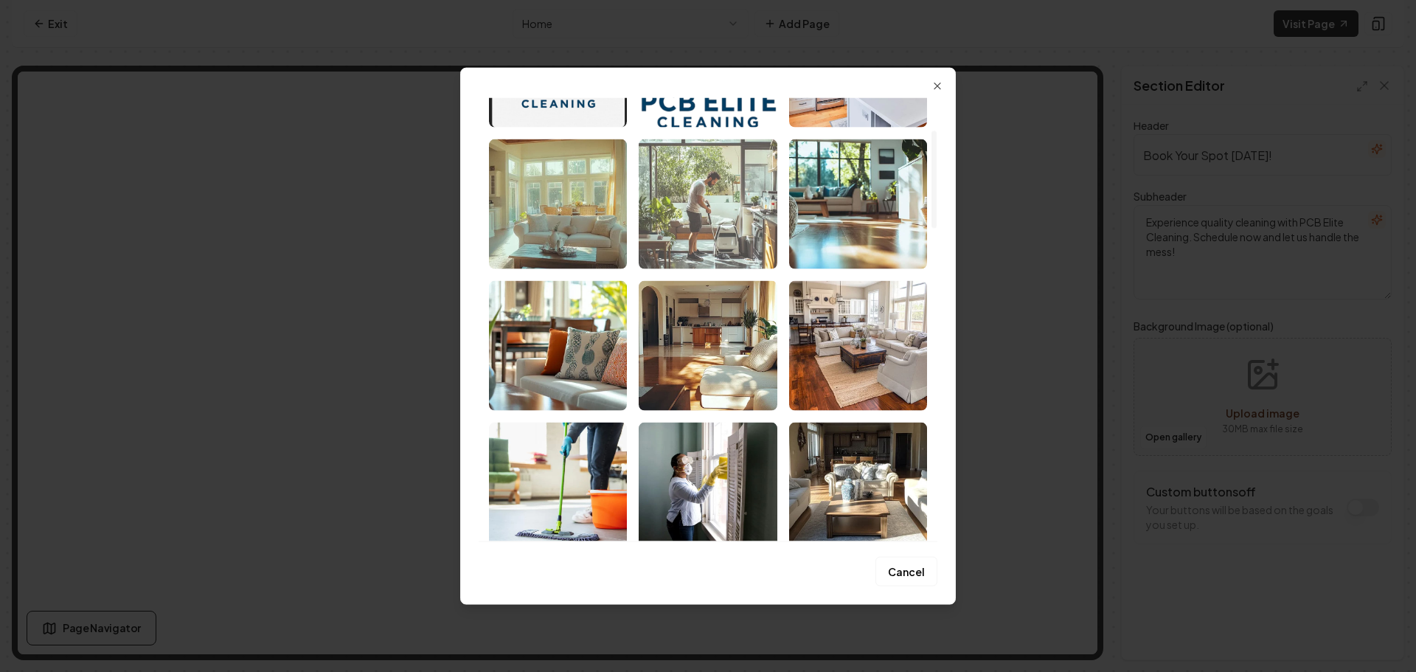
click at [739, 239] on img "Select image image_68bb3ec15c7cd75eb8c8ddba.png" at bounding box center [708, 204] width 138 height 130
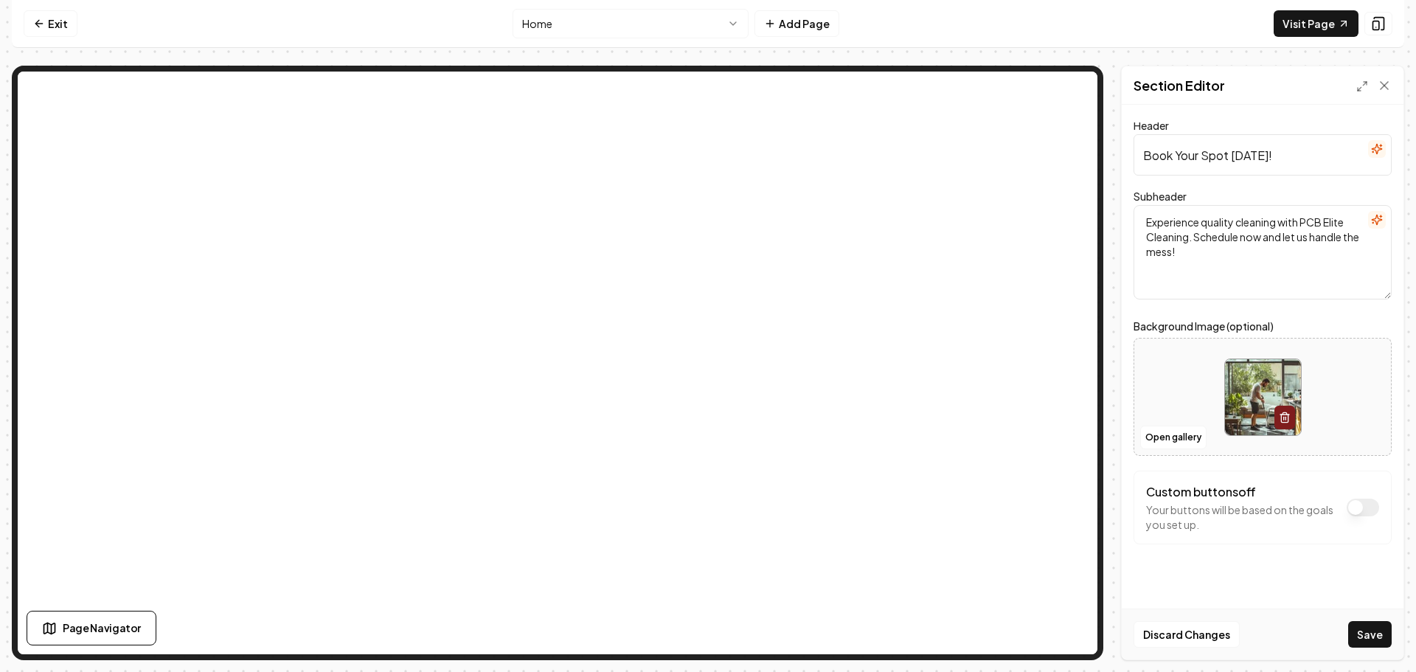
drag, startPoint x: 1376, startPoint y: 638, endPoint x: 1359, endPoint y: 628, distance: 19.5
click at [1376, 636] on button "Save" at bounding box center [1370, 634] width 44 height 27
click at [647, 34] on html "Computer Required This feature is only available on a computer. Please switch t…" at bounding box center [708, 336] width 1416 height 672
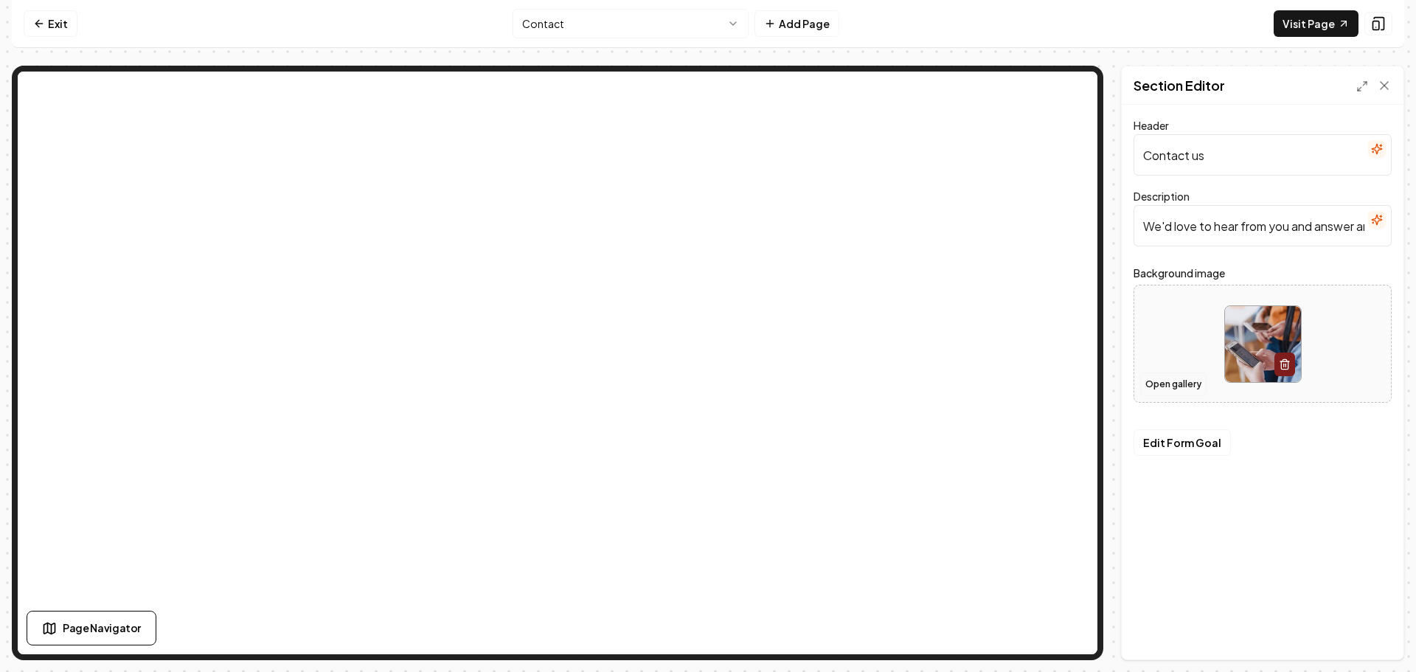
click at [1159, 381] on button "Open gallery" at bounding box center [1173, 384] width 66 height 24
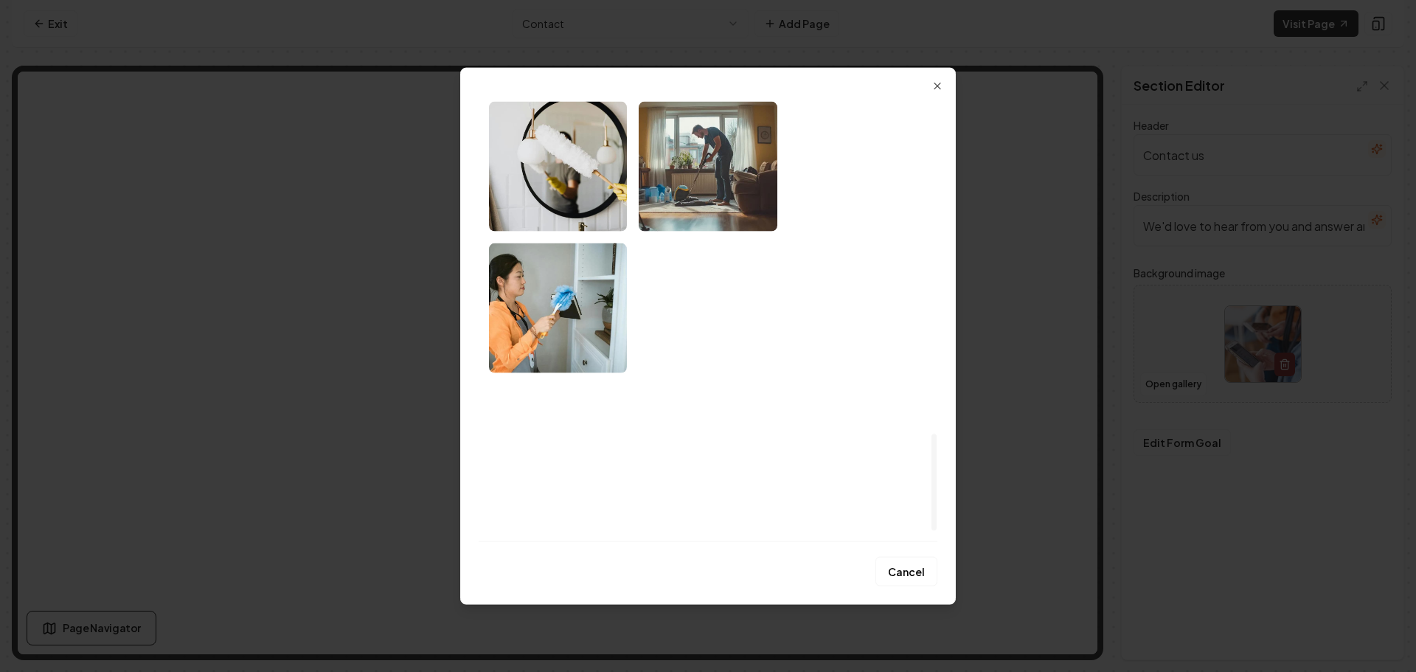
scroll to position [1580, 0]
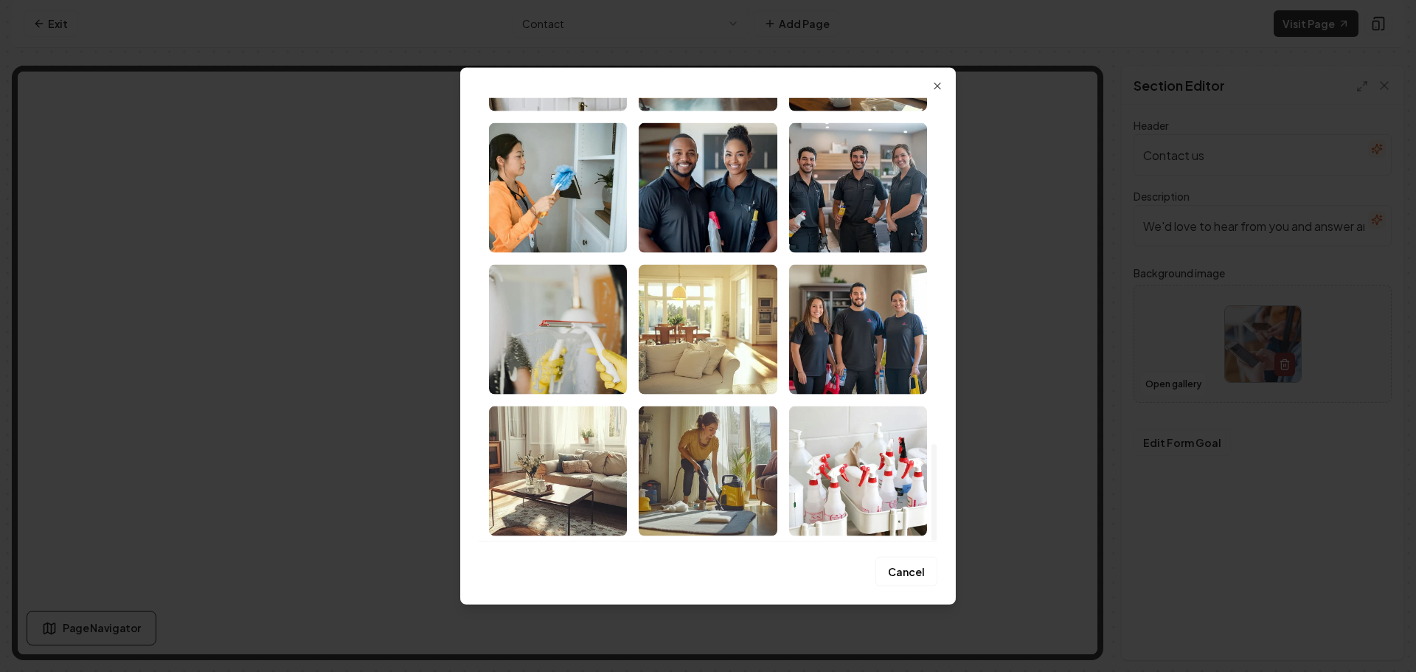
click at [858, 448] on img "Select image image_68bb3ec15c7cd75eb8c8dbe6.jpeg" at bounding box center [858, 471] width 138 height 130
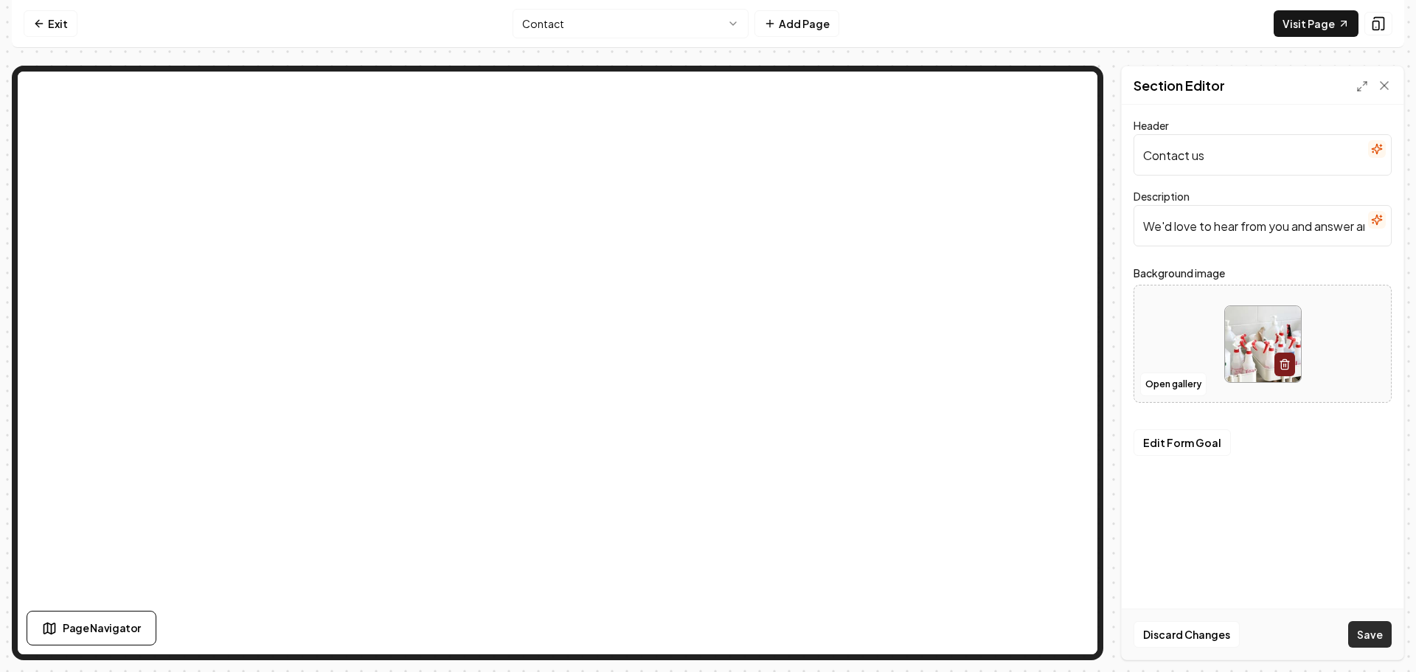
click at [1357, 639] on button "Save" at bounding box center [1370, 634] width 44 height 27
click at [636, 41] on nav "Exit Contact Add Page Visit Page" at bounding box center [708, 24] width 1392 height 48
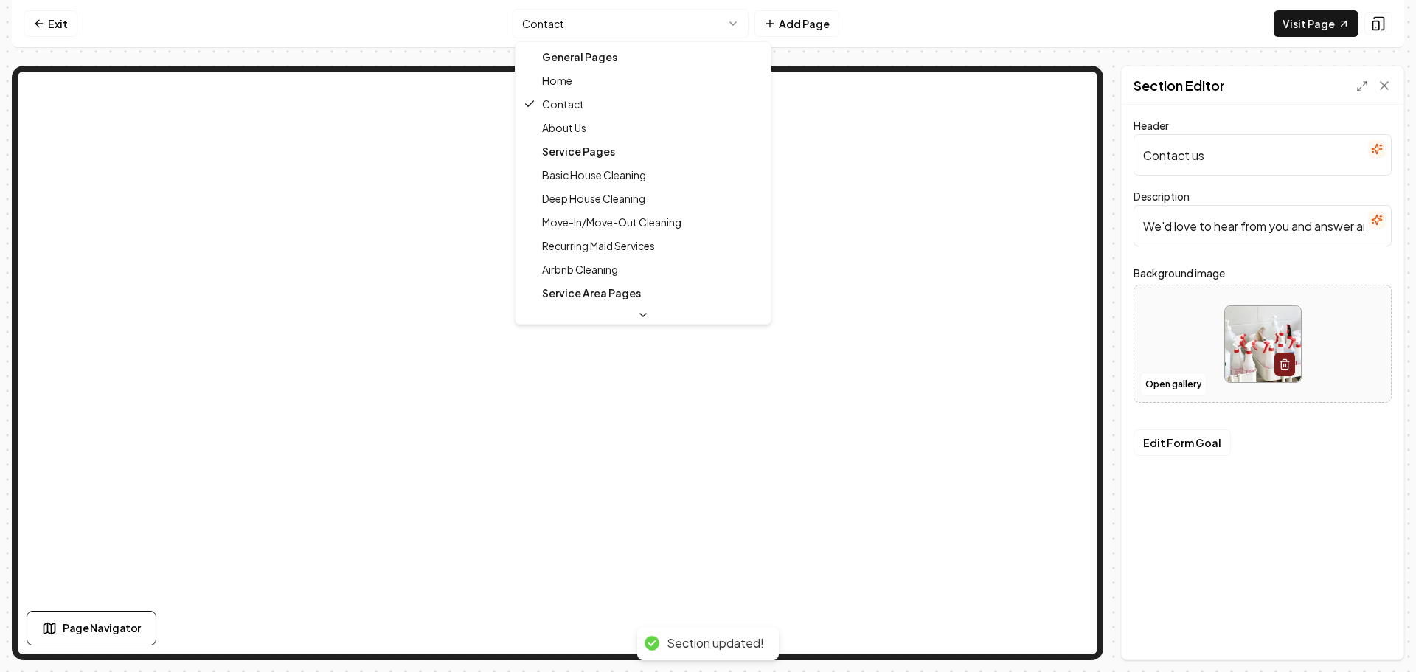
click at [629, 21] on html "Computer Required This feature is only available on a computer. Please switch t…" at bounding box center [708, 336] width 1416 height 672
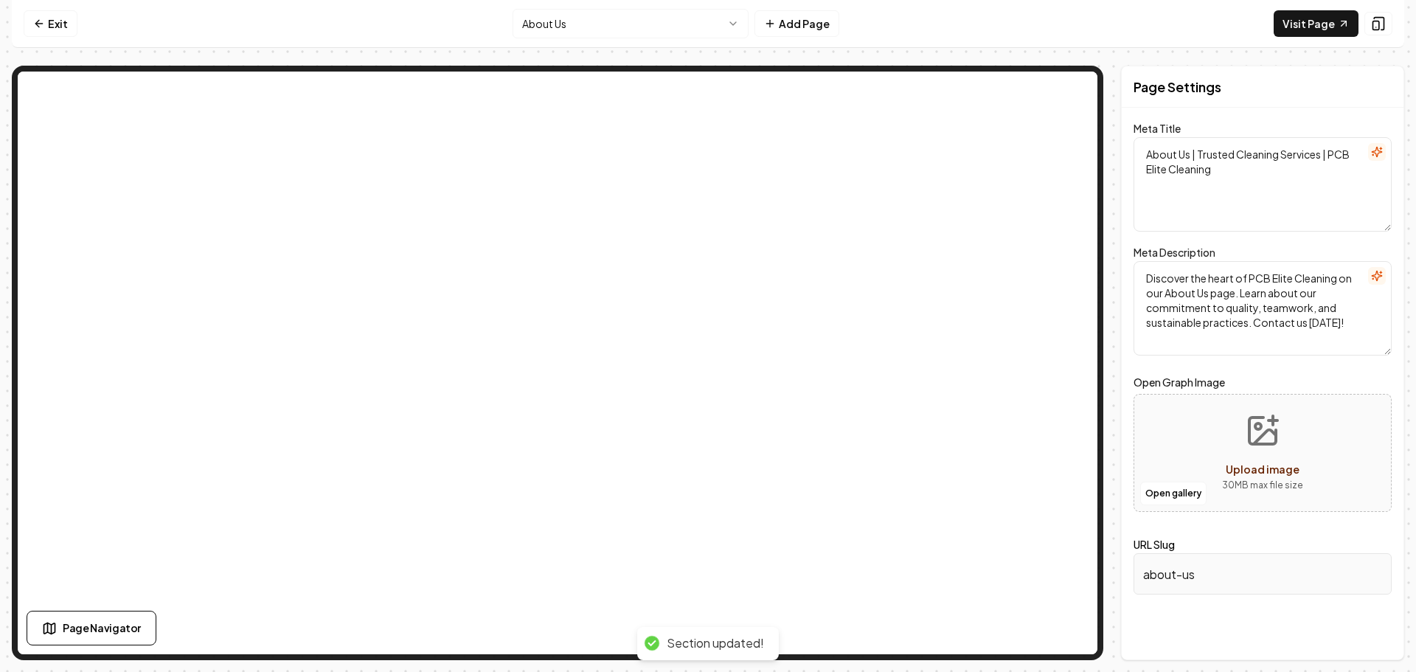
click at [676, 32] on html "Computer Required This feature is only available on a computer. Please switch t…" at bounding box center [708, 336] width 1416 height 672
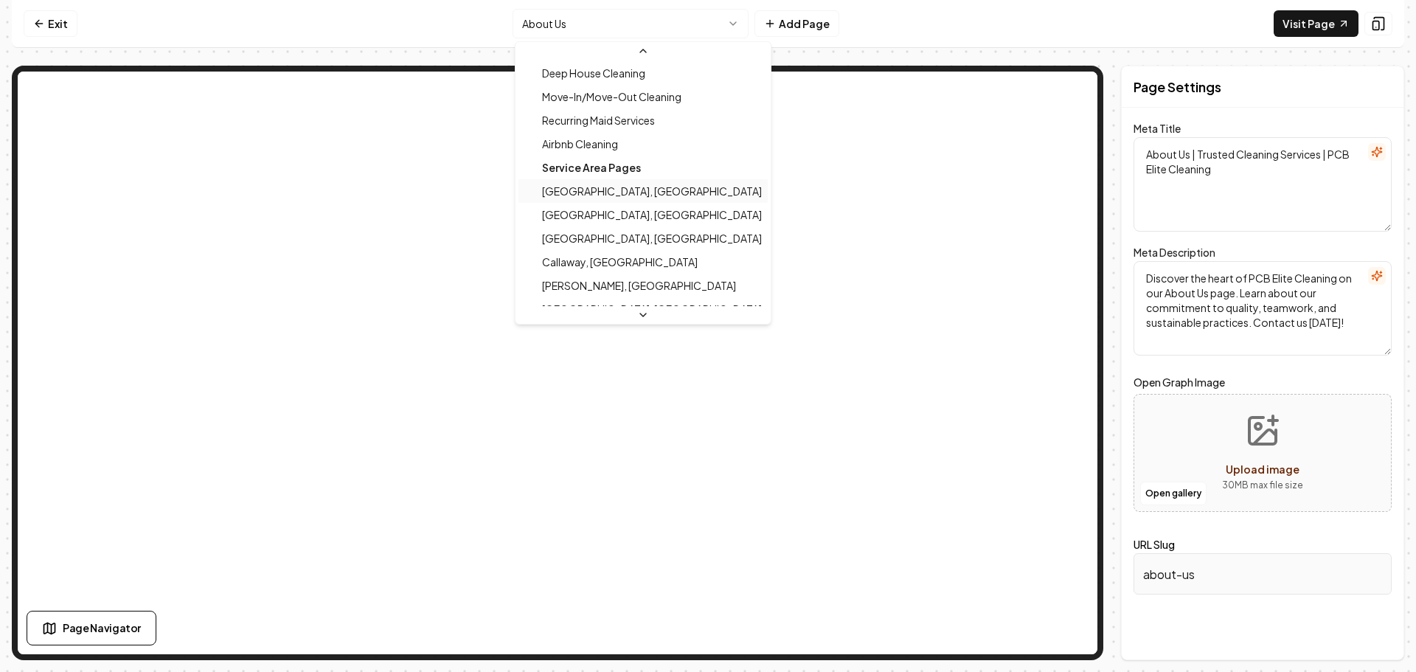
scroll to position [69, 0]
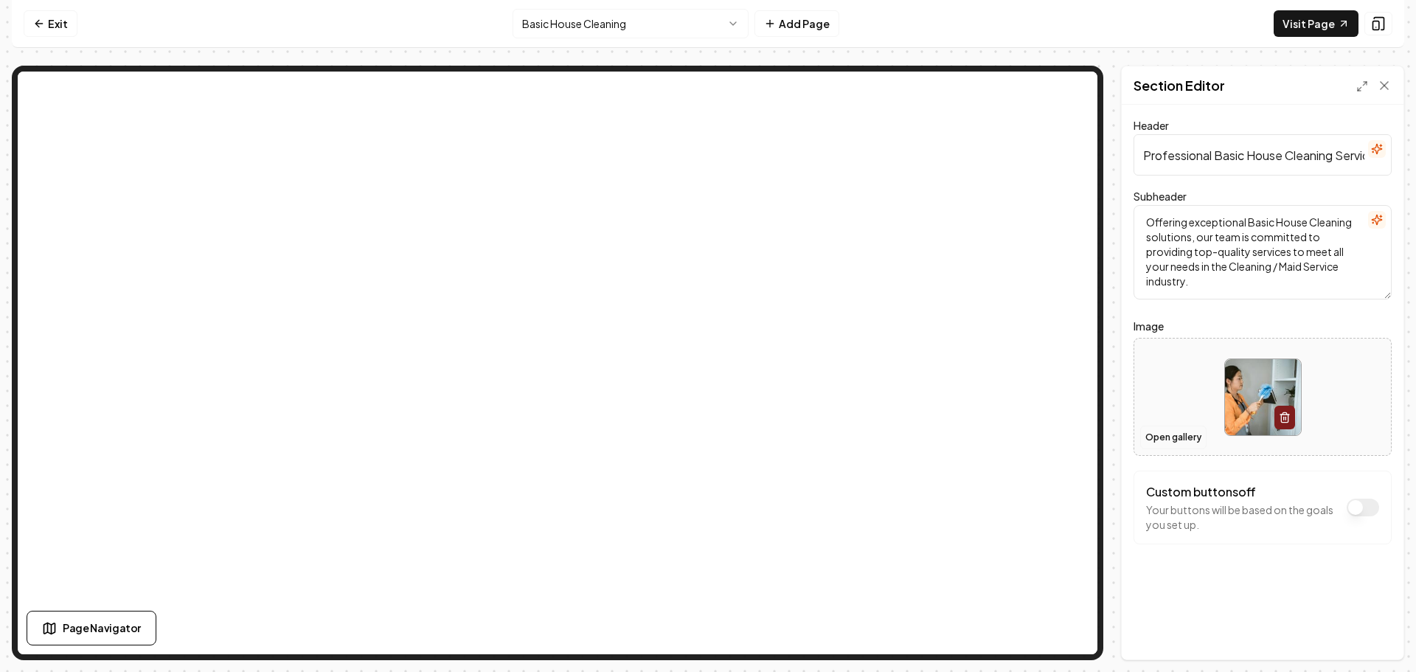
click at [1178, 437] on button "Open gallery" at bounding box center [1173, 438] width 66 height 24
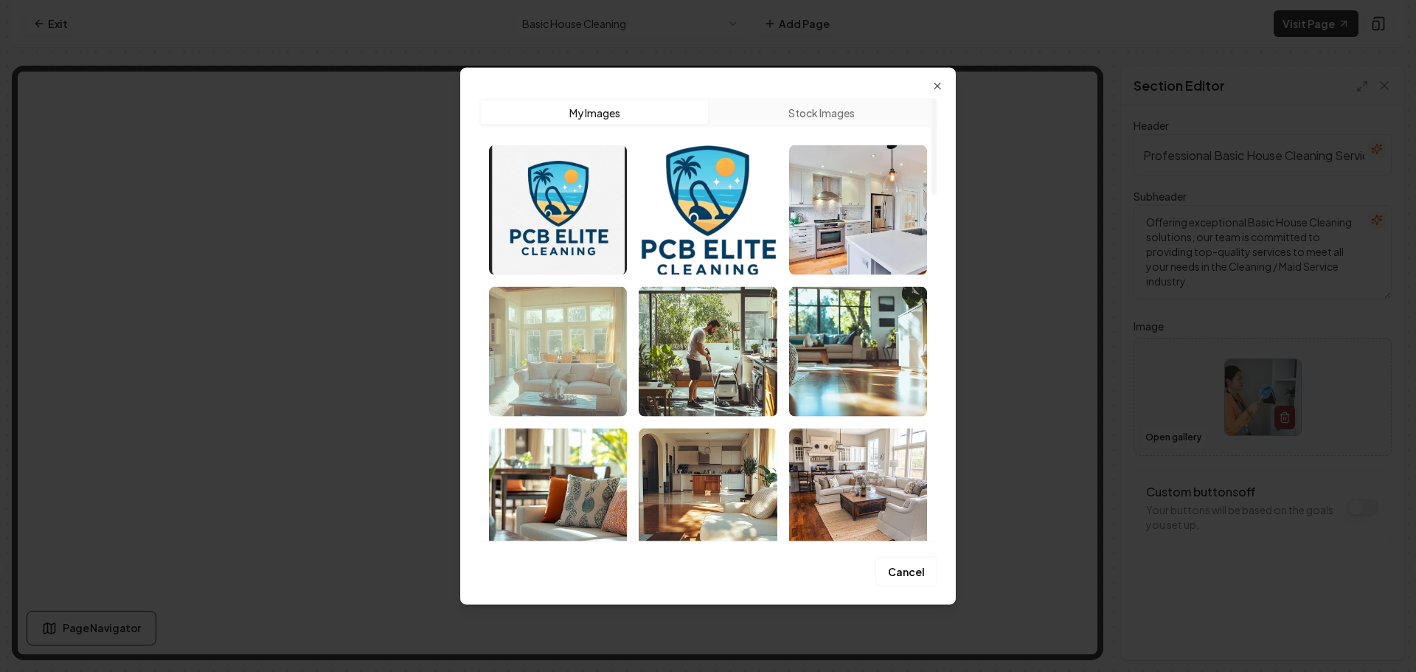
click at [558, 367] on img "Select image image_68bb3ec15c7cd75eb8c8dd4f.png" at bounding box center [558, 351] width 138 height 130
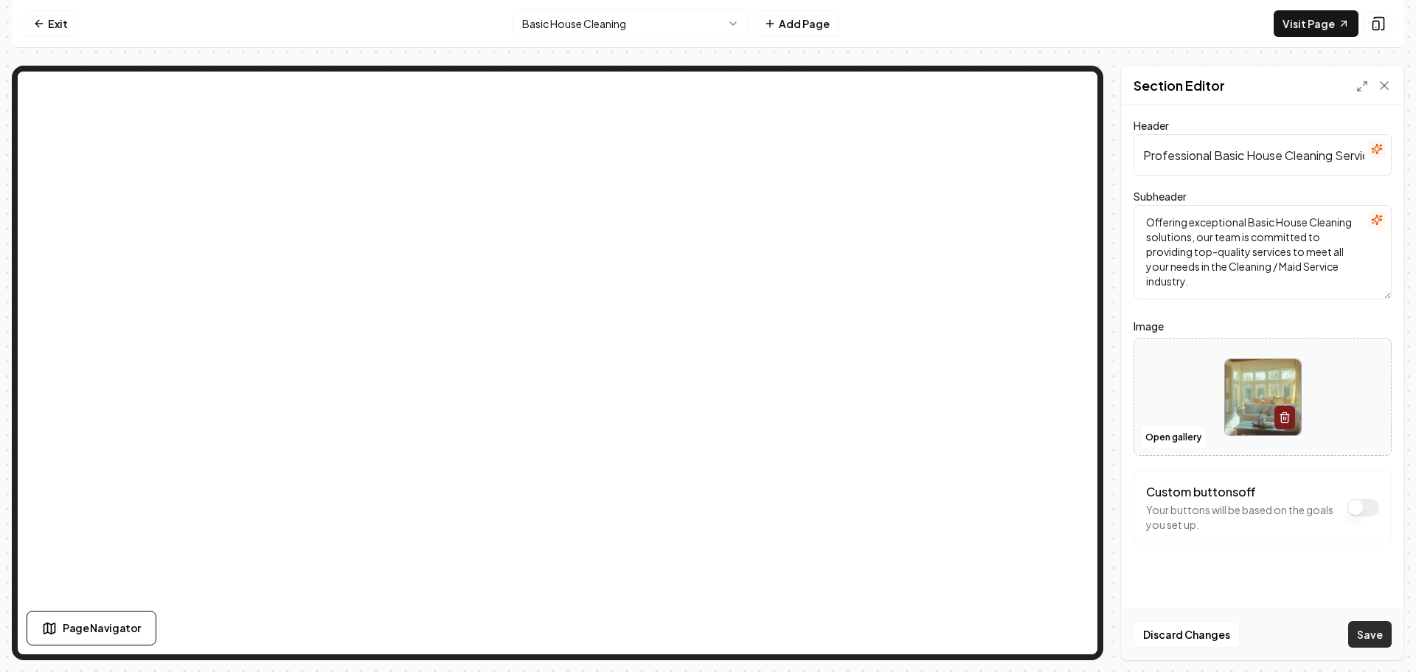
click at [1373, 631] on button "Save" at bounding box center [1370, 634] width 44 height 27
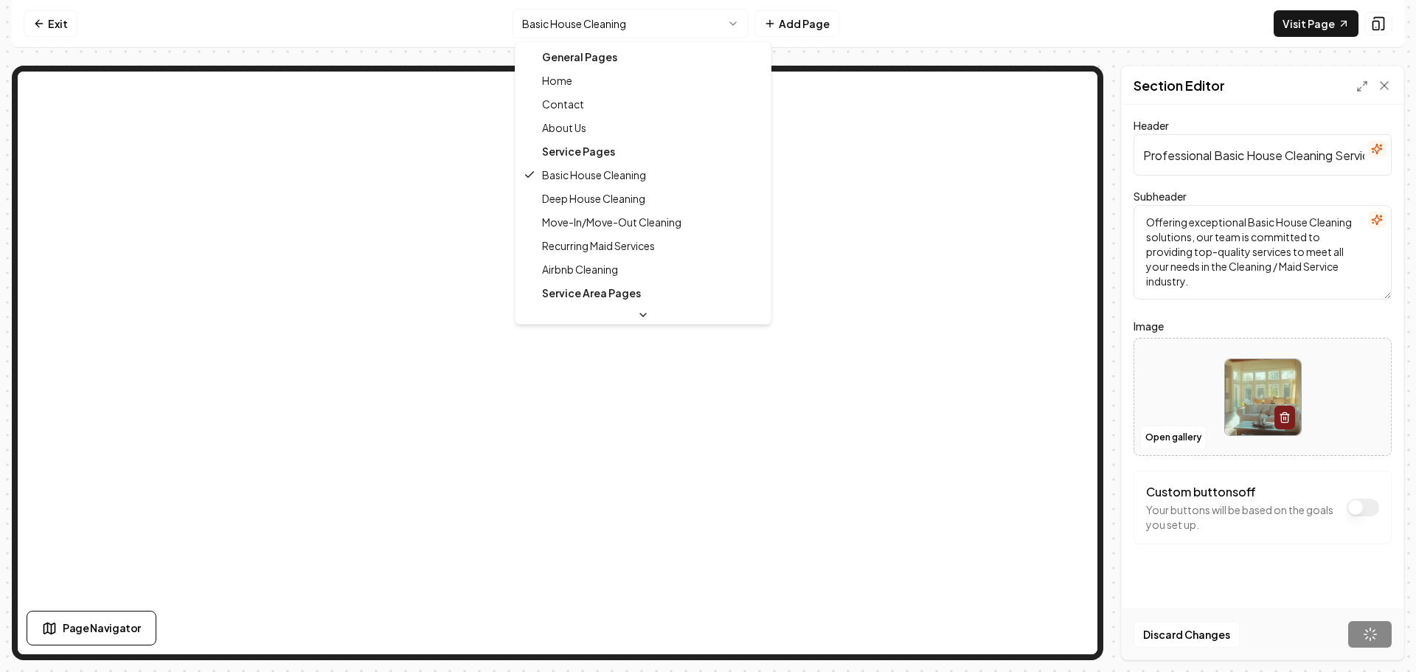
click at [664, 32] on html "Computer Required This feature is only available on a computer. Please switch t…" at bounding box center [708, 336] width 1416 height 672
click at [656, 35] on html "Computer Required This feature is only available on a computer. Please switch t…" at bounding box center [708, 336] width 1416 height 672
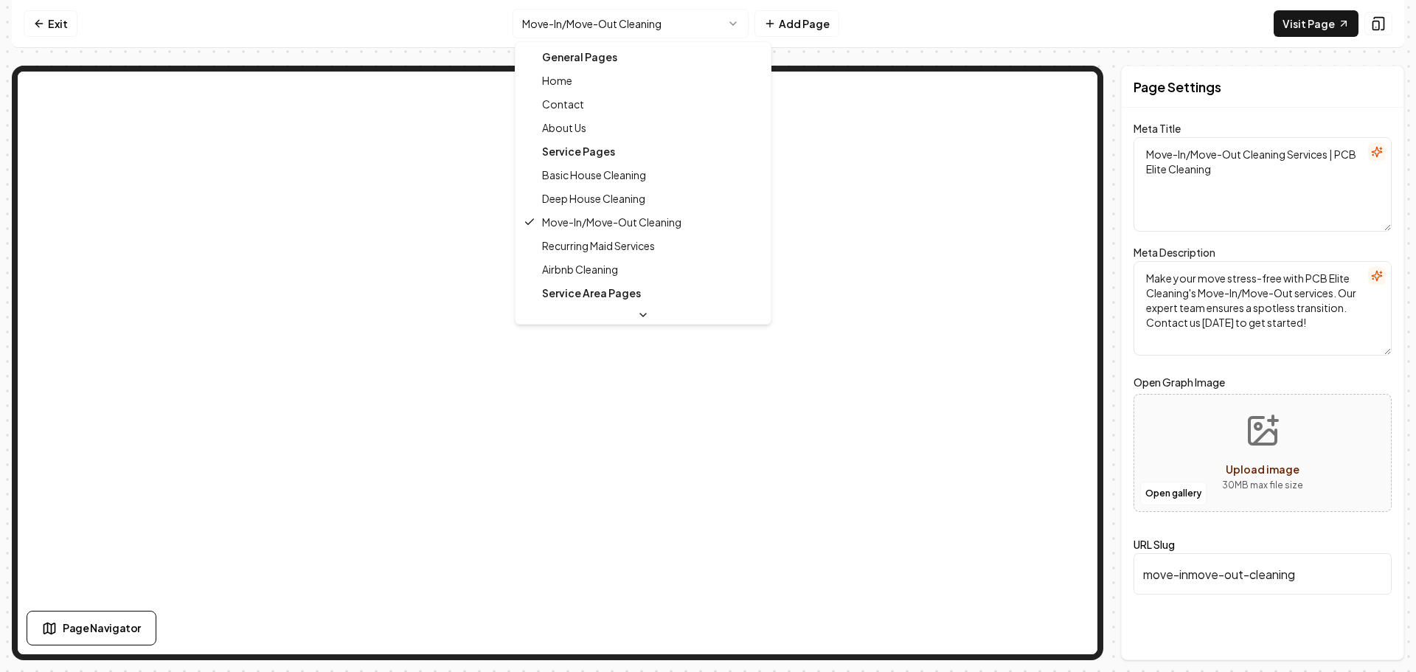
click at [659, 30] on html "Computer Required This feature is only available on a computer. Please switch t…" at bounding box center [708, 336] width 1416 height 672
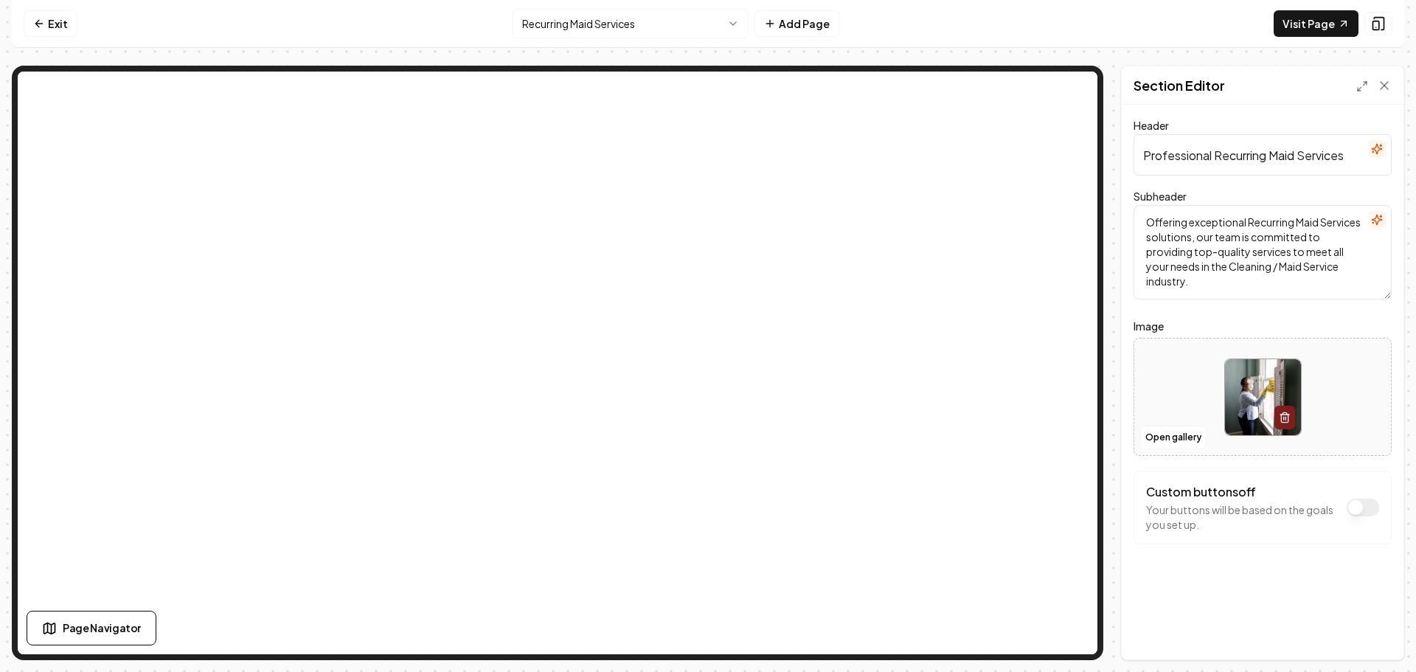
click at [642, 25] on html "Computer Required This feature is only available on a computer. Please switch t…" at bounding box center [708, 336] width 1416 height 672
click at [1154, 440] on button "Open gallery" at bounding box center [1173, 438] width 66 height 24
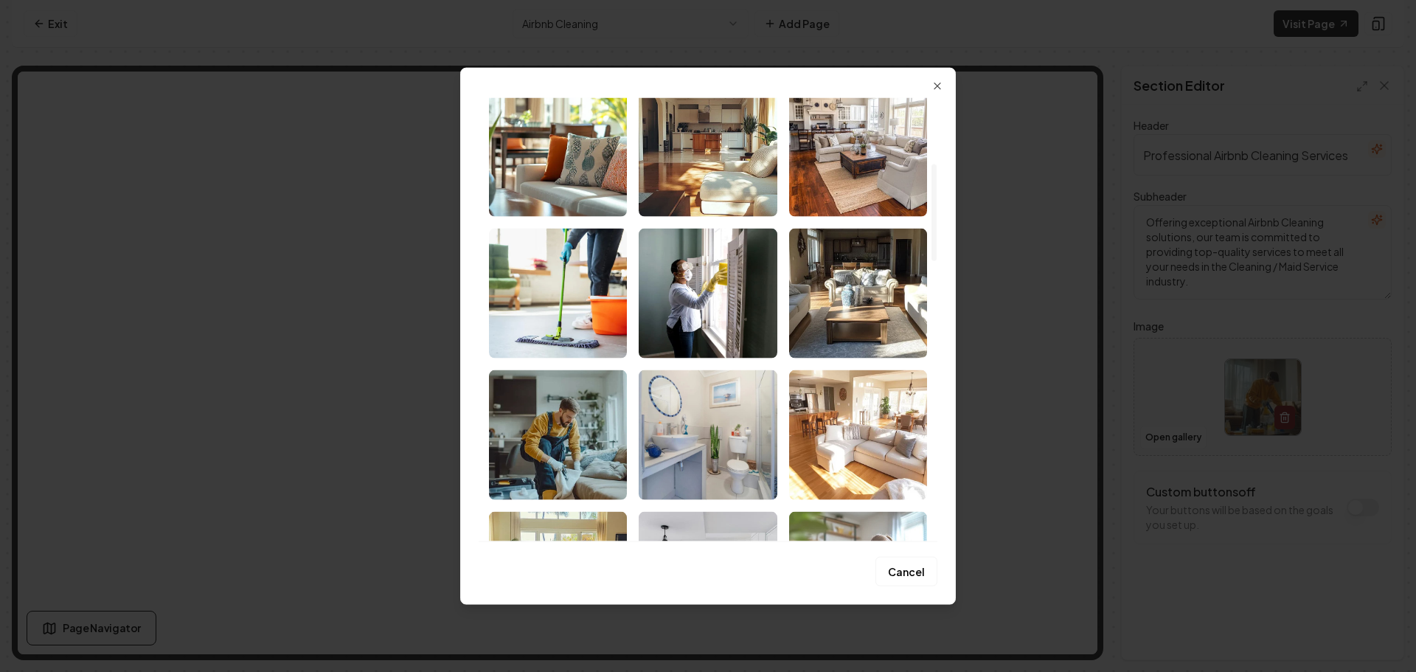
scroll to position [516, 0]
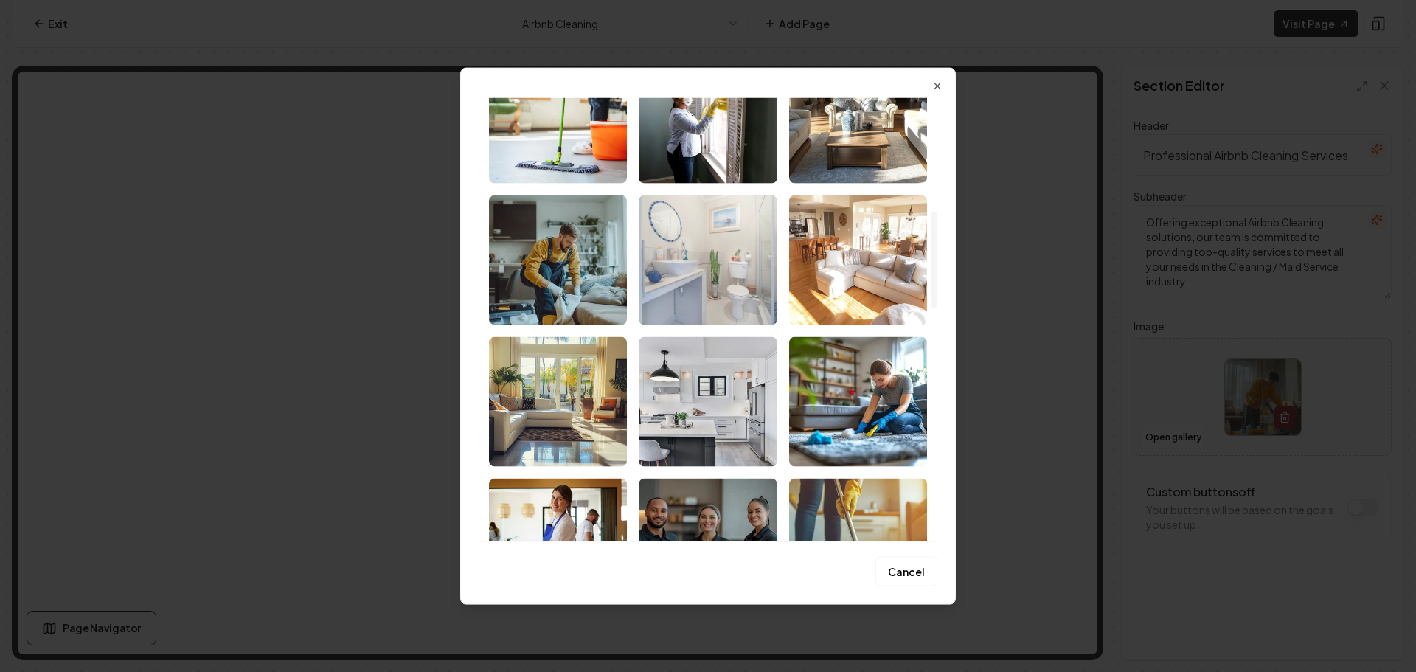
click at [723, 268] on img "Select image image_68bb3ec15c7cd75eb8c8dd9f.jpeg" at bounding box center [708, 260] width 138 height 130
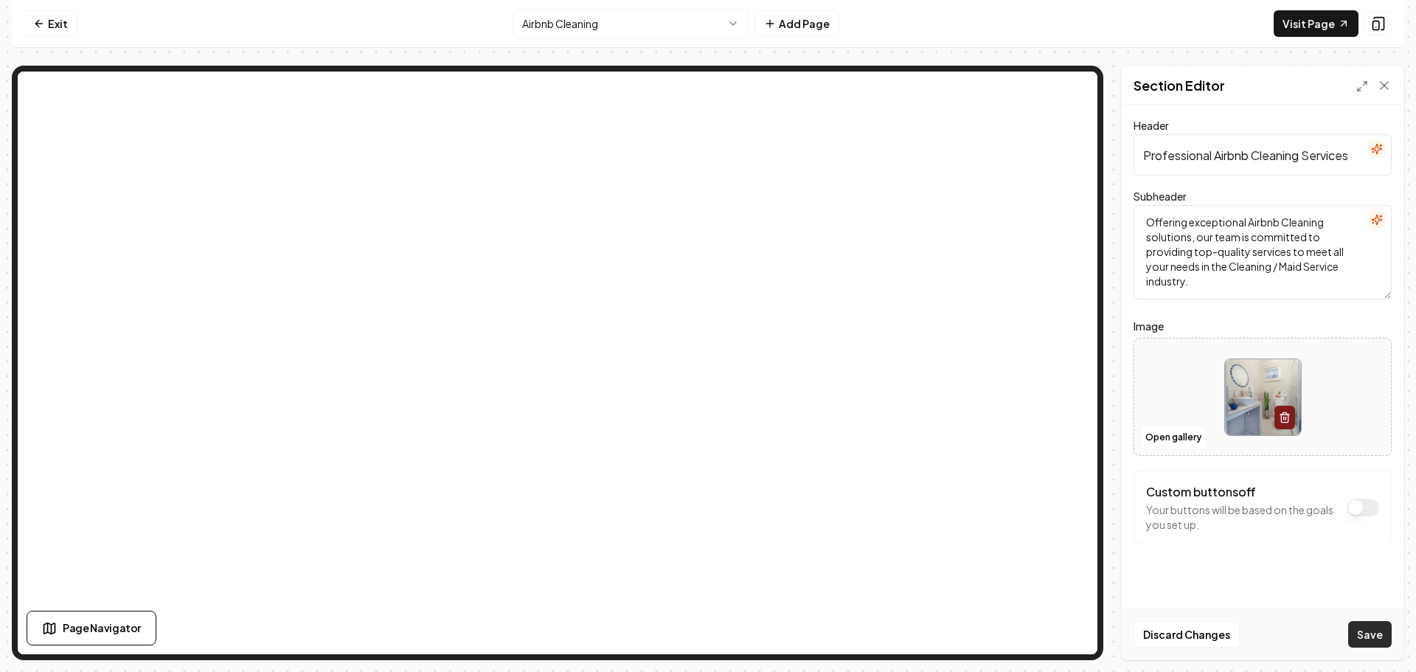
drag, startPoint x: 1362, startPoint y: 627, endPoint x: 1300, endPoint y: 598, distance: 69.0
click at [1360, 625] on button "Save" at bounding box center [1370, 634] width 44 height 27
click at [613, 29] on html "Computer Required This feature is only available on a computer. Please switch t…" at bounding box center [708, 336] width 1416 height 672
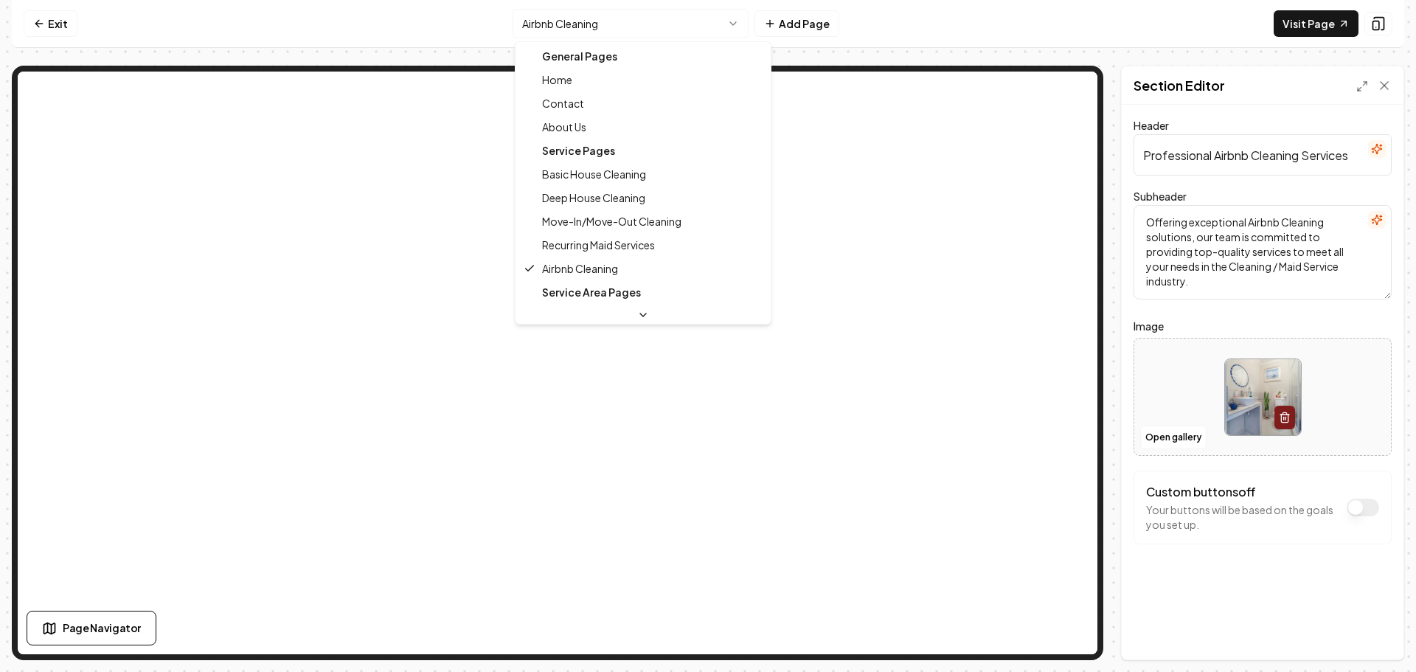
scroll to position [0, 0]
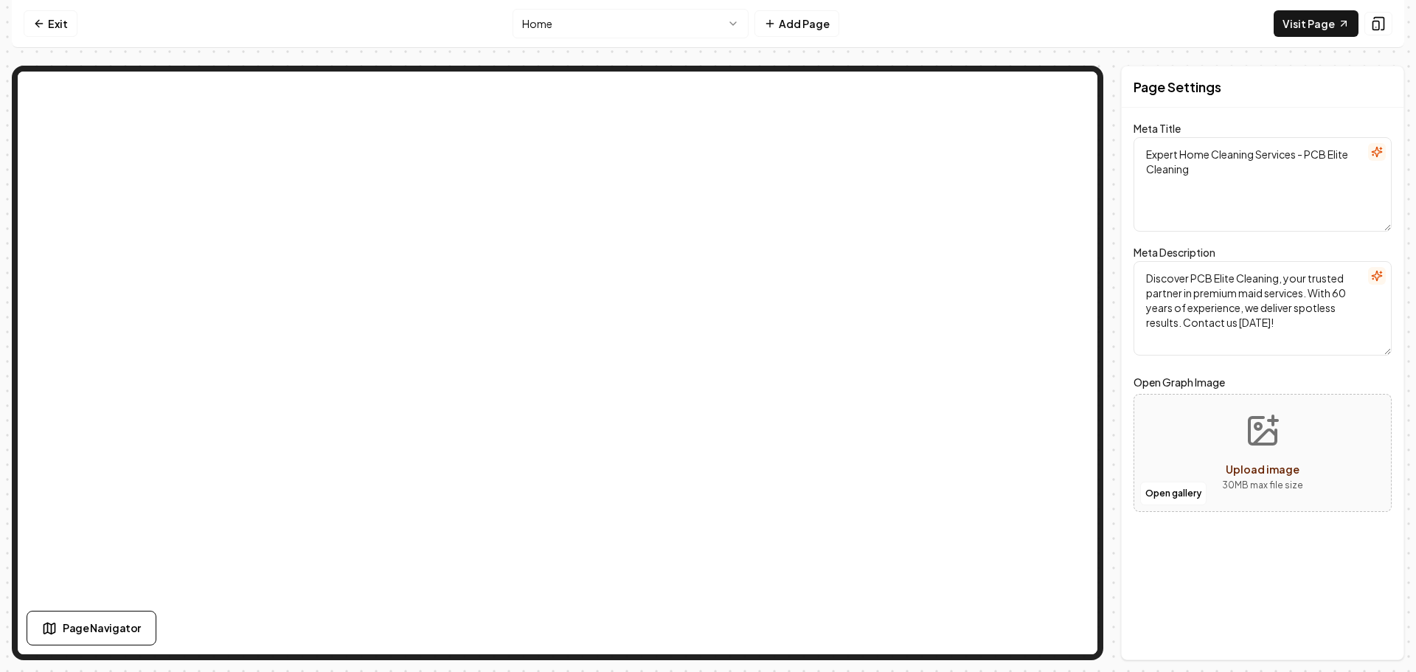
click at [627, 34] on html "Computer Required This feature is only available on a computer. Please switch t…" at bounding box center [708, 336] width 1416 height 672
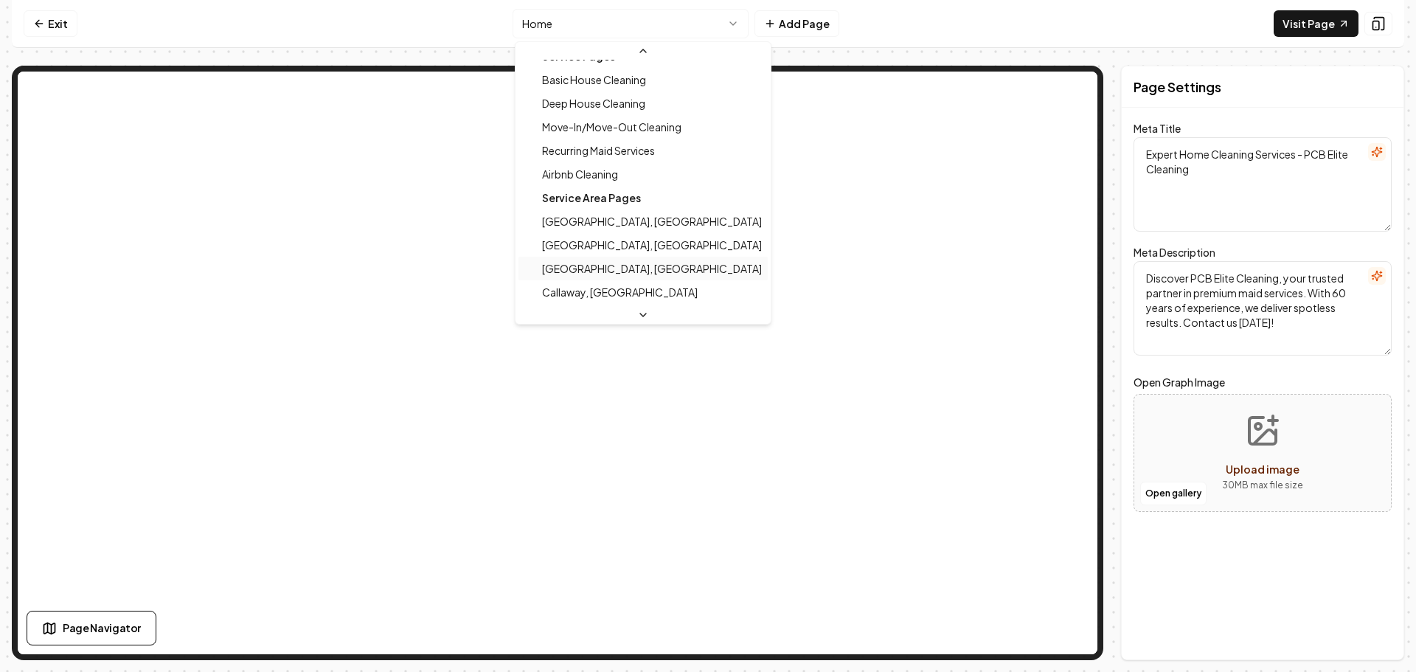
scroll to position [143, 0]
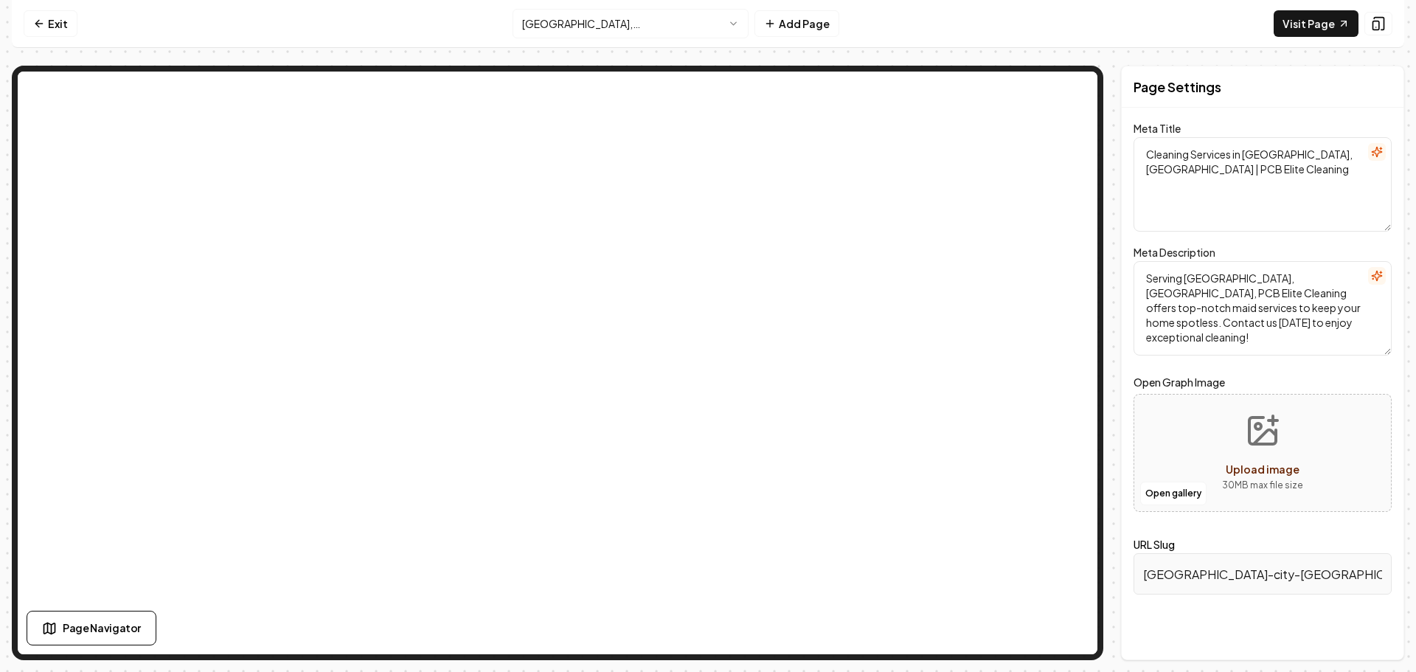
click at [644, 30] on html "Computer Required This feature is only available on a computer. Please switch t…" at bounding box center [708, 336] width 1416 height 672
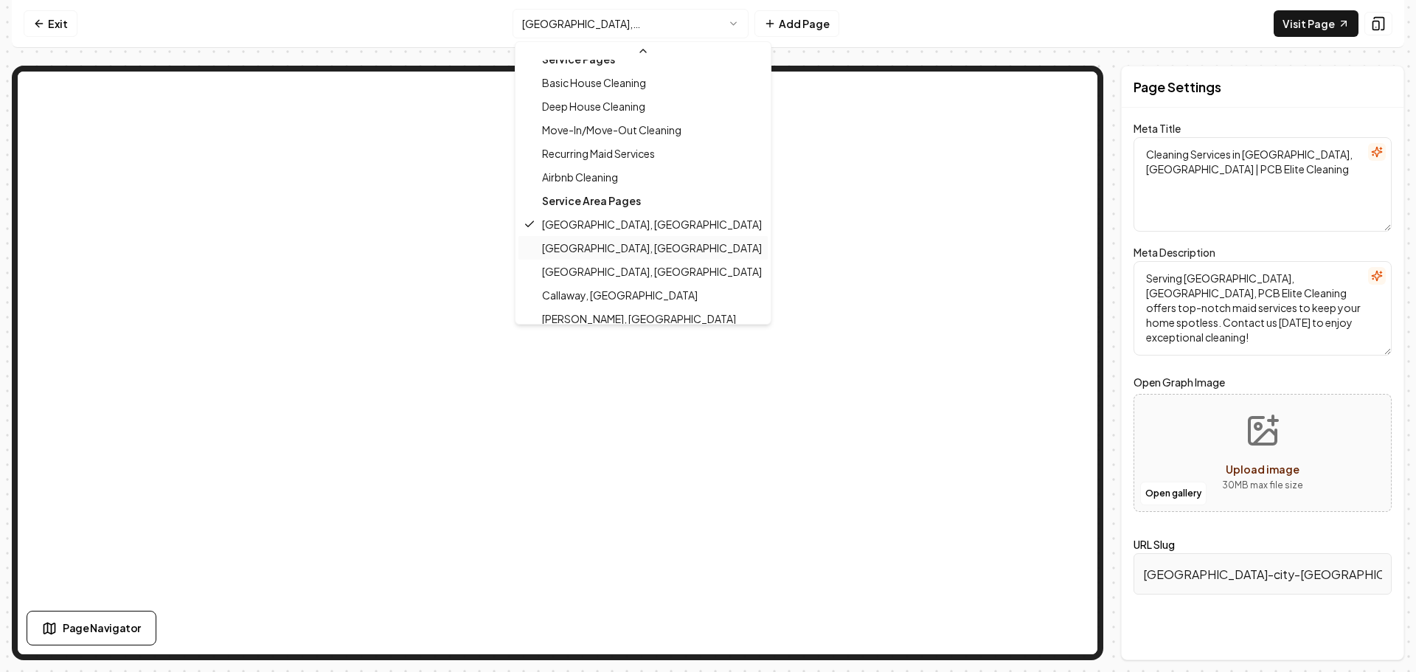
scroll to position [143, 0]
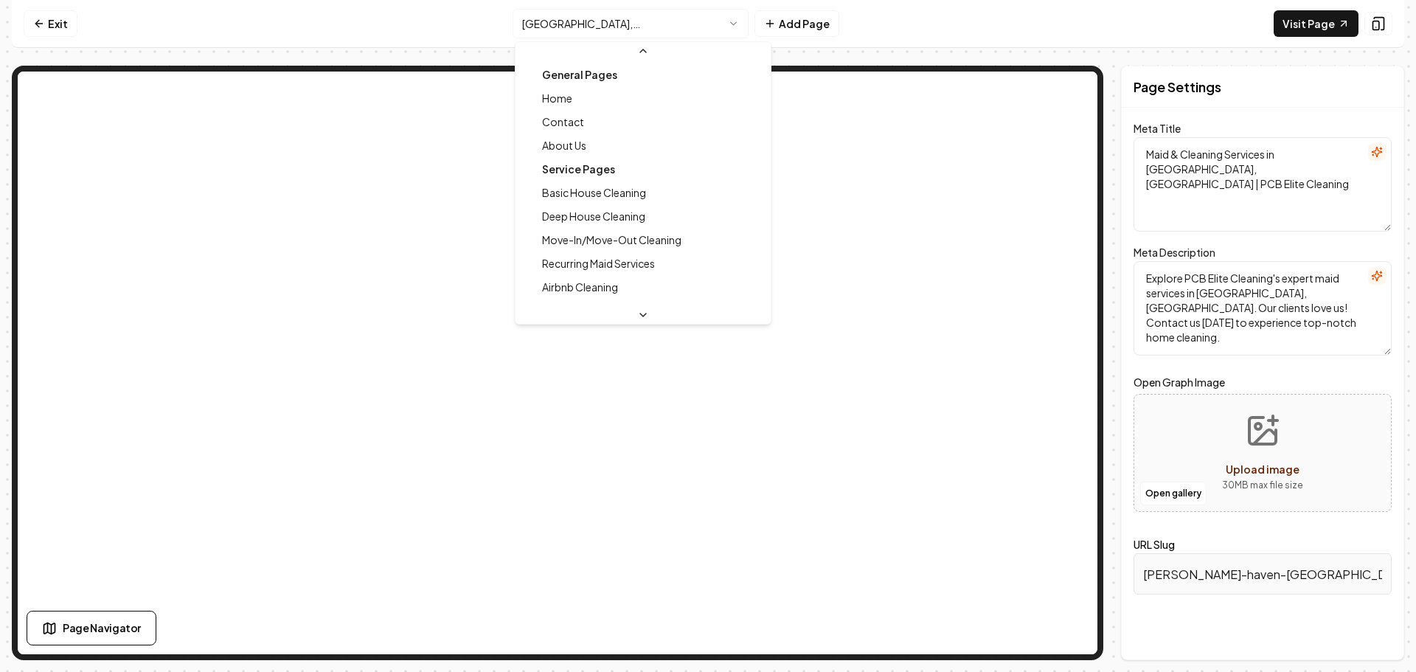
click at [668, 28] on html "Computer Required This feature is only available on a computer. Please switch t…" at bounding box center [708, 336] width 1416 height 672
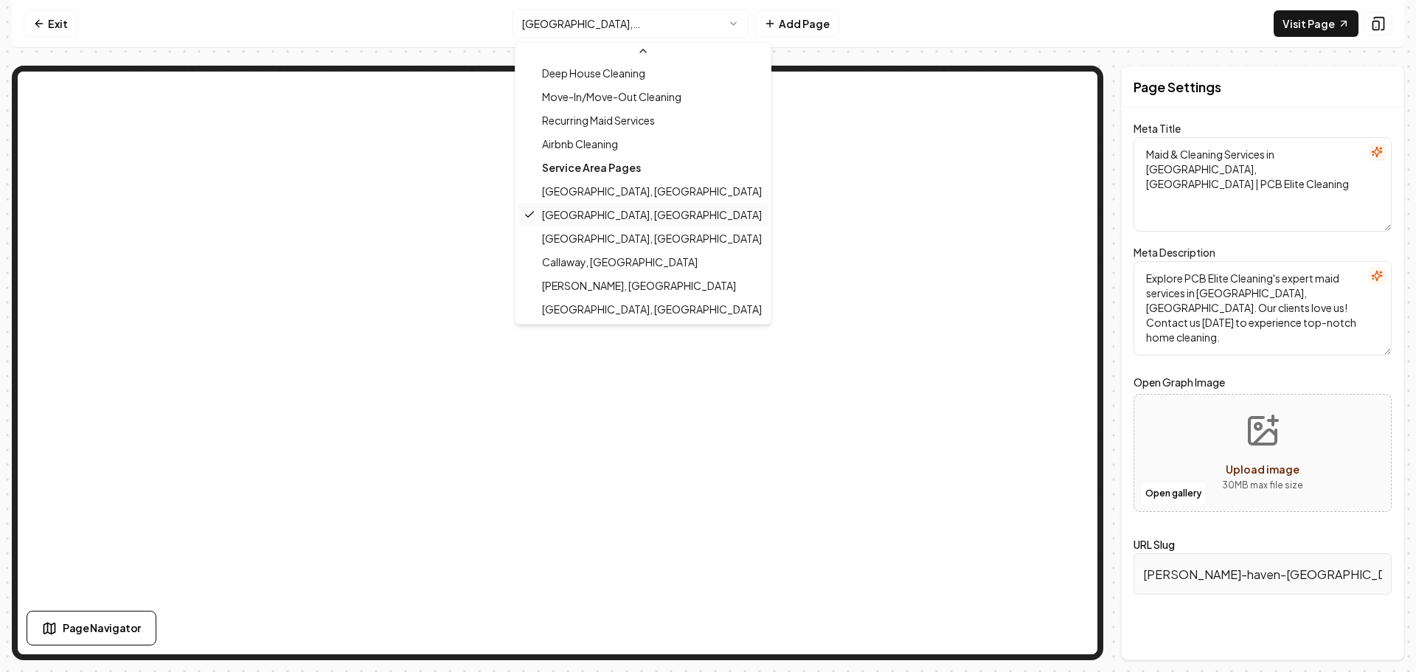
scroll to position [143, 0]
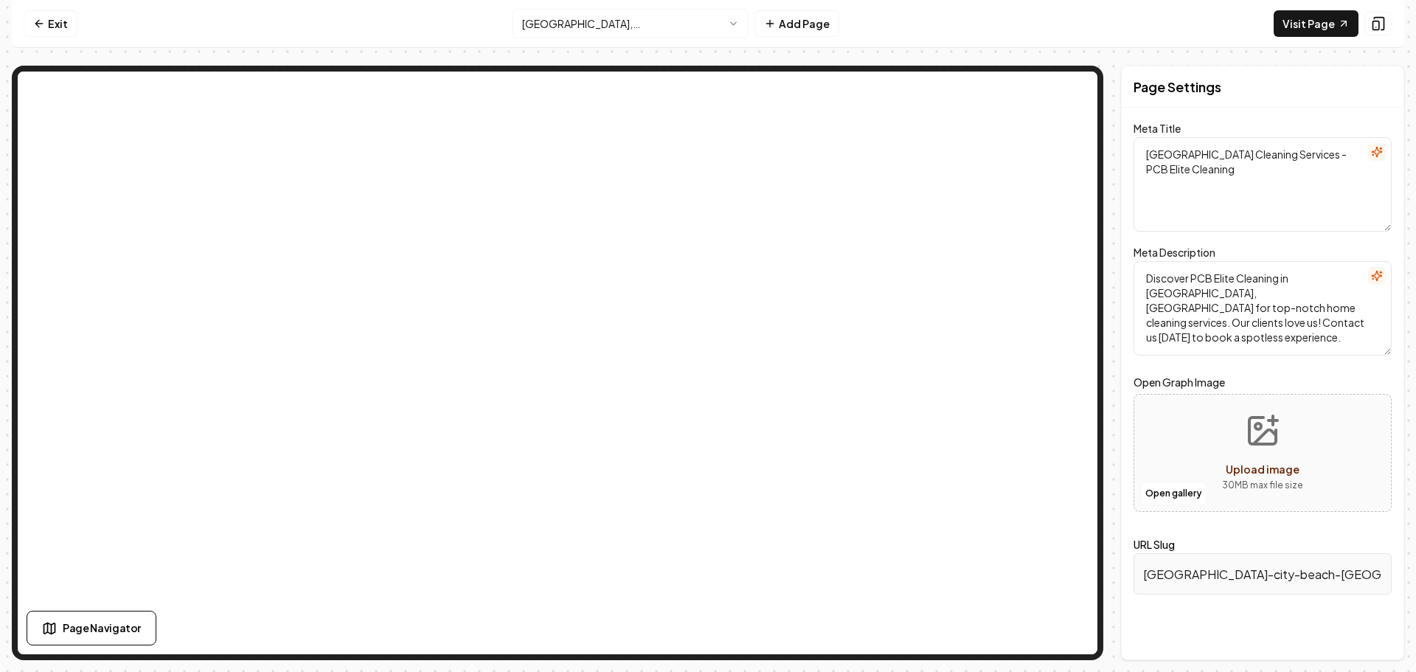
click at [662, 31] on html "Computer Required This feature is only available on a computer. Please switch t…" at bounding box center [708, 336] width 1416 height 672
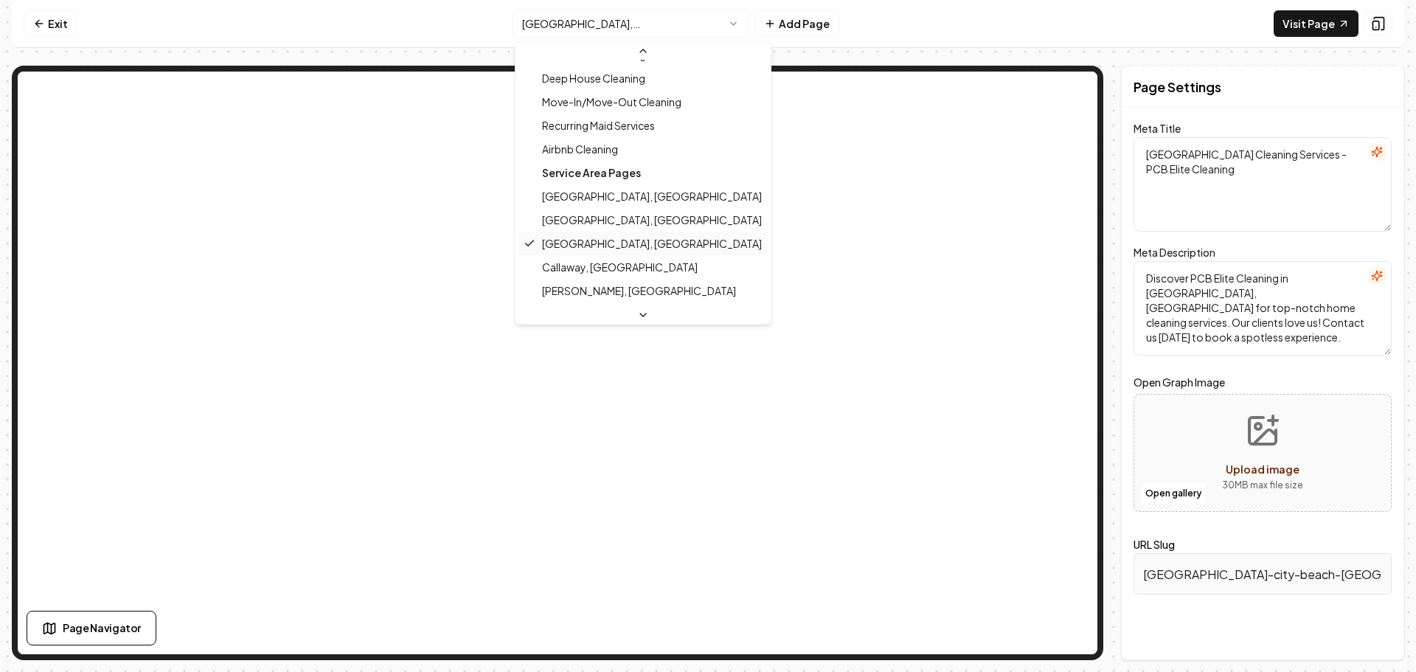
scroll to position [143, 0]
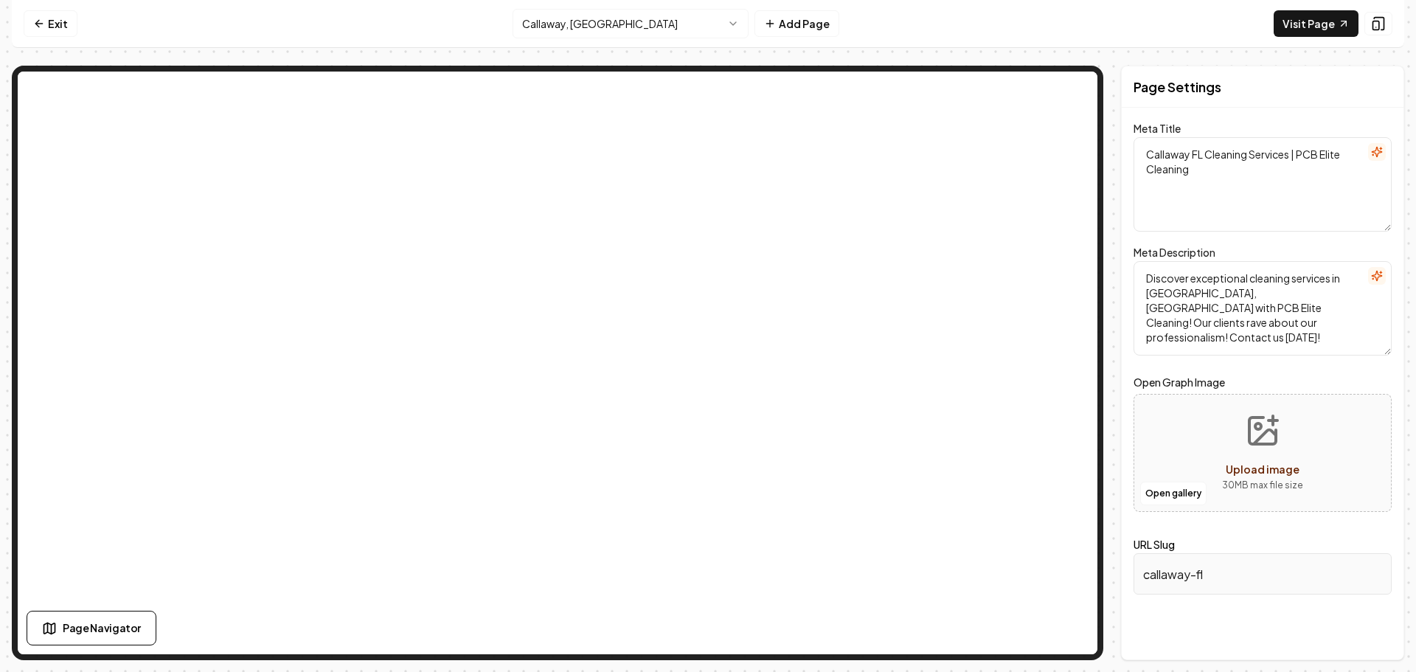
click at [677, 33] on html "Computer Required This feature is only available on a computer. Please switch t…" at bounding box center [708, 336] width 1416 height 672
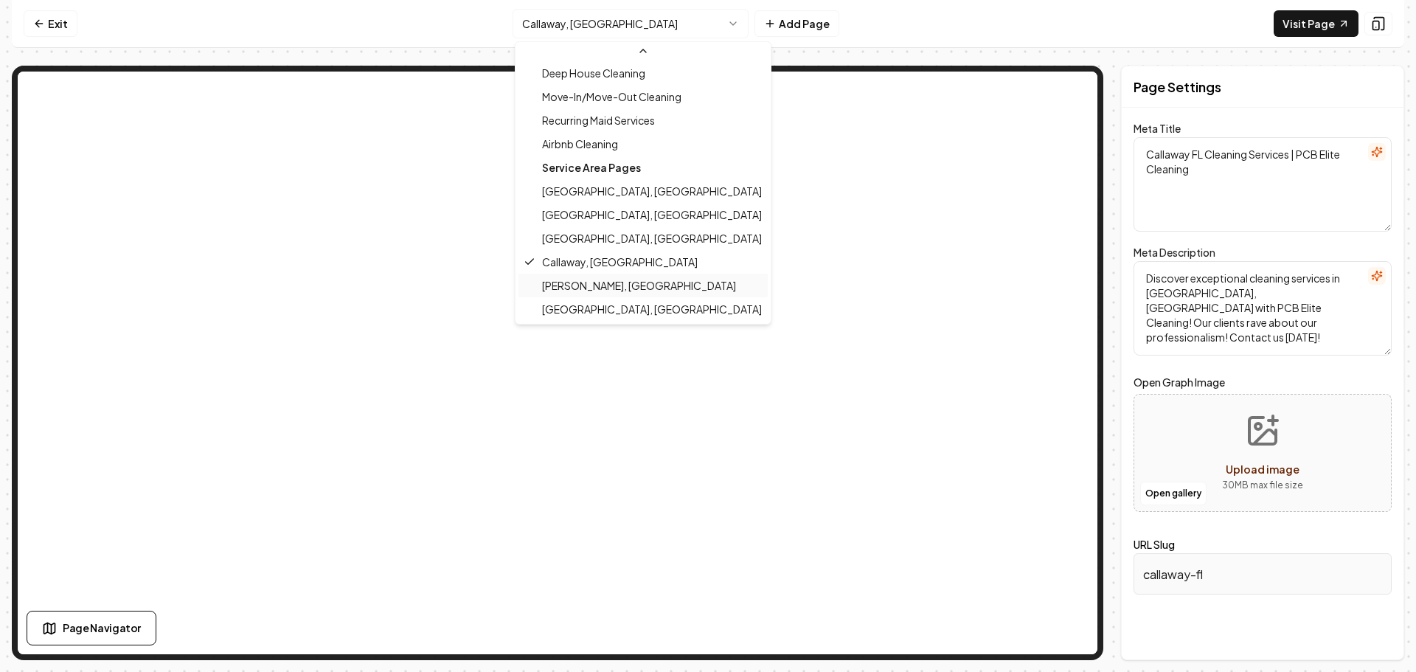
scroll to position [143, 0]
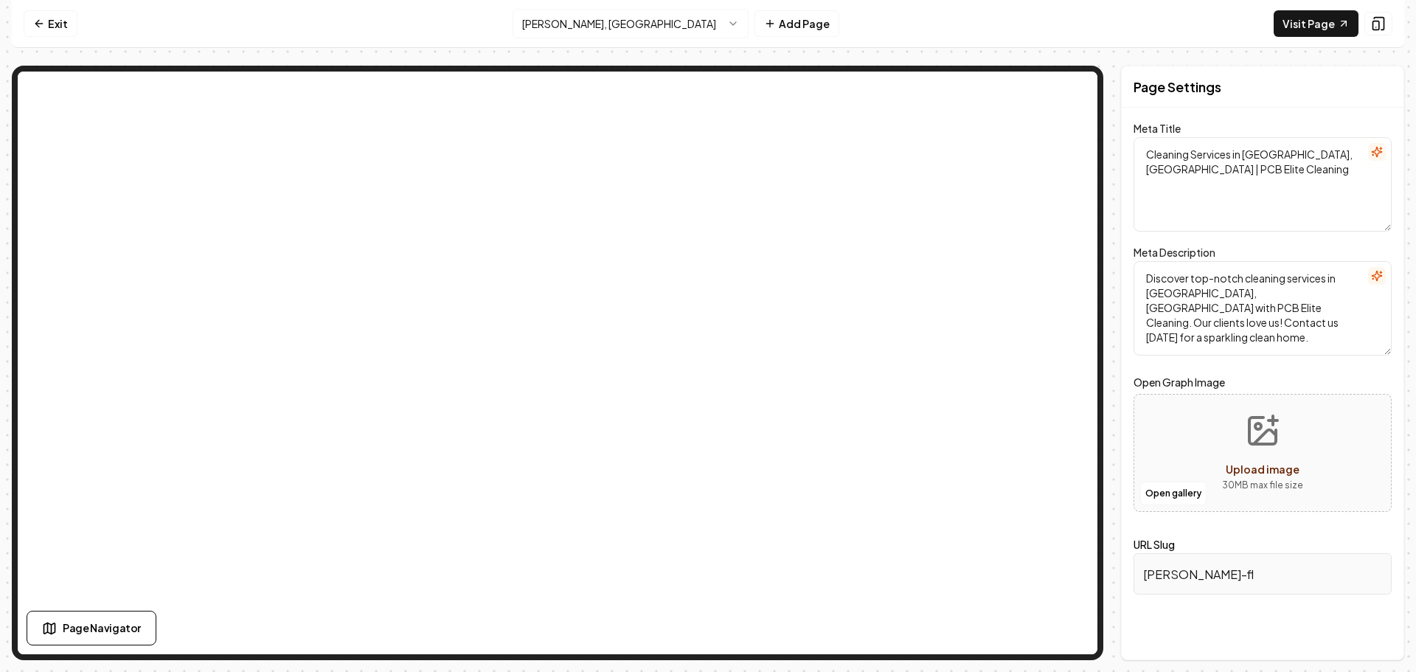
click at [651, 27] on html "Computer Required This feature is only available on a computer. Please switch t…" at bounding box center [708, 336] width 1416 height 672
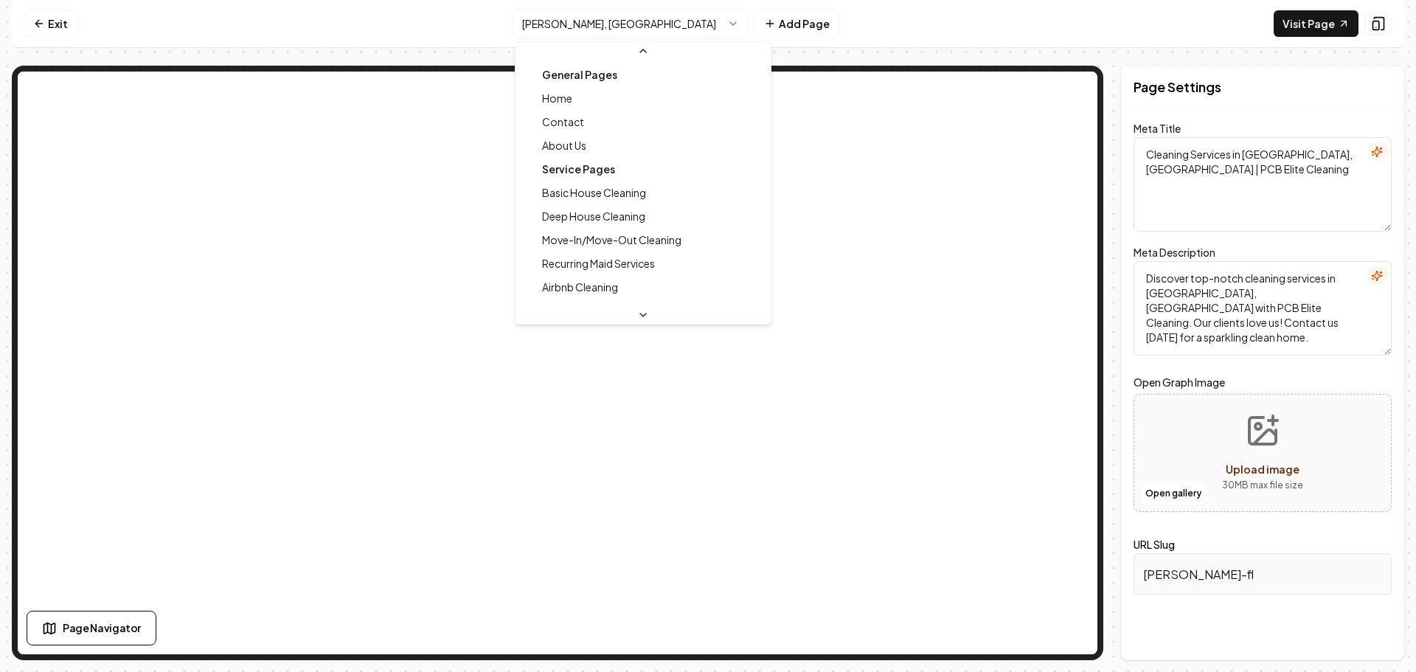
scroll to position [134, 0]
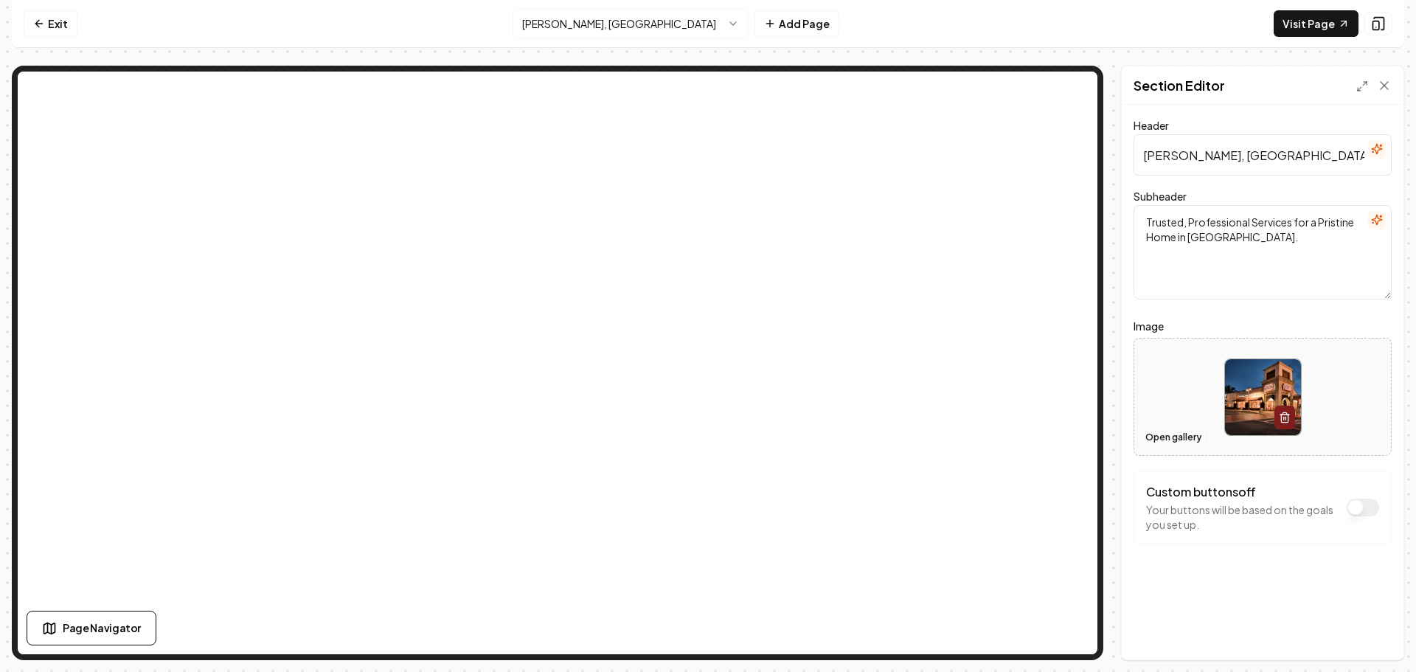
click at [1163, 443] on button "Open gallery" at bounding box center [1173, 438] width 66 height 24
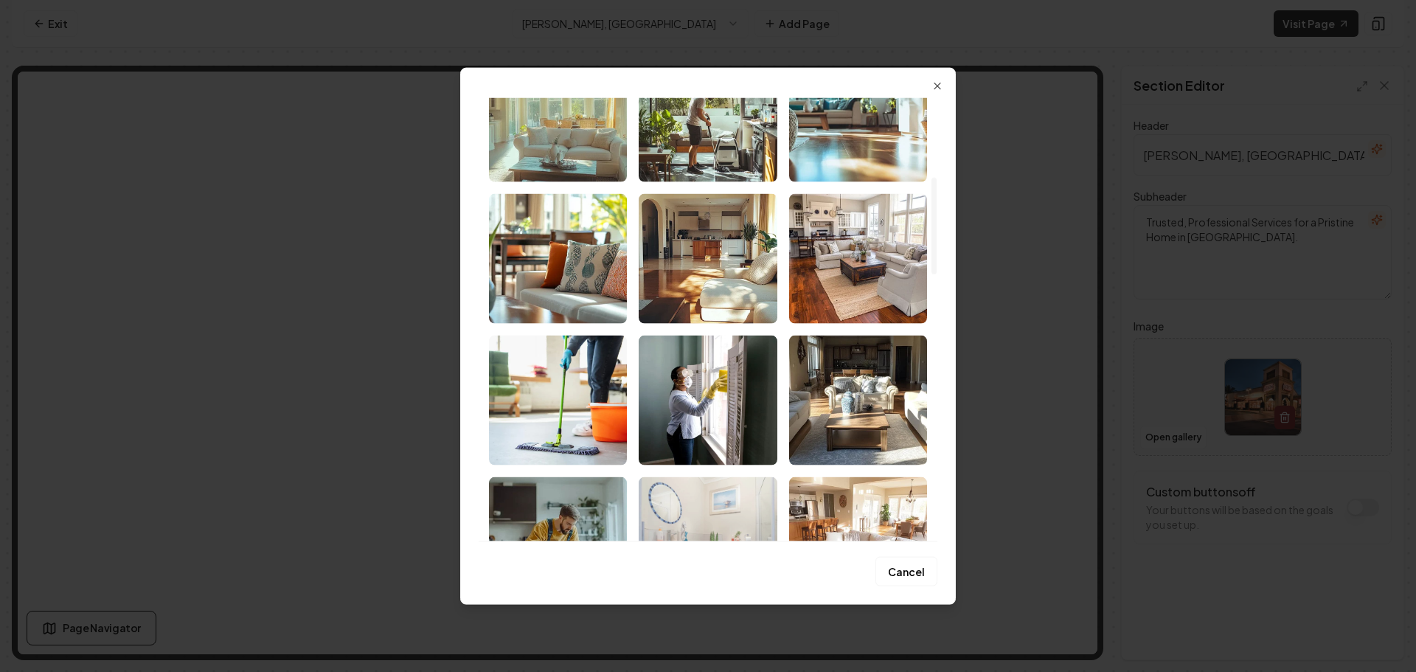
scroll to position [369, 0]
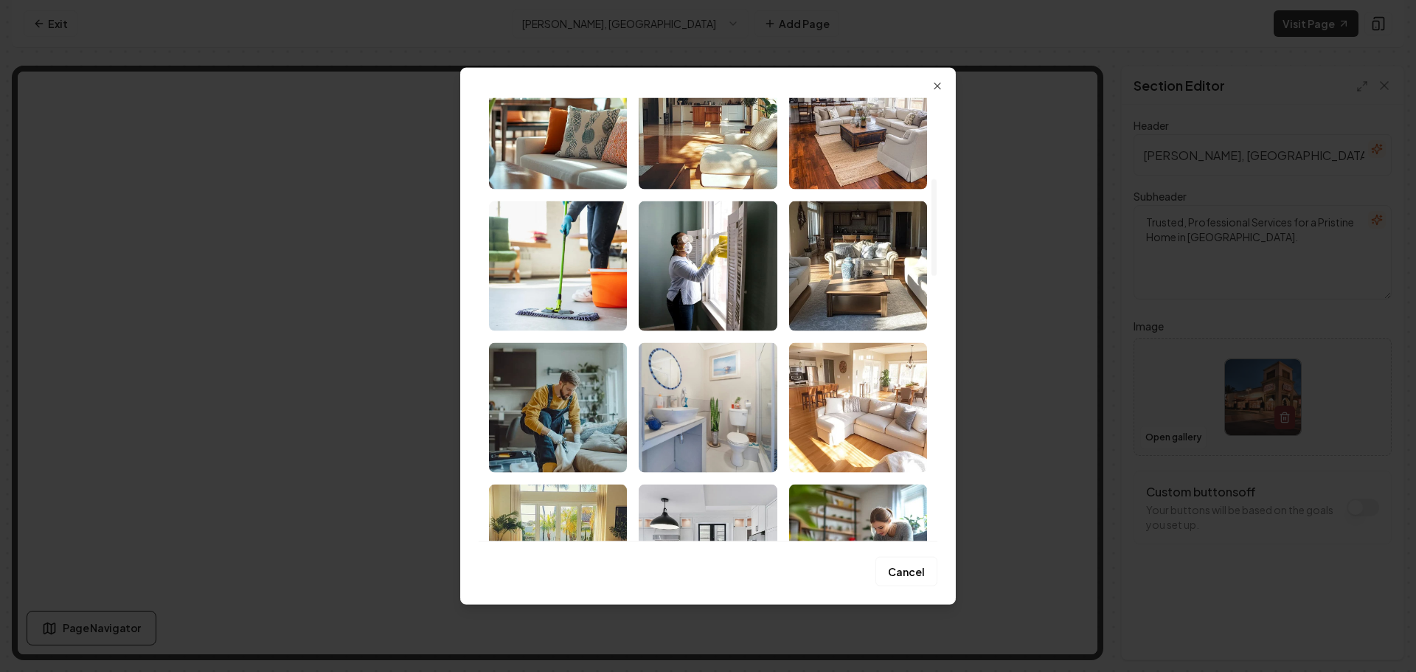
click at [594, 284] on img "Select image image_68bb3ec15c7cd75eb8c8dd4c.jpeg" at bounding box center [558, 266] width 138 height 130
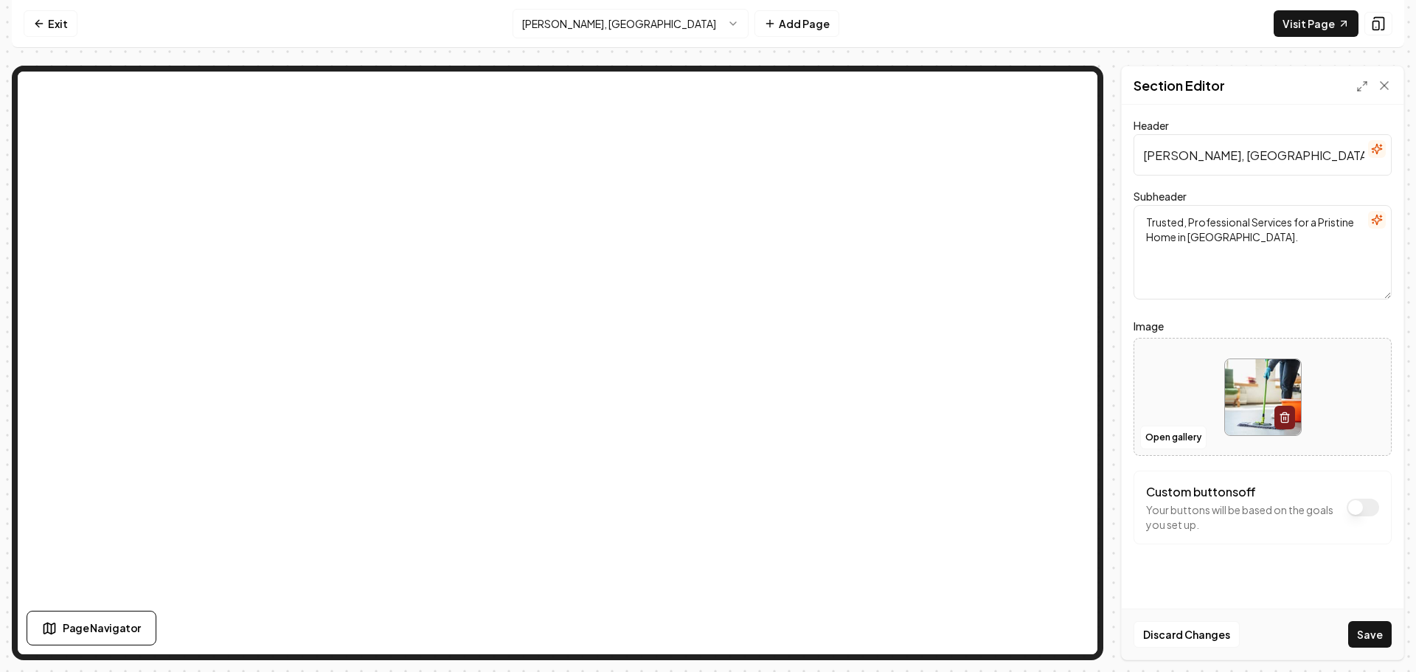
click at [1363, 627] on button "Save" at bounding box center [1370, 634] width 44 height 27
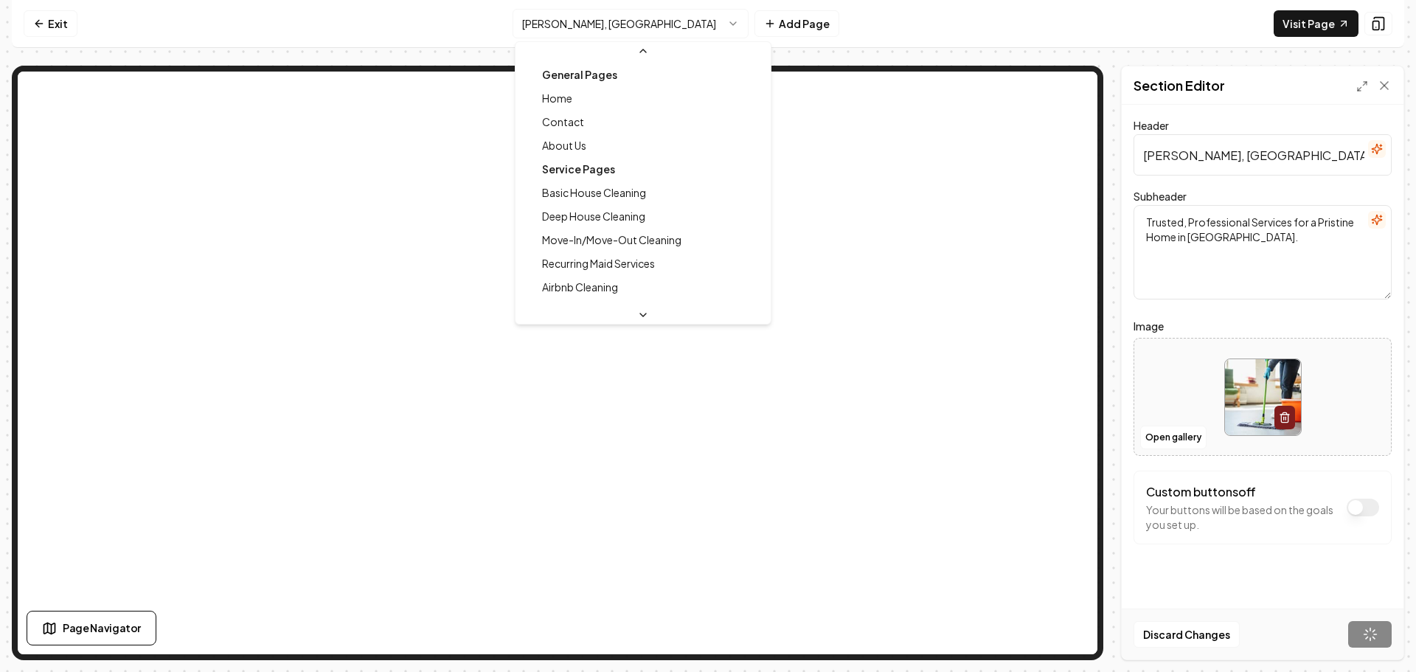
click at [629, 28] on html "Computer Required This feature is only available on a computer. Please switch t…" at bounding box center [708, 336] width 1416 height 672
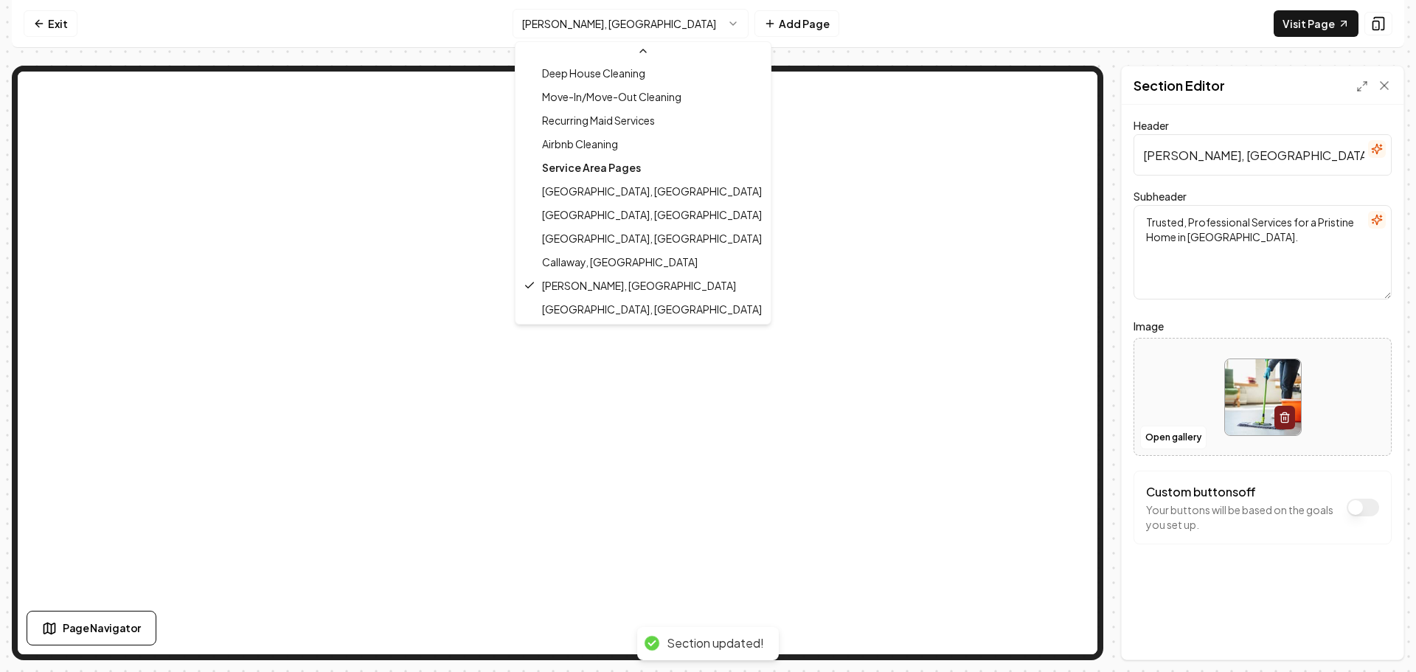
scroll to position [143, 0]
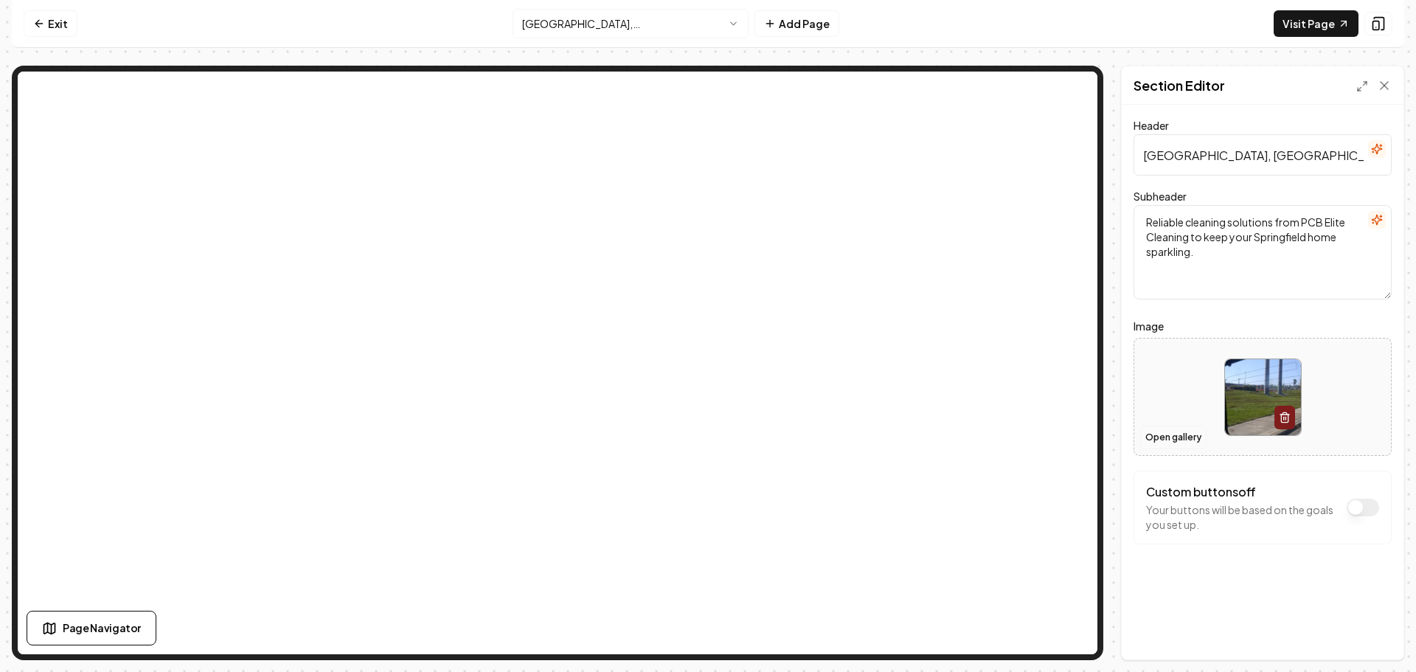
click at [1172, 436] on button "Open gallery" at bounding box center [1173, 438] width 66 height 24
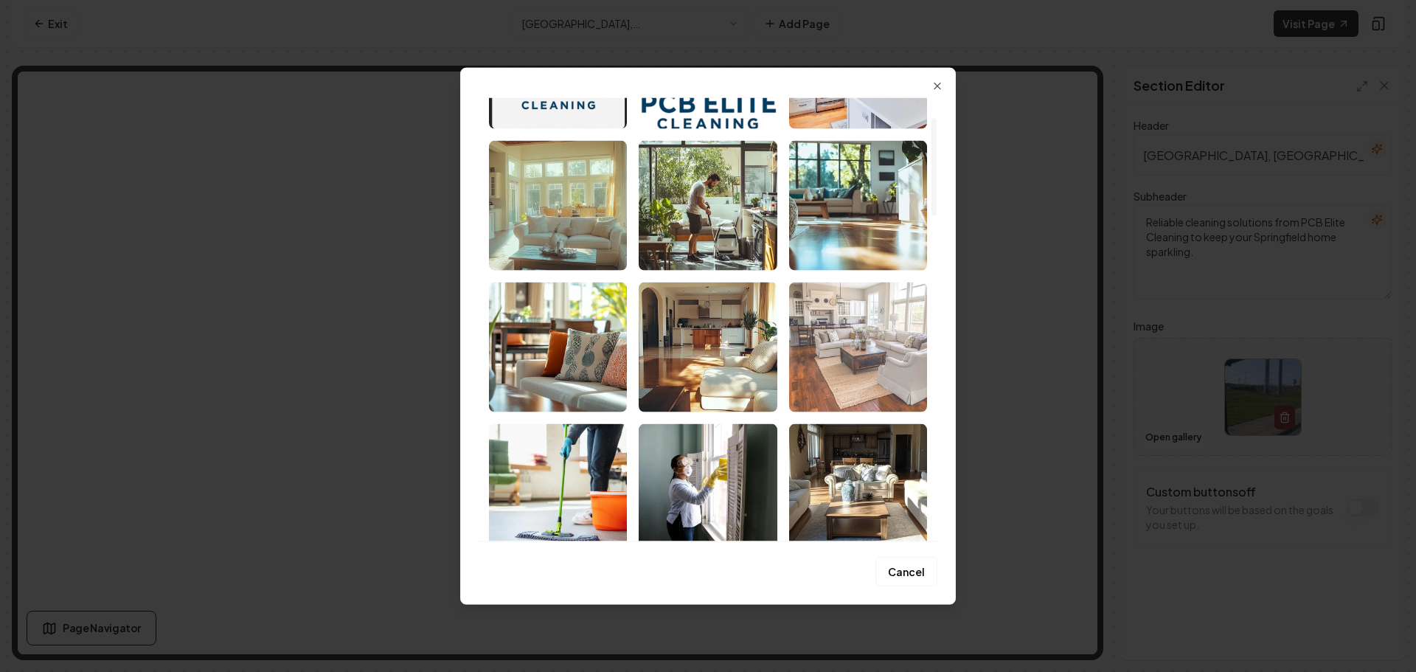
scroll to position [148, 0]
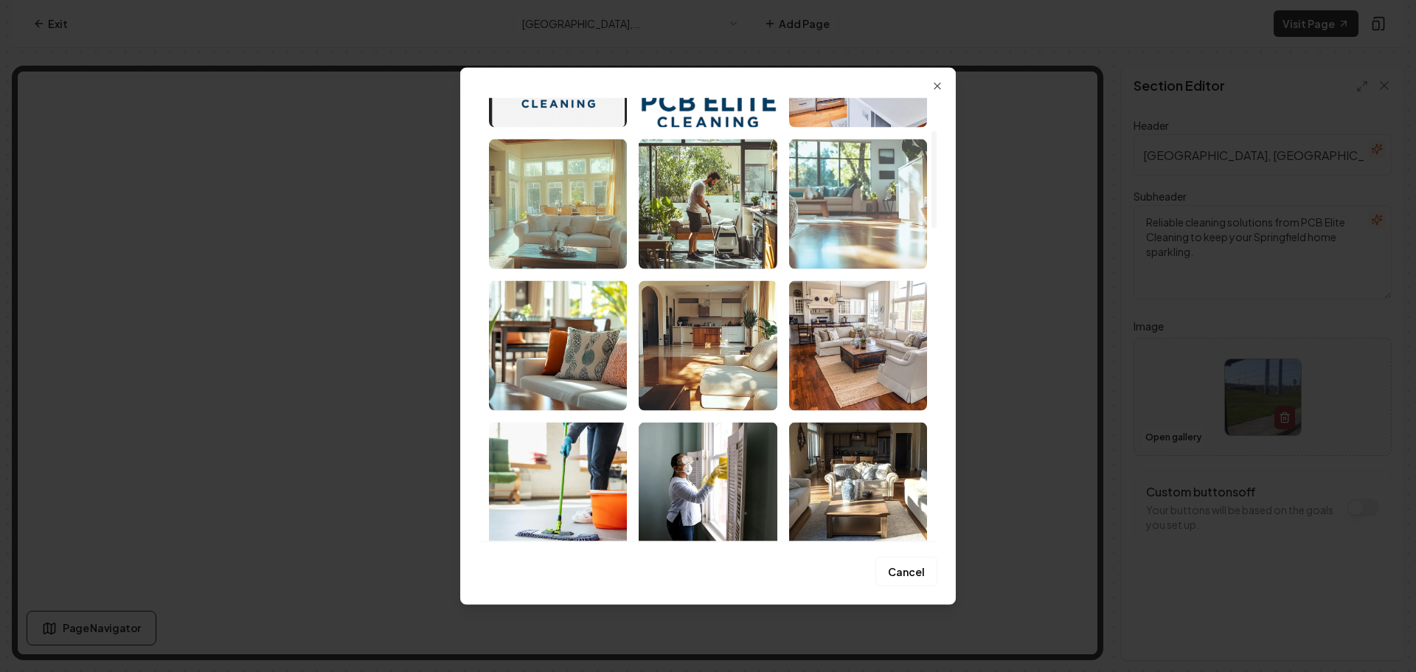
click at [833, 215] on img "Select image image_68bb3ec15c7cd75eb8c8dd3d.png" at bounding box center [858, 204] width 138 height 130
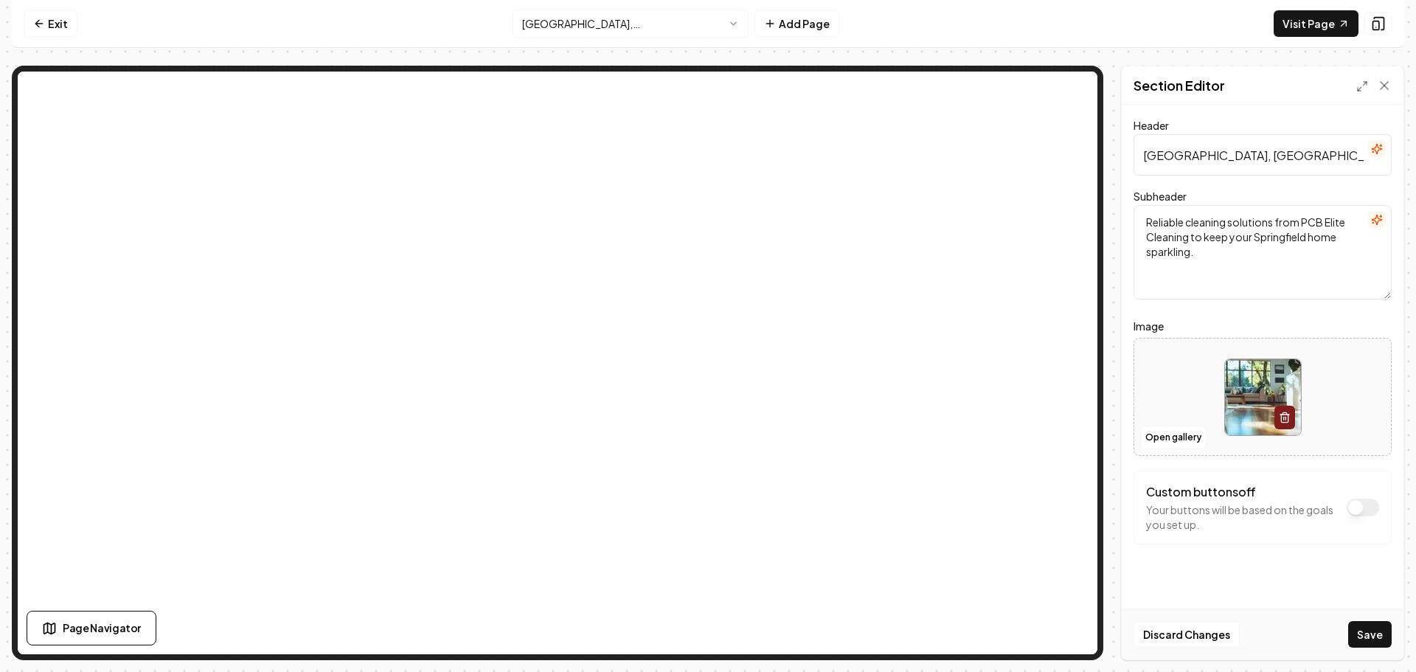
drag, startPoint x: 1365, startPoint y: 645, endPoint x: 1363, endPoint y: 637, distance: 7.7
click at [1363, 640] on button "Save" at bounding box center [1370, 634] width 44 height 27
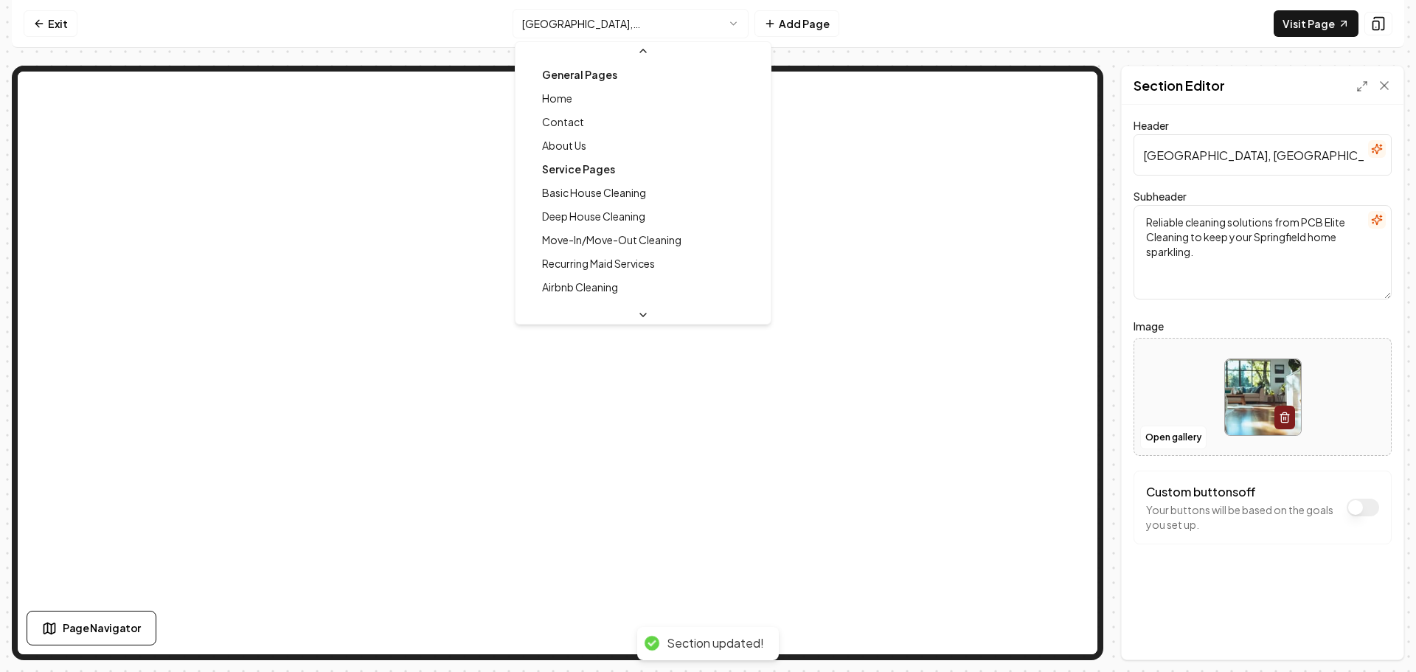
click at [628, 31] on html "Computer Required This feature is only available on a computer. Please switch t…" at bounding box center [708, 336] width 1416 height 672
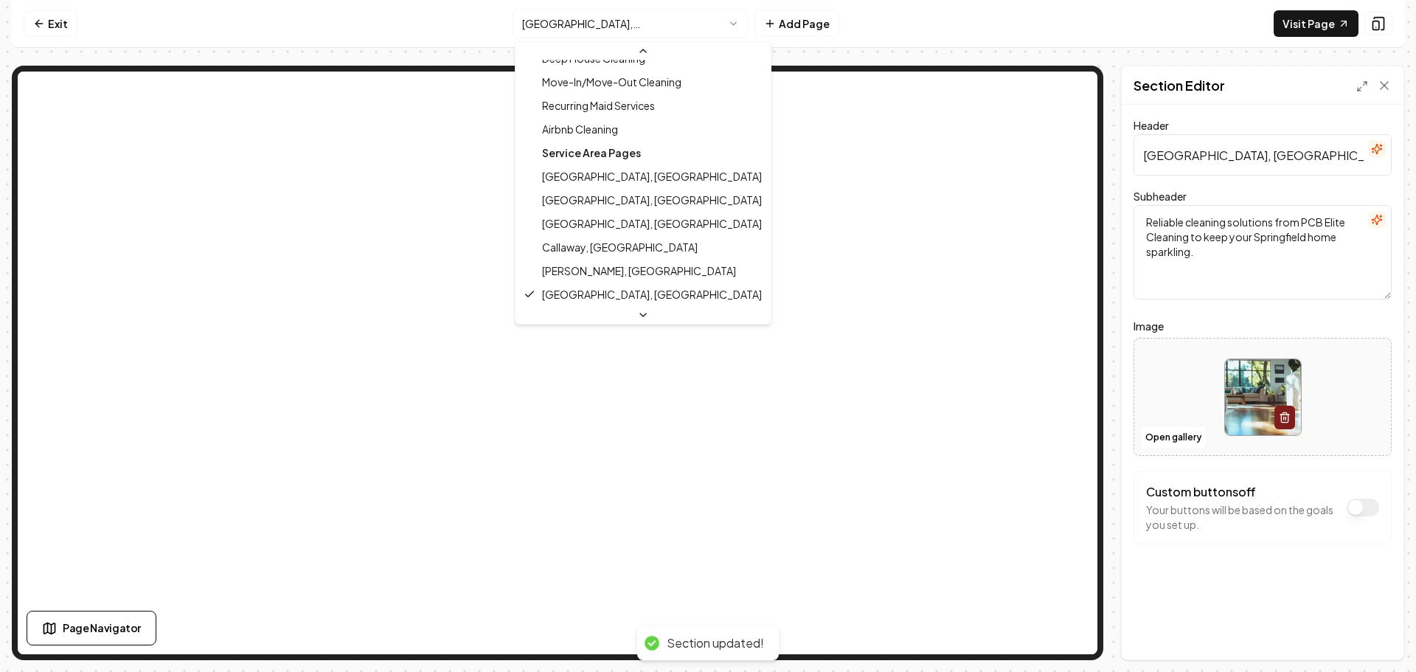
scroll to position [111, 0]
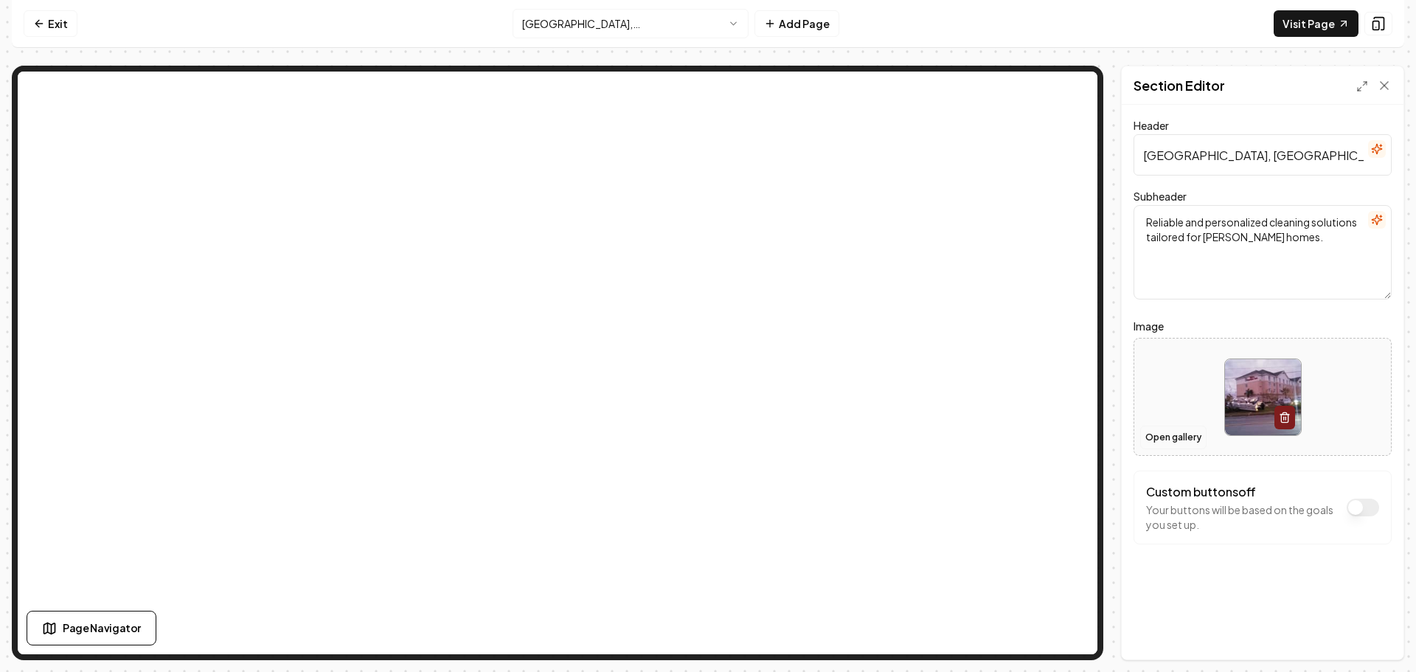
click at [1155, 431] on button "Open gallery" at bounding box center [1173, 438] width 66 height 24
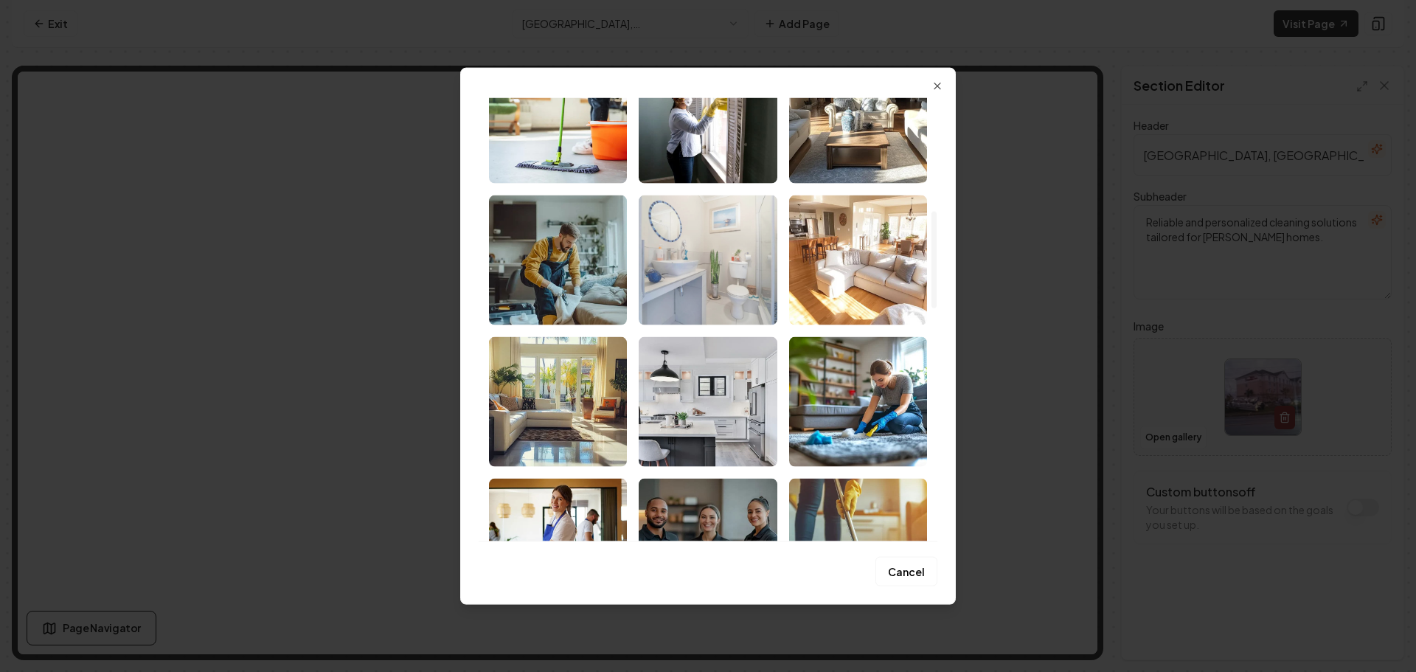
scroll to position [664, 0]
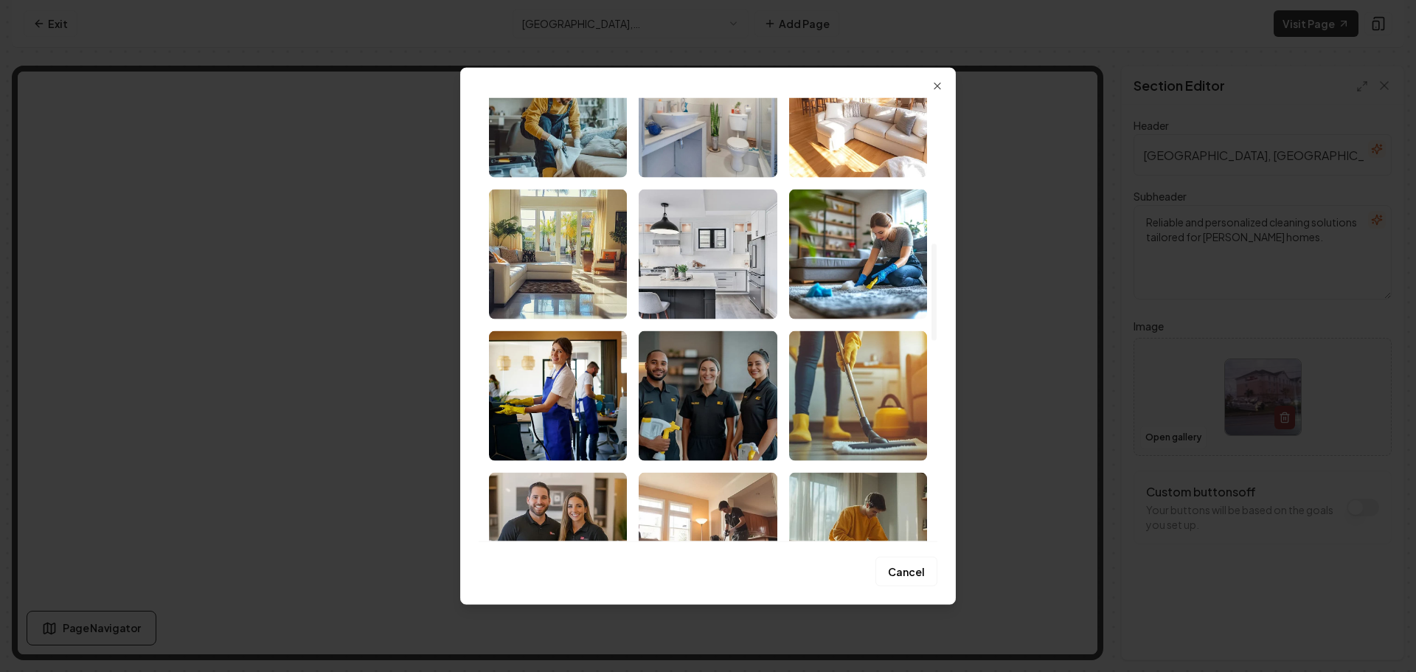
click at [701, 260] on img "Select image image_68bb3ec15c7cd75eb8c8dd94.jpeg" at bounding box center [708, 254] width 138 height 130
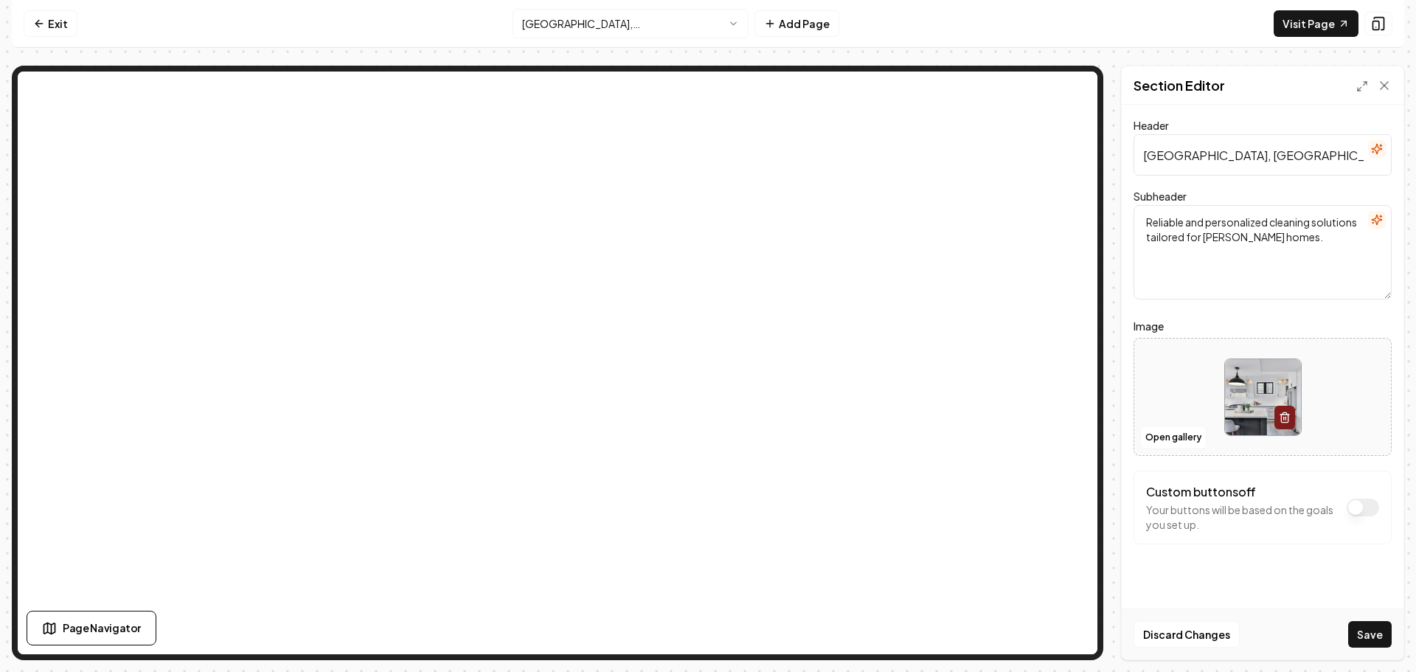
click at [1382, 633] on button "Save" at bounding box center [1370, 634] width 44 height 27
click at [622, 23] on html "Computer Required This feature is only available on a computer. Please switch t…" at bounding box center [708, 336] width 1416 height 672
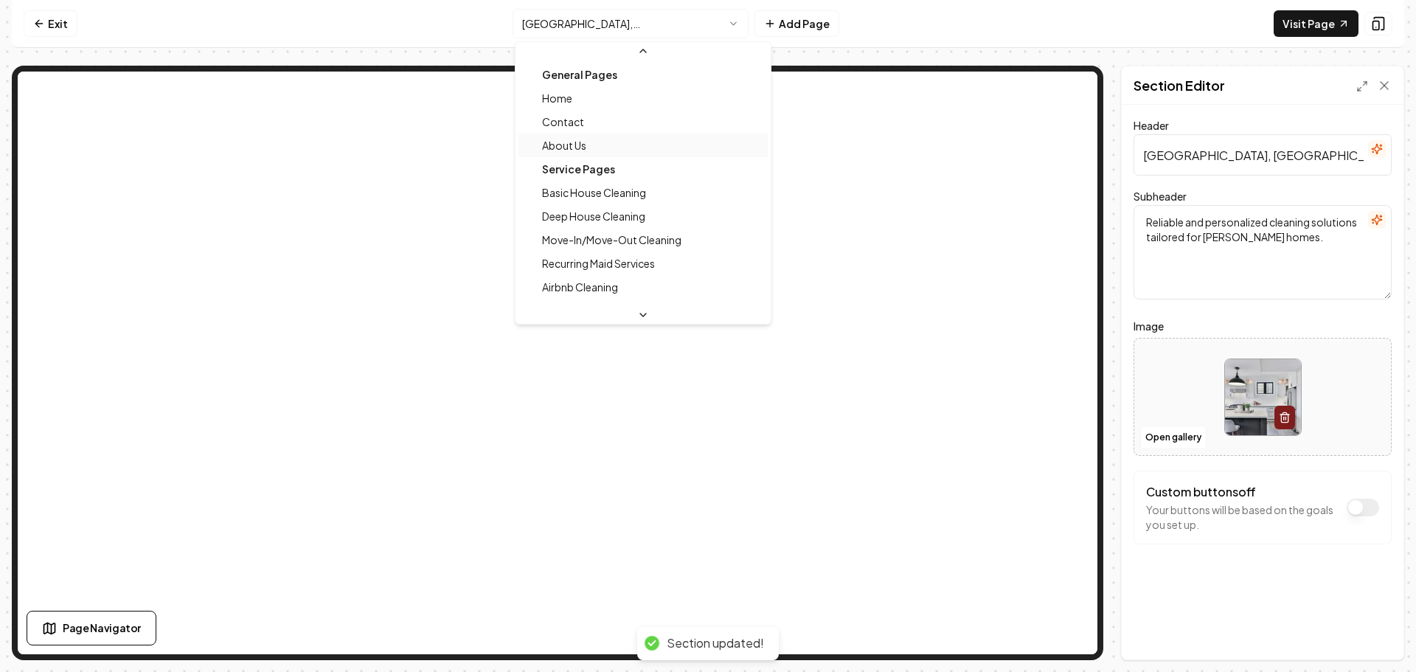
scroll to position [63, 0]
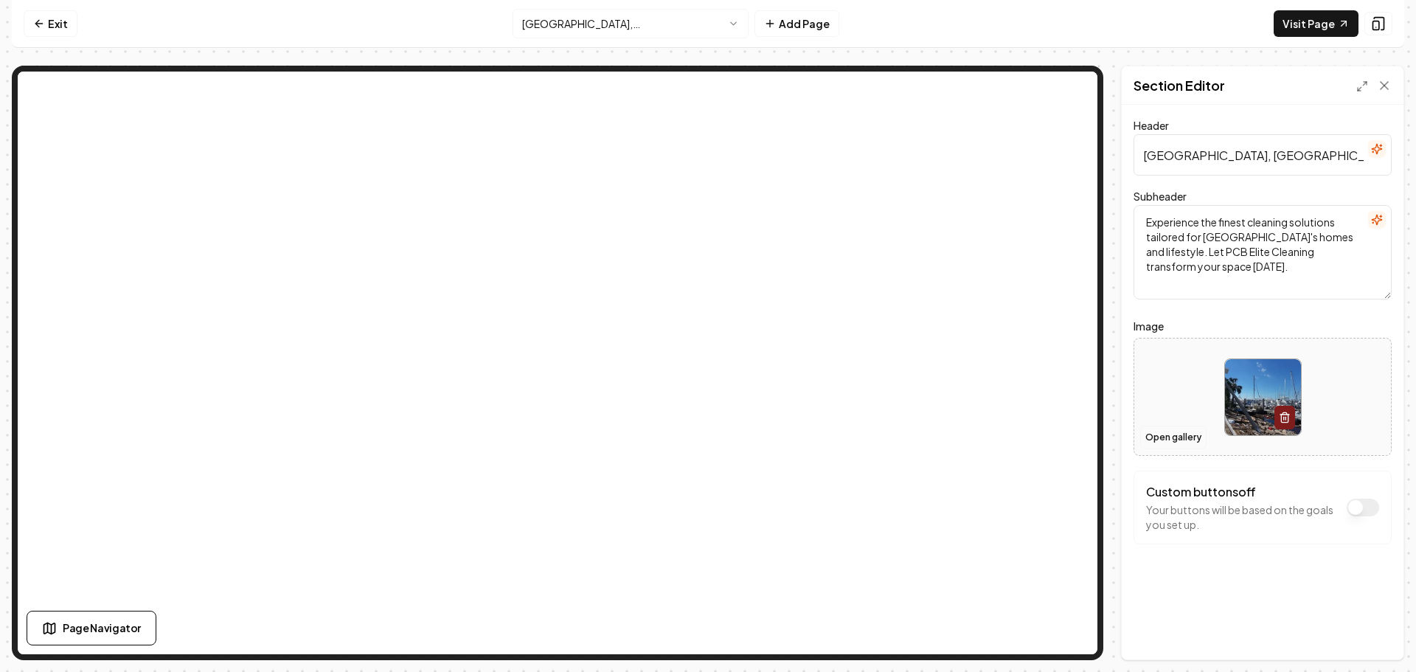
click at [1165, 435] on button "Open gallery" at bounding box center [1173, 438] width 66 height 24
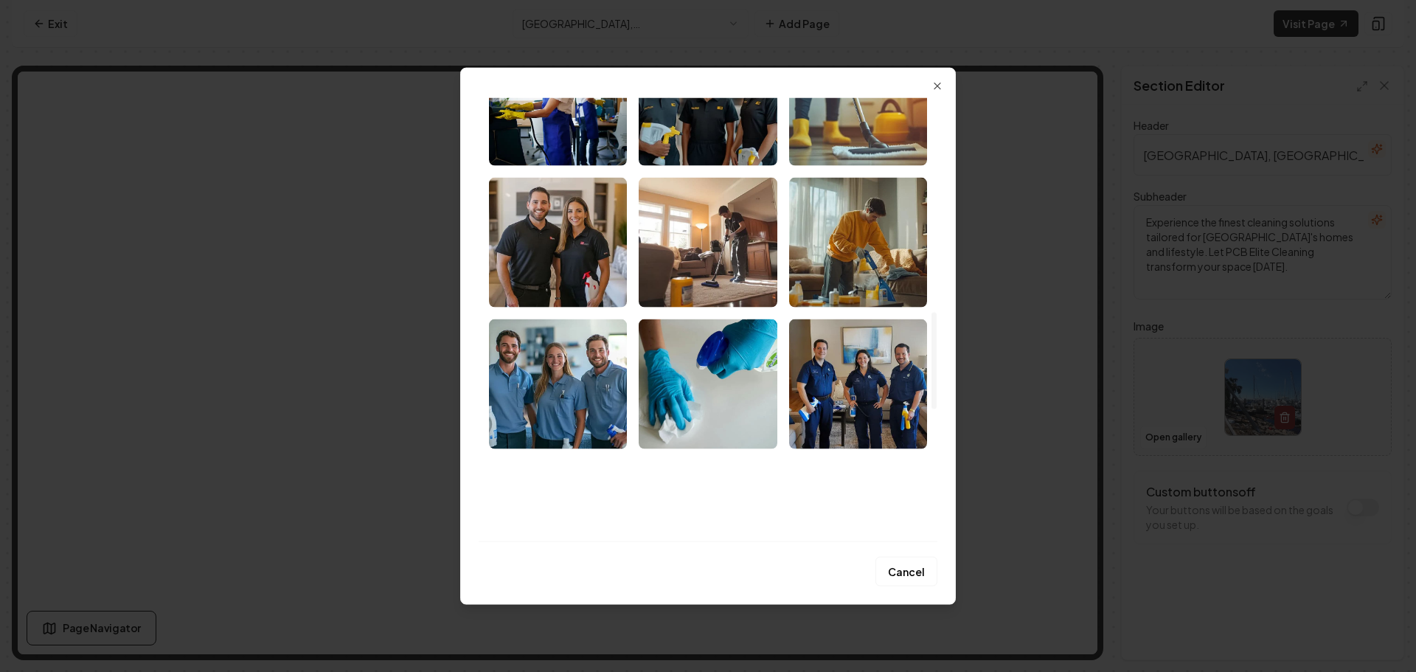
scroll to position [1033, 0]
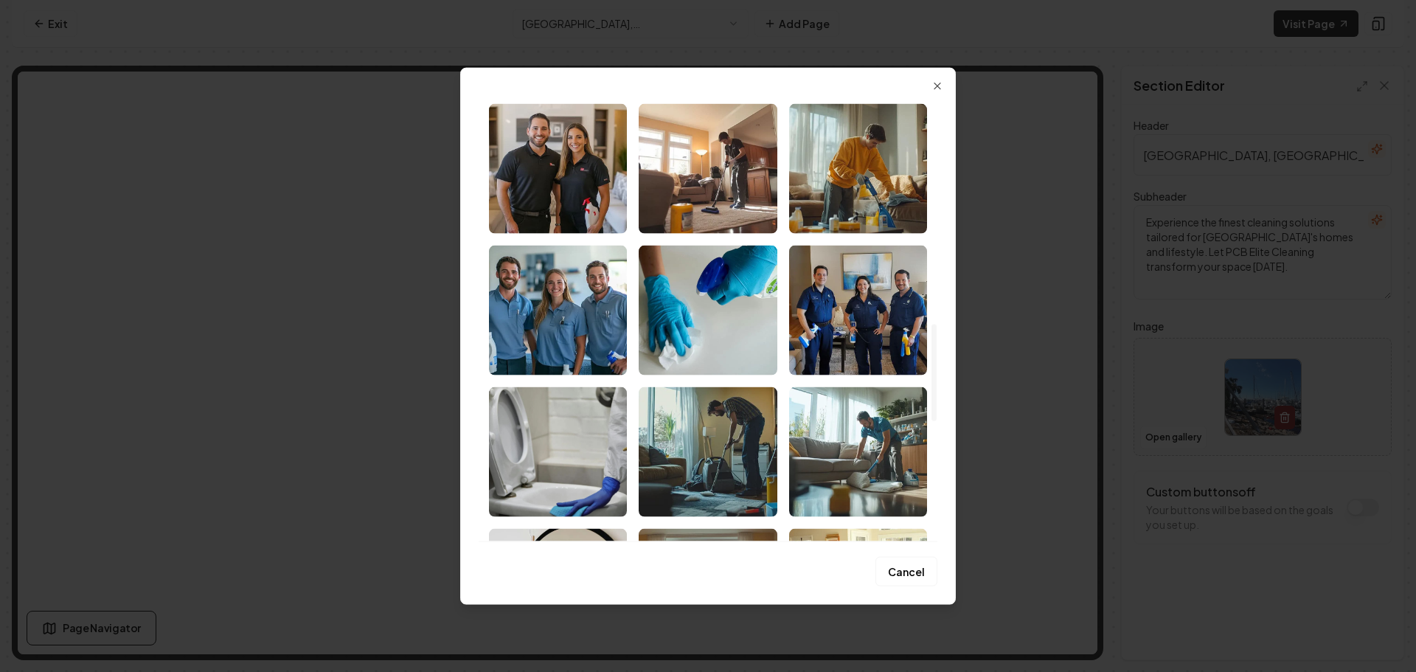
click at [728, 335] on img "Select image image_68bb3ec15c7cd75eb8c8dc56.jpeg" at bounding box center [708, 310] width 138 height 130
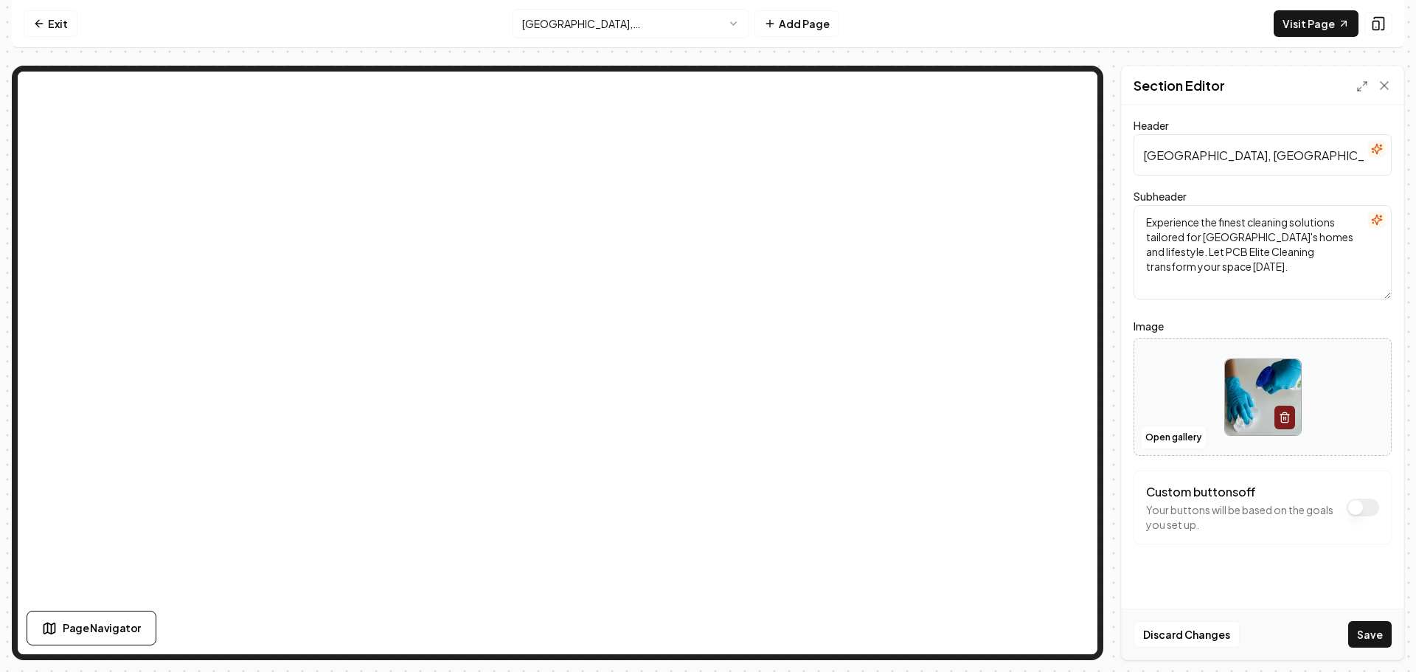
drag, startPoint x: 1370, startPoint y: 635, endPoint x: 1353, endPoint y: 614, distance: 27.3
click at [1370, 634] on button "Save" at bounding box center [1370, 634] width 44 height 27
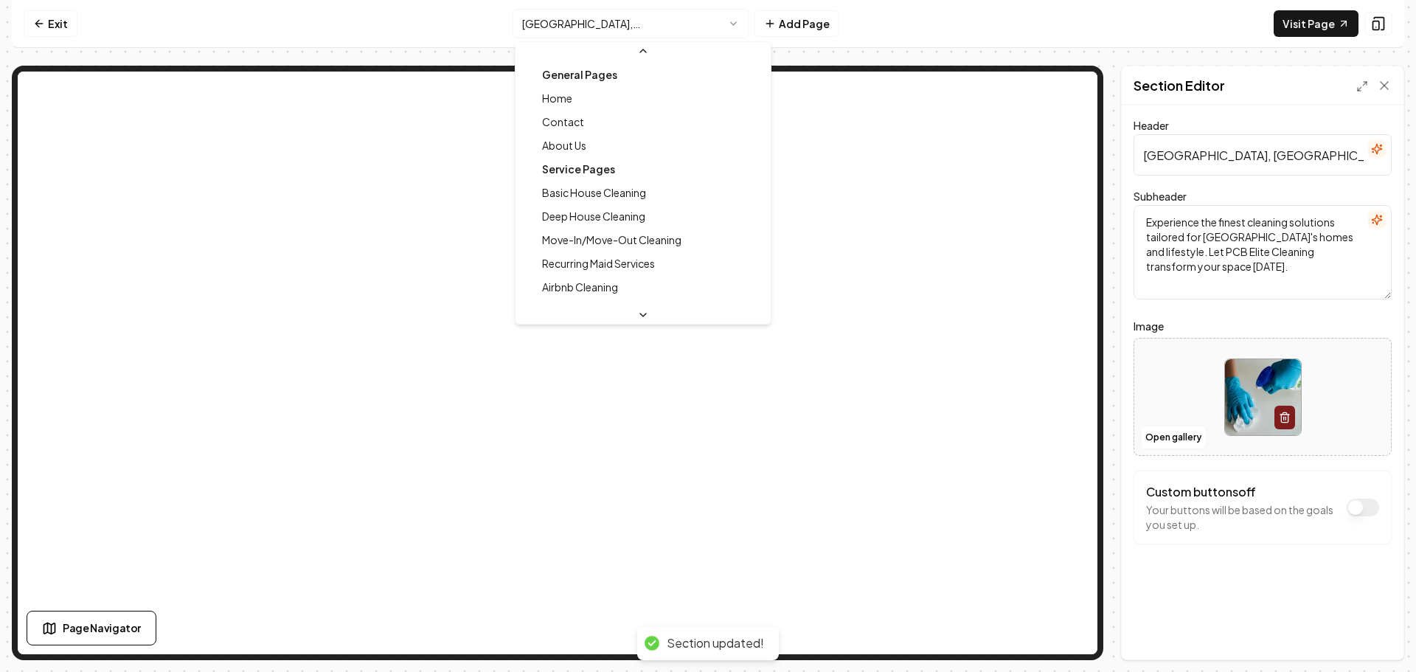
click at [682, 33] on html "Computer Required This feature is only available on a computer. Please switch t…" at bounding box center [708, 336] width 1416 height 672
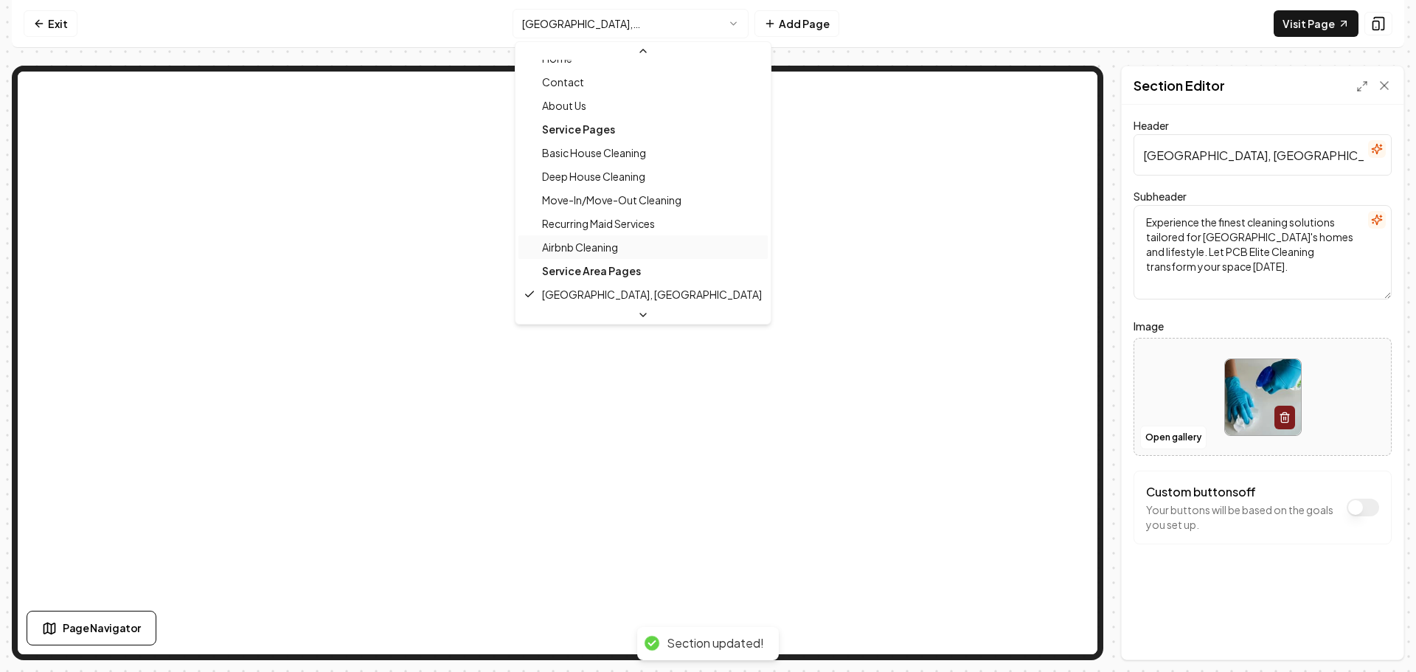
scroll to position [143, 0]
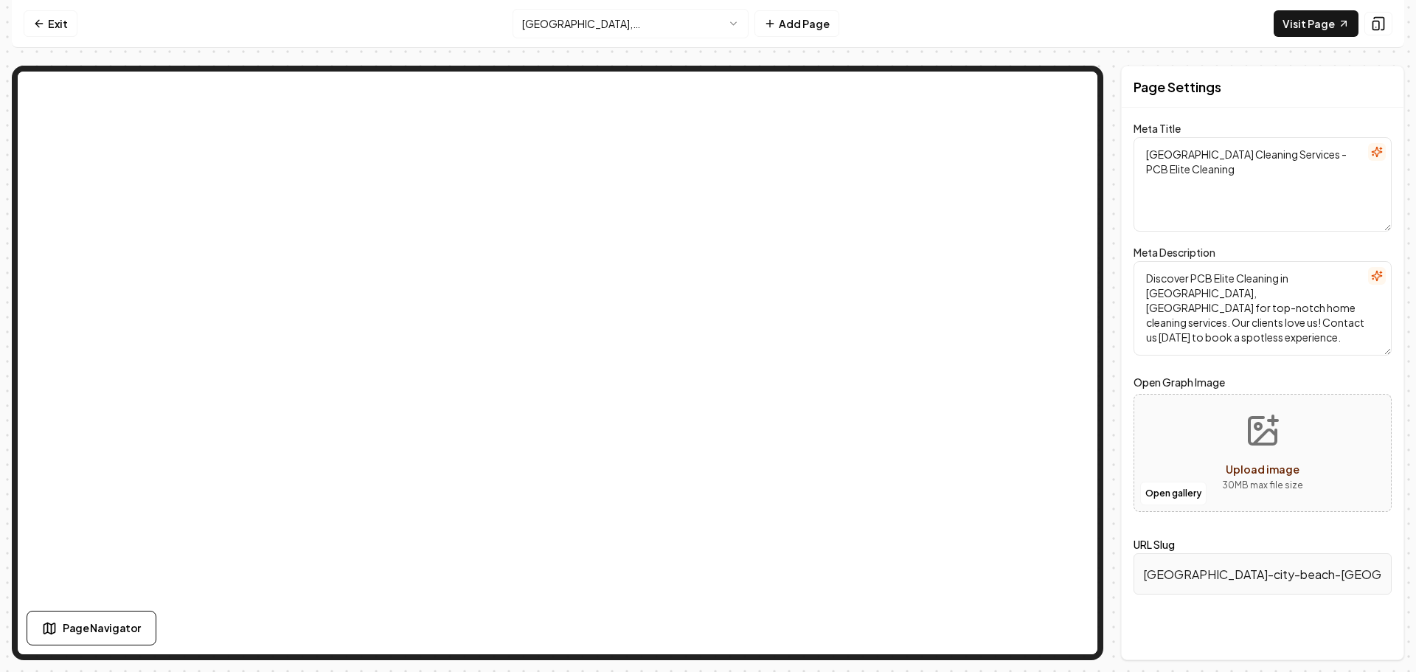
click at [664, 29] on html "Computer Required This feature is only available on a computer. Please switch t…" at bounding box center [708, 336] width 1416 height 672
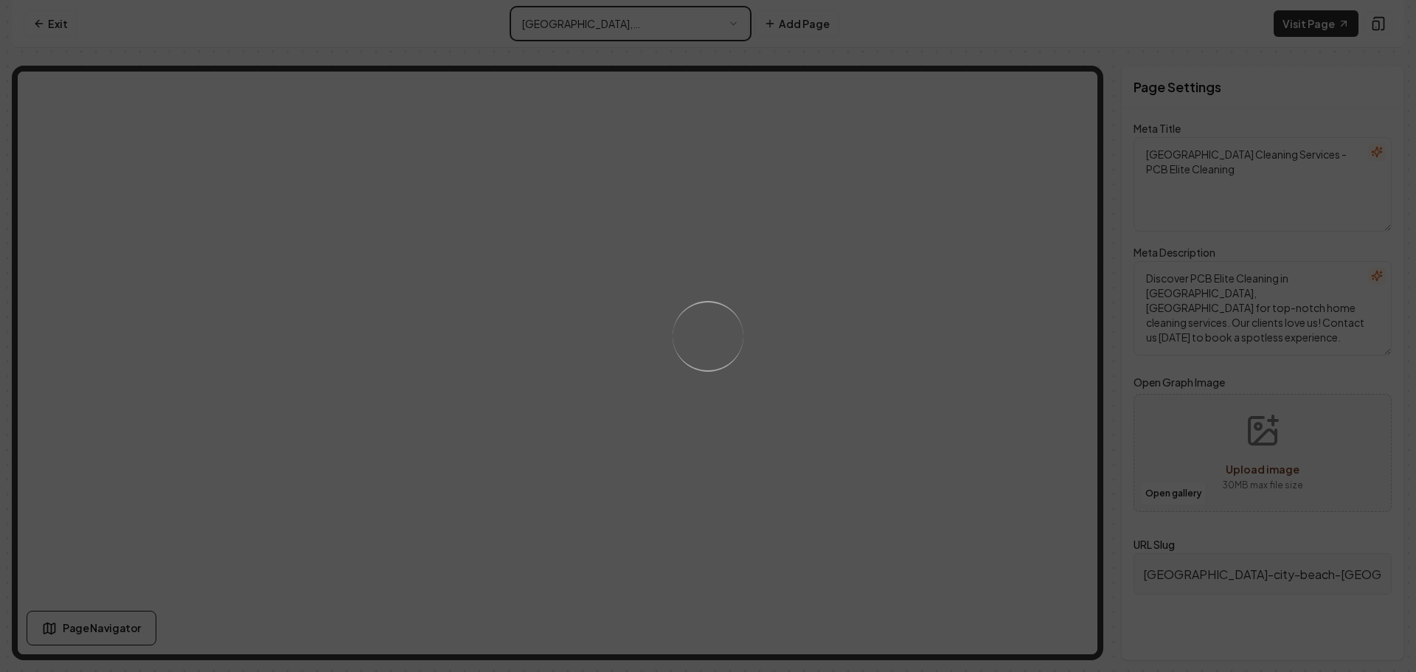
type textarea "Expert Home Cleaning Services - PCB Elite Cleaning"
type textarea "Discover PCB Elite Cleaning, your trusted partner in premium maid services. Wit…"
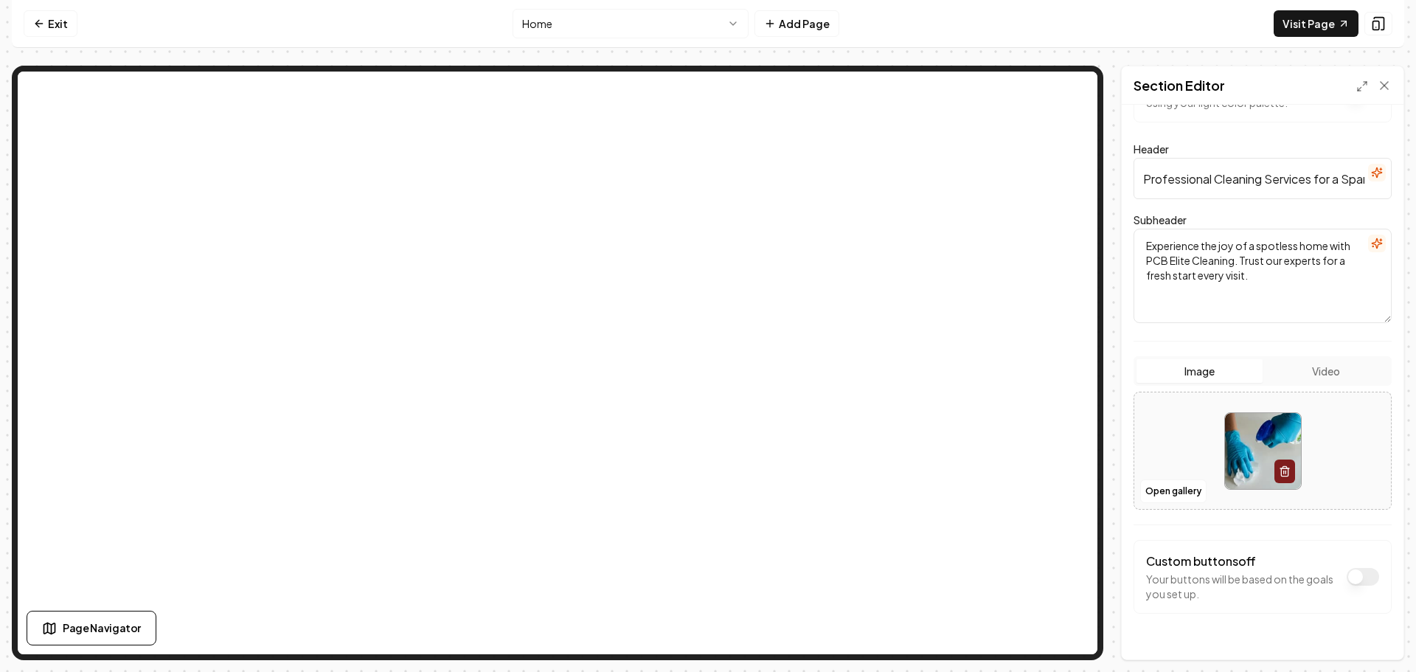
scroll to position [90, 0]
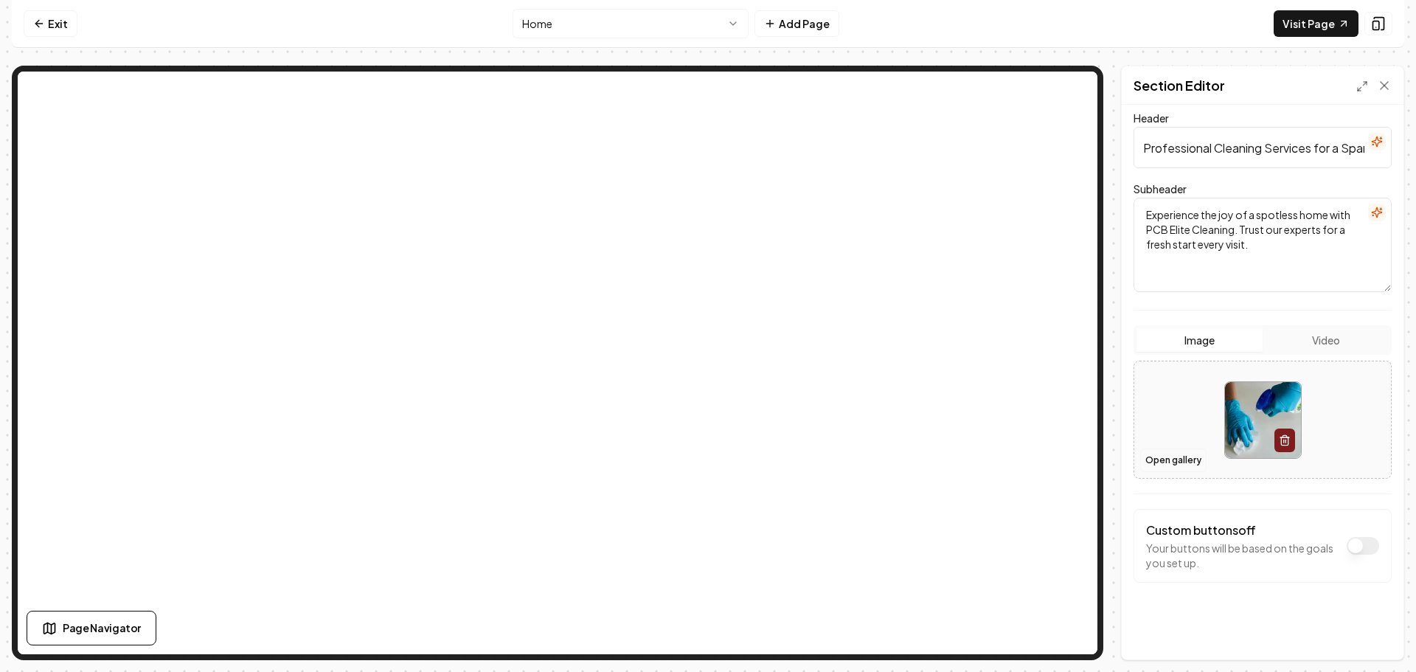
click at [1172, 462] on button "Open gallery" at bounding box center [1173, 460] width 66 height 24
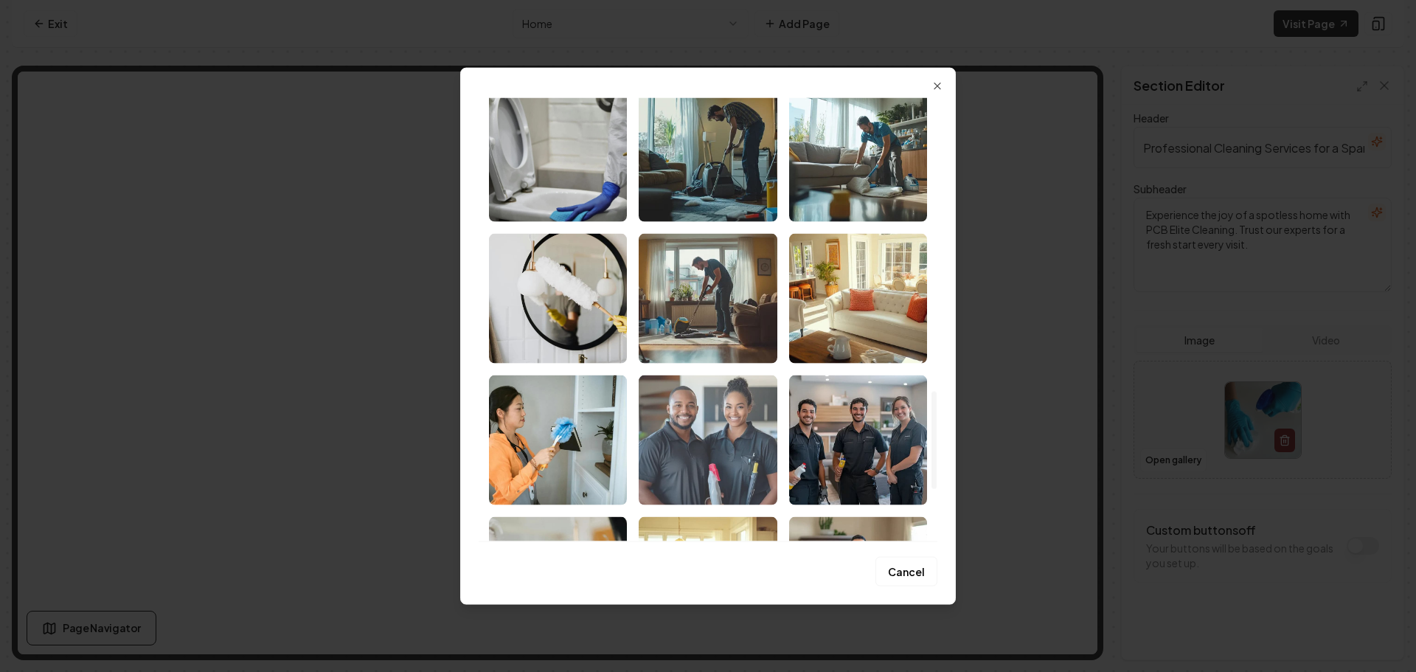
scroll to position [1475, 0]
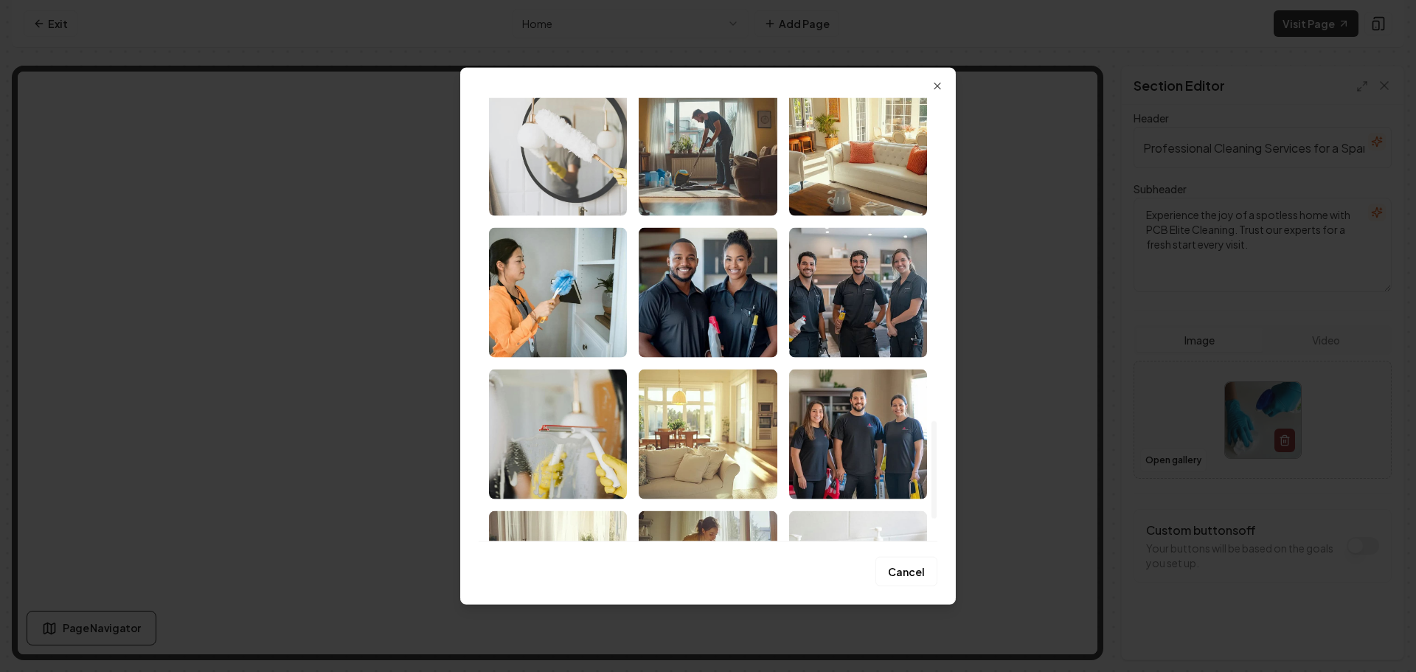
click at [589, 183] on img "Select image image_68bb3ec15c7cd75eb8c8dcca.jpeg" at bounding box center [558, 151] width 138 height 130
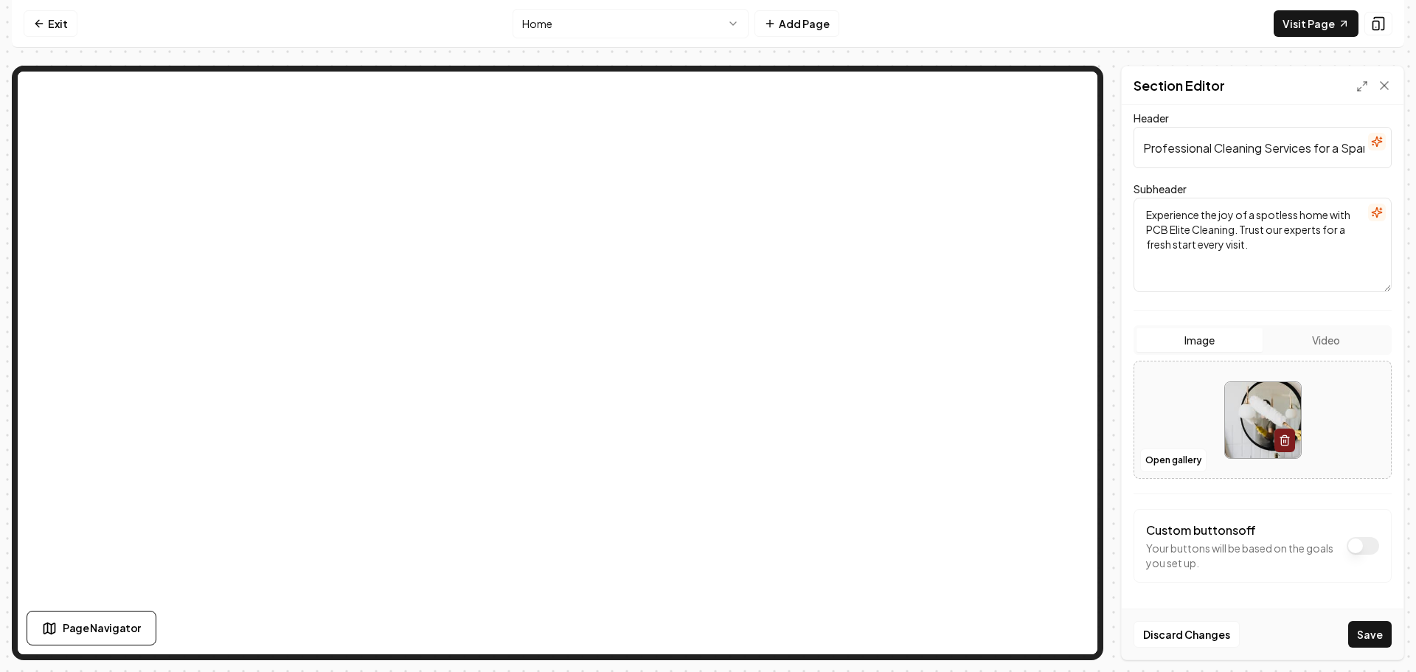
click at [1370, 627] on button "Save" at bounding box center [1370, 634] width 44 height 27
click at [1302, 24] on link "Visit Page" at bounding box center [1316, 23] width 85 height 27
